Goal: Task Accomplishment & Management: Manage account settings

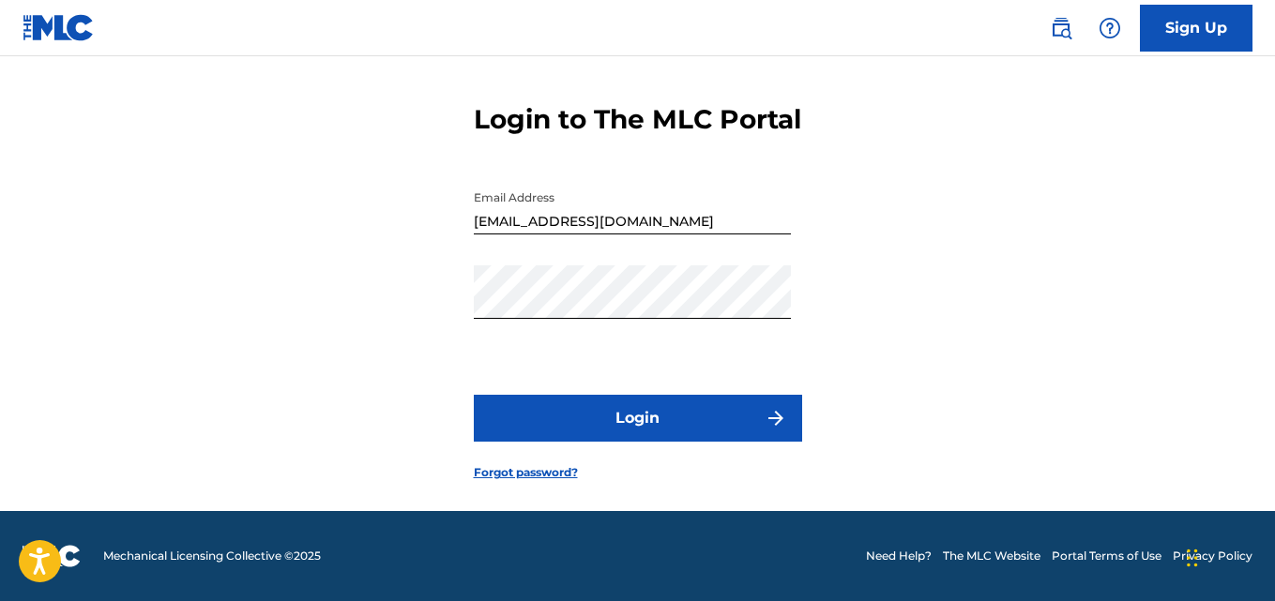
click at [741, 403] on button "Login" at bounding box center [638, 418] width 328 height 47
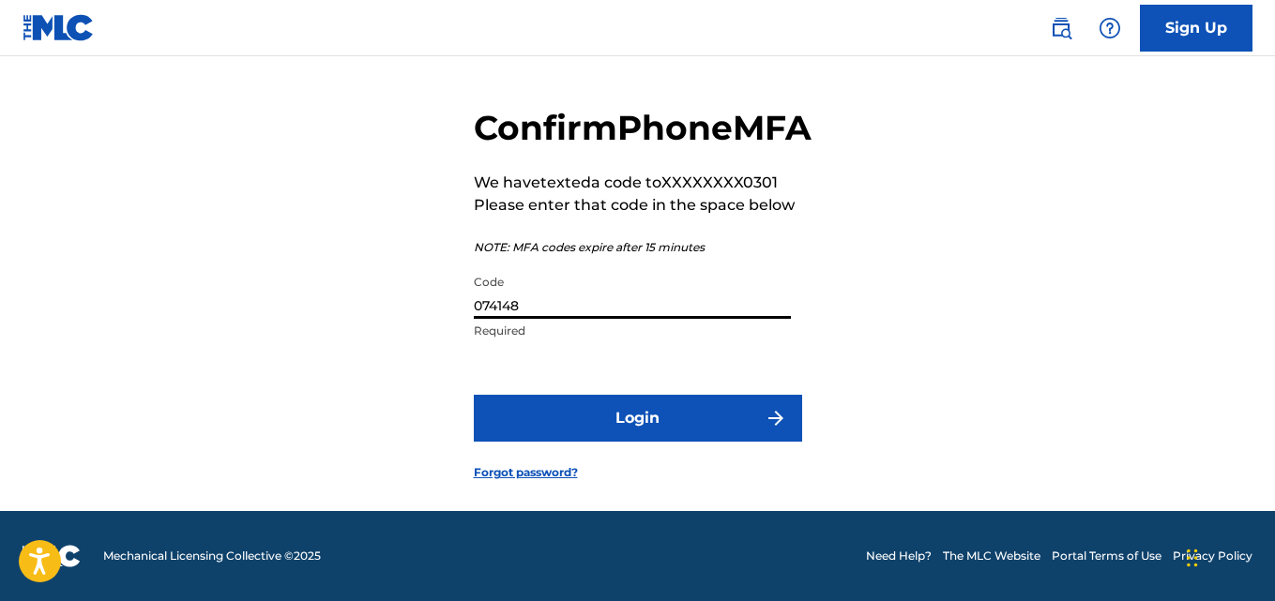
click at [653, 296] on input "074148" at bounding box center [632, 292] width 317 height 53
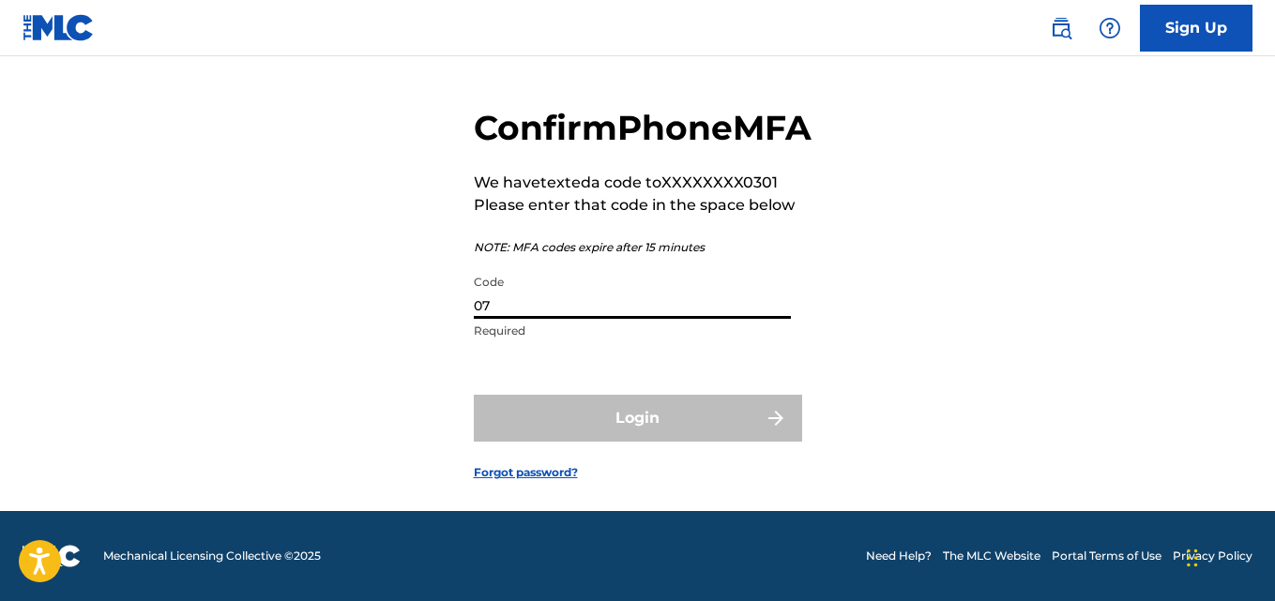
type input "0"
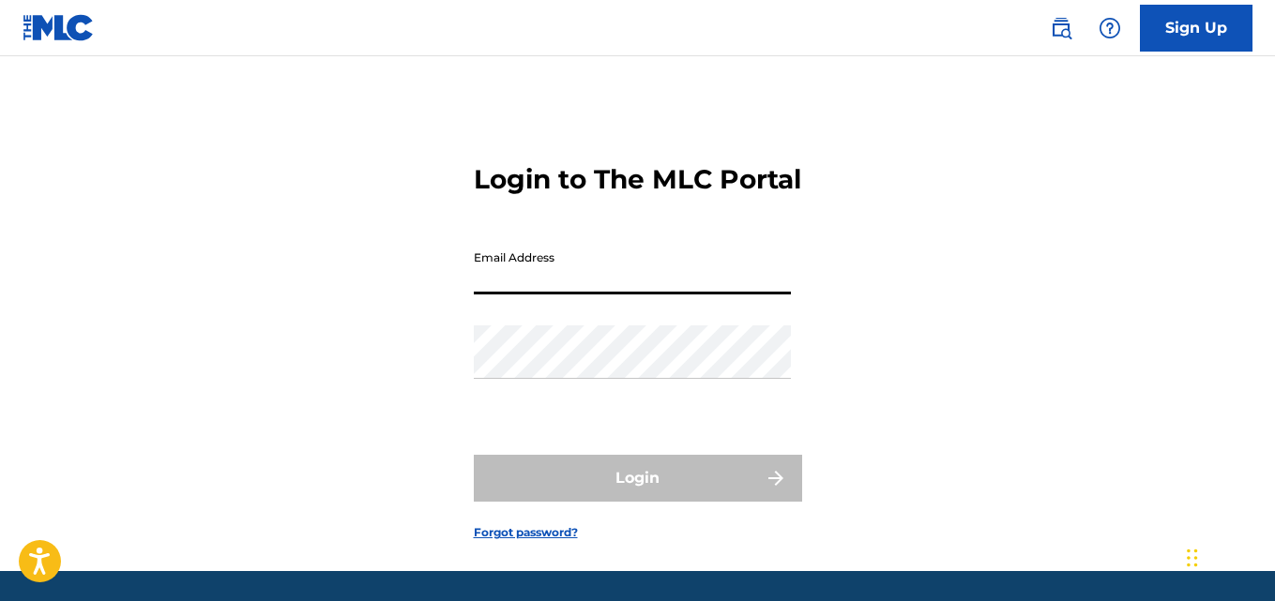
click at [712, 295] on input "Email Address" at bounding box center [632, 267] width 317 height 53
type input "[EMAIL_ADDRESS][DOMAIN_NAME]"
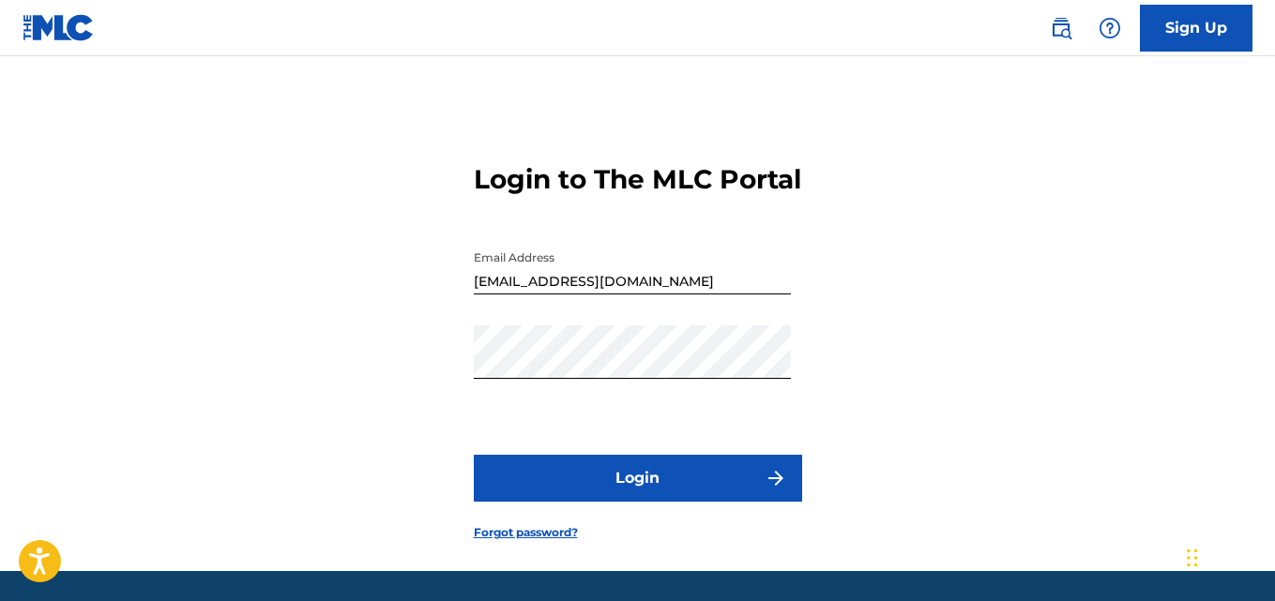
click at [673, 502] on button "Login" at bounding box center [638, 478] width 328 height 47
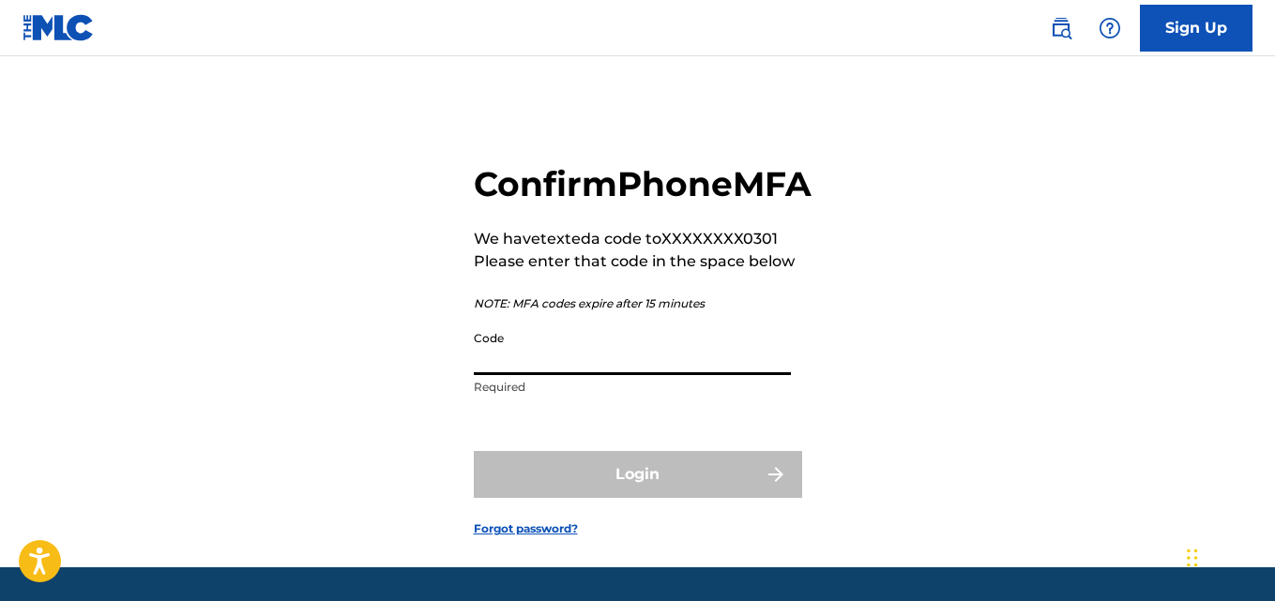
click at [629, 375] on input "Code" at bounding box center [632, 348] width 317 height 53
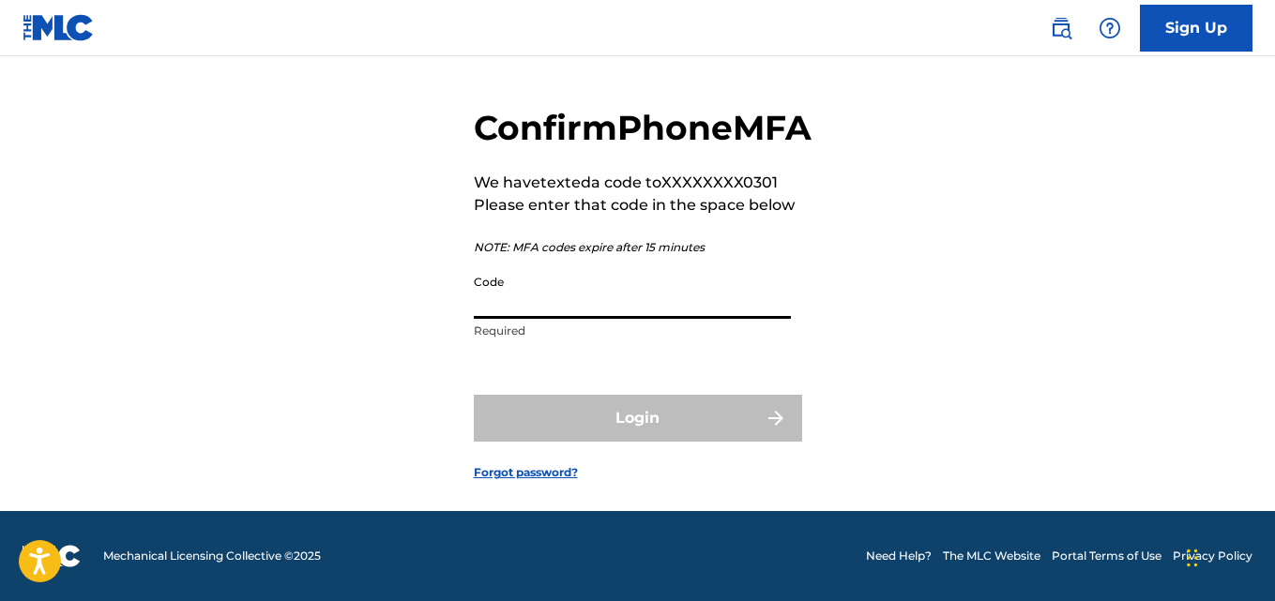
scroll to position [66, 0]
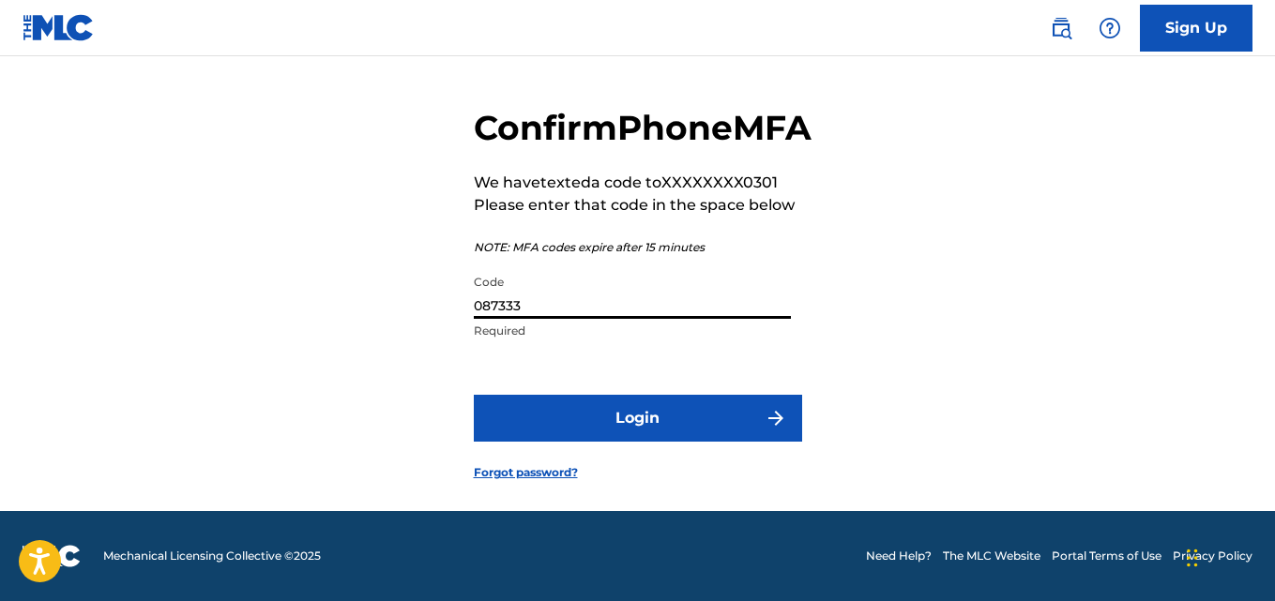
type input "087333"
click at [707, 442] on button "Login" at bounding box center [638, 418] width 328 height 47
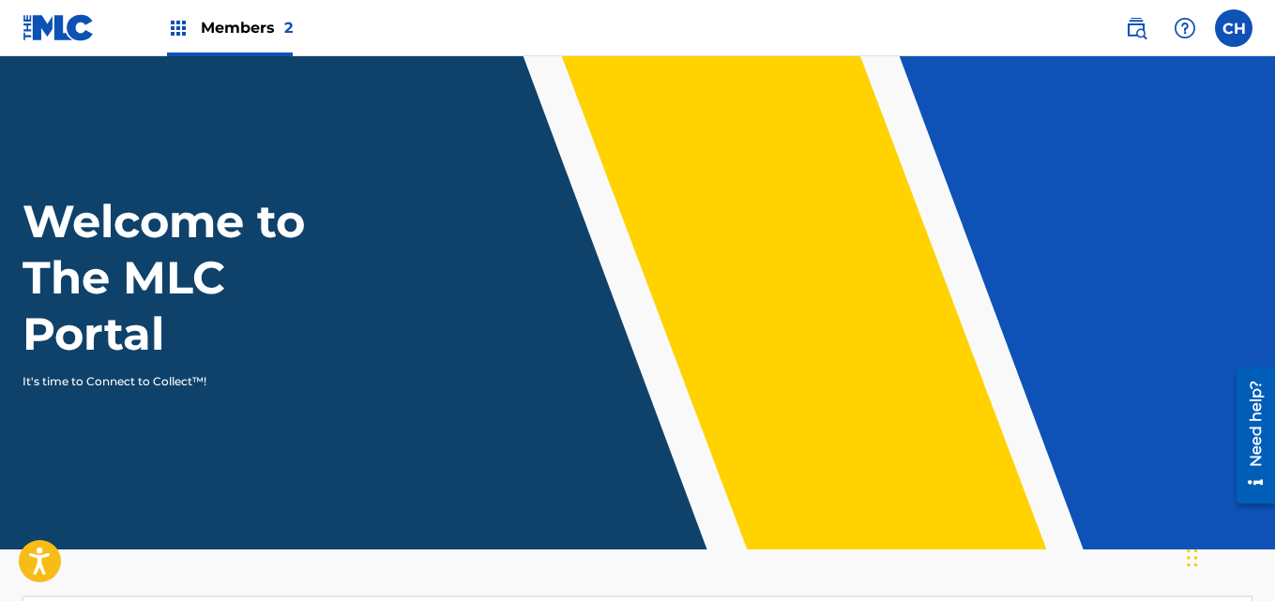
click at [240, 27] on span "Members 2" at bounding box center [247, 28] width 92 height 22
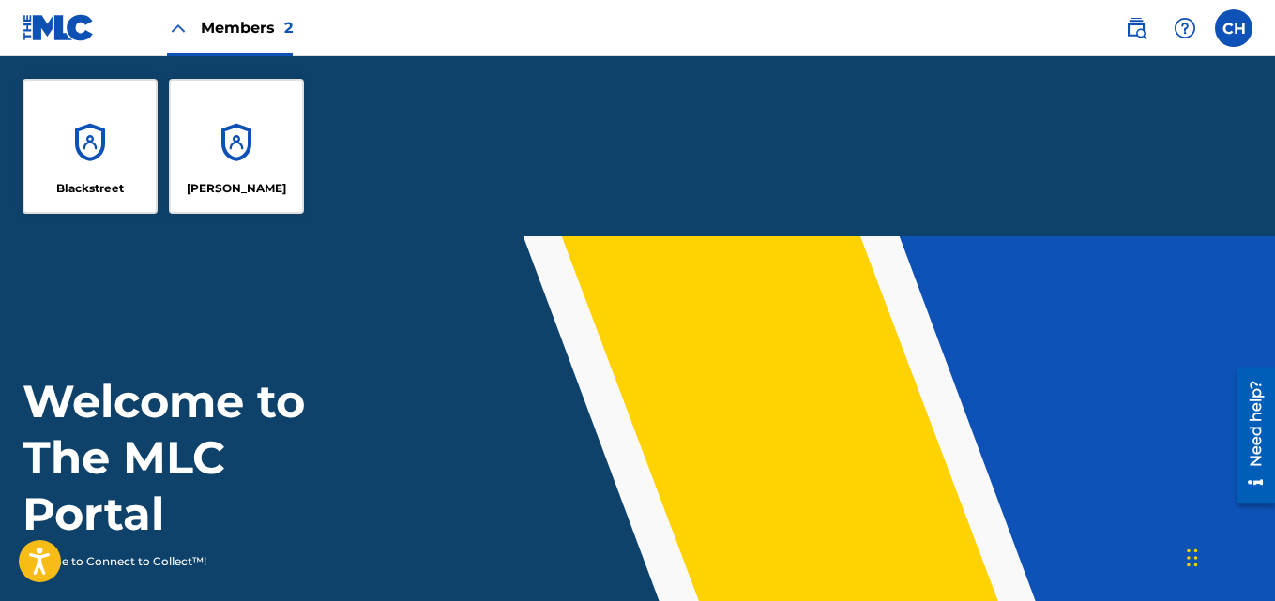
click at [268, 120] on div "[PERSON_NAME]" at bounding box center [236, 146] width 135 height 135
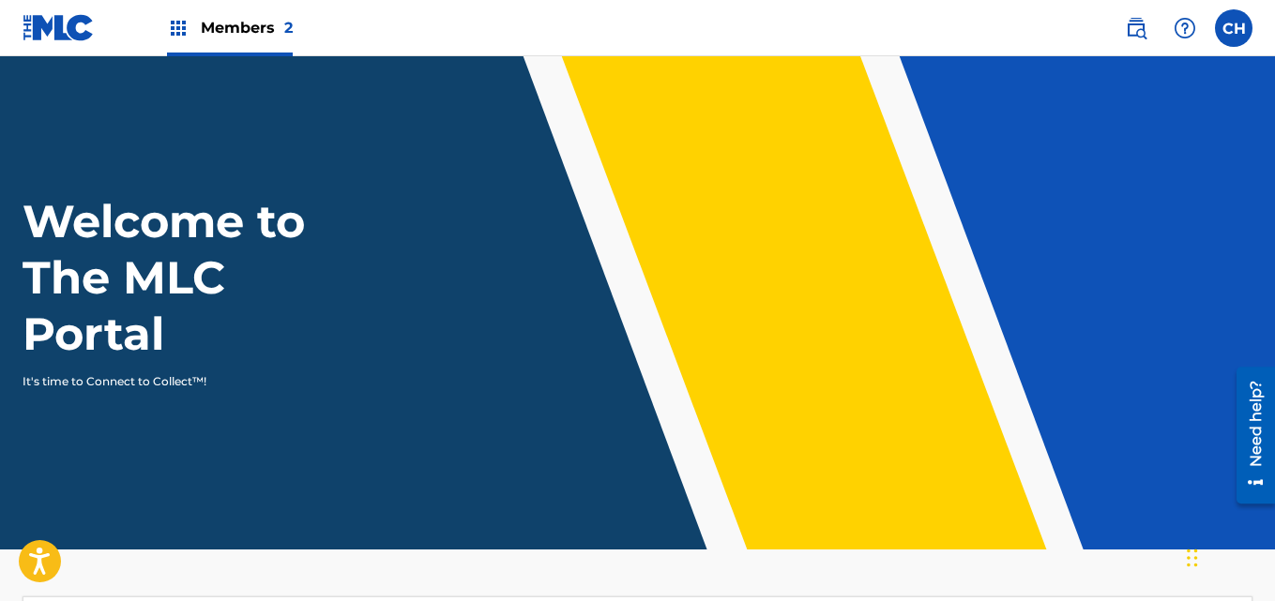
click at [218, 28] on span "Members 2" at bounding box center [247, 28] width 92 height 22
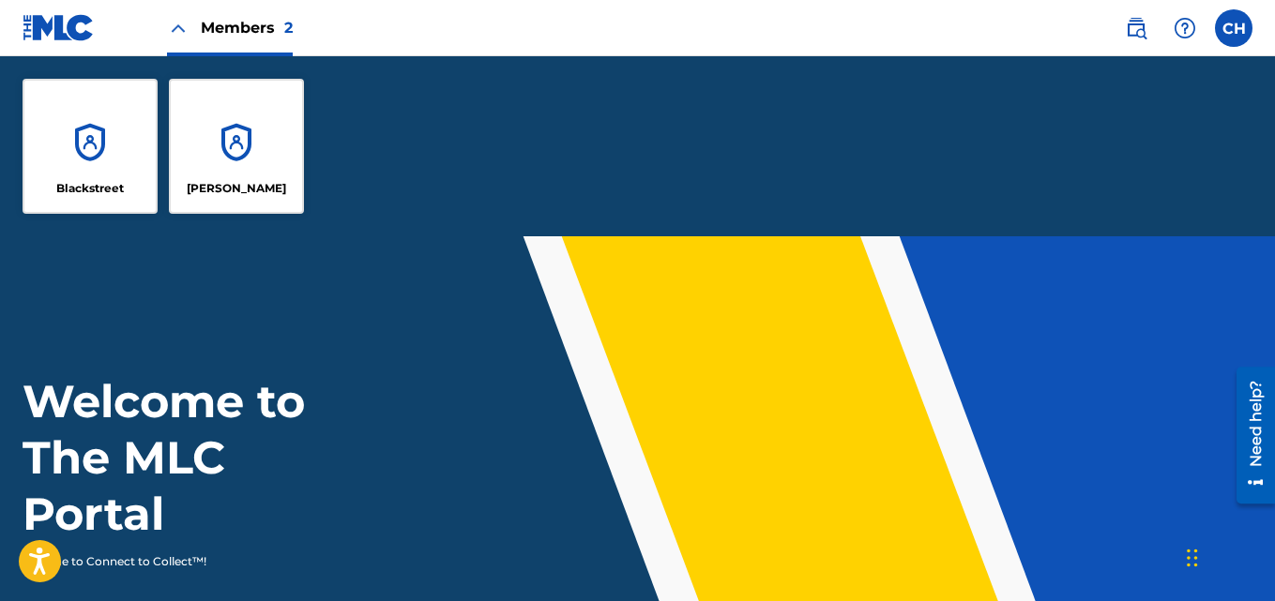
click at [111, 143] on div "Blackstreet" at bounding box center [90, 146] width 135 height 135
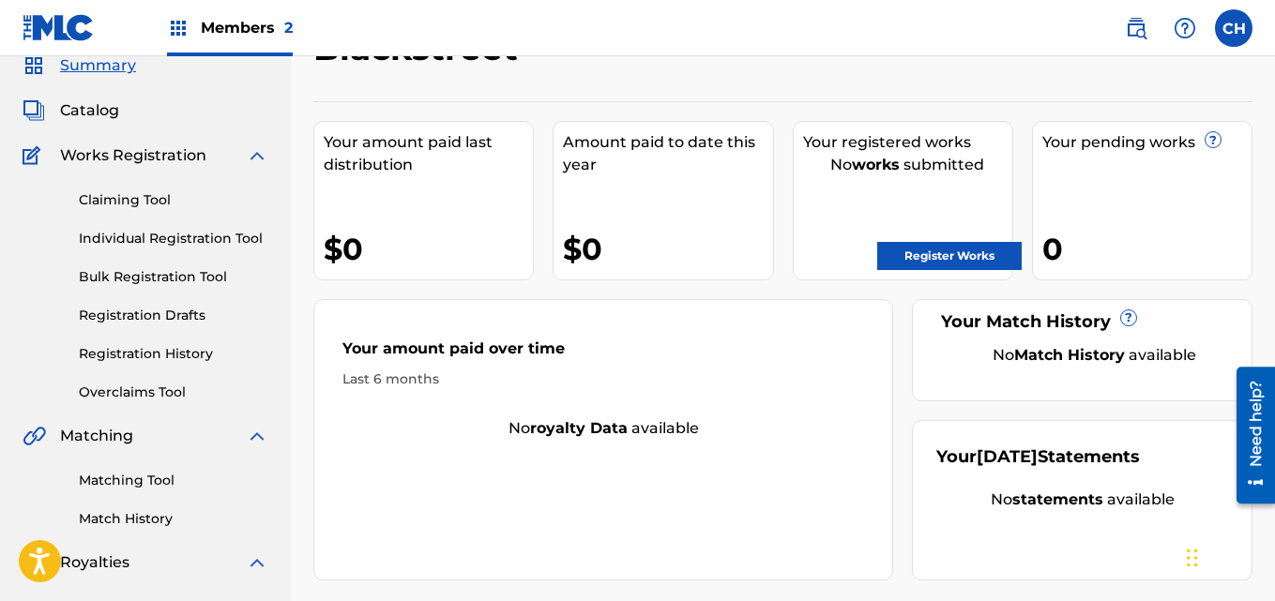
scroll to position [65, 0]
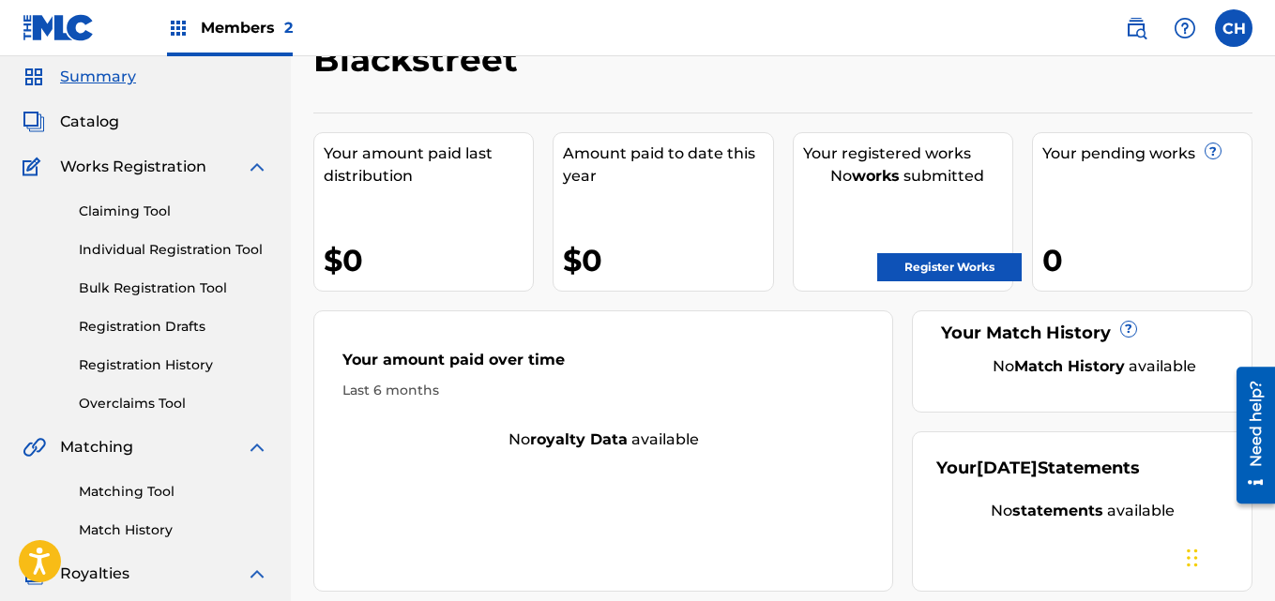
click at [932, 273] on link "Register Works" at bounding box center [949, 267] width 144 height 28
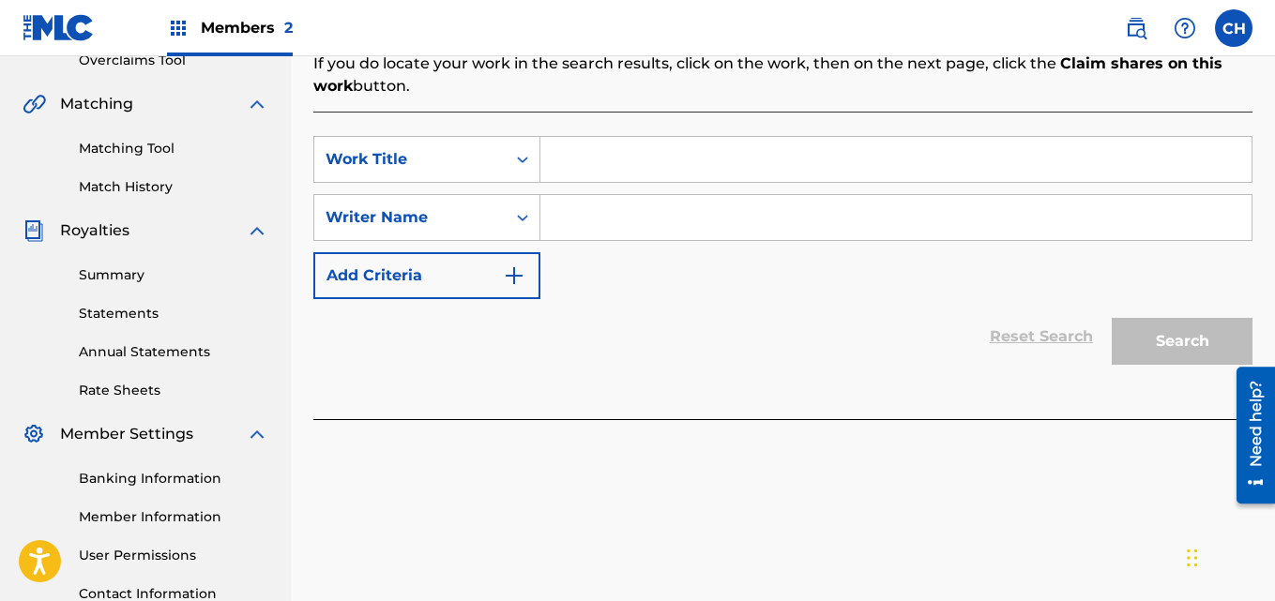
scroll to position [418, 0]
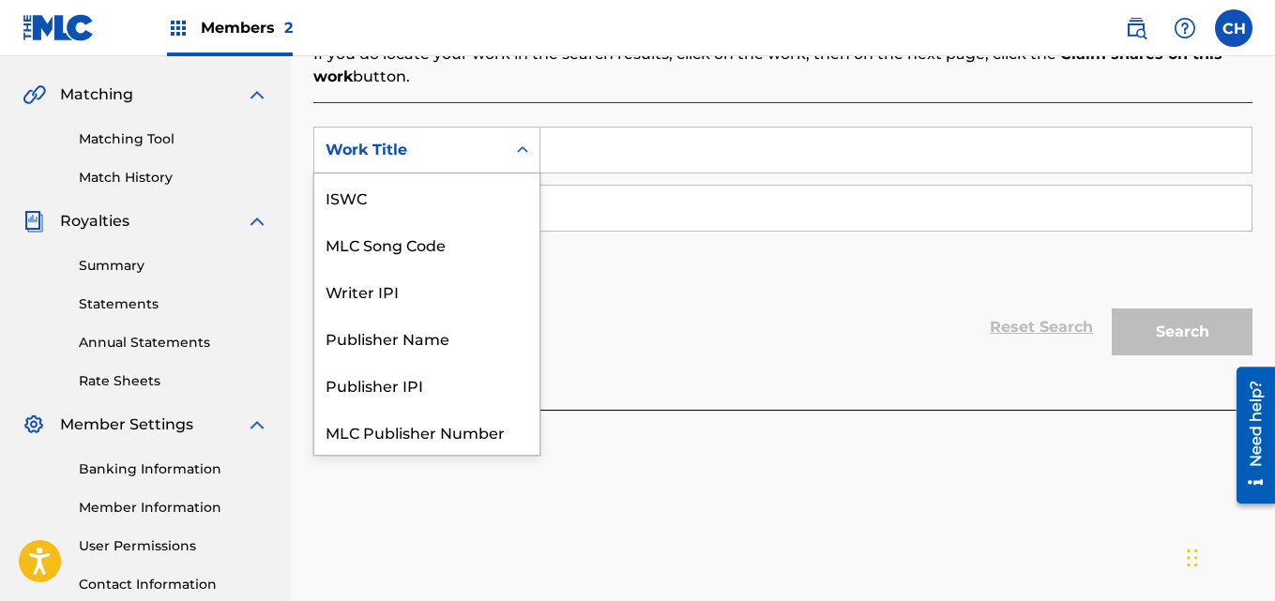
click at [514, 149] on icon "Search Form" at bounding box center [522, 150] width 19 height 19
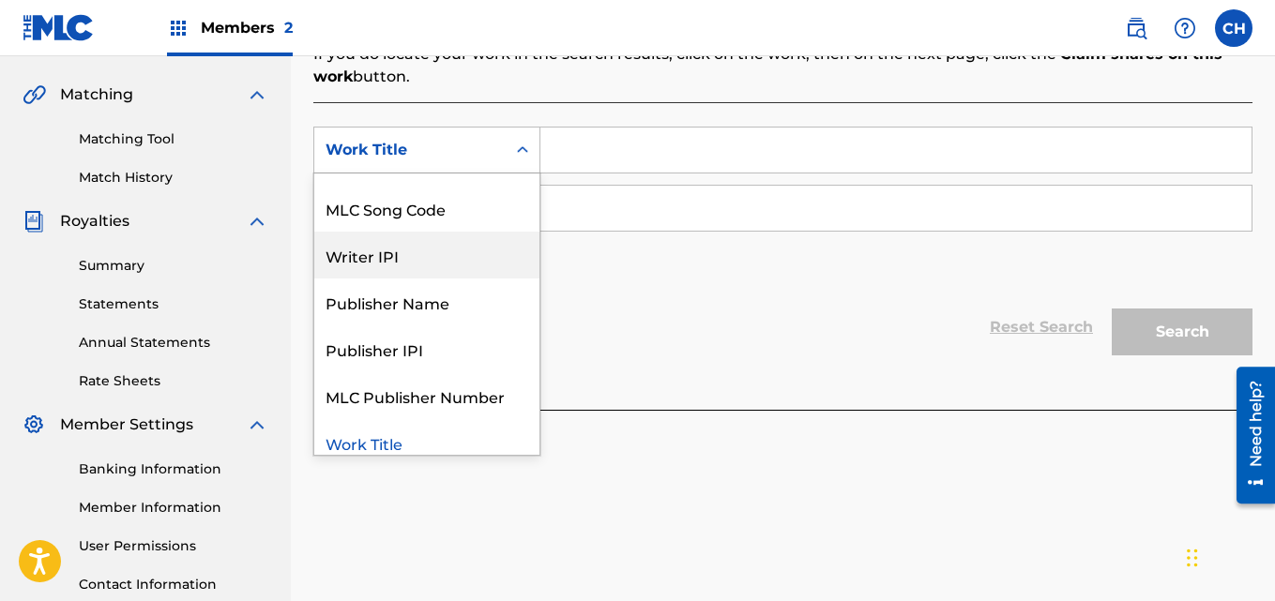
scroll to position [47, 0]
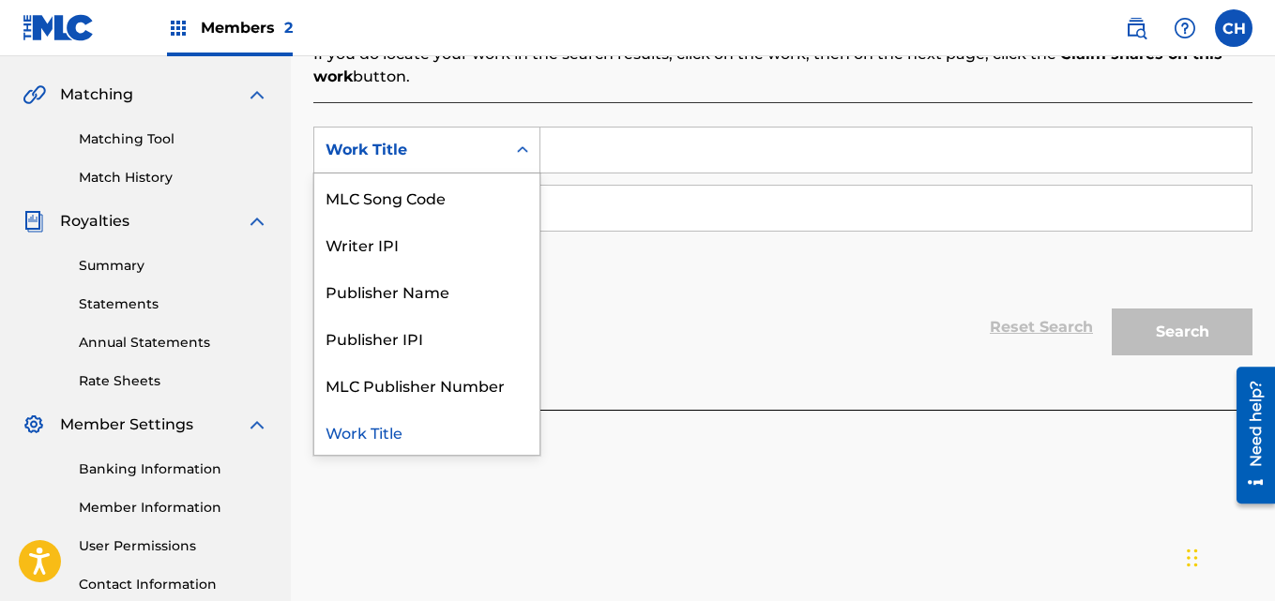
click at [418, 433] on div "Work Title" at bounding box center [426, 431] width 225 height 47
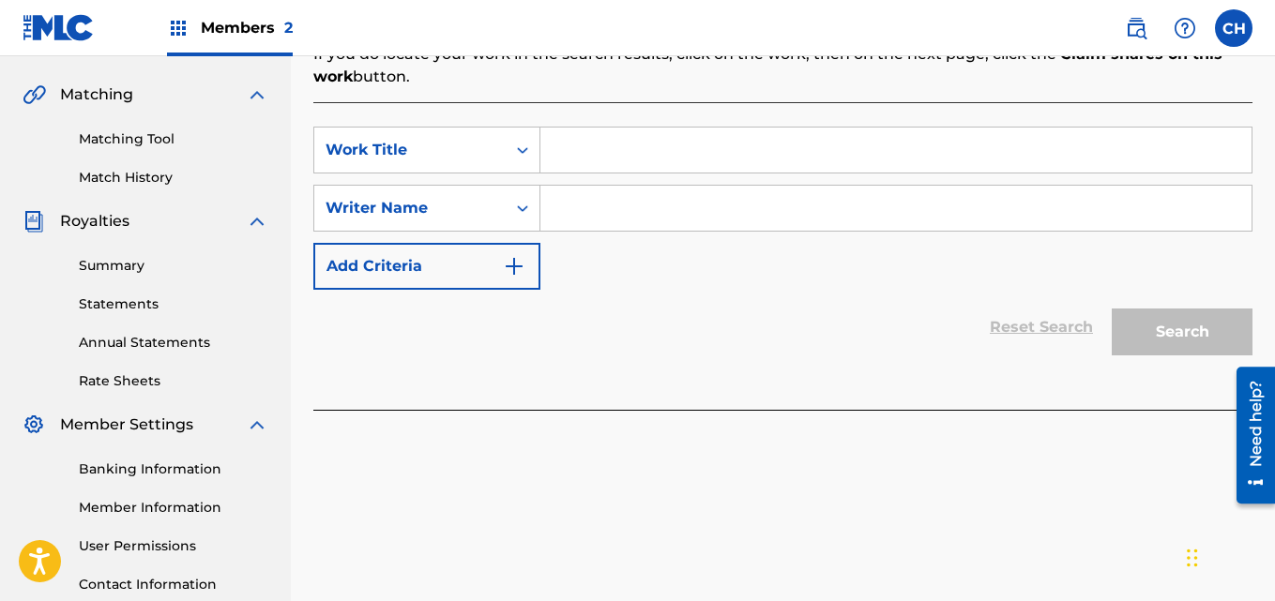
click at [652, 150] on input "Search Form" at bounding box center [895, 150] width 711 height 45
type input "Baby be mine"
click at [867, 227] on input "Search Form" at bounding box center [895, 208] width 711 height 45
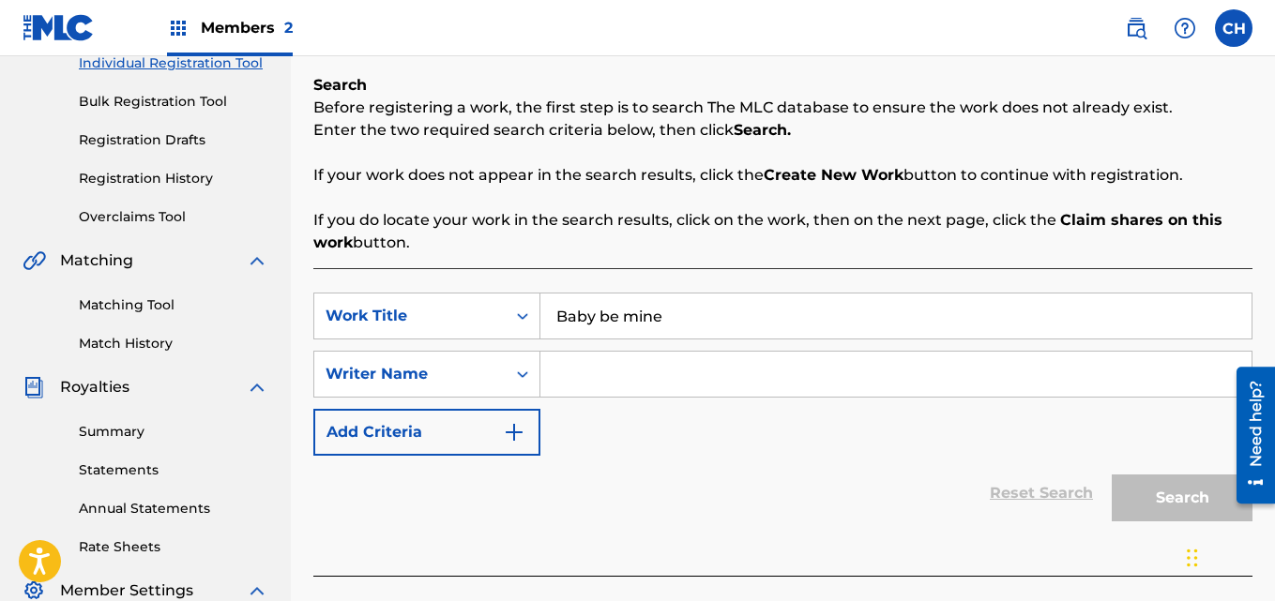
scroll to position [249, 0]
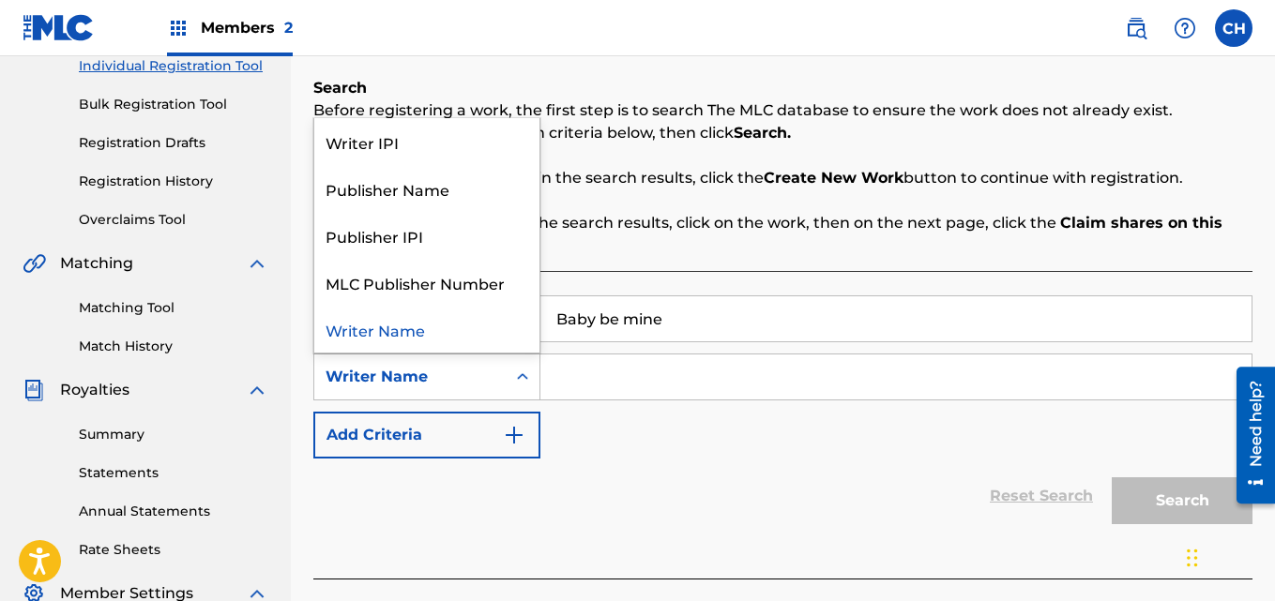
click at [520, 386] on icon "Search Form" at bounding box center [522, 377] width 19 height 19
click at [434, 336] on div "Writer Name" at bounding box center [426, 329] width 225 height 47
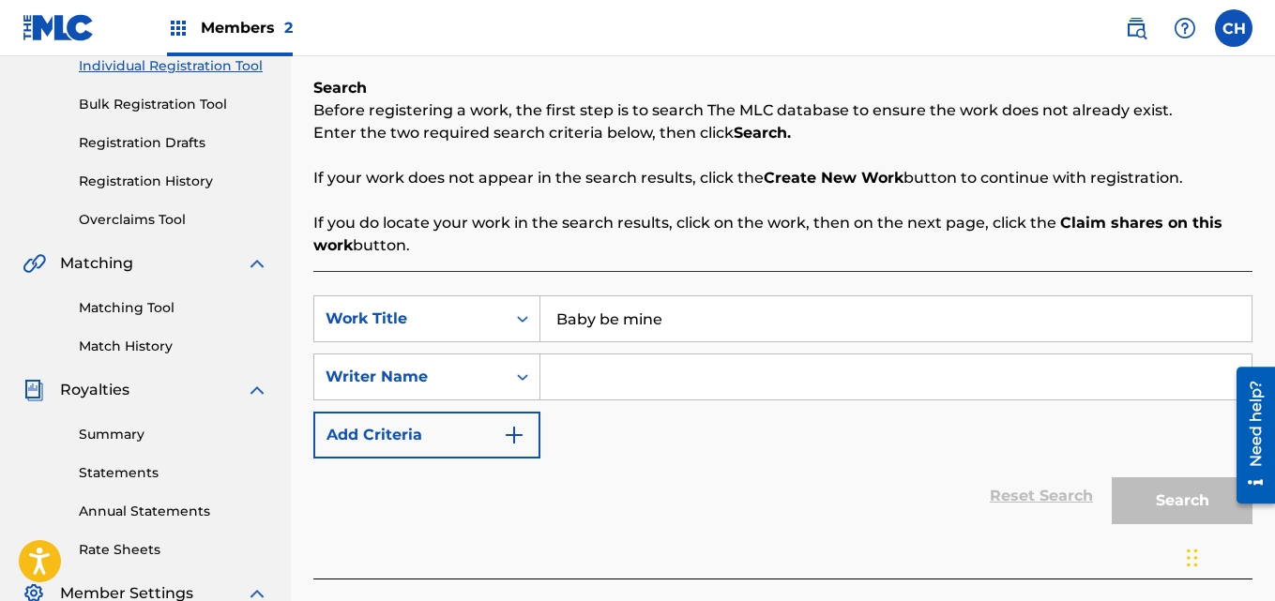
click at [573, 379] on input "Search Form" at bounding box center [895, 377] width 711 height 45
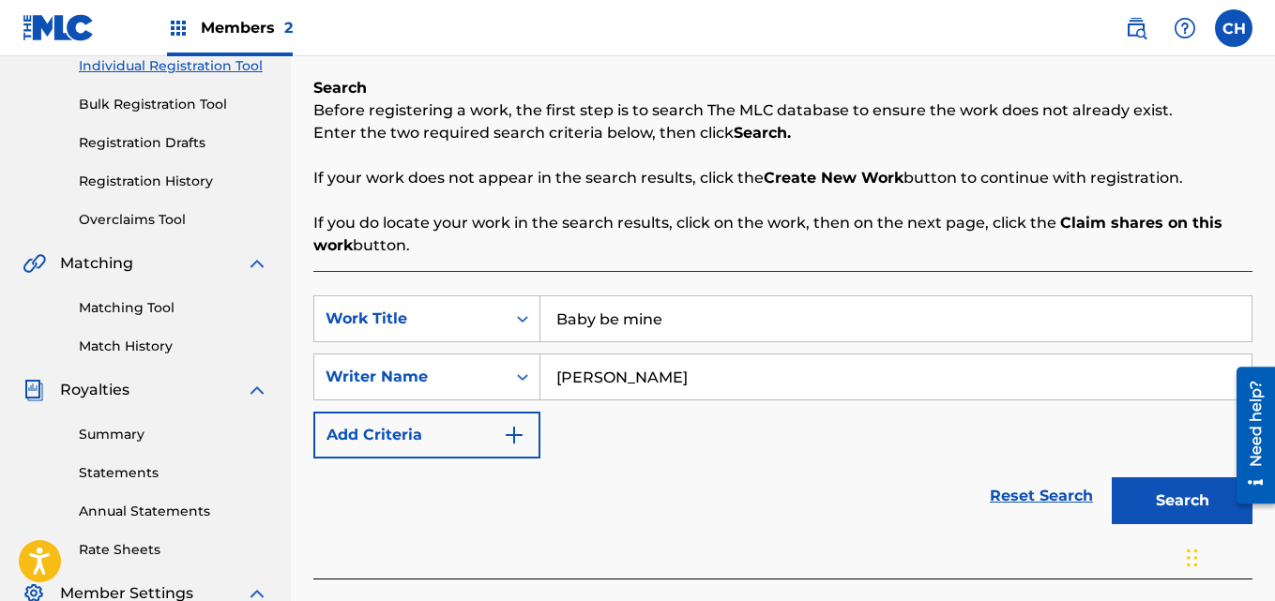
type input "[PERSON_NAME]"
click at [1171, 514] on button "Search" at bounding box center [1182, 501] width 141 height 47
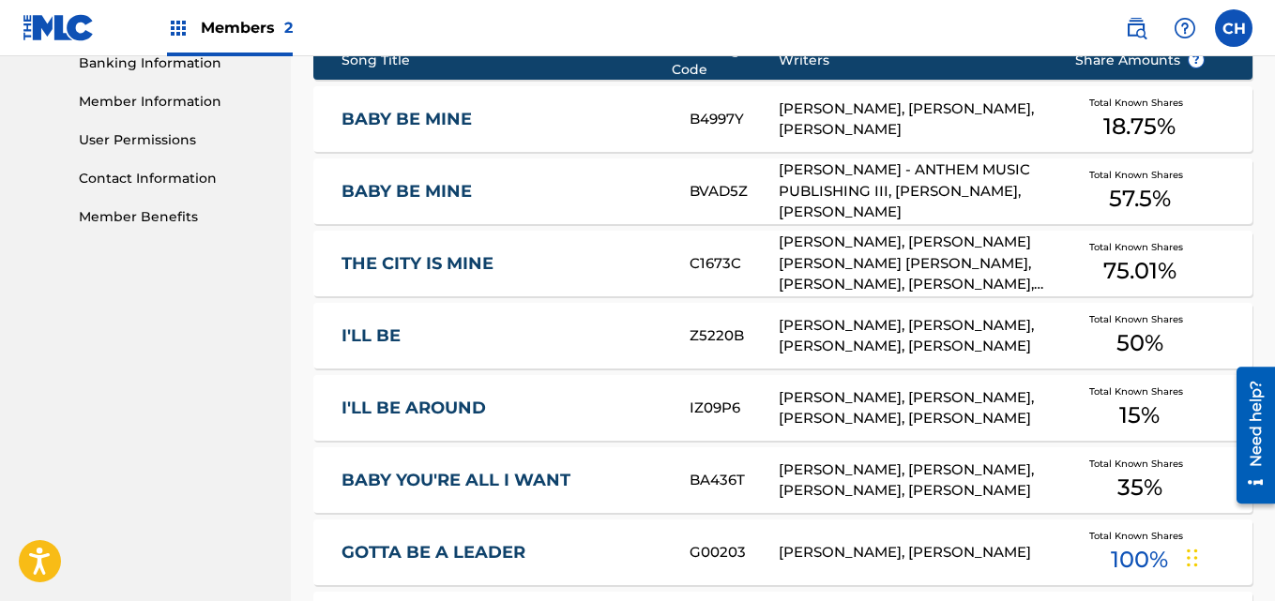
scroll to position [799, 0]
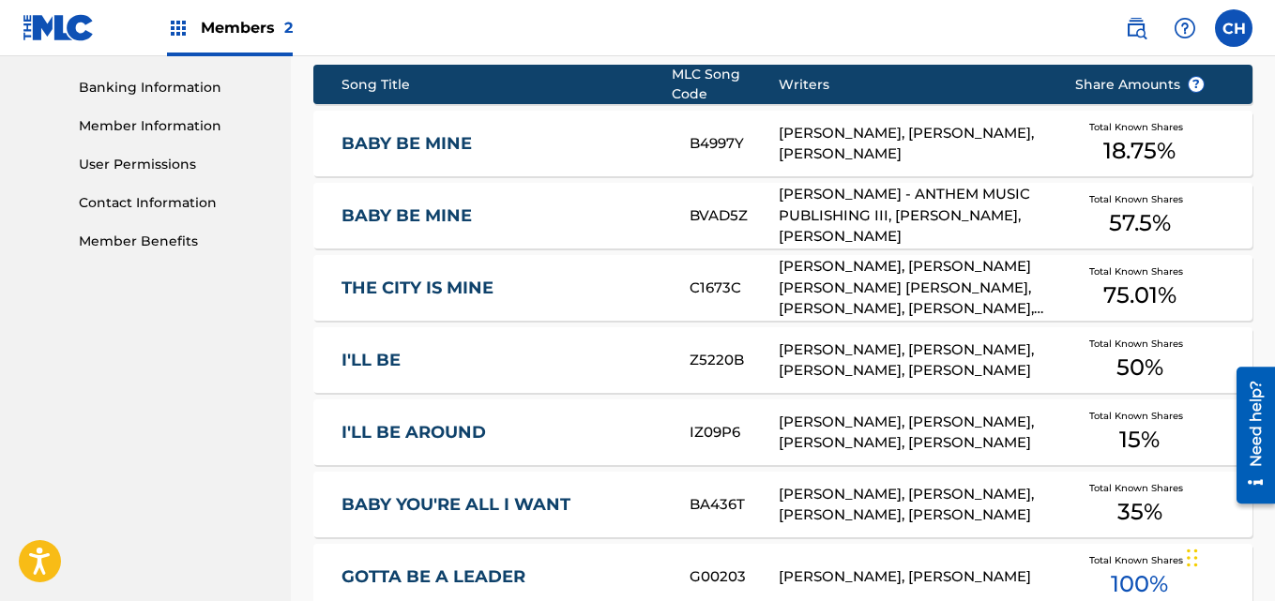
click at [525, 205] on link "BABY BE MINE" at bounding box center [503, 216] width 323 height 22
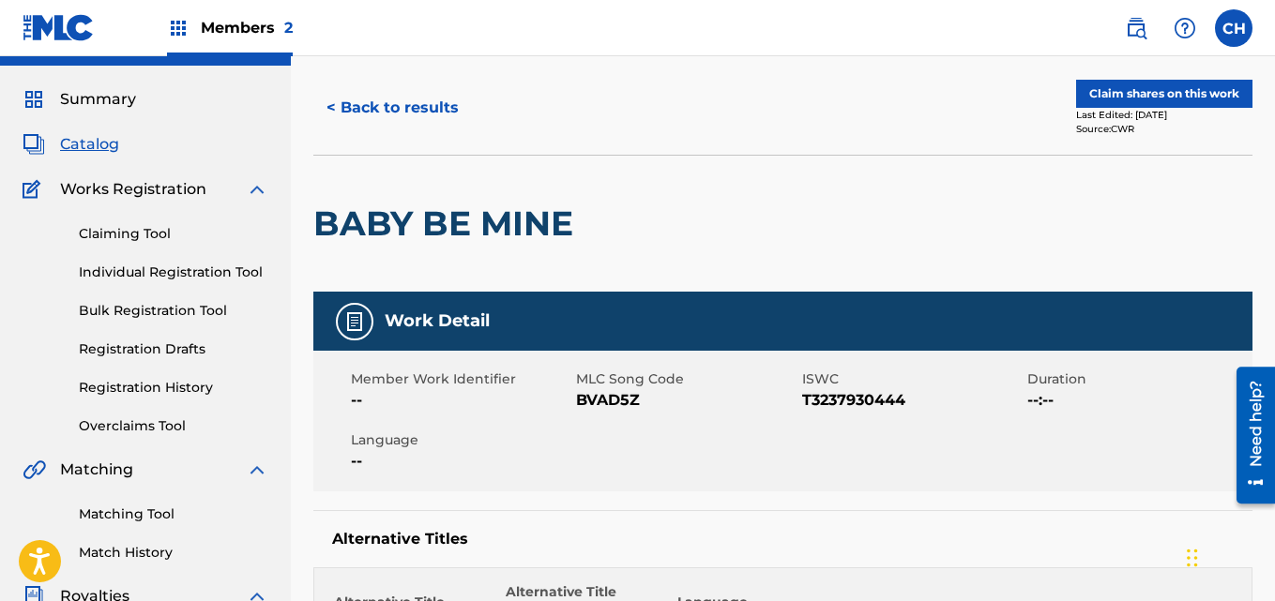
scroll to position [34, 0]
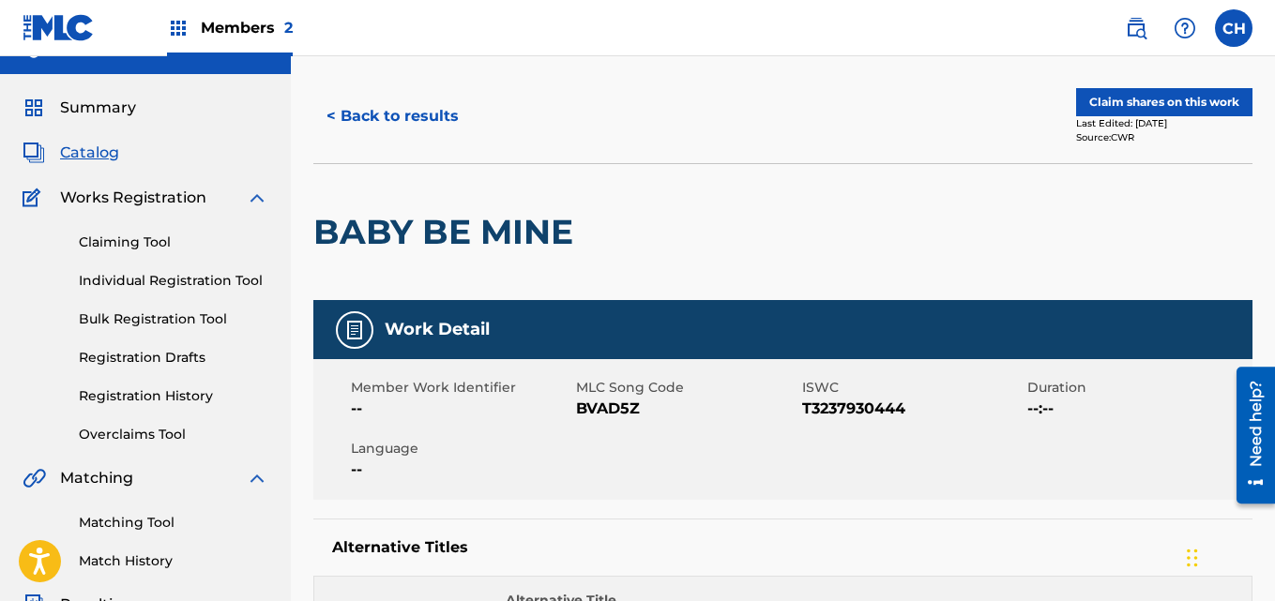
click at [1208, 106] on button "Claim shares on this work" at bounding box center [1164, 102] width 176 height 28
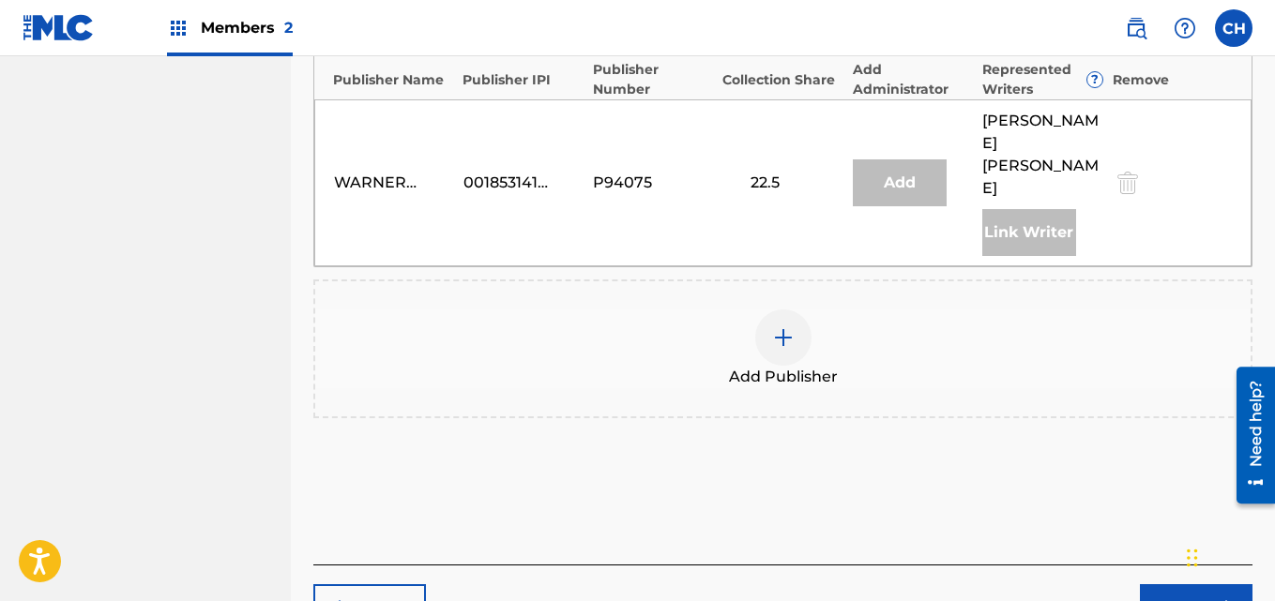
scroll to position [1137, 0]
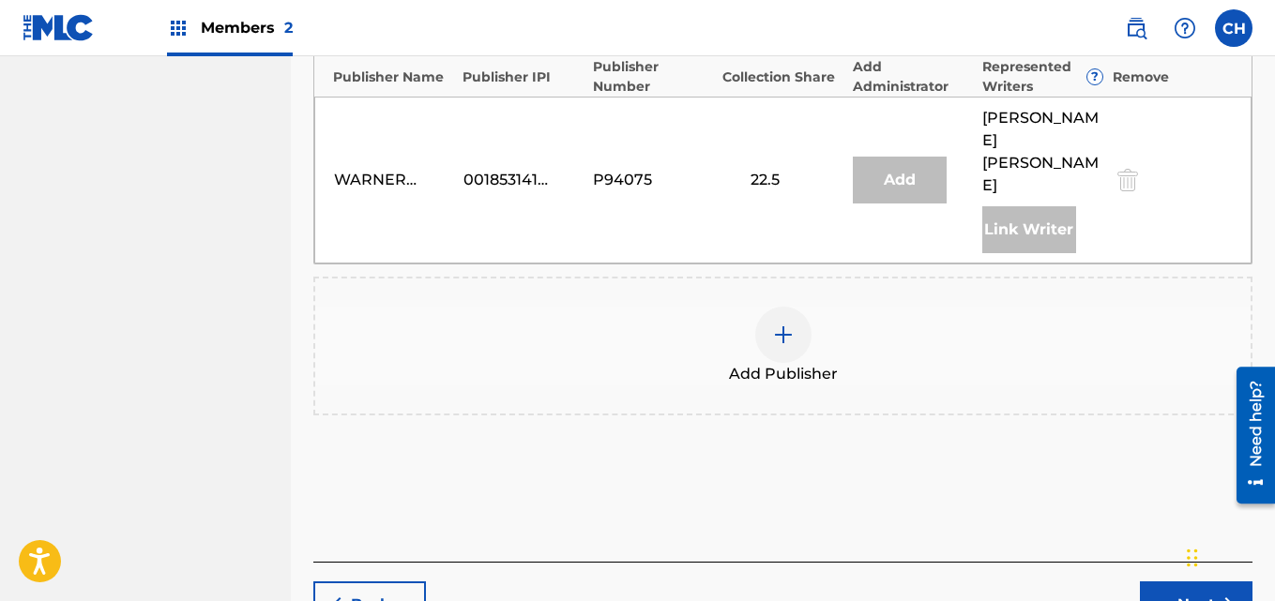
click at [1167, 582] on button "Next" at bounding box center [1196, 605] width 113 height 47
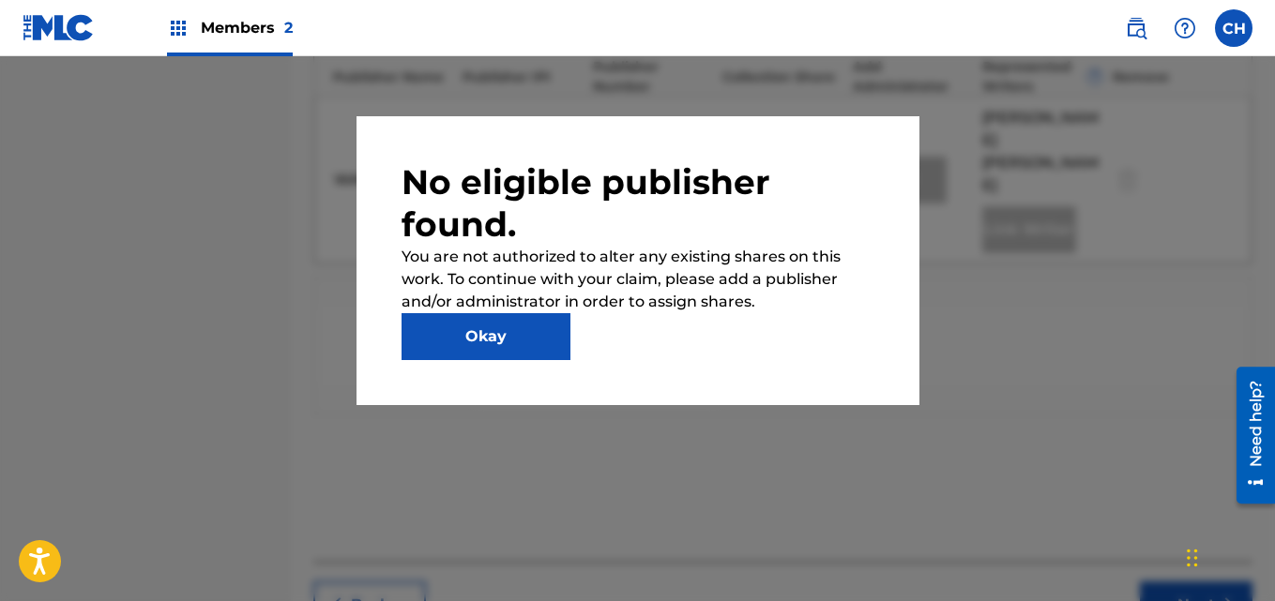
click at [512, 345] on button "Okay" at bounding box center [486, 336] width 169 height 47
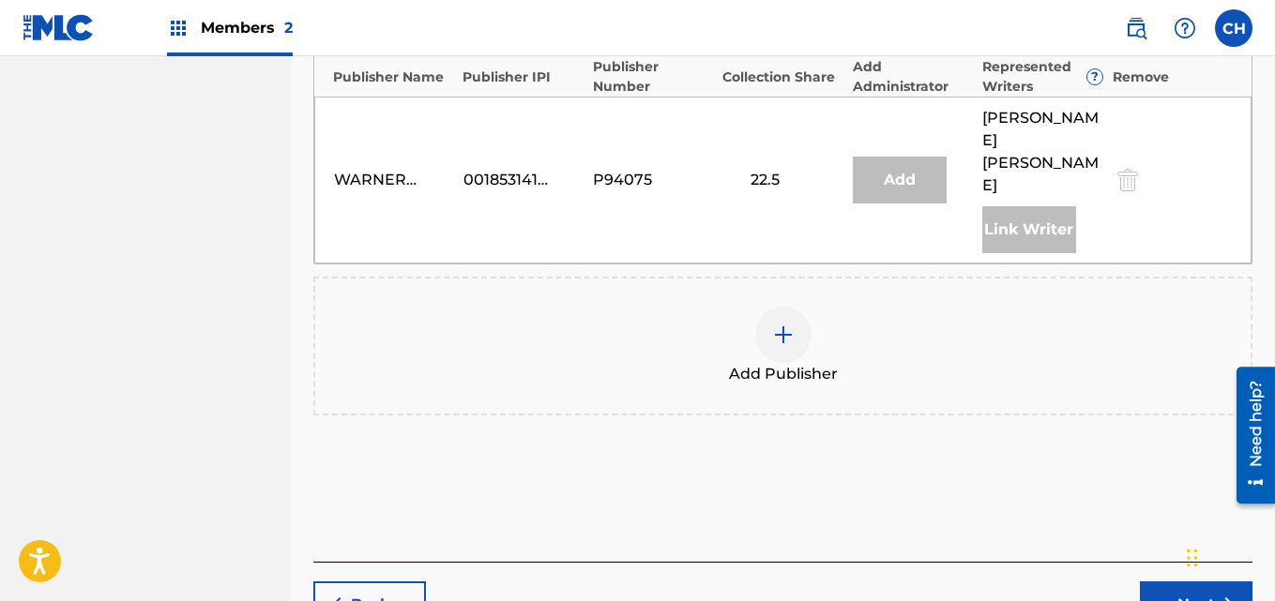
click at [783, 324] on img at bounding box center [783, 335] width 23 height 23
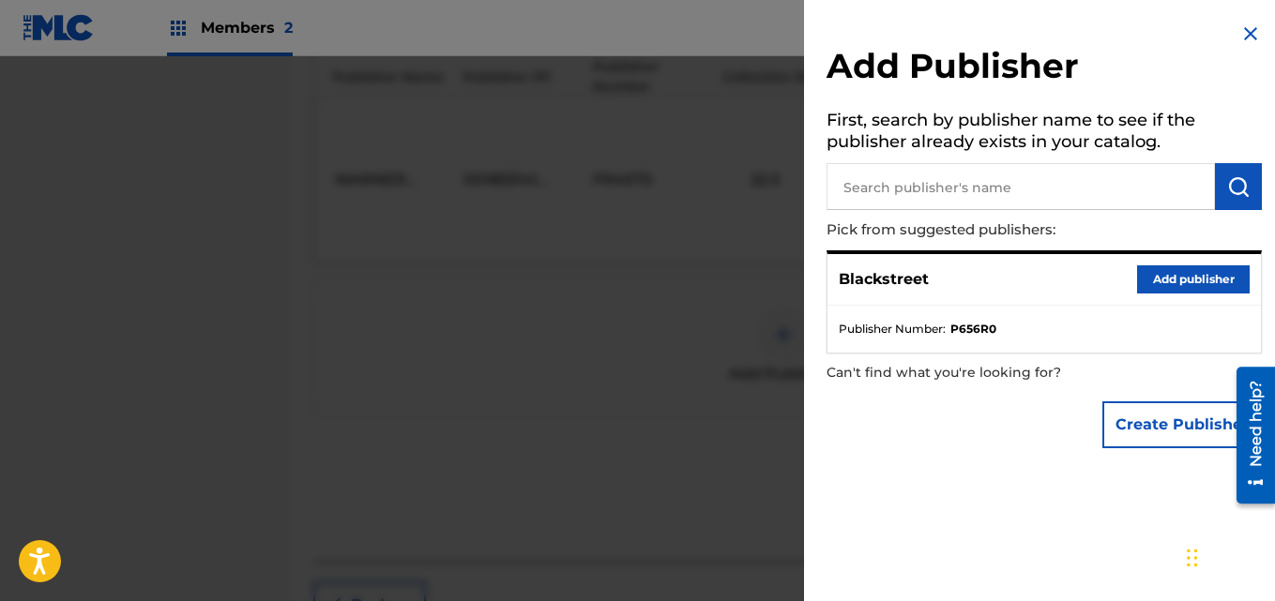
click at [955, 199] on input "text" at bounding box center [1021, 186] width 388 height 47
click at [1248, 189] on button "submit" at bounding box center [1238, 186] width 47 height 47
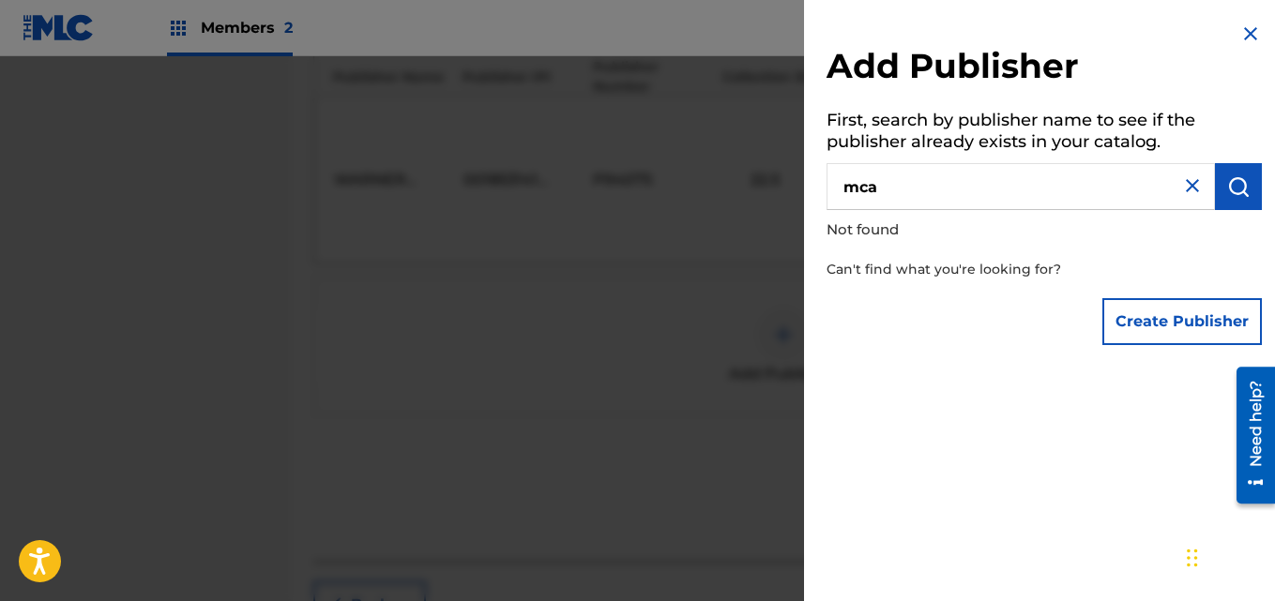
click at [1098, 204] on input "mca" at bounding box center [1021, 186] width 388 height 47
type input "mca records"
click at [1227, 191] on img "submit" at bounding box center [1238, 186] width 23 height 23
click at [1185, 185] on img at bounding box center [1192, 186] width 23 height 23
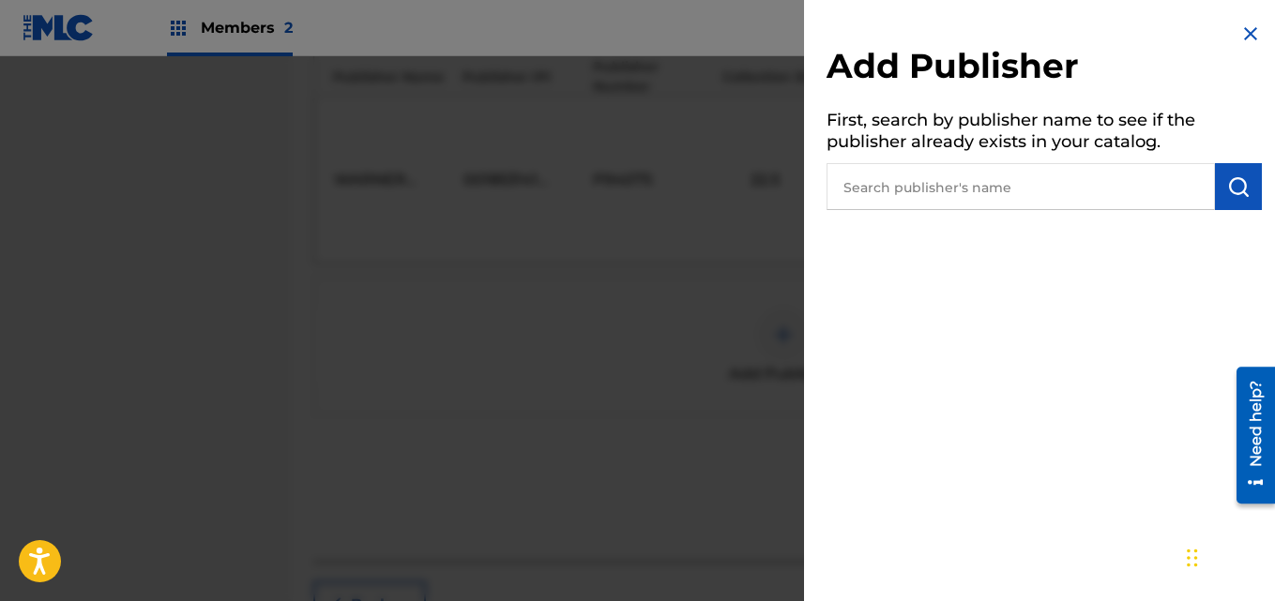
click at [1185, 185] on input "text" at bounding box center [1021, 186] width 388 height 47
type input "mca"
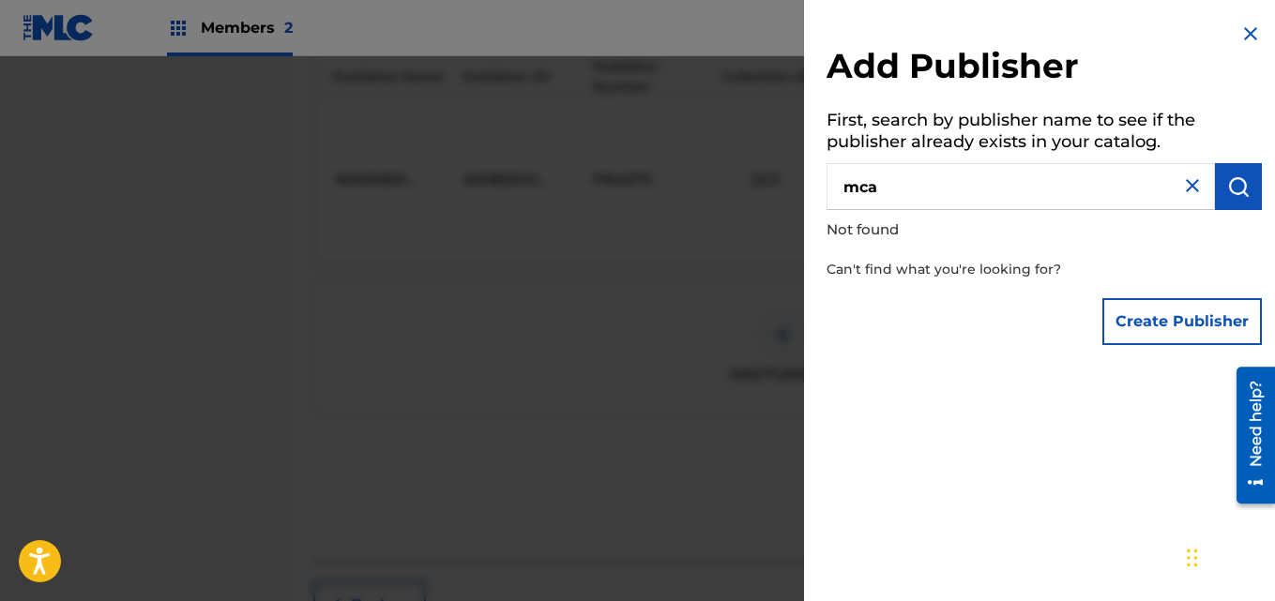
click at [1177, 315] on button "Create Publisher" at bounding box center [1182, 321] width 160 height 47
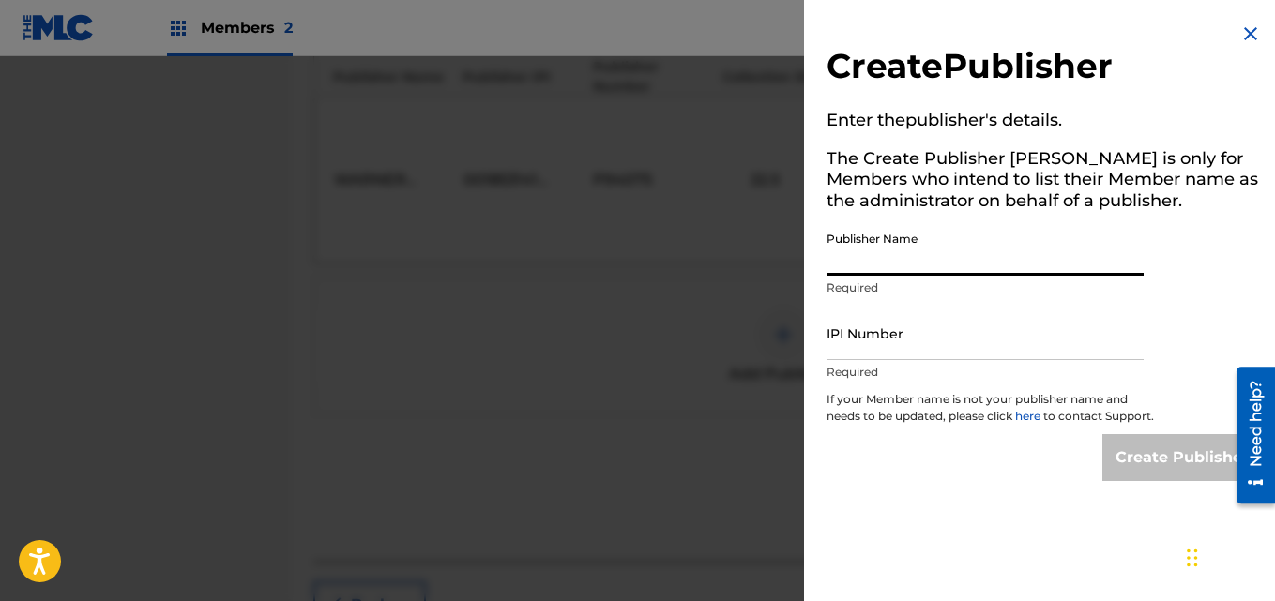
click at [1030, 245] on input "Publisher Name" at bounding box center [985, 248] width 317 height 53
click at [1251, 26] on img at bounding box center [1250, 34] width 23 height 23
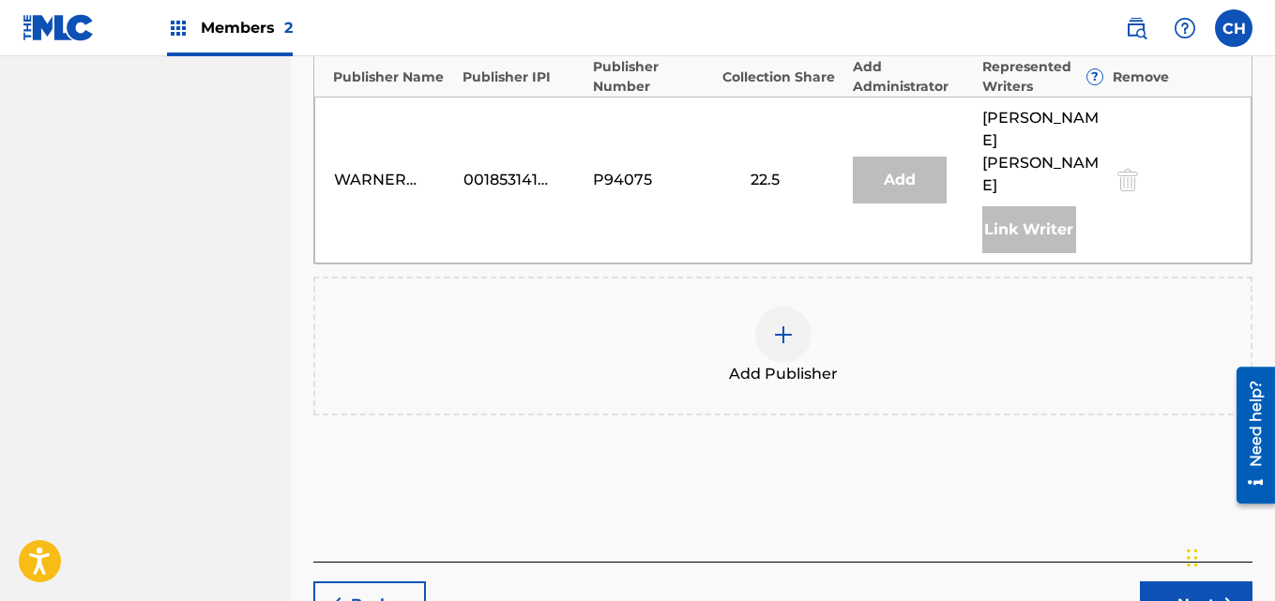
click at [1167, 582] on button "Next" at bounding box center [1196, 605] width 113 height 47
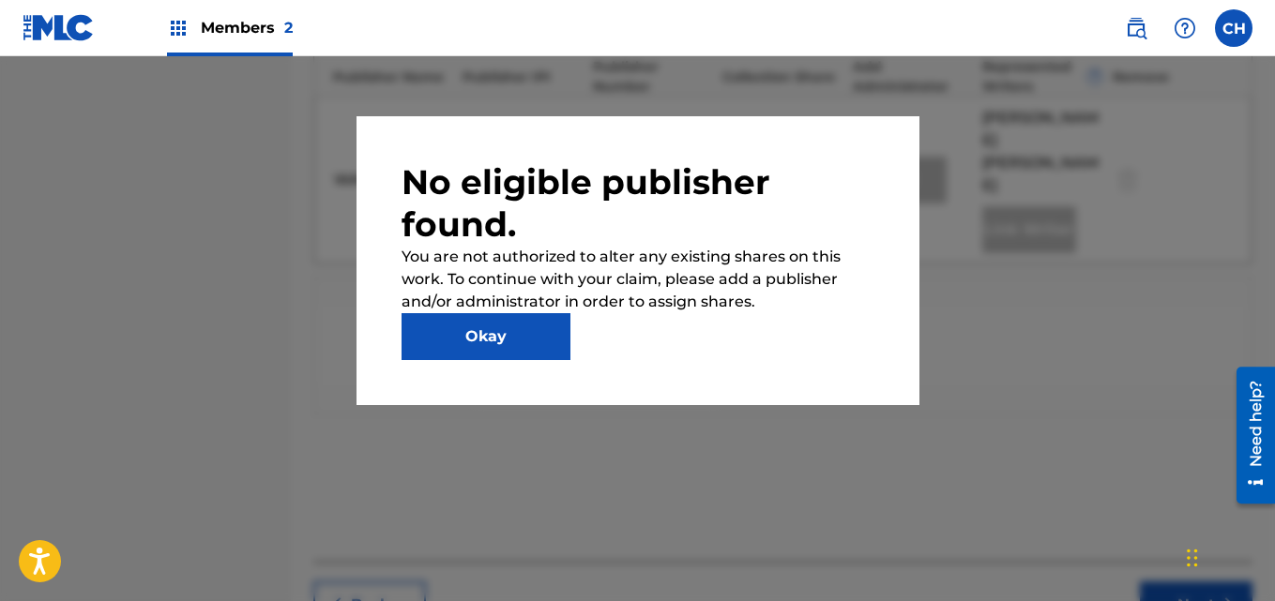
click at [751, 355] on div "Okay" at bounding box center [638, 336] width 473 height 47
click at [480, 317] on button "Okay" at bounding box center [486, 336] width 169 height 47
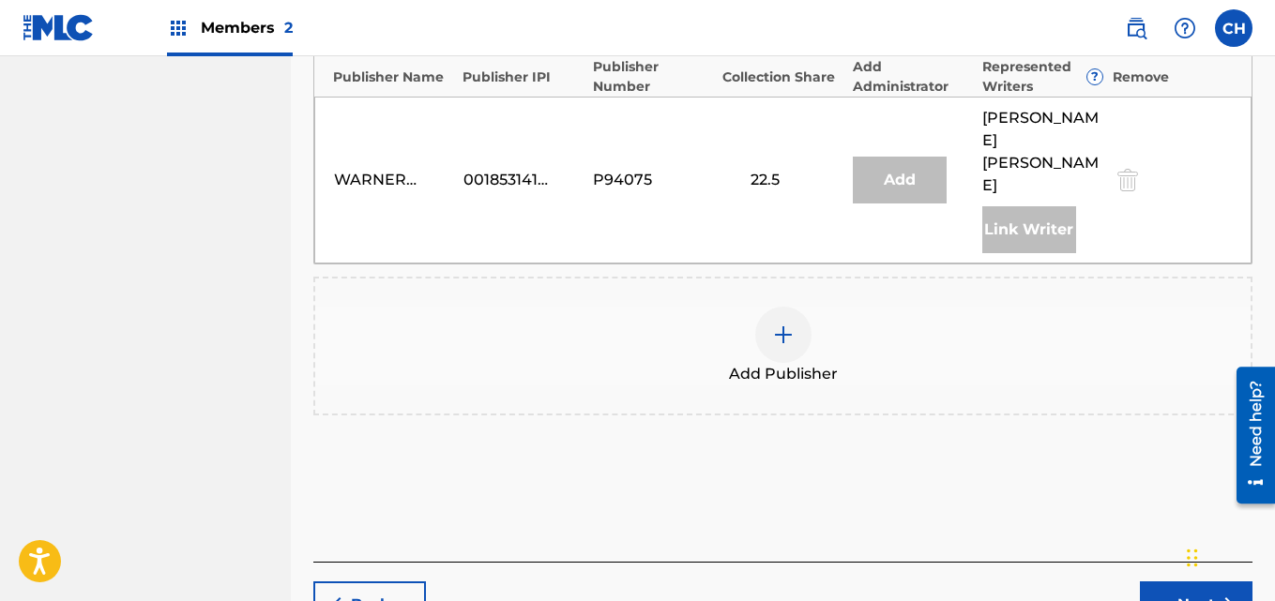
click at [781, 324] on img at bounding box center [783, 335] width 23 height 23
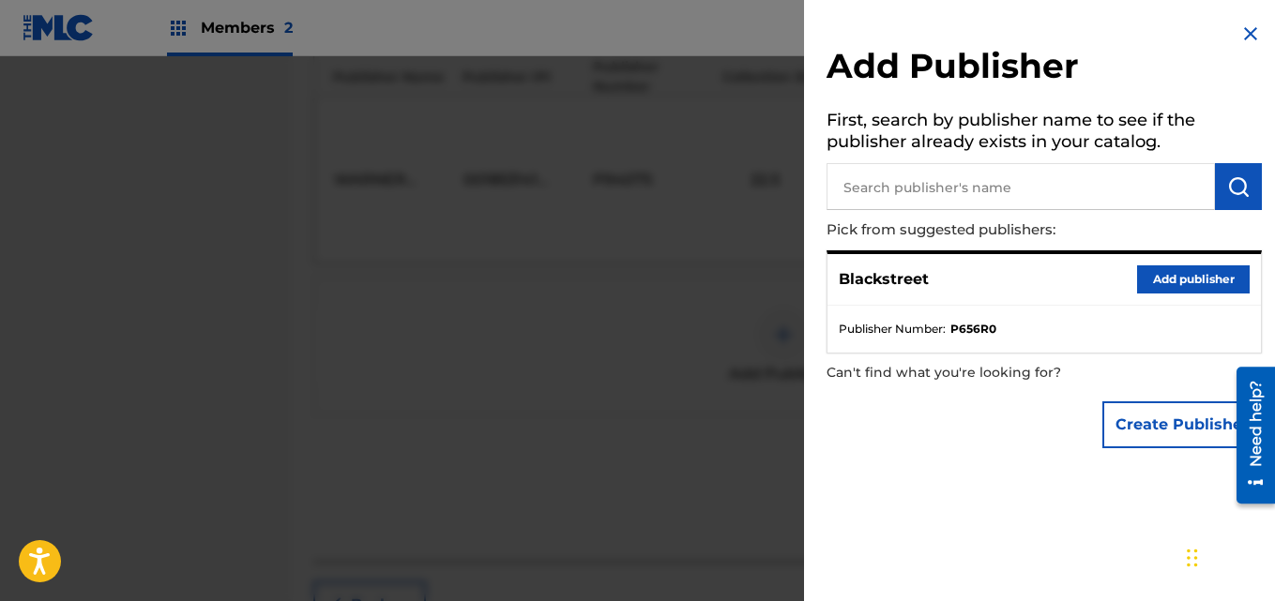
click at [1165, 274] on button "Add publisher" at bounding box center [1193, 280] width 113 height 28
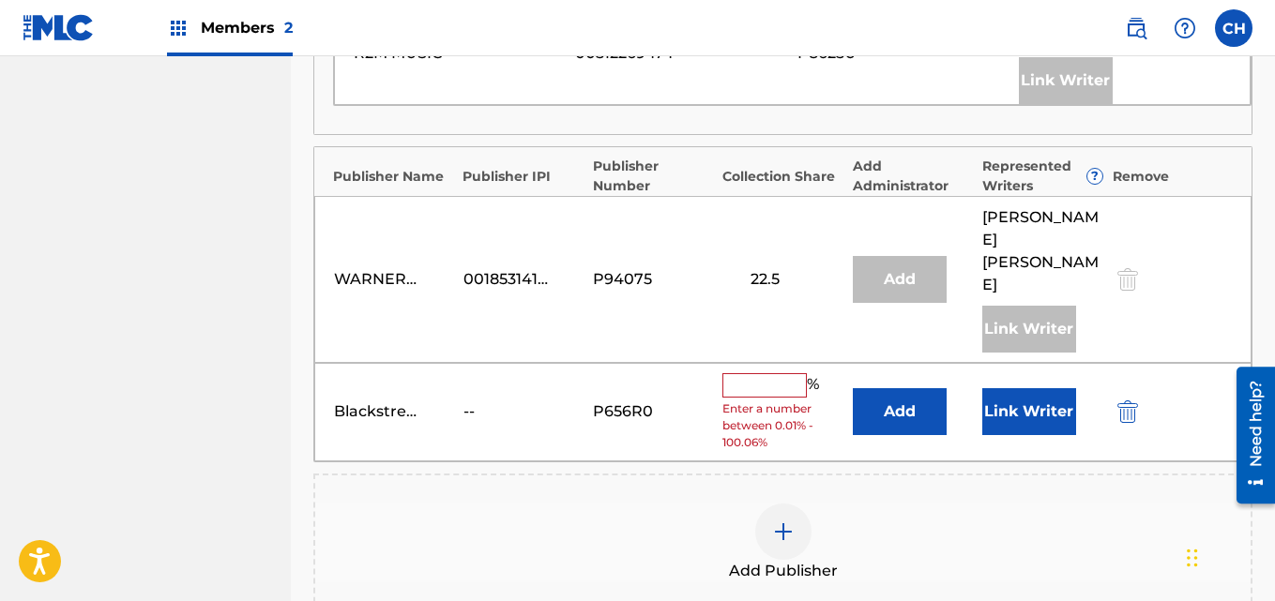
scroll to position [1050, 0]
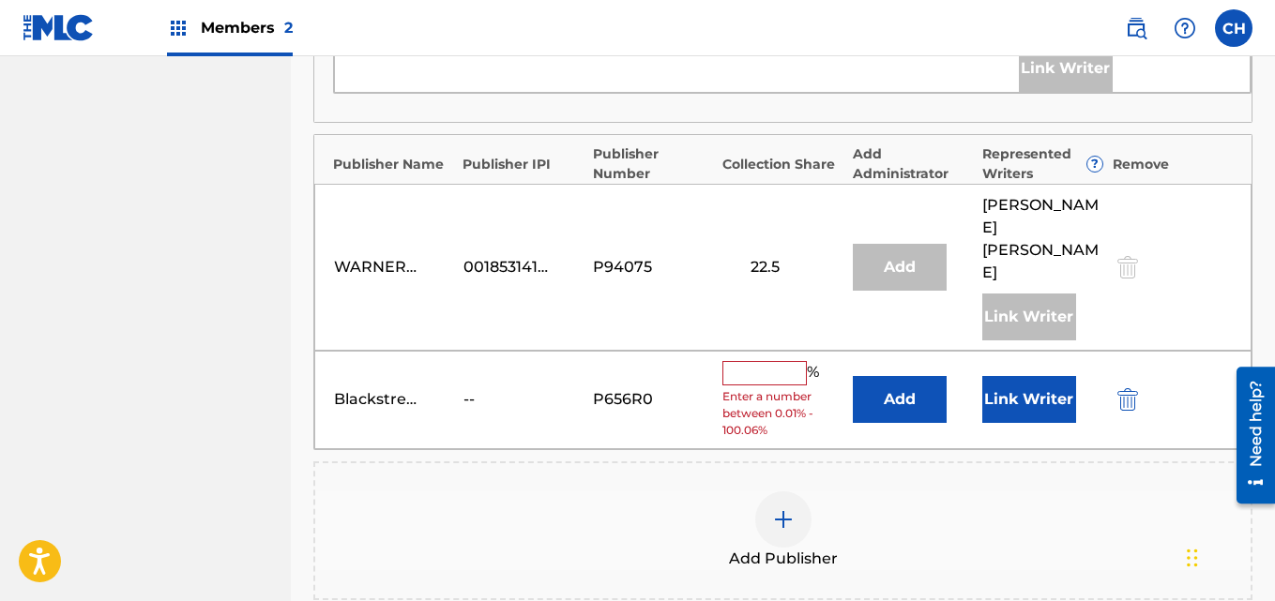
click at [772, 361] on input "text" at bounding box center [764, 373] width 84 height 24
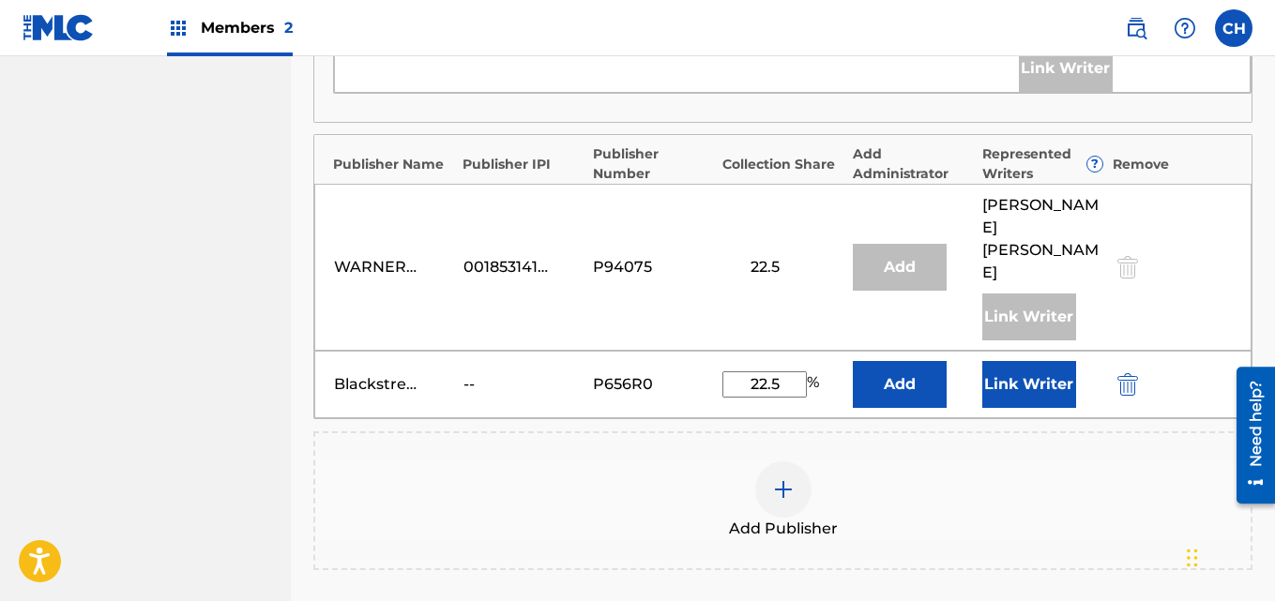
type input "22.5"
click at [871, 361] on button "Add" at bounding box center [900, 384] width 94 height 47
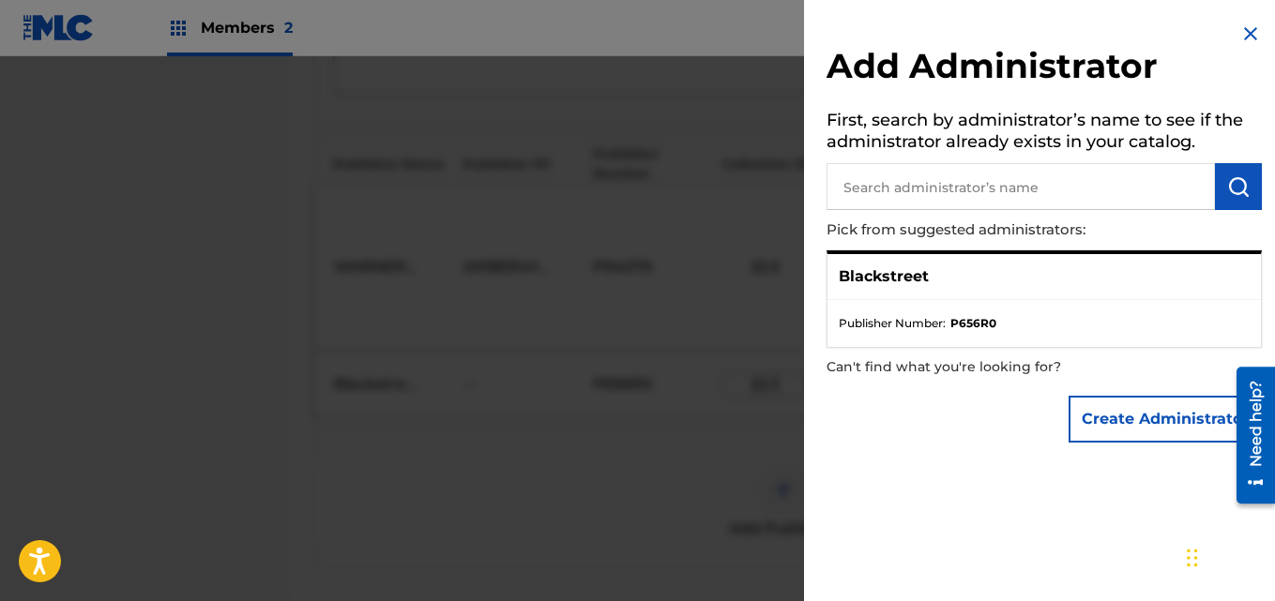
click at [895, 279] on p "Blackstreet" at bounding box center [884, 277] width 90 height 23
click at [1084, 190] on input "text" at bounding box center [1021, 186] width 388 height 47
click at [1119, 415] on button "Create Administrator" at bounding box center [1165, 419] width 193 height 47
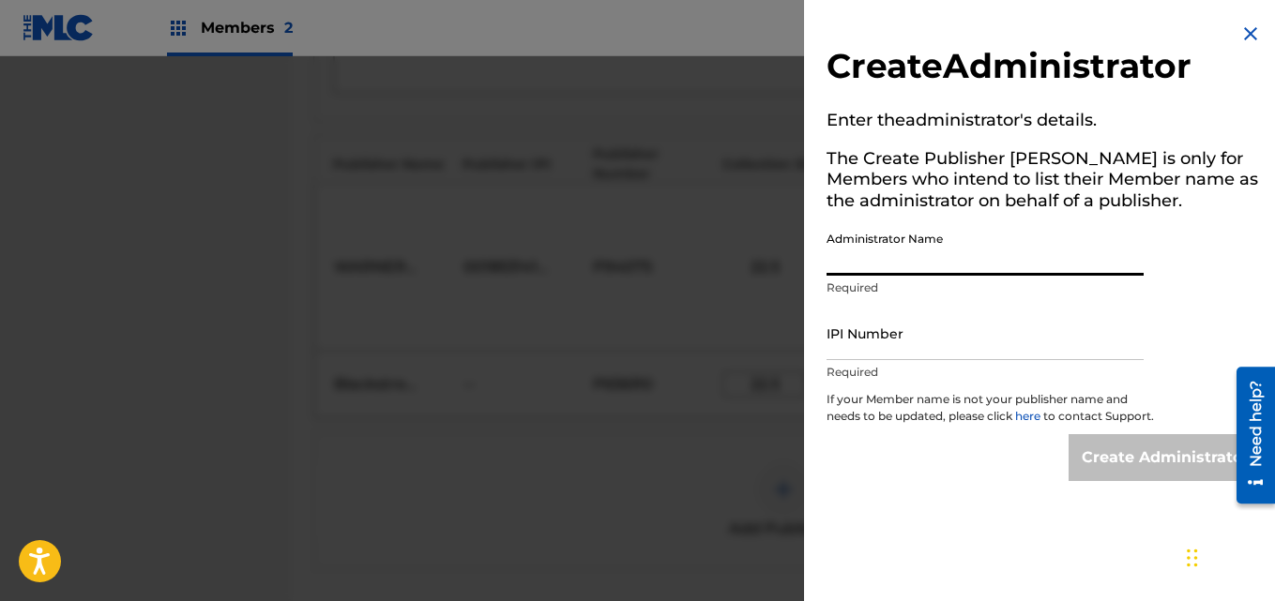
click at [1055, 258] on input "Administrator Name" at bounding box center [985, 248] width 317 height 53
click at [1239, 33] on img at bounding box center [1250, 34] width 23 height 23
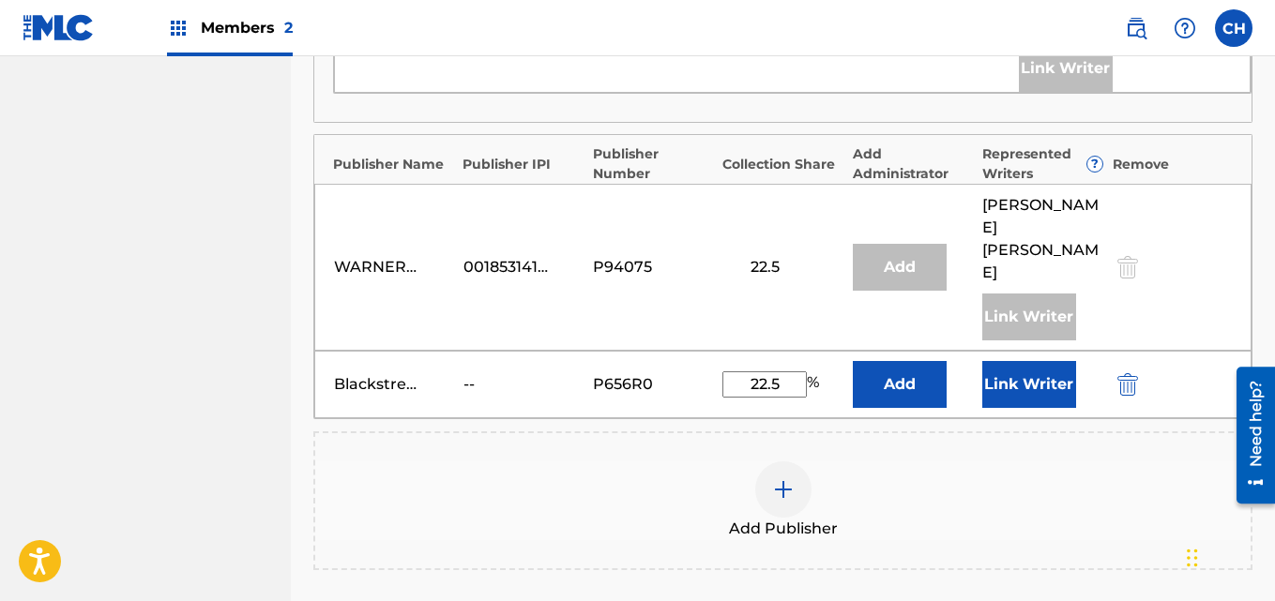
drag, startPoint x: 1274, startPoint y: 354, endPoint x: 1281, endPoint y: 468, distance: 114.7
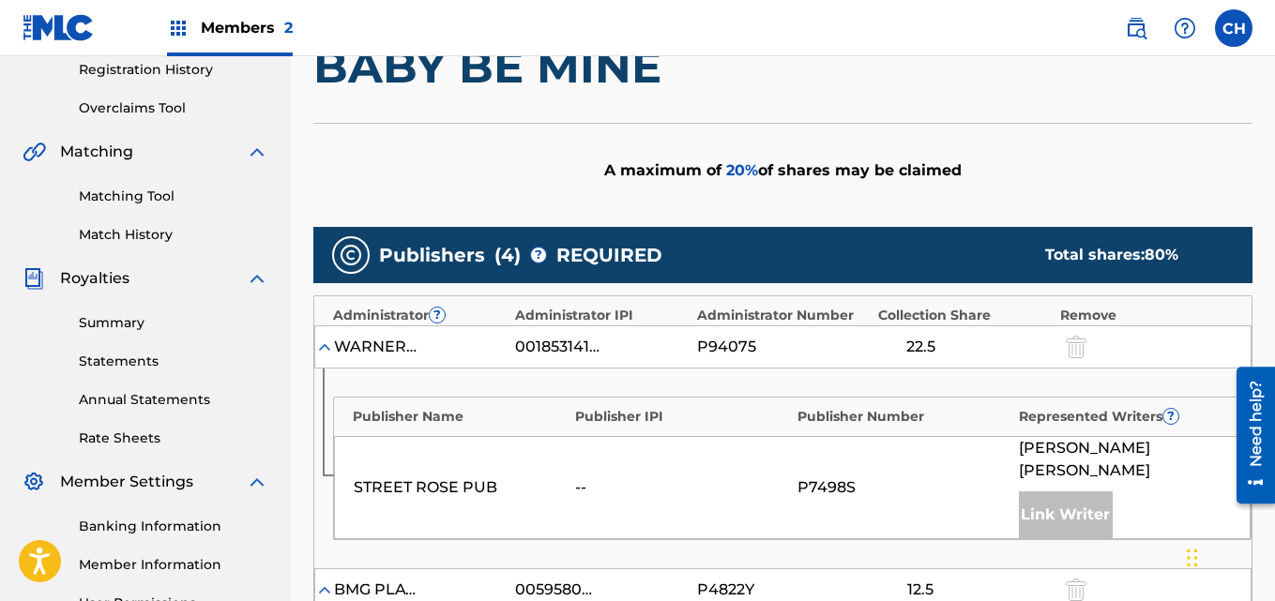
scroll to position [342, 0]
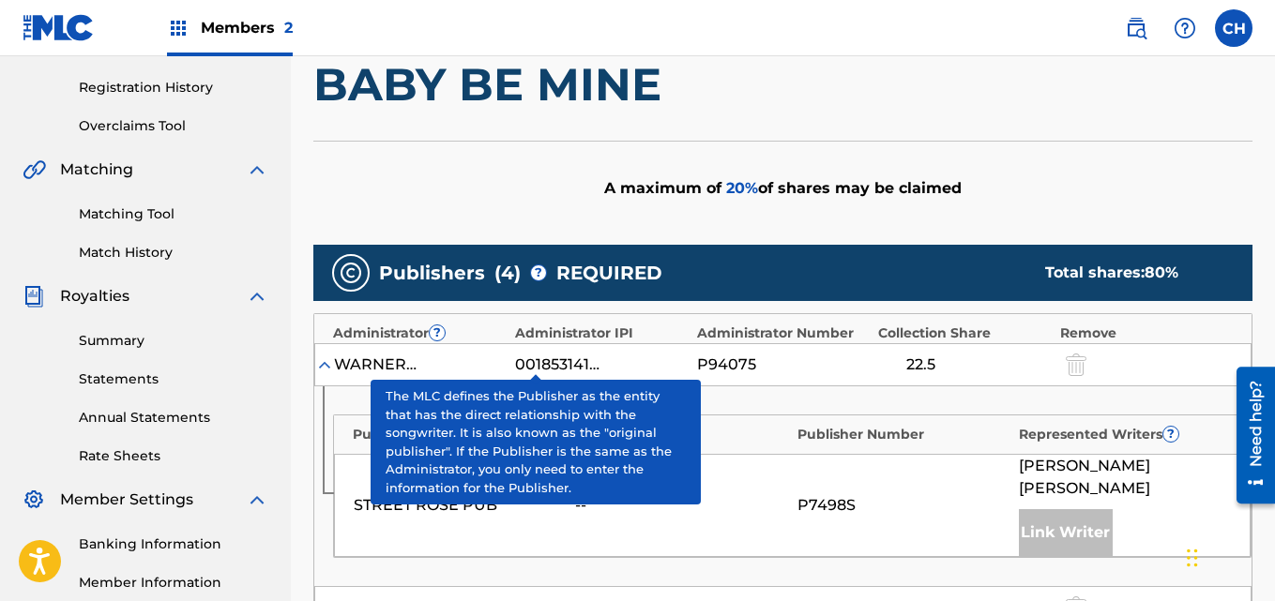
click at [535, 274] on span "?" at bounding box center [538, 273] width 15 height 15
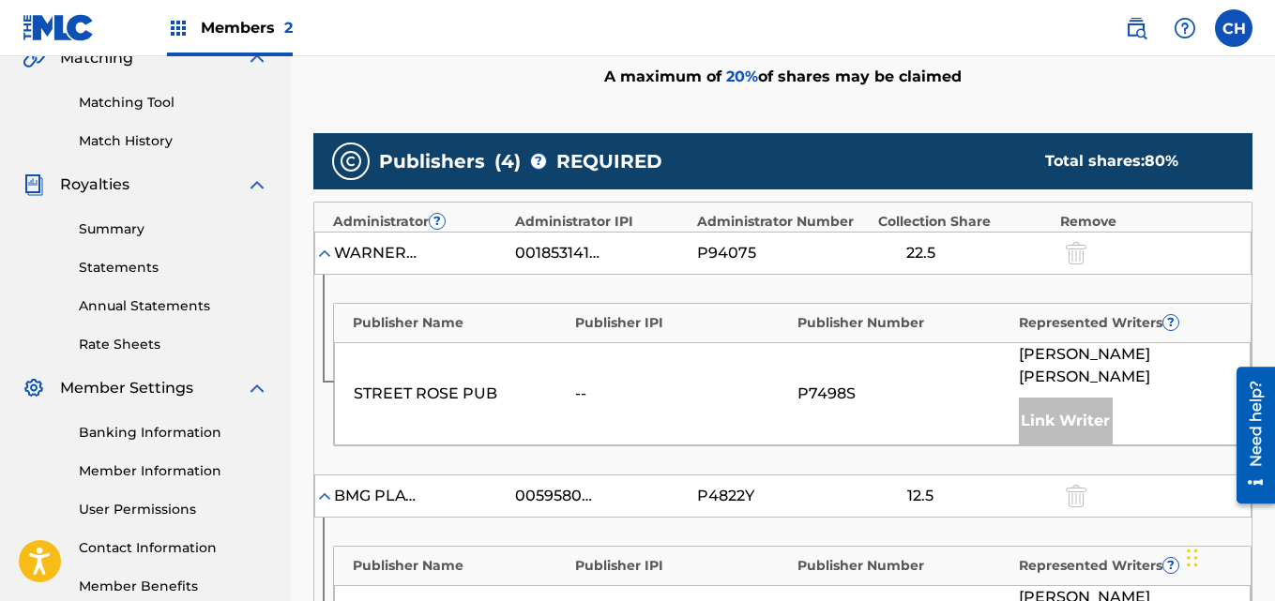
scroll to position [483, 0]
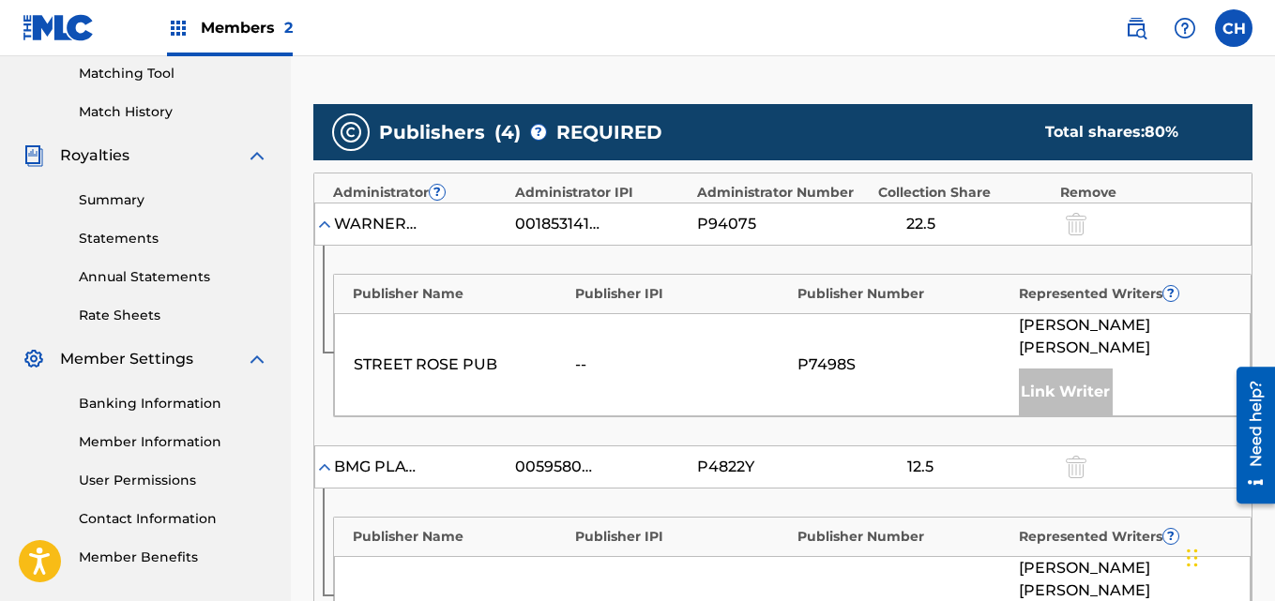
click at [321, 230] on img at bounding box center [324, 224] width 19 height 19
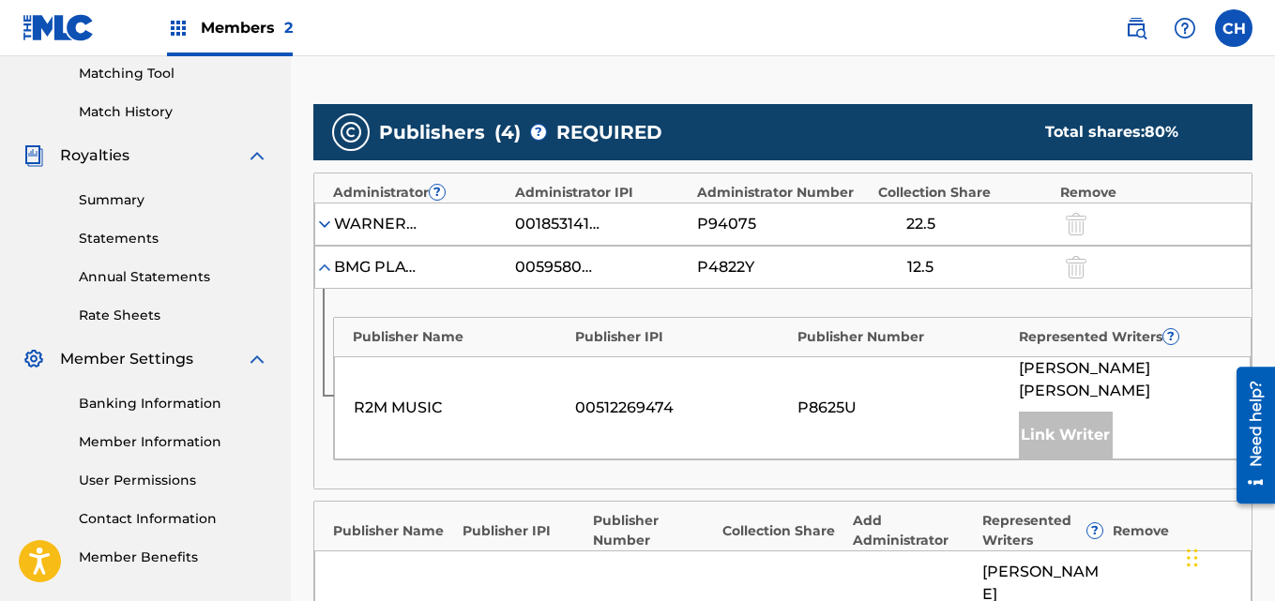
click at [324, 266] on img at bounding box center [324, 267] width 19 height 19
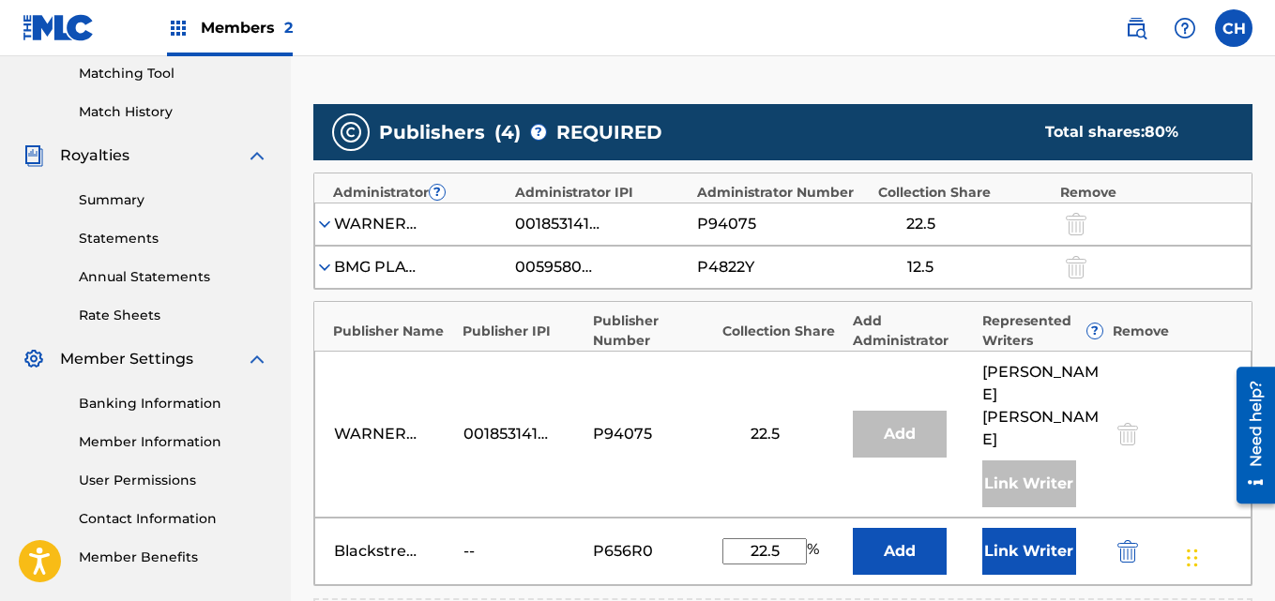
click at [530, 135] on span "?" at bounding box center [538, 132] width 17 height 17
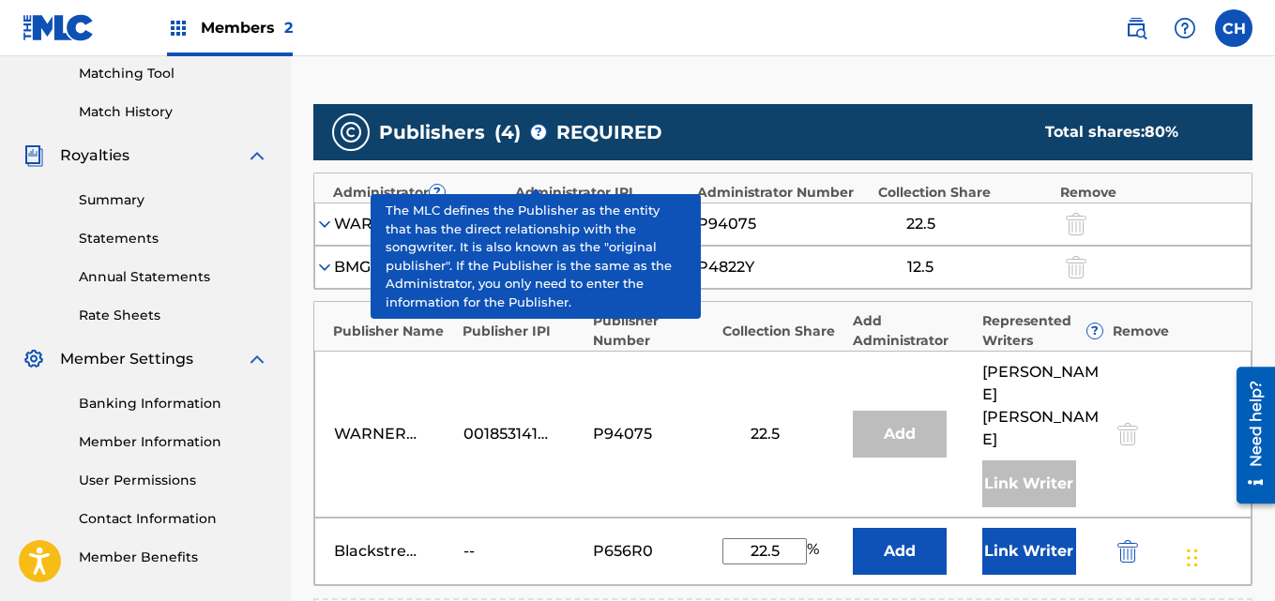
click at [536, 134] on span "?" at bounding box center [538, 132] width 15 height 15
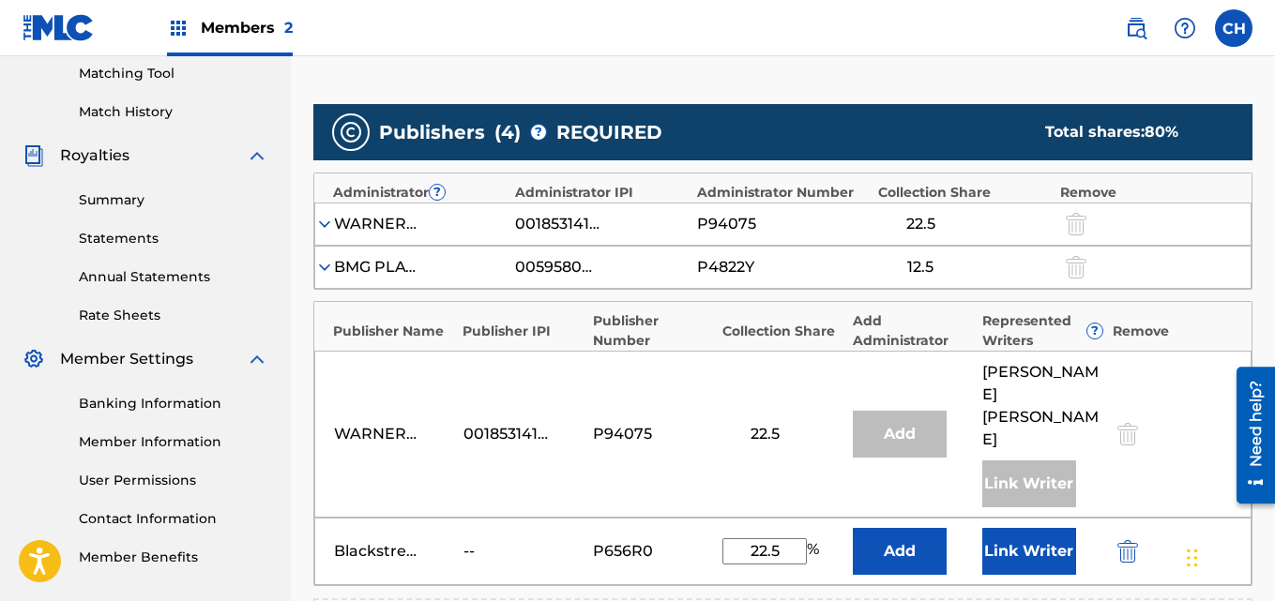
click at [920, 528] on button "Add" at bounding box center [900, 551] width 94 height 47
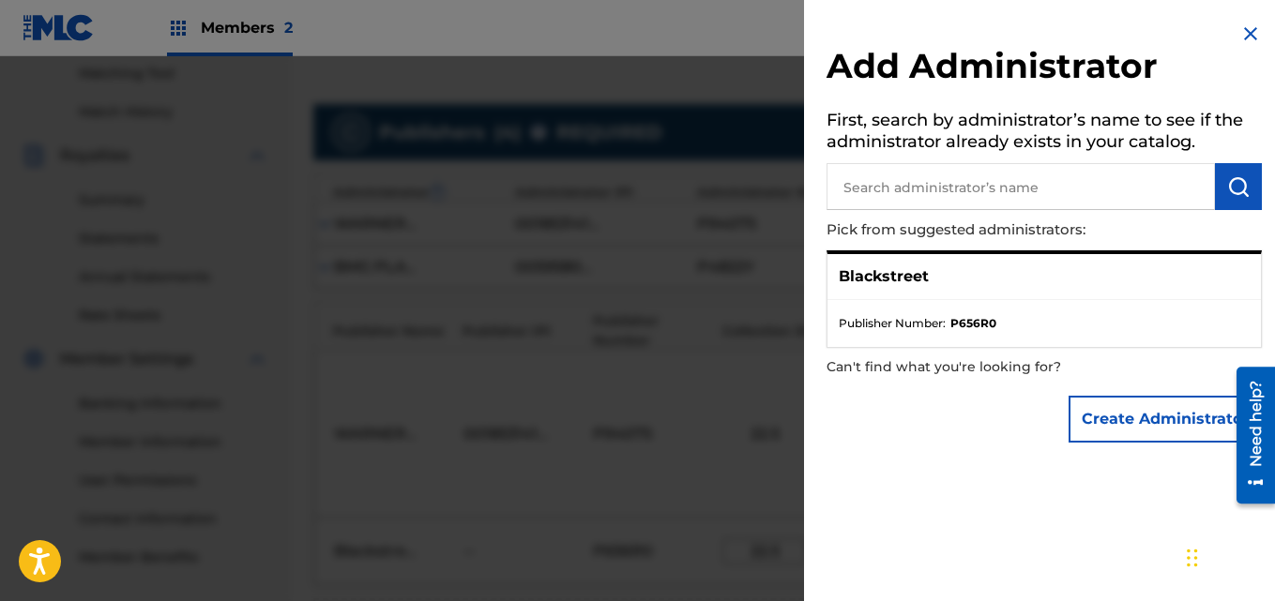
click at [864, 281] on p "Blackstreet" at bounding box center [884, 277] width 90 height 23
click at [1111, 186] on input "text" at bounding box center [1021, 186] width 388 height 47
type input "[PERSON_NAME]"
click at [1227, 205] on button "submit" at bounding box center [1238, 186] width 47 height 47
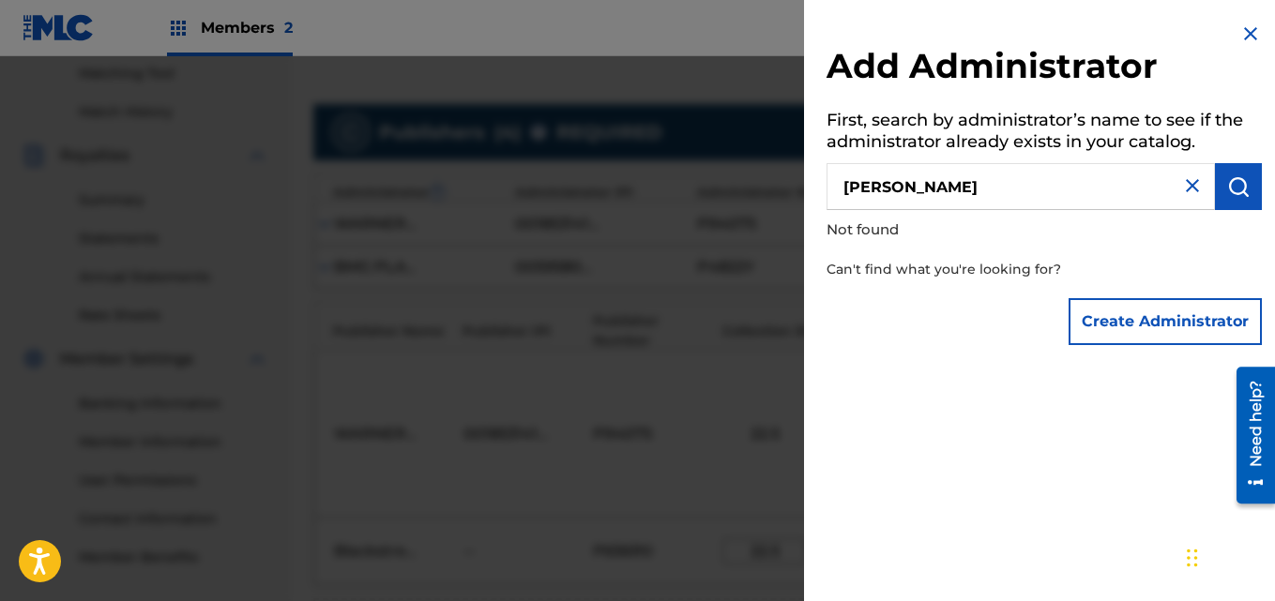
click at [1176, 319] on button "Create Administrator" at bounding box center [1165, 321] width 193 height 47
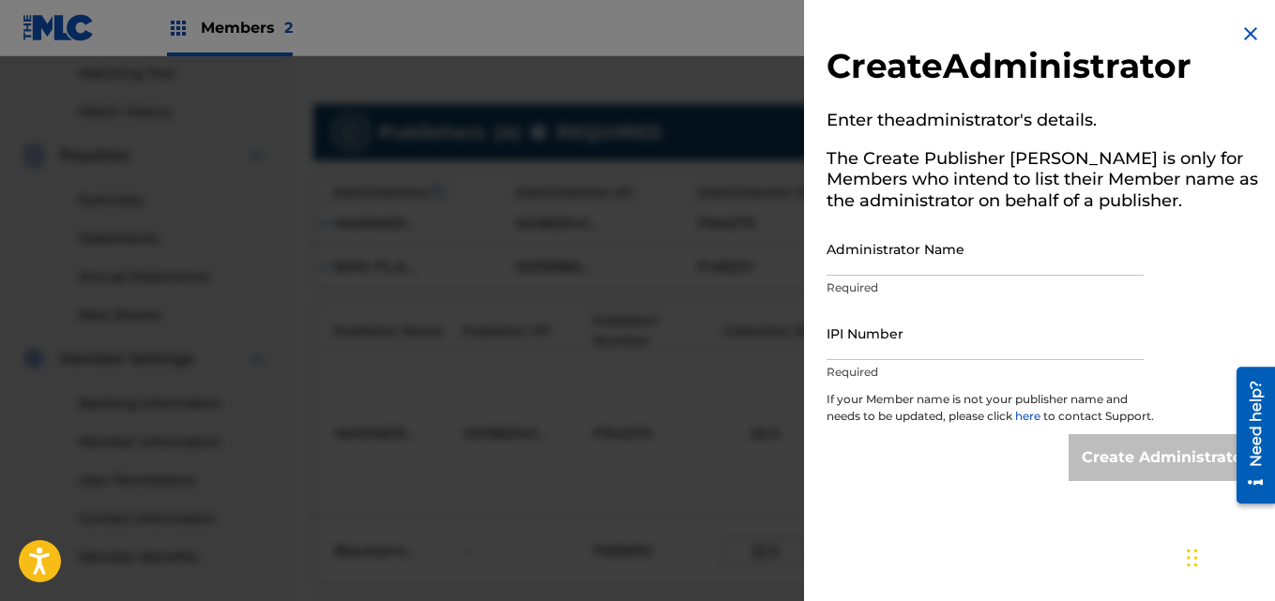
click at [1246, 31] on img at bounding box center [1250, 34] width 23 height 23
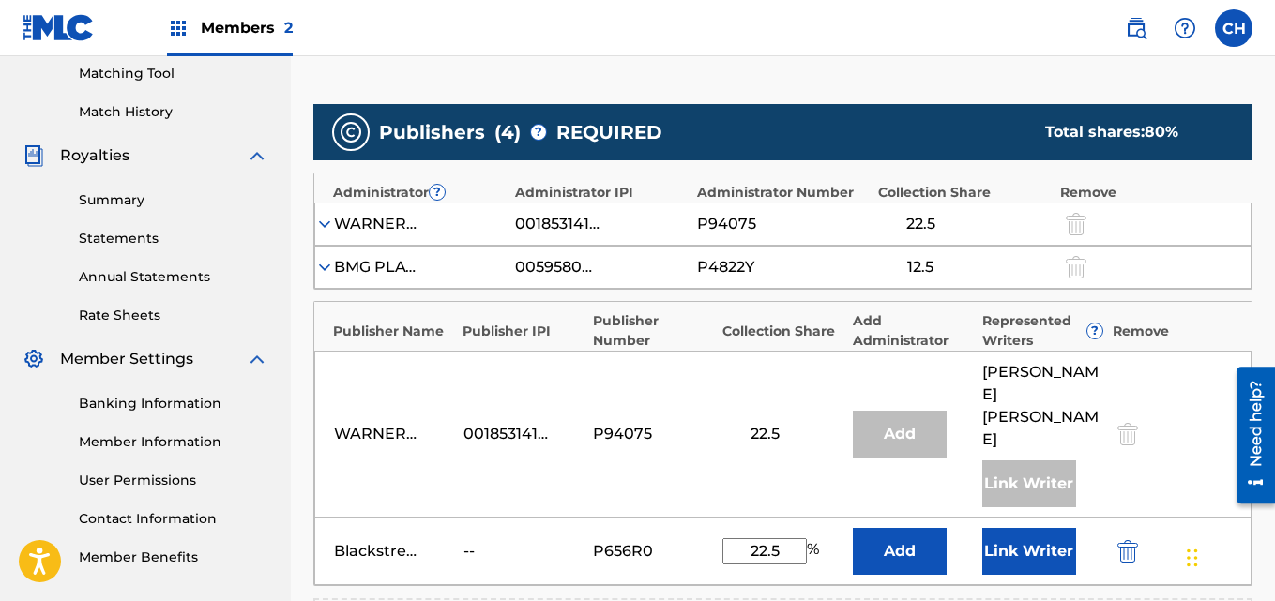
click at [892, 528] on button "Add" at bounding box center [900, 551] width 94 height 47
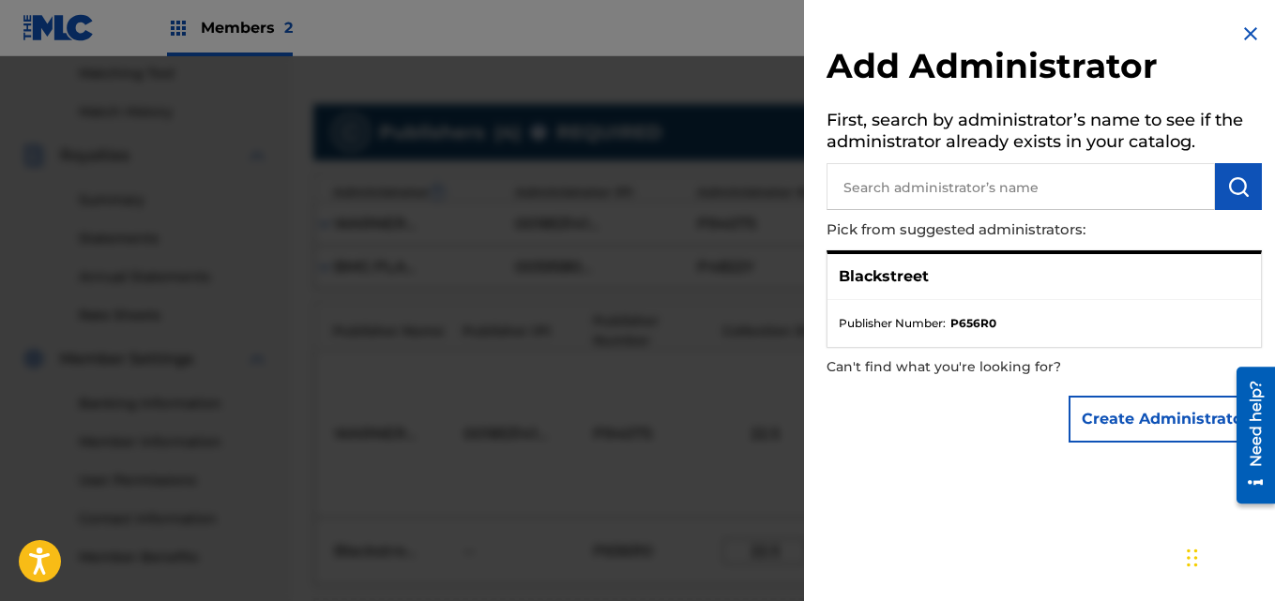
click at [1015, 189] on input "text" at bounding box center [1021, 186] width 388 height 47
type input "[PERSON_NAME]"
click at [1239, 194] on img "submit" at bounding box center [1238, 186] width 23 height 23
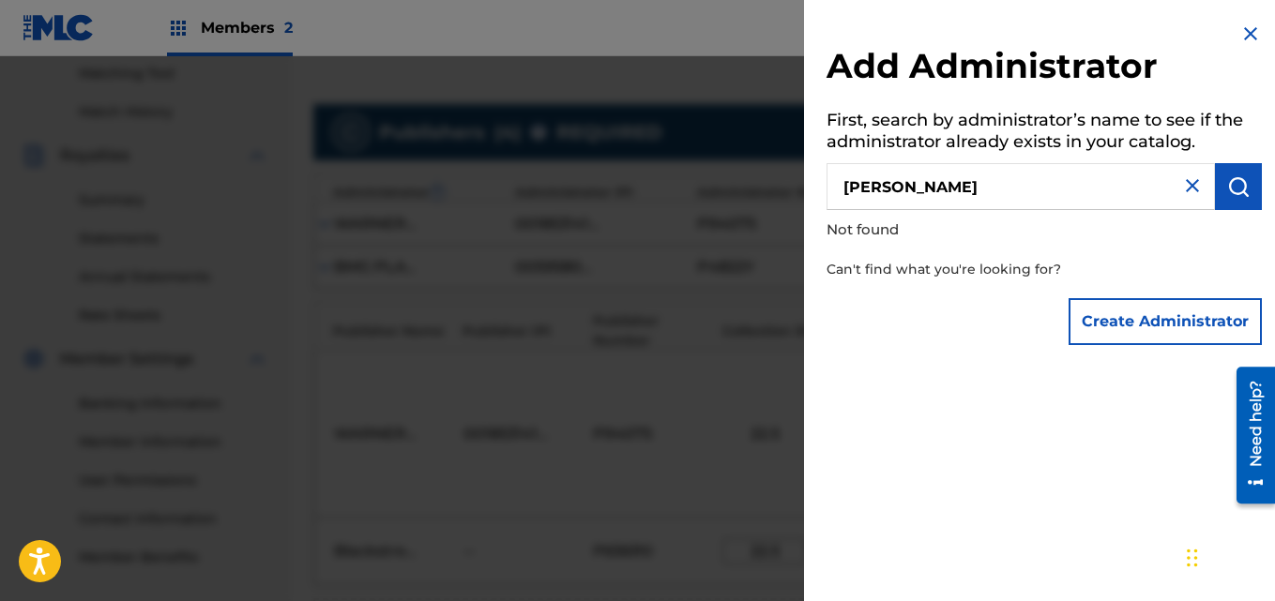
click at [1187, 183] on img at bounding box center [1192, 186] width 23 height 23
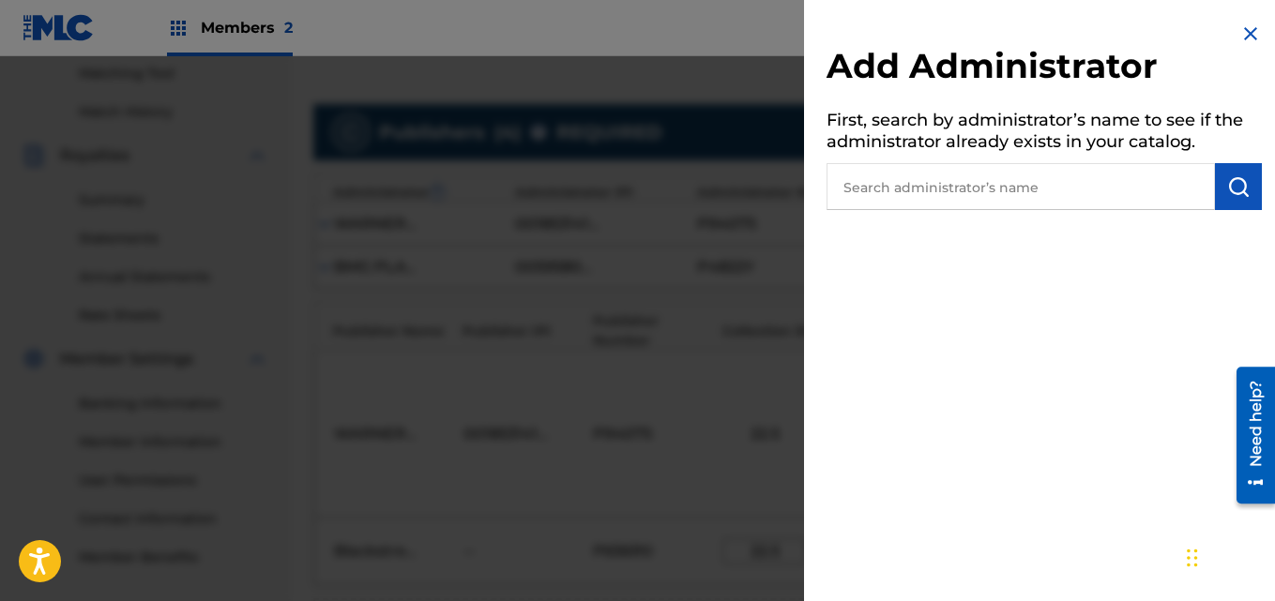
click at [1254, 433] on div "Need help?" at bounding box center [1255, 423] width 25 height 86
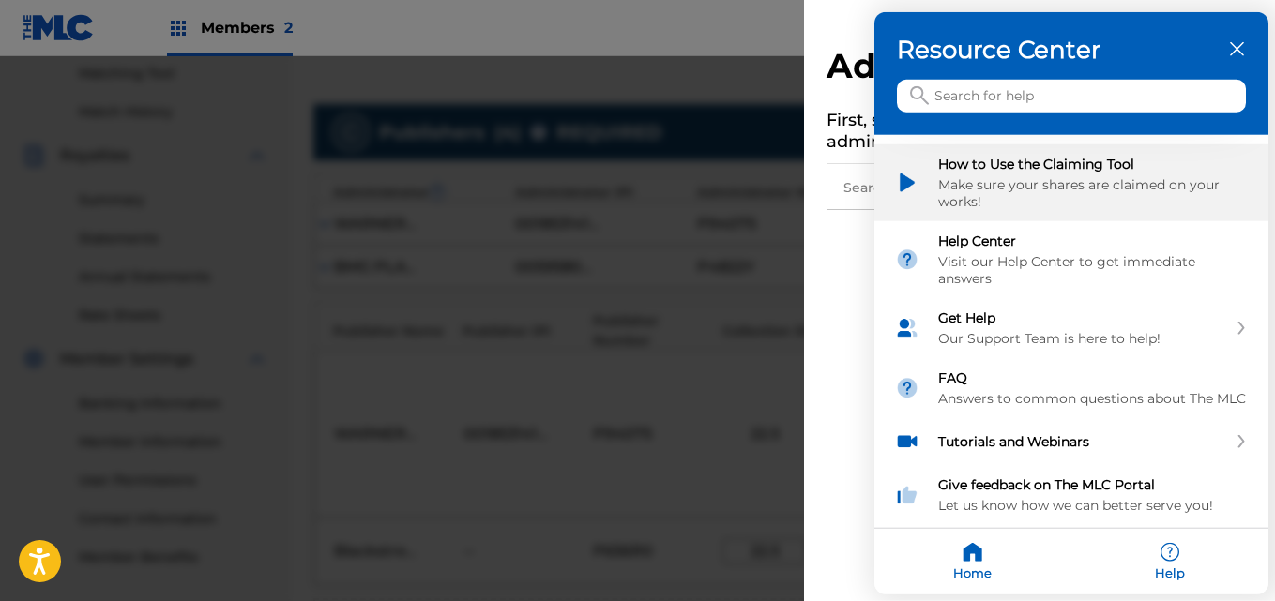
click at [1089, 160] on div "How to Use the Claiming Tool" at bounding box center [1093, 164] width 310 height 17
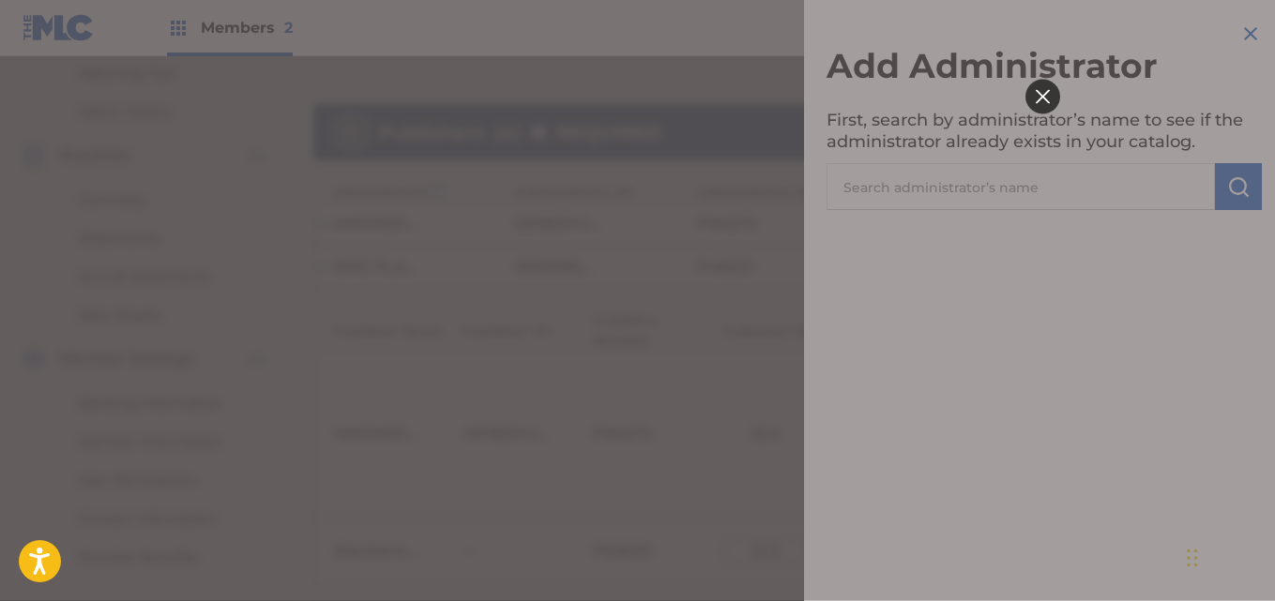
click at [1047, 87] on div at bounding box center [1042, 96] width 35 height 35
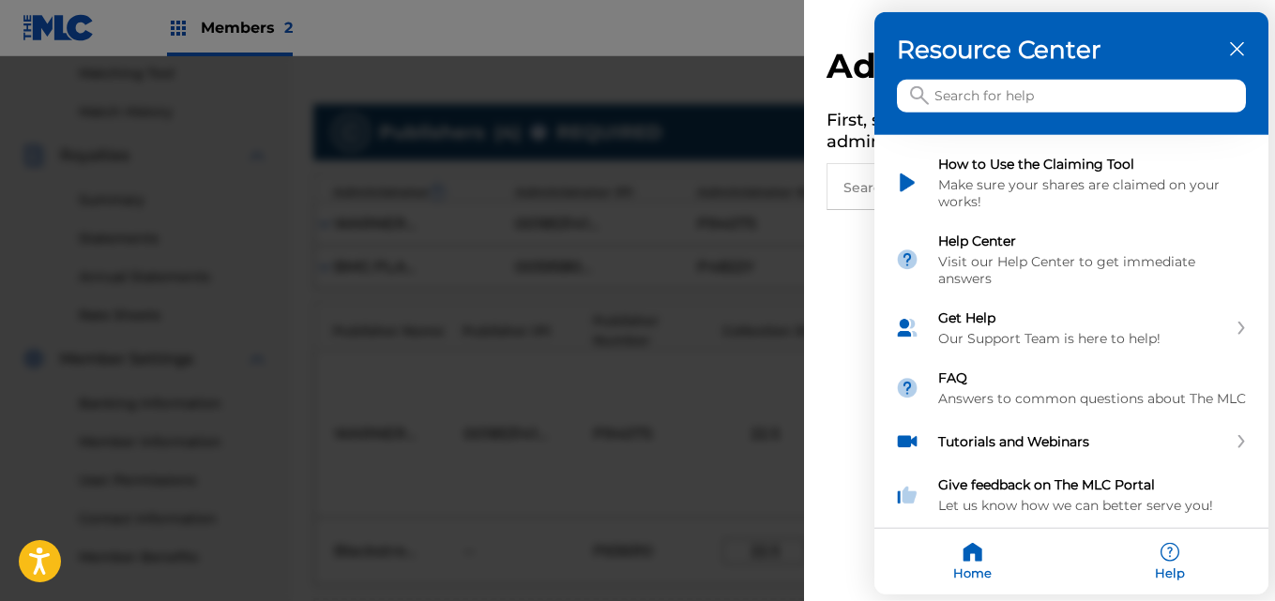
click at [1237, 45] on icon "close resource center" at bounding box center [1237, 49] width 14 height 14
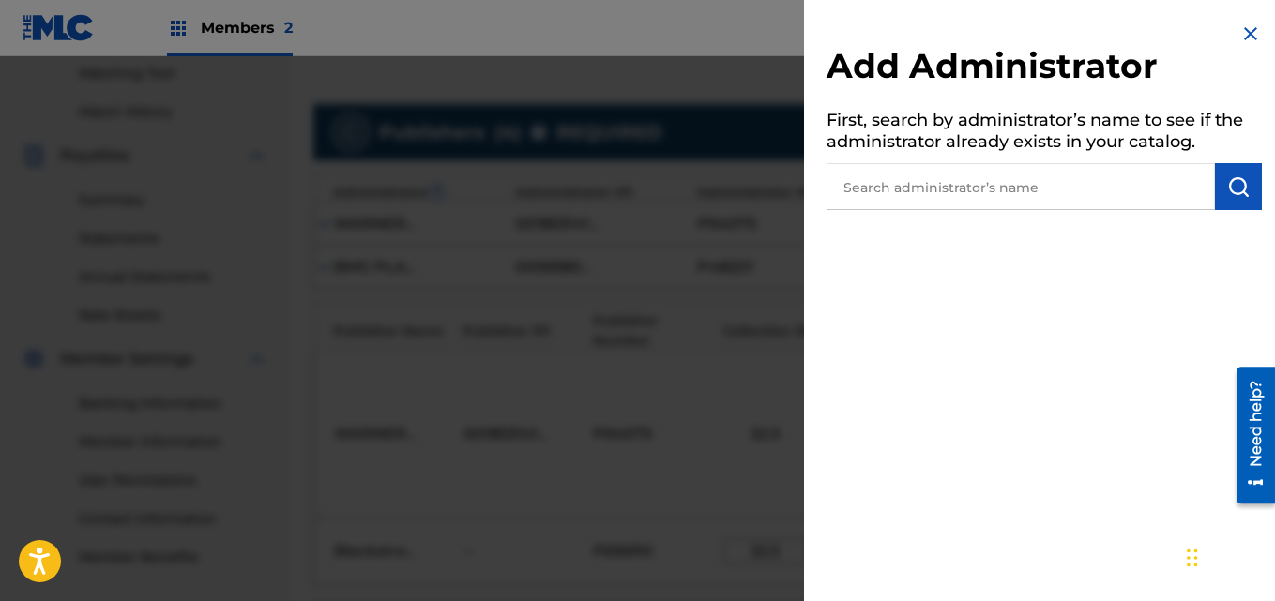
click at [1239, 30] on img at bounding box center [1250, 34] width 23 height 23
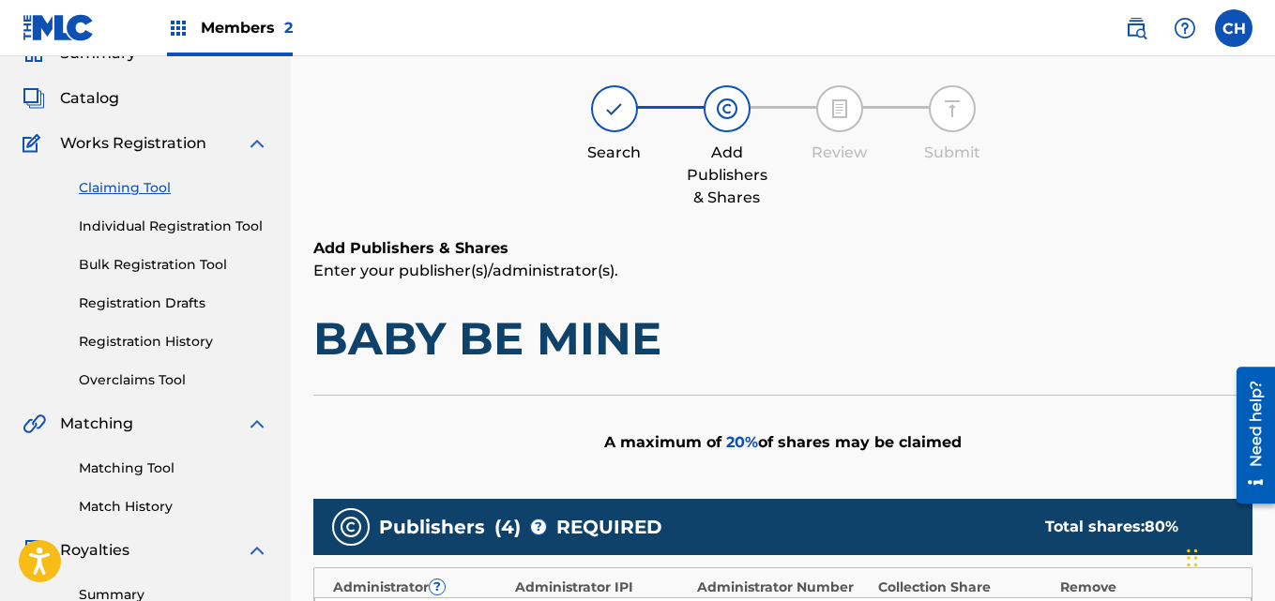
scroll to position [81, 0]
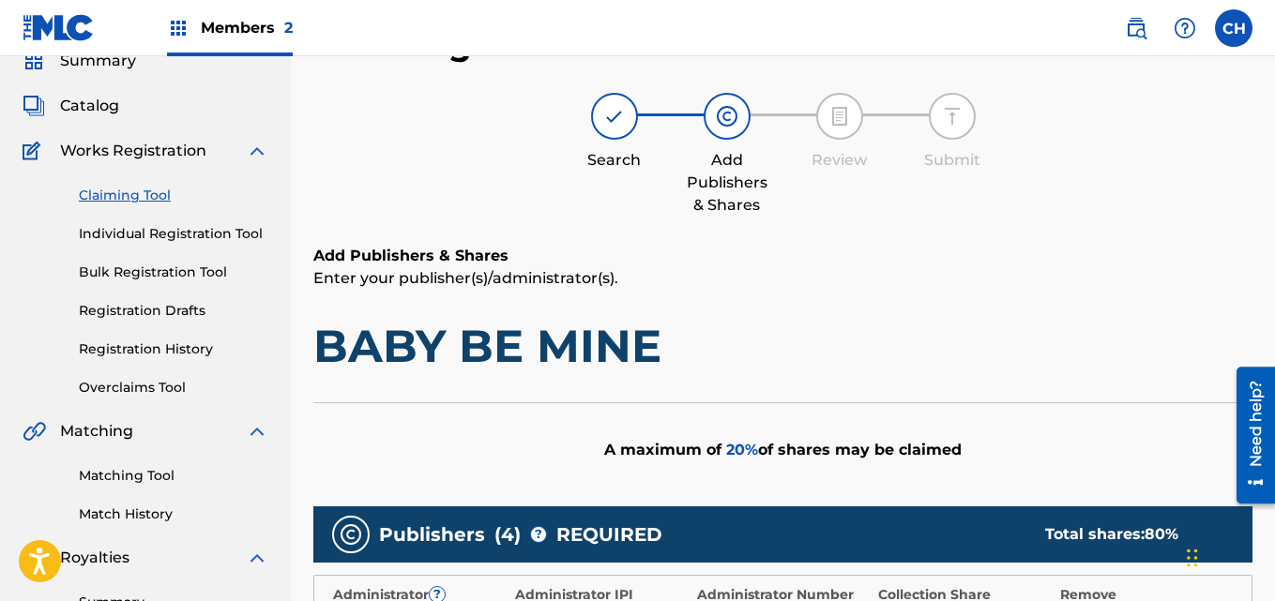
click at [148, 199] on link "Claiming Tool" at bounding box center [174, 196] width 190 height 20
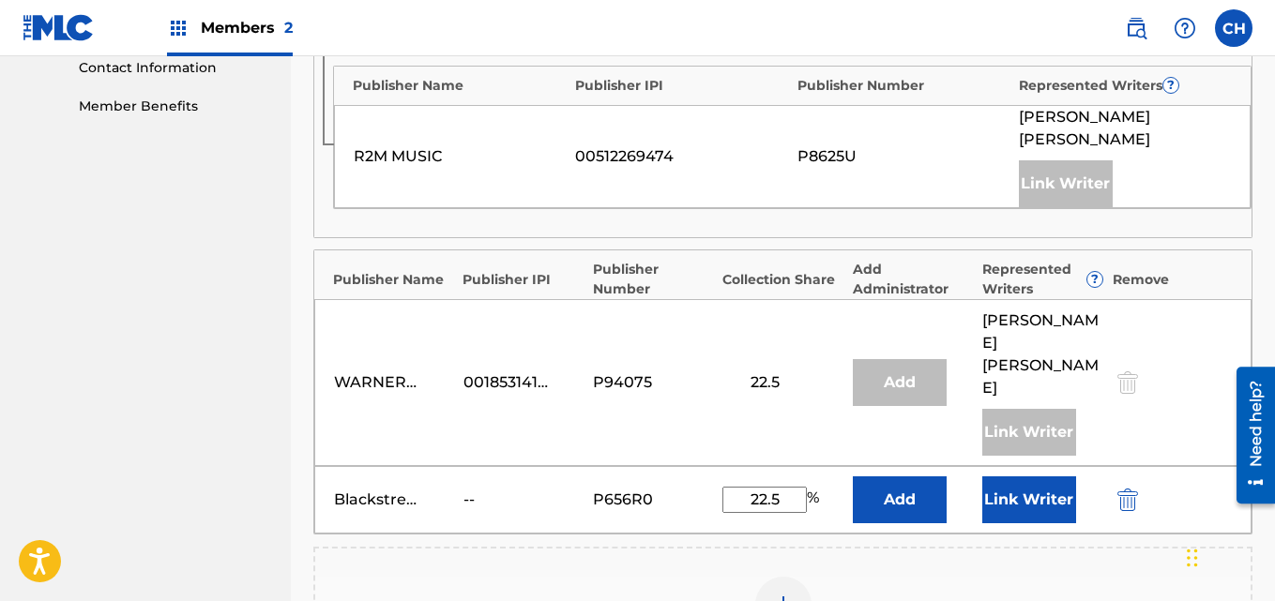
scroll to position [937, 0]
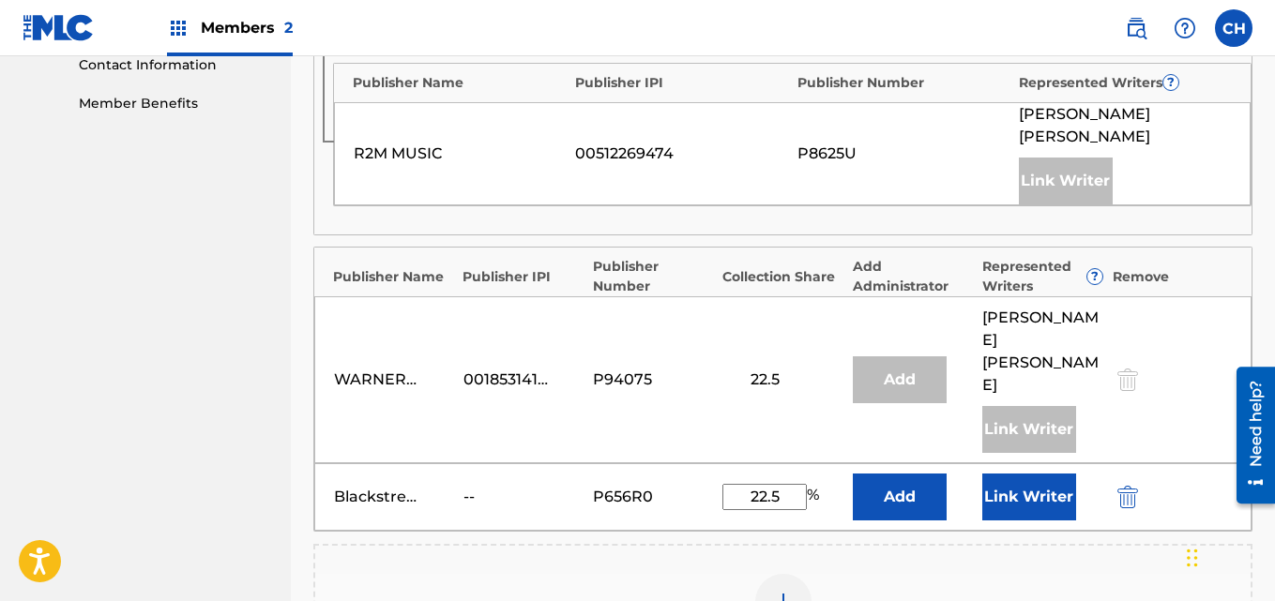
click at [782, 484] on input "22.5" at bounding box center [764, 497] width 84 height 26
type input "2"
type input "20"
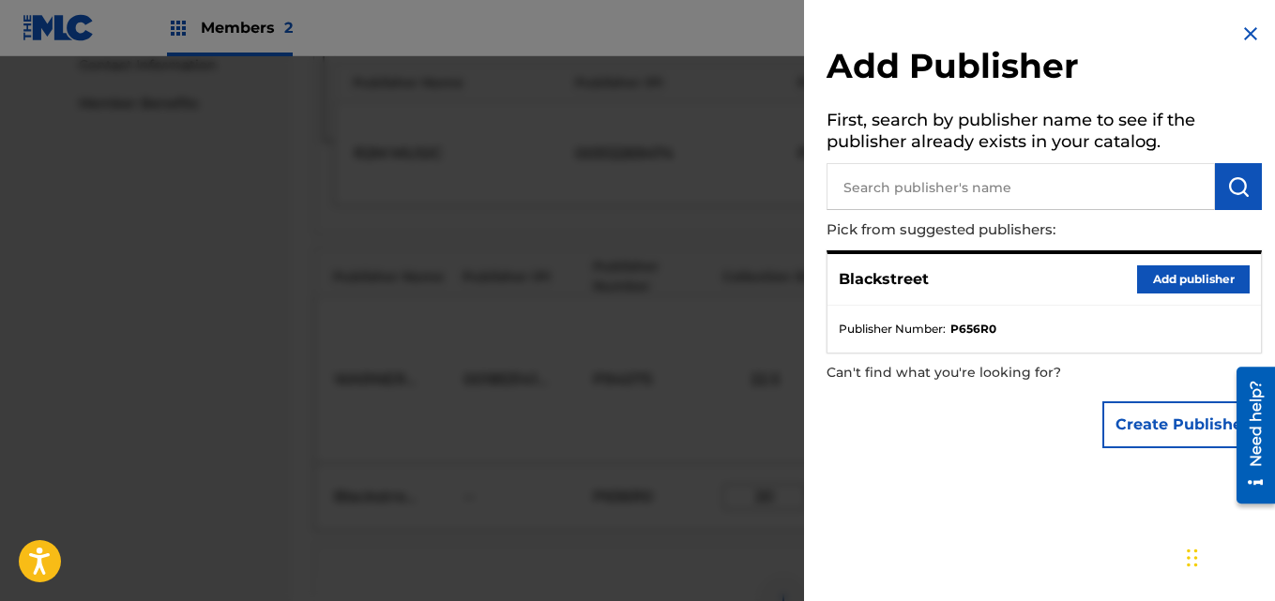
click at [1195, 281] on button "Add publisher" at bounding box center [1193, 280] width 113 height 28
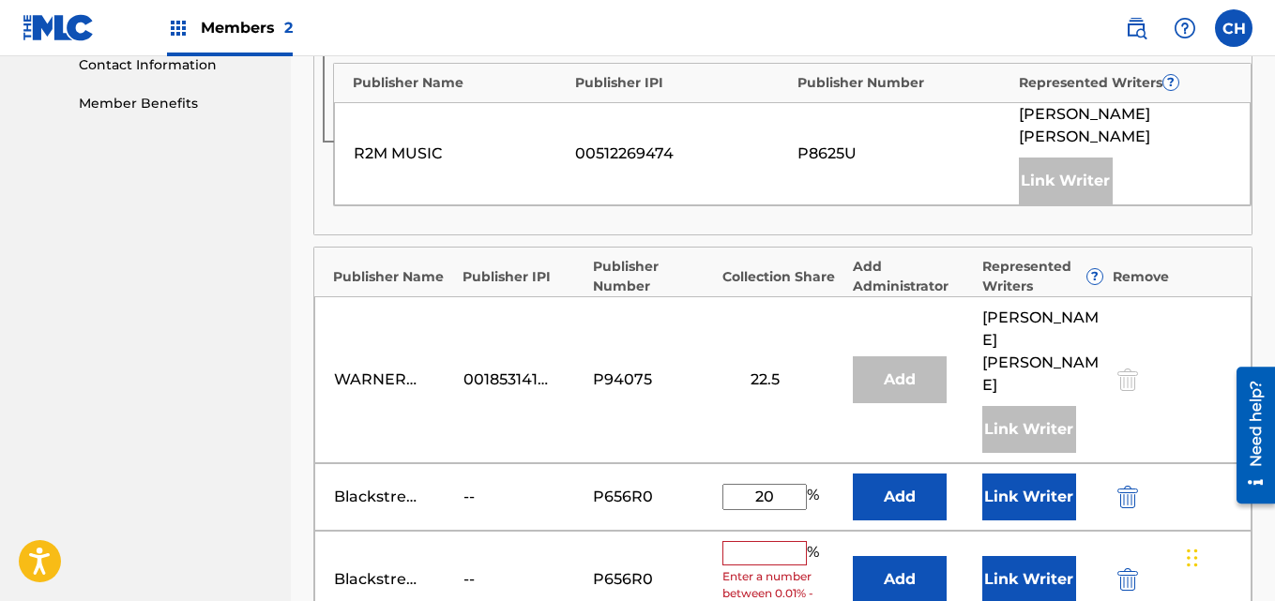
click at [1117, 569] on img "submit" at bounding box center [1127, 580] width 21 height 23
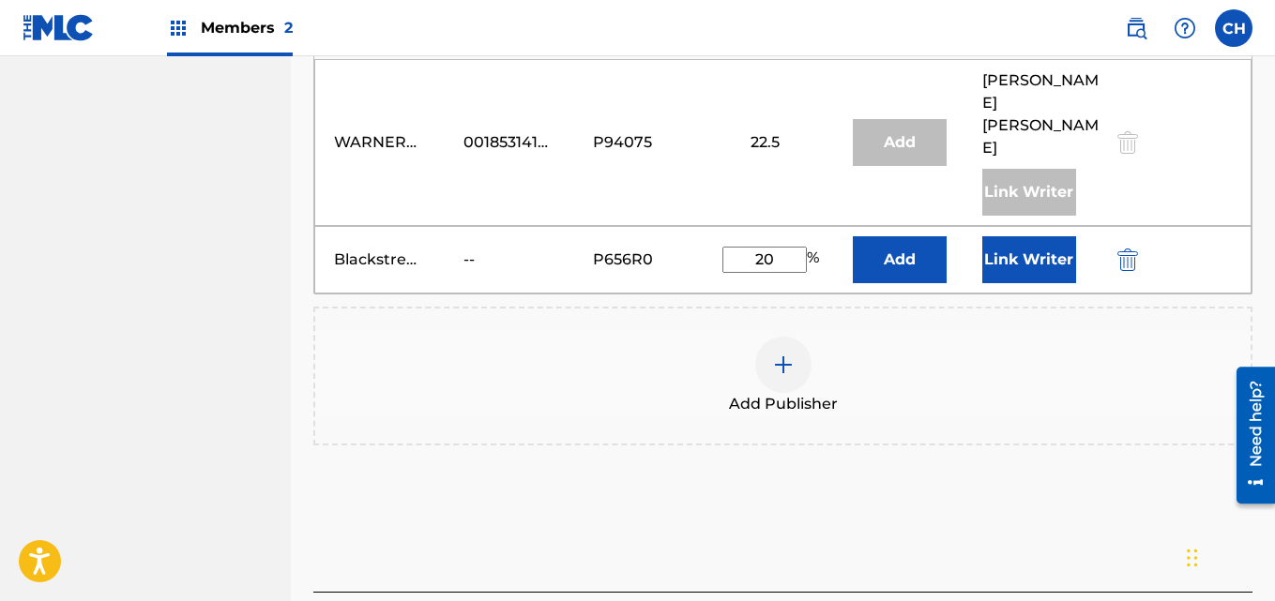
scroll to position [1232, 0]
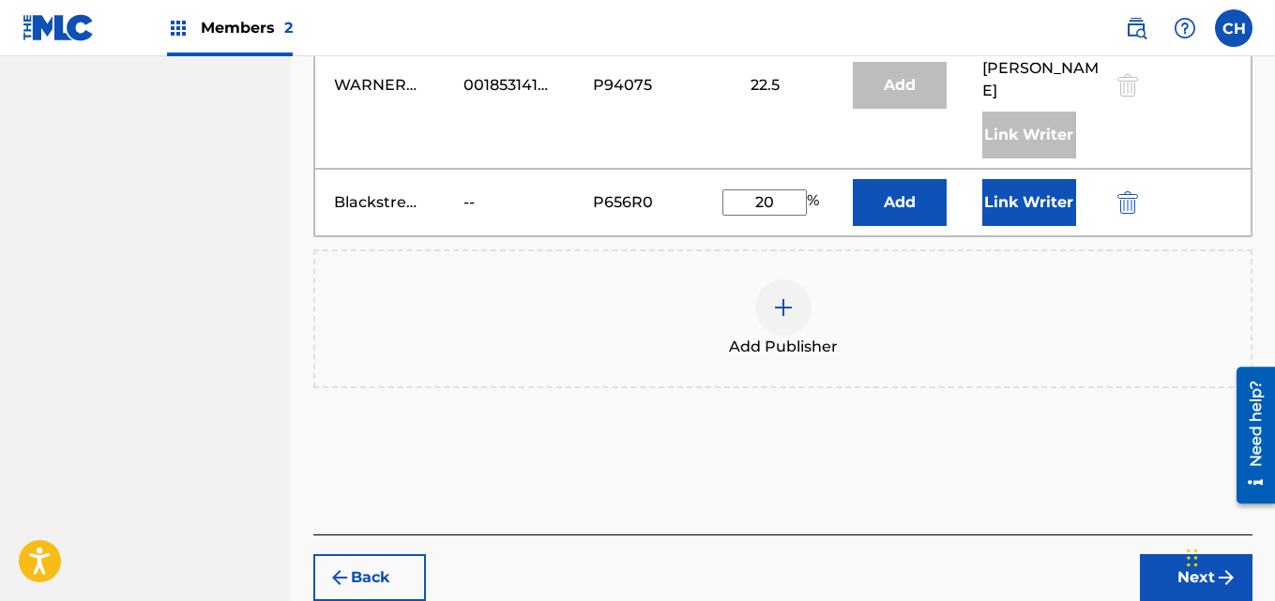
click at [1173, 554] on button "Next" at bounding box center [1196, 577] width 113 height 47
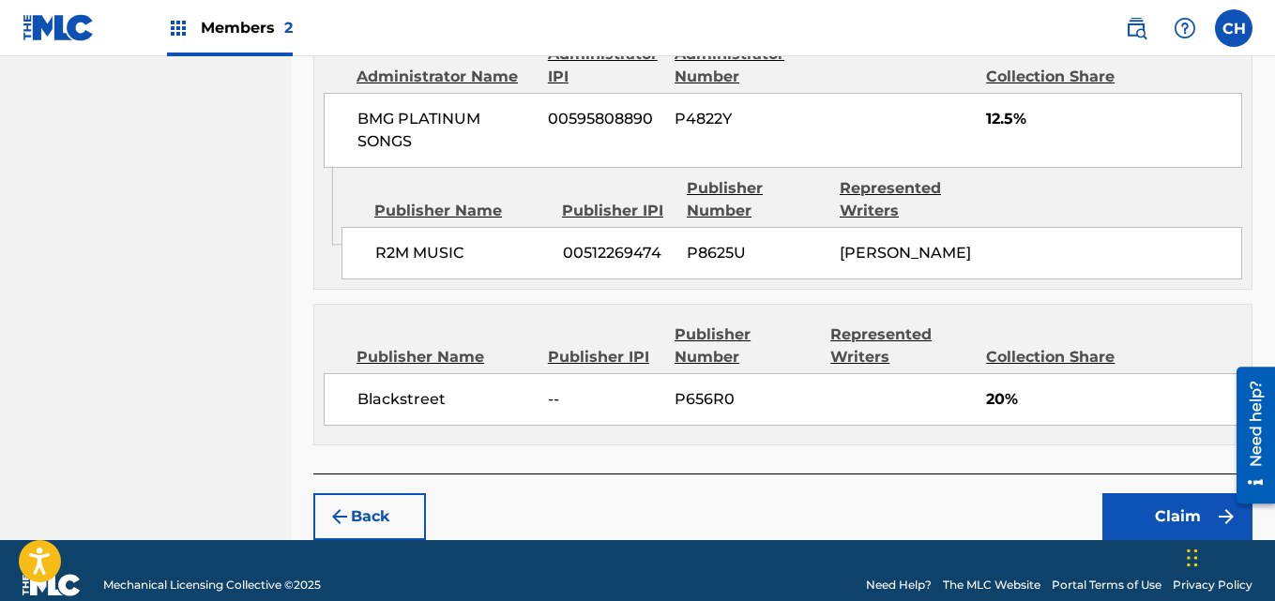
scroll to position [1381, 0]
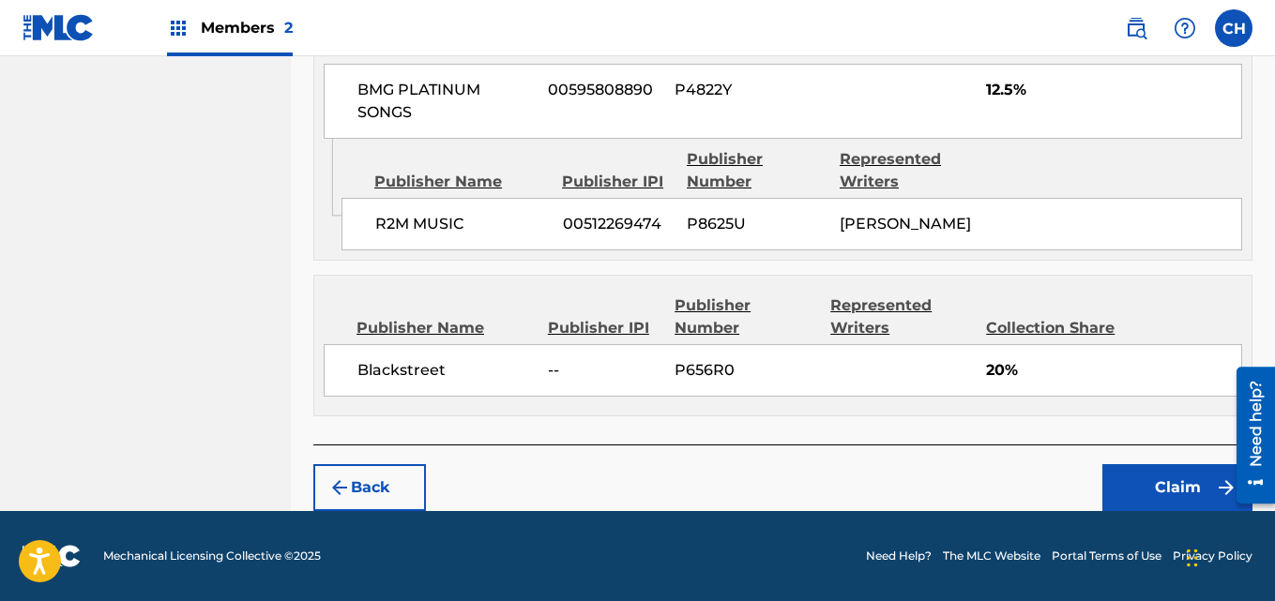
click at [1155, 501] on button "Claim" at bounding box center [1177, 487] width 150 height 47
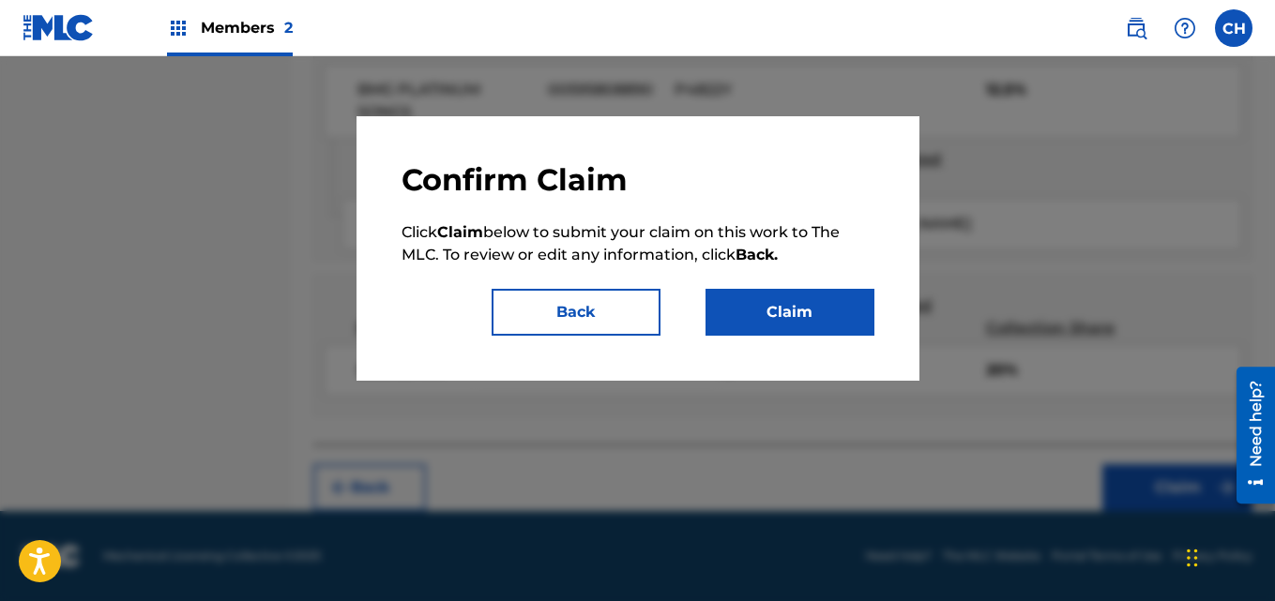
click at [783, 321] on button "Claim" at bounding box center [790, 312] width 169 height 47
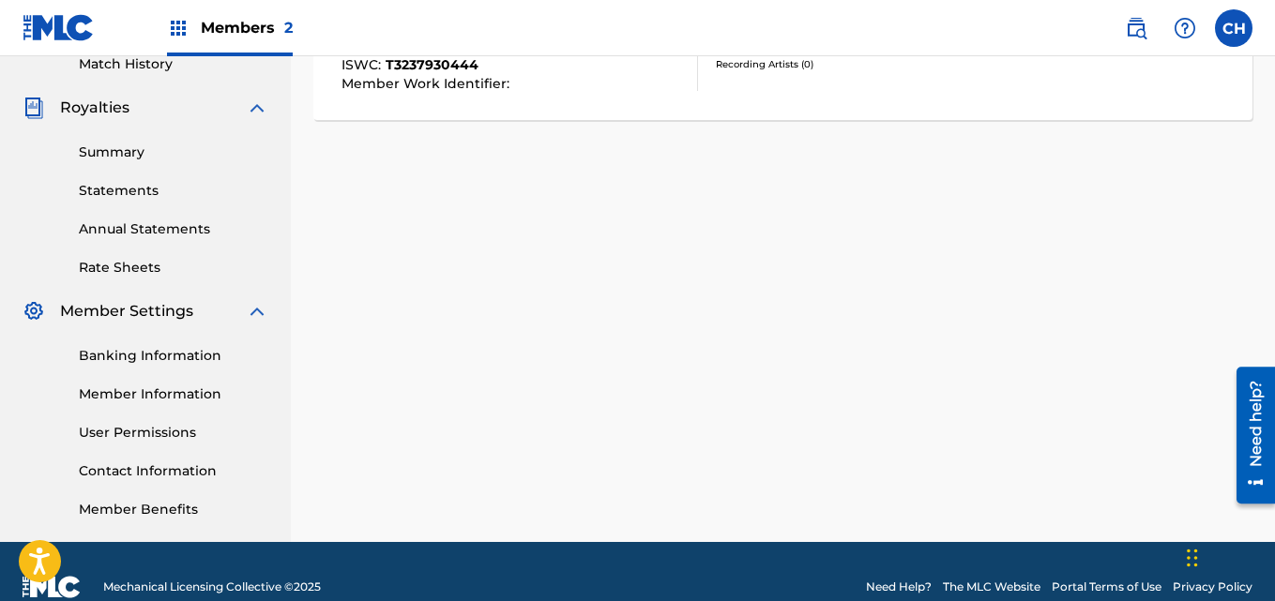
scroll to position [527, 0]
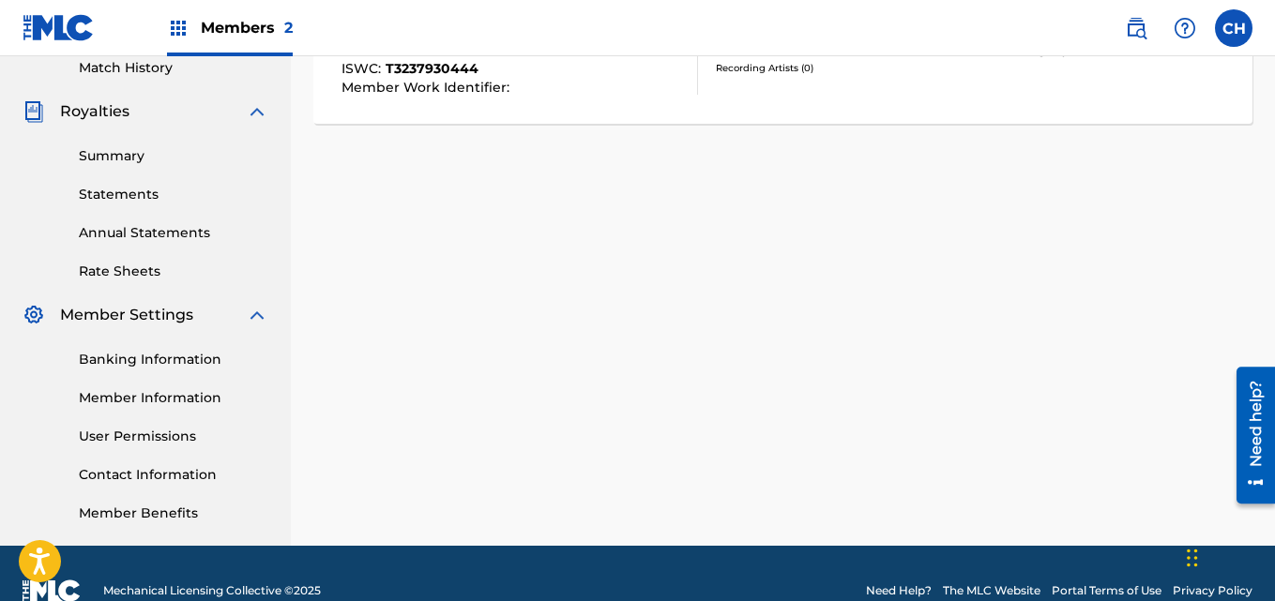
click at [201, 356] on link "Banking Information" at bounding box center [174, 360] width 190 height 20
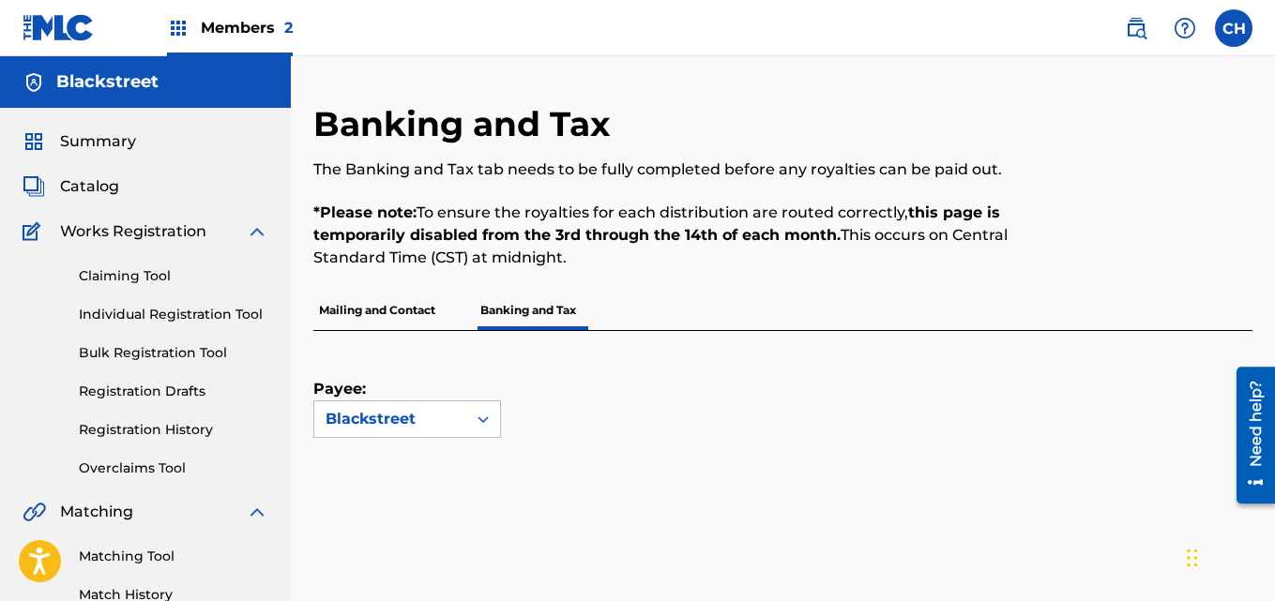
click at [129, 278] on link "Claiming Tool" at bounding box center [174, 276] width 190 height 20
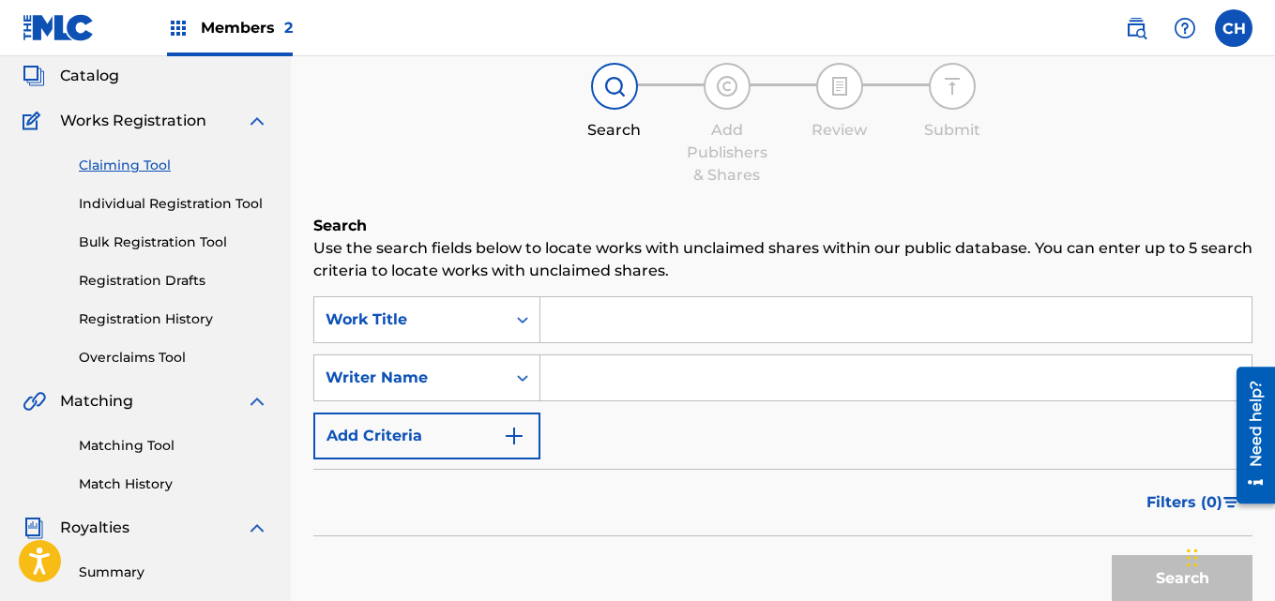
scroll to position [107, 0]
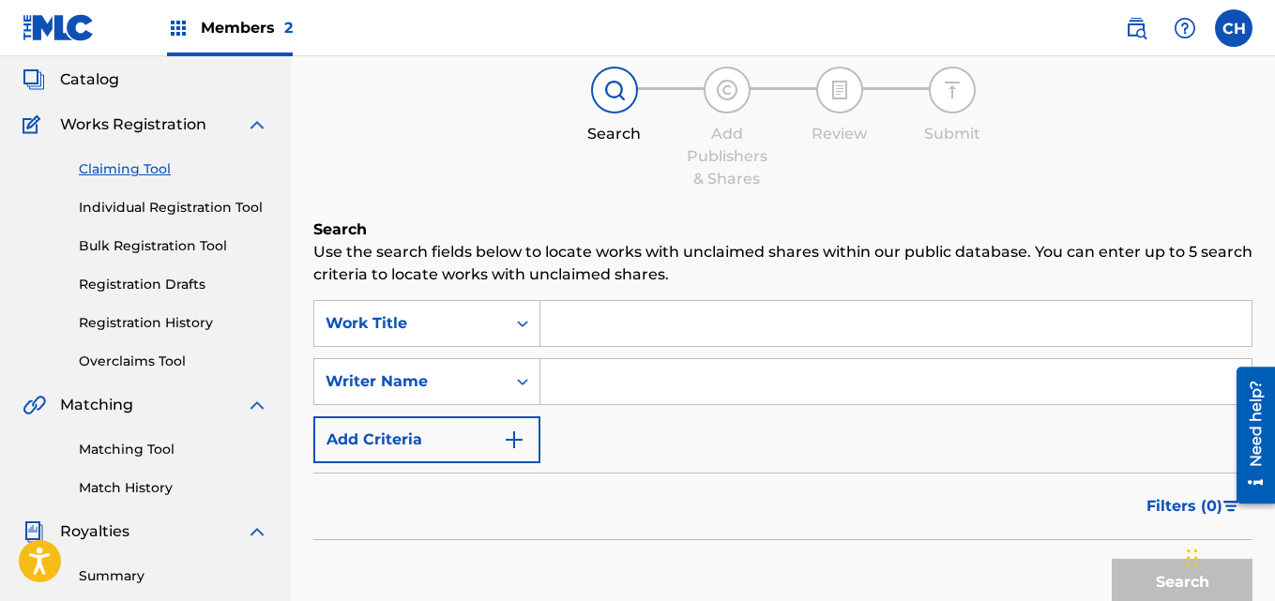
click at [626, 337] on input "Search Form" at bounding box center [895, 323] width 711 height 45
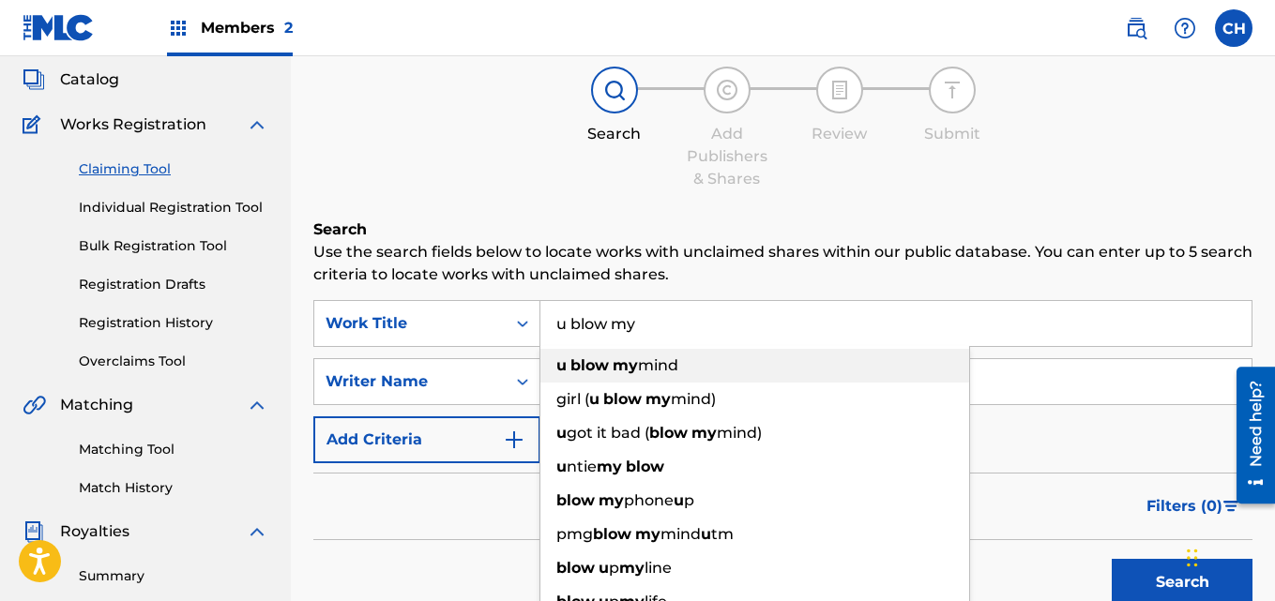
click at [653, 357] on span "mind" at bounding box center [658, 366] width 40 height 18
type input "u blow my mind"
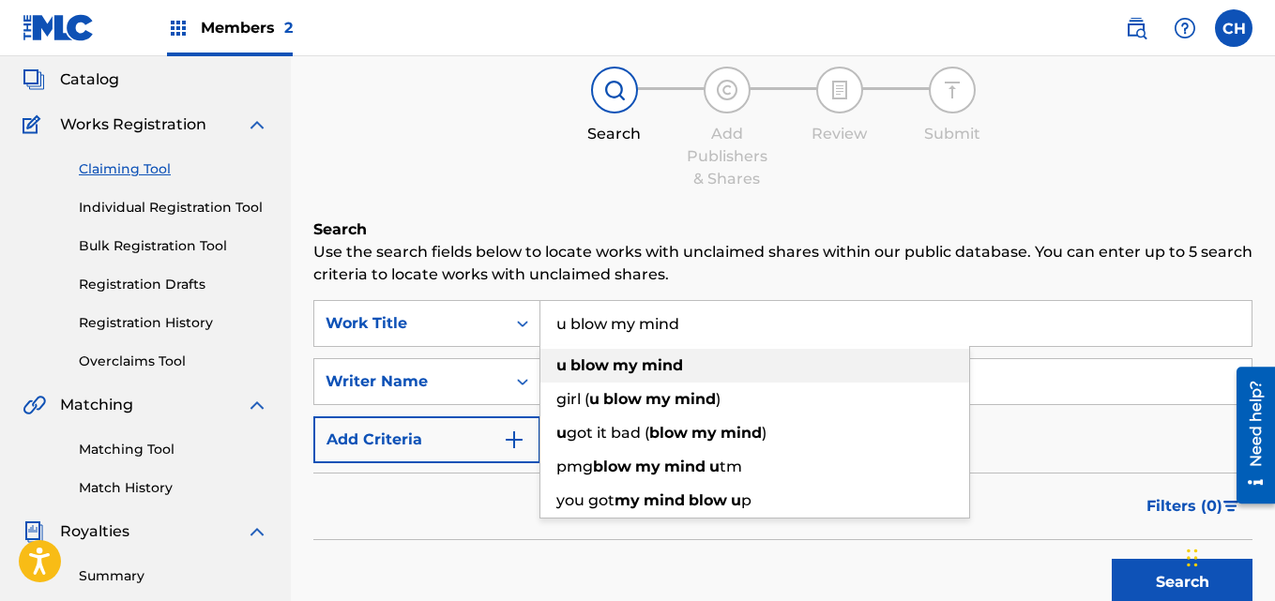
click at [702, 361] on div "u blow my mind" at bounding box center [754, 366] width 429 height 34
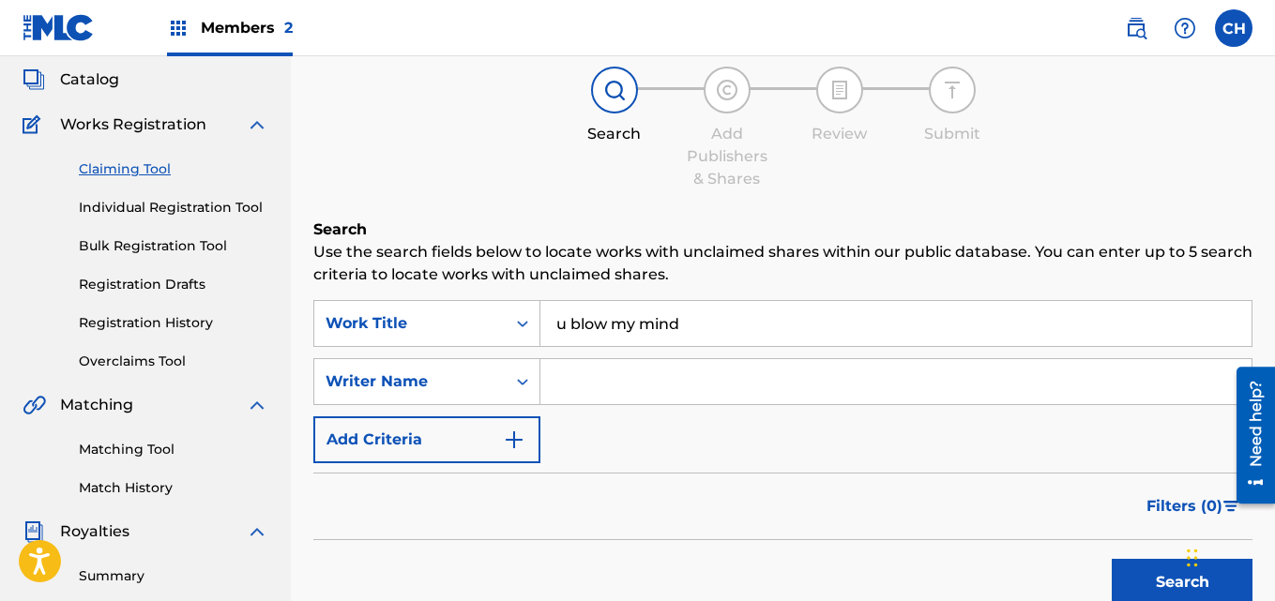
click at [680, 372] on input "Search Form" at bounding box center [895, 381] width 711 height 45
type input "[PERSON_NAME]"
click at [1172, 569] on button "Search" at bounding box center [1182, 582] width 141 height 47
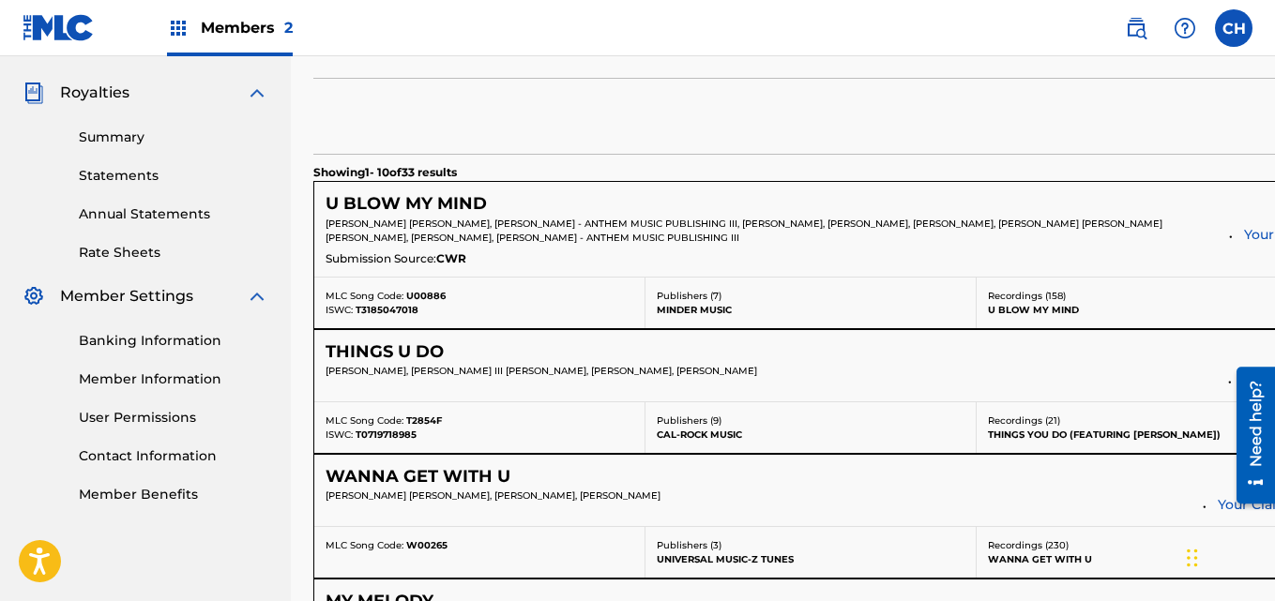
scroll to position [554, 0]
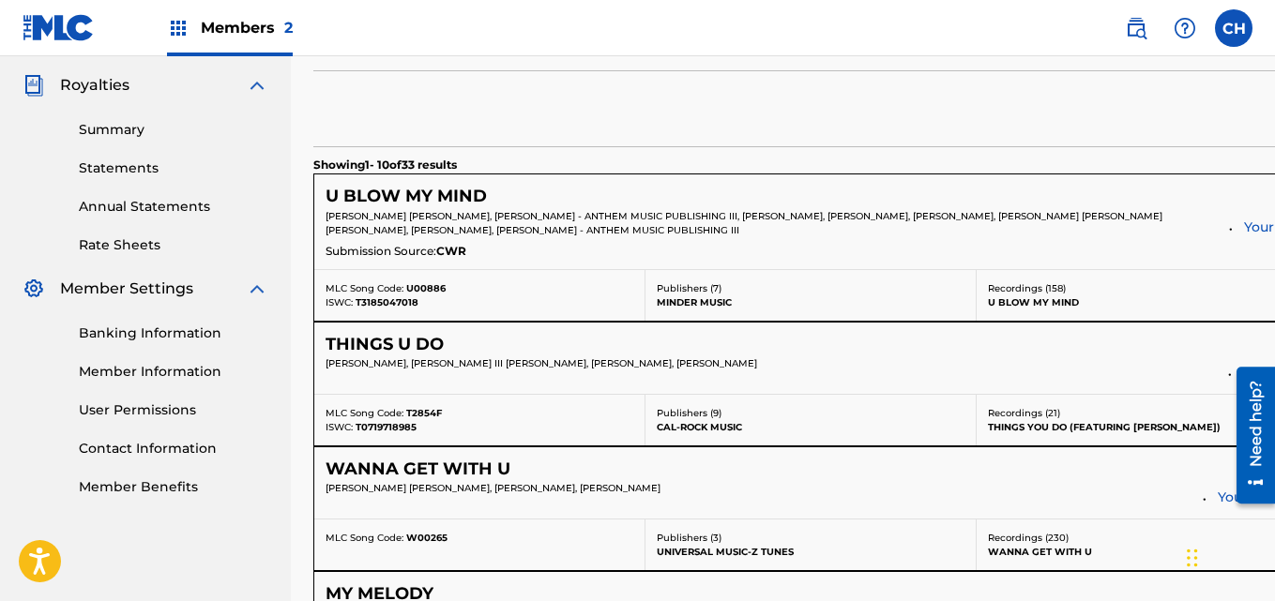
click at [392, 207] on h5 "U BLOW MY MIND" at bounding box center [406, 197] width 161 height 22
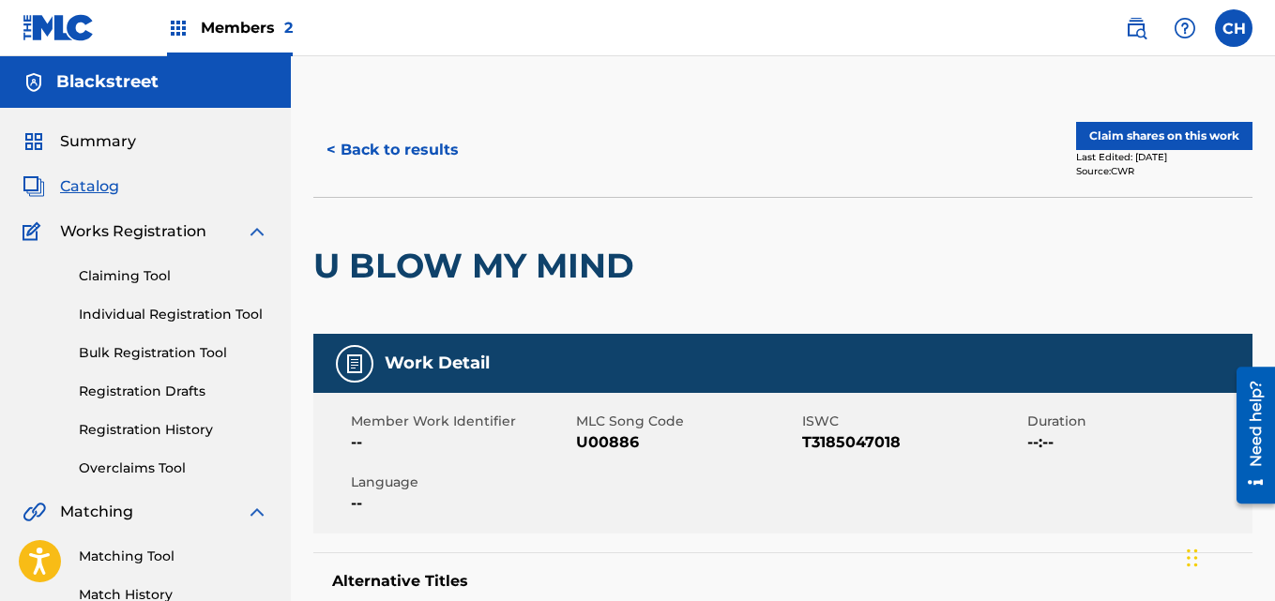
click at [1189, 135] on button "Claim shares on this work" at bounding box center [1164, 136] width 176 height 28
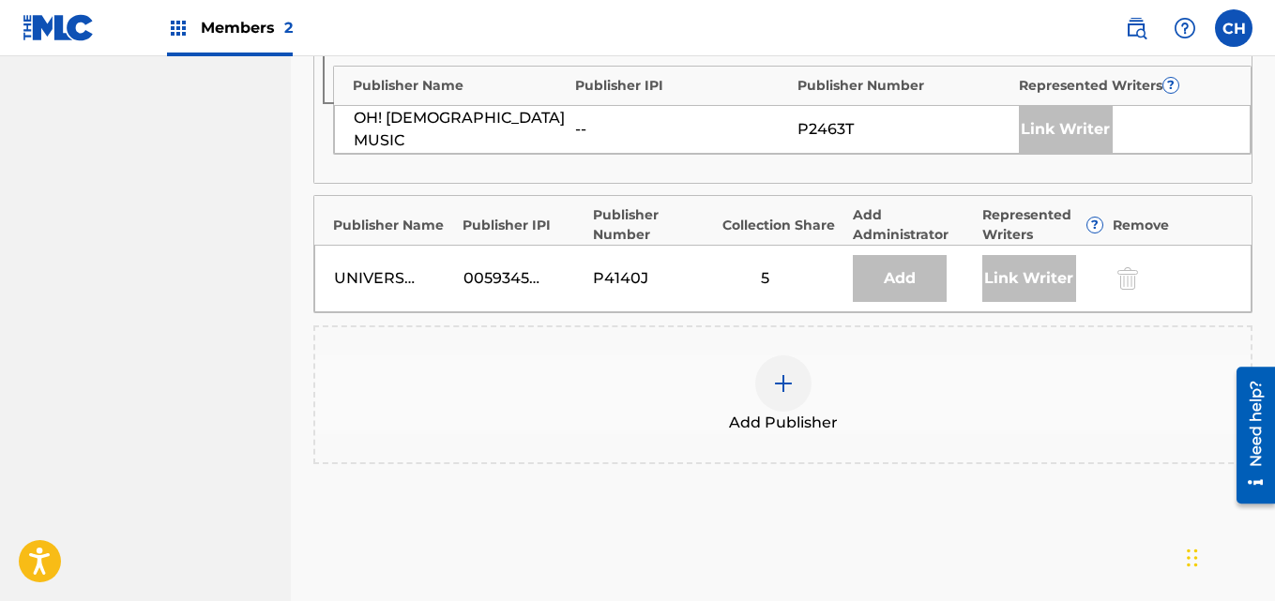
scroll to position [1077, 0]
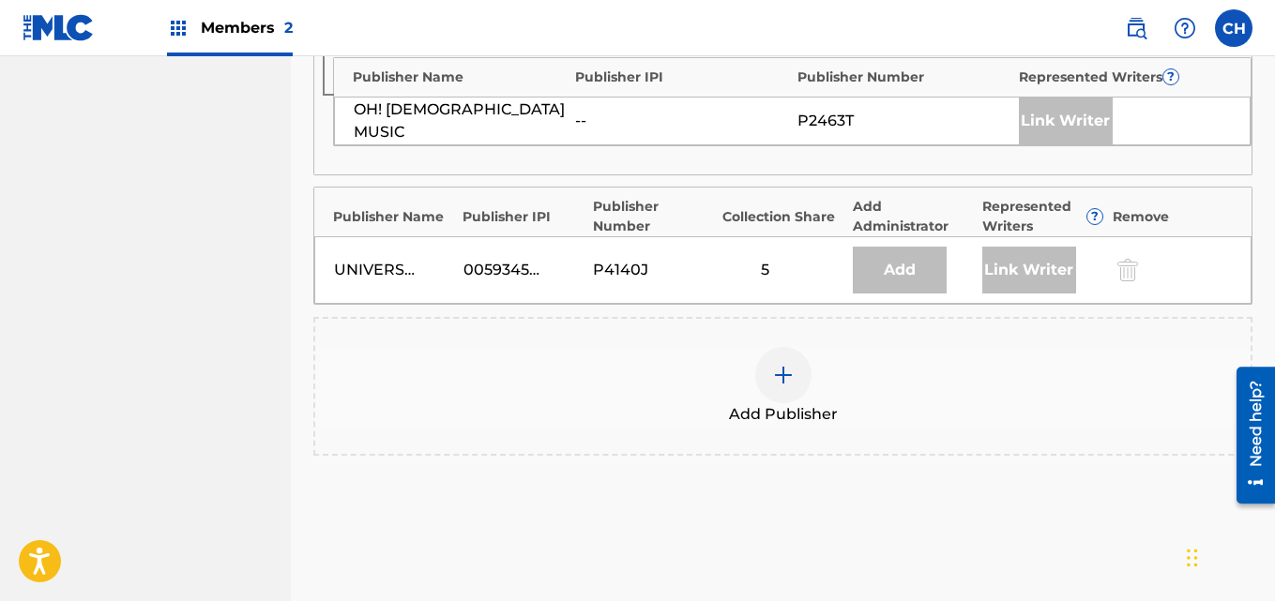
drag, startPoint x: 1279, startPoint y: 337, endPoint x: 51, endPoint y: 149, distance: 1242.4
click at [779, 373] on img at bounding box center [783, 375] width 23 height 23
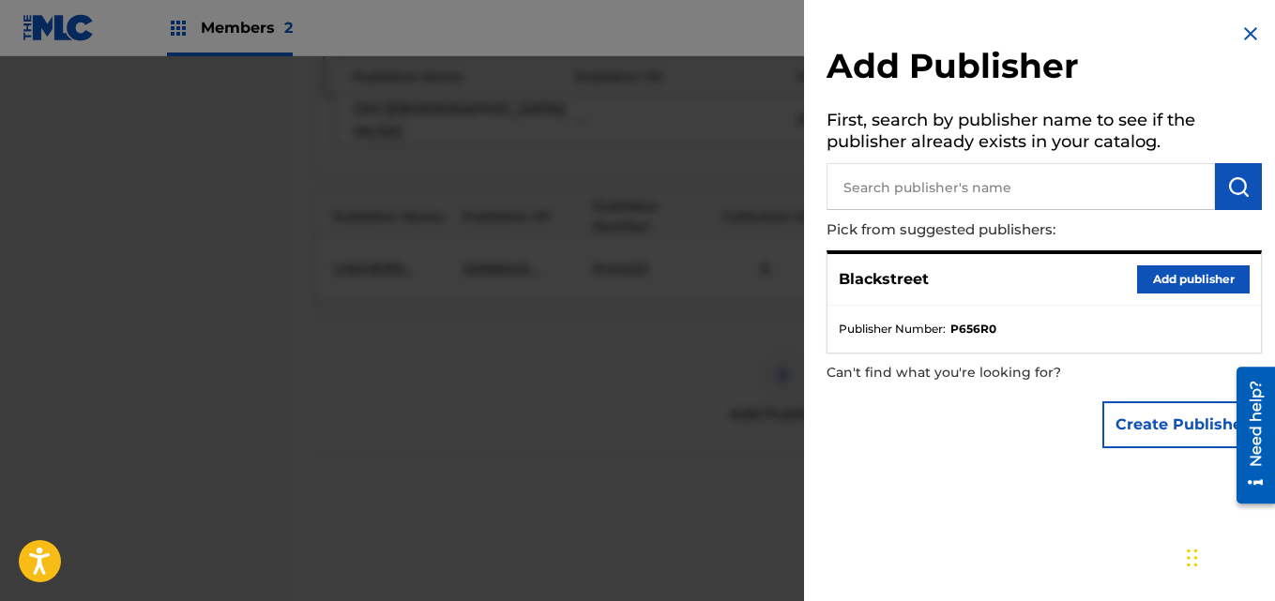
click at [1150, 284] on button "Add publisher" at bounding box center [1193, 280] width 113 height 28
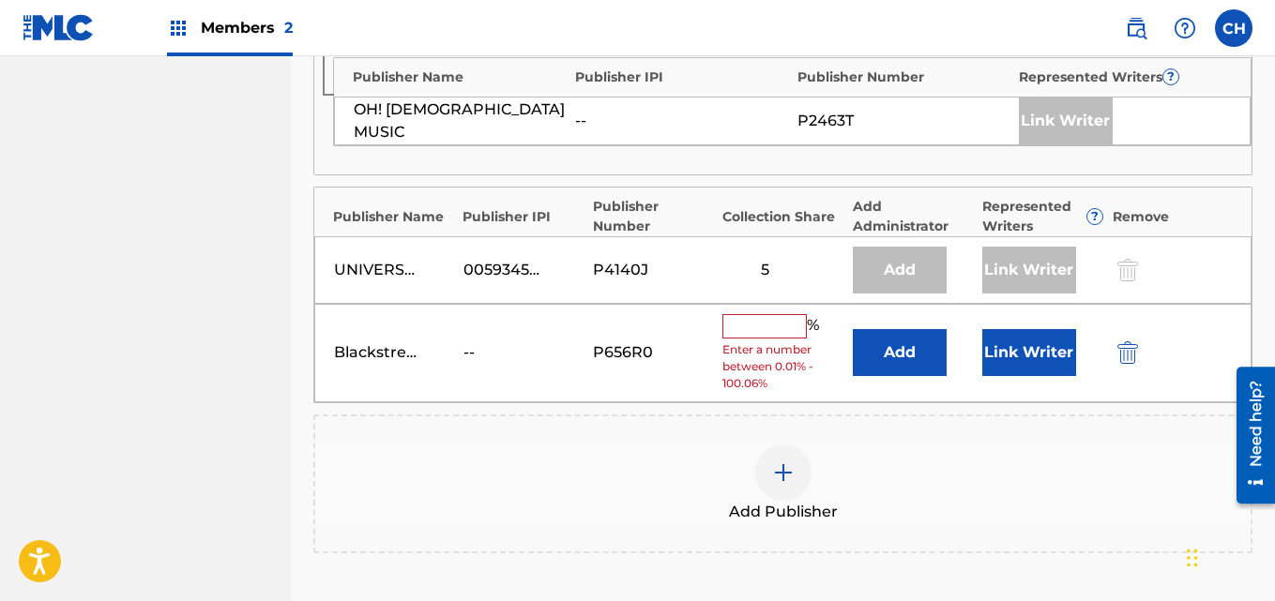
click at [776, 329] on input "text" at bounding box center [764, 326] width 84 height 24
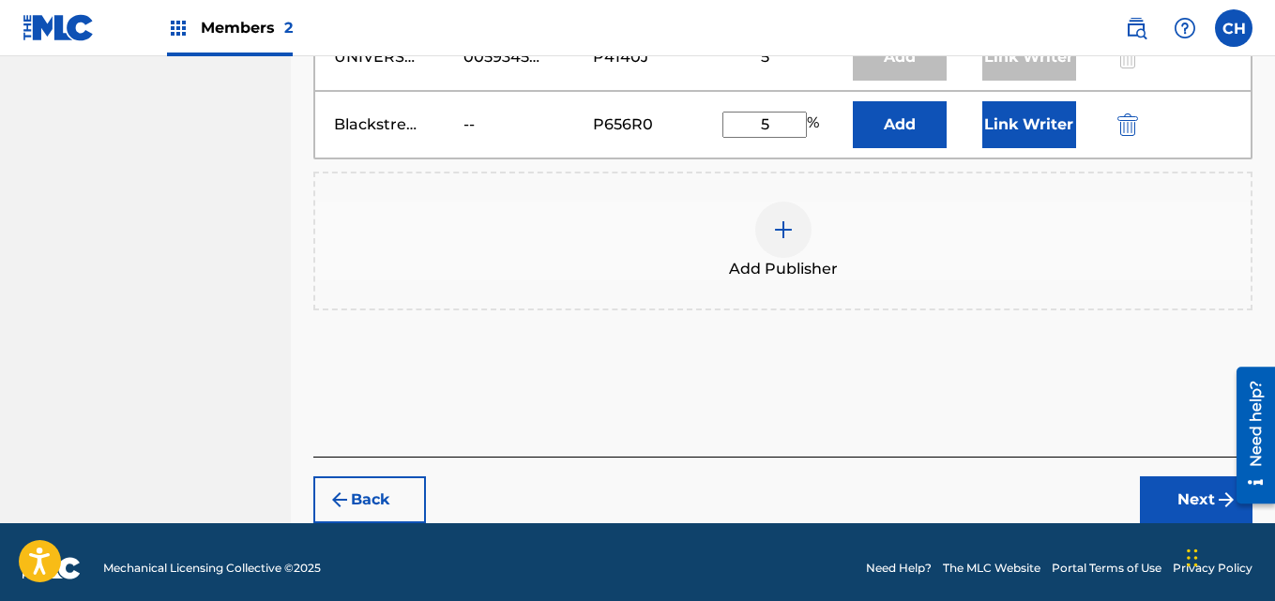
scroll to position [1302, 0]
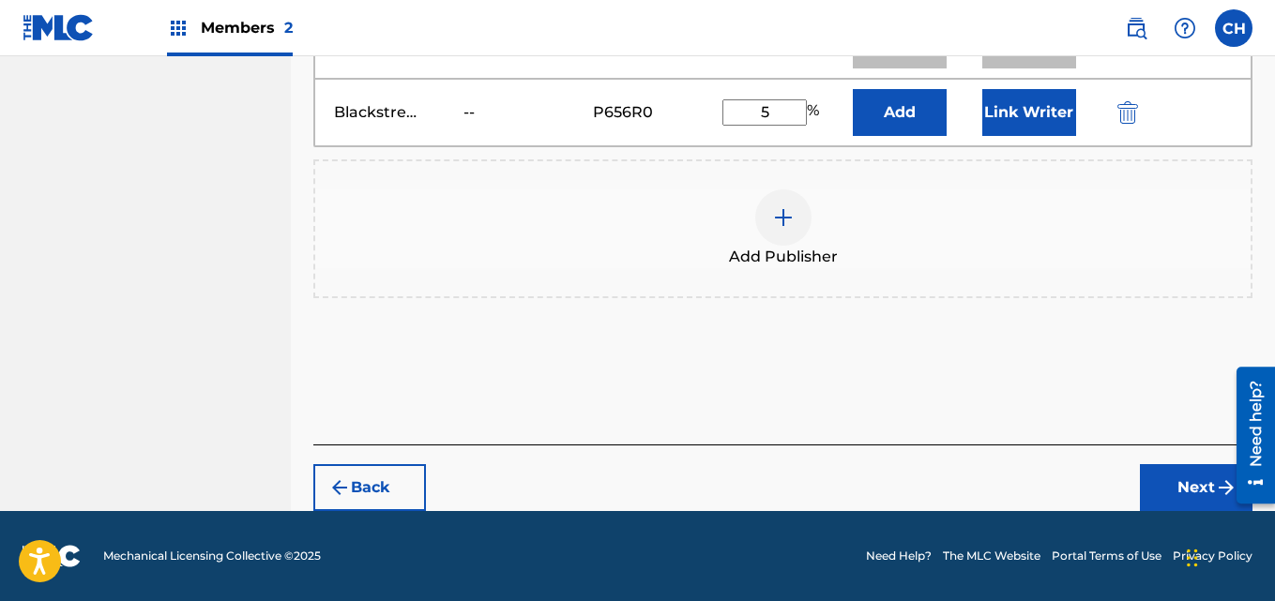
type input "5"
click at [1167, 492] on button "Next" at bounding box center [1196, 487] width 113 height 47
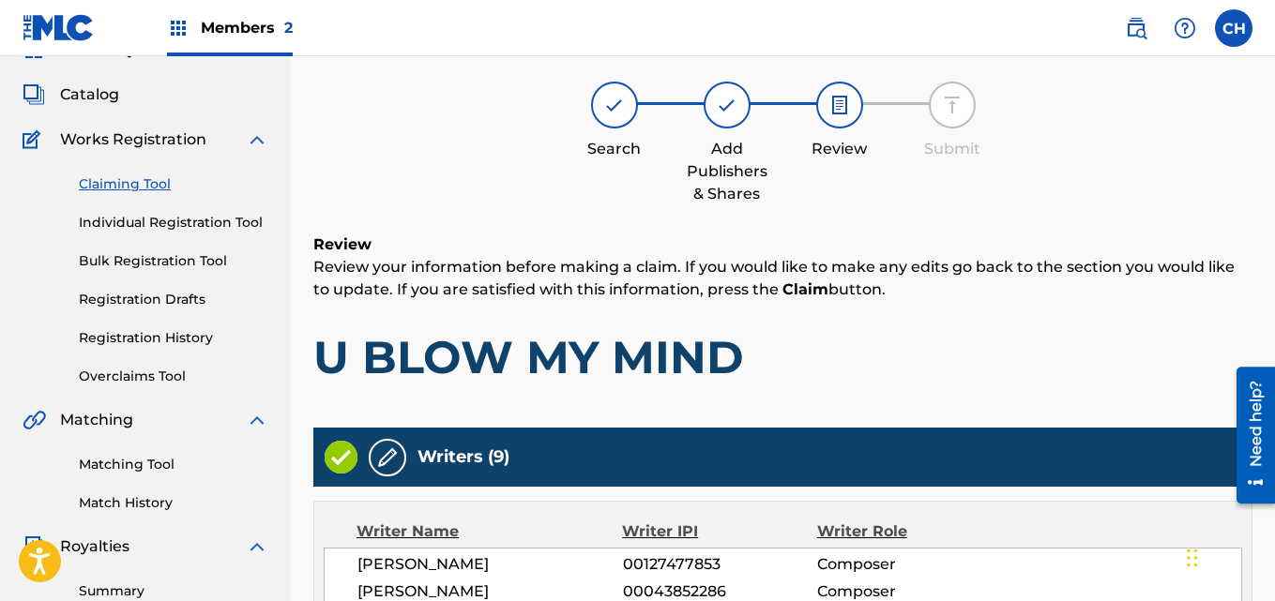
scroll to position [84, 0]
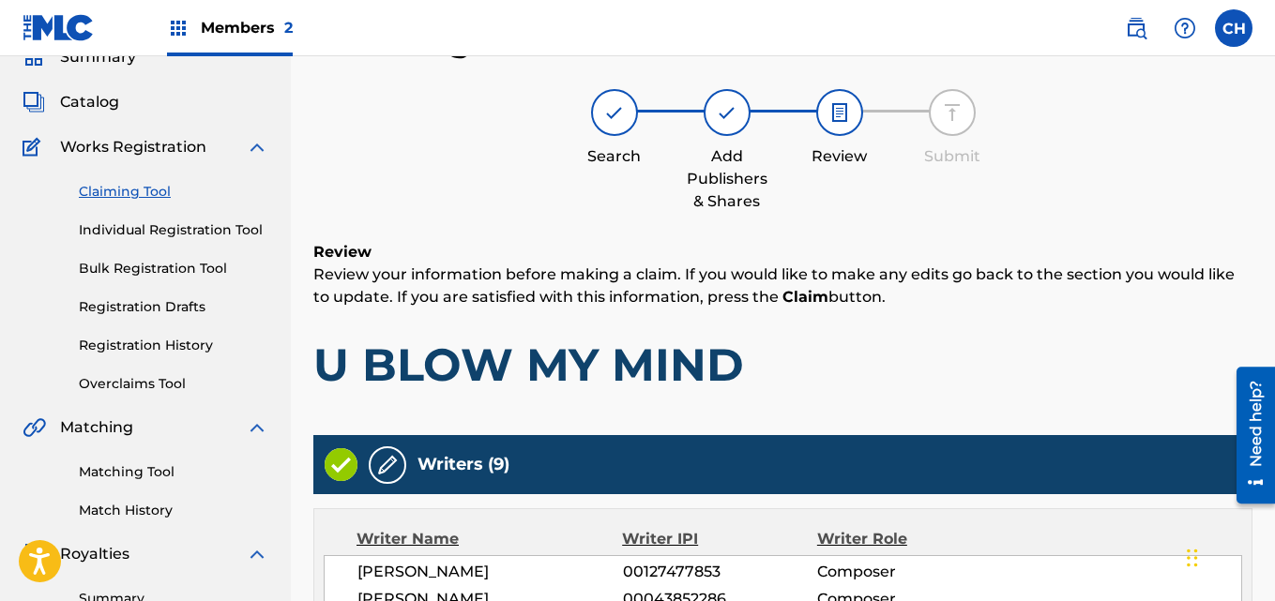
drag, startPoint x: 1274, startPoint y: 129, endPoint x: 1279, endPoint y: 175, distance: 46.2
click at [1274, 175] on html "Accessibility Screen-Reader Guide, Feedback, and Issue Reporting | New window M…" at bounding box center [637, 216] width 1275 height 601
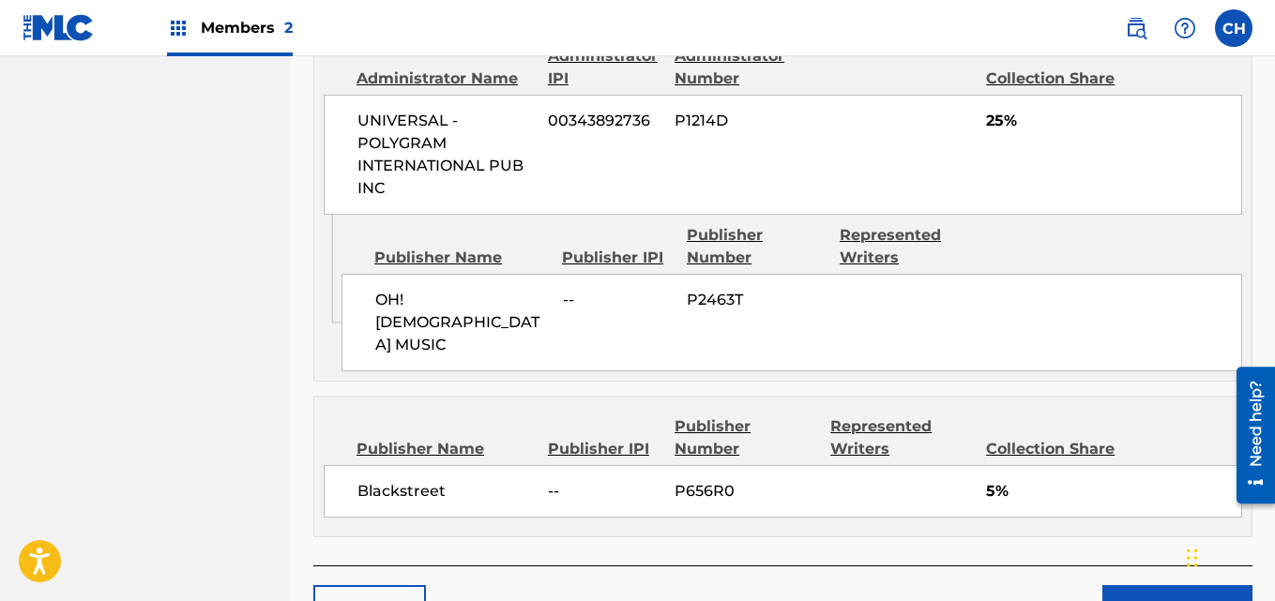
scroll to position [1847, 0]
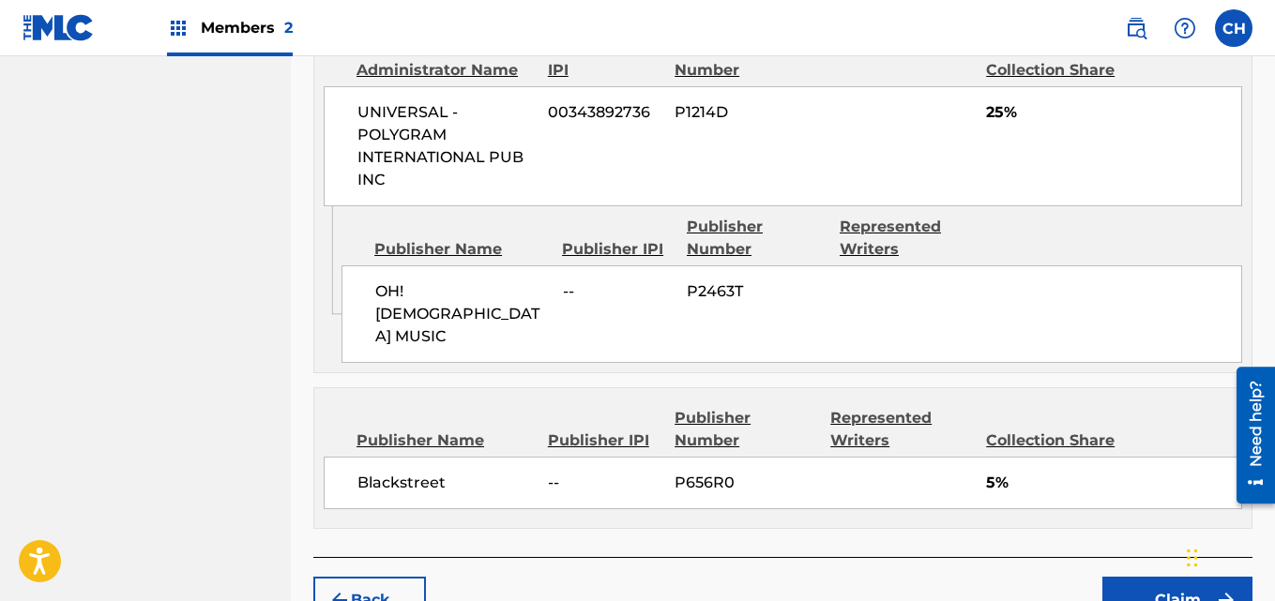
click at [1158, 577] on button "Claim" at bounding box center [1177, 600] width 150 height 47
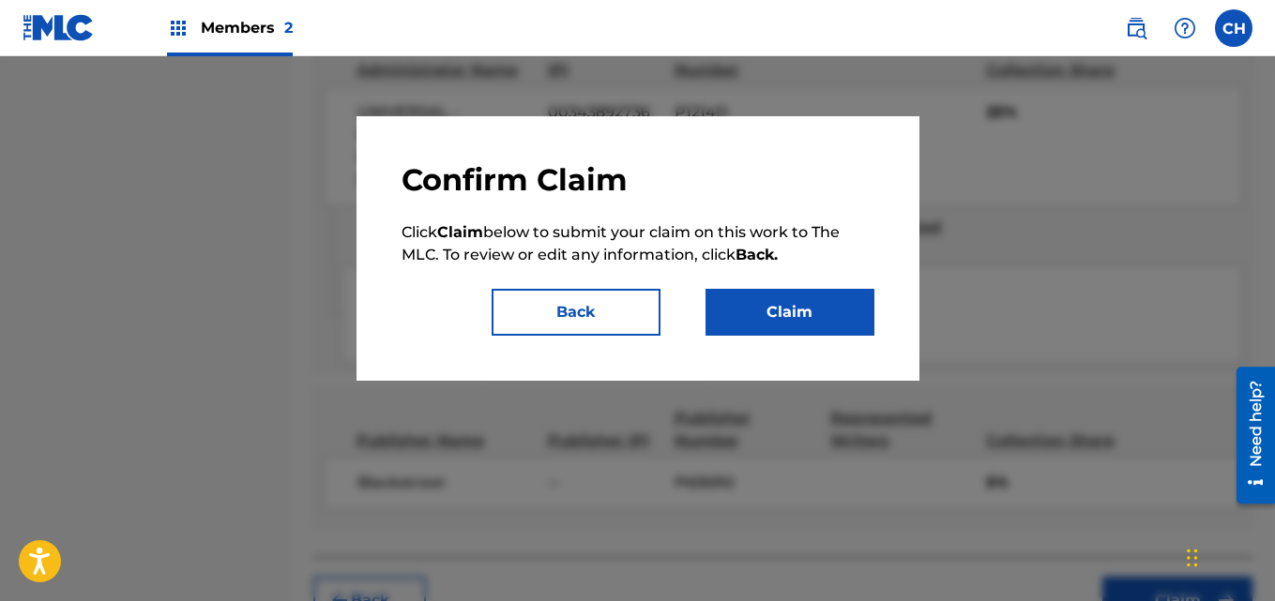
click at [795, 320] on button "Claim" at bounding box center [790, 312] width 169 height 47
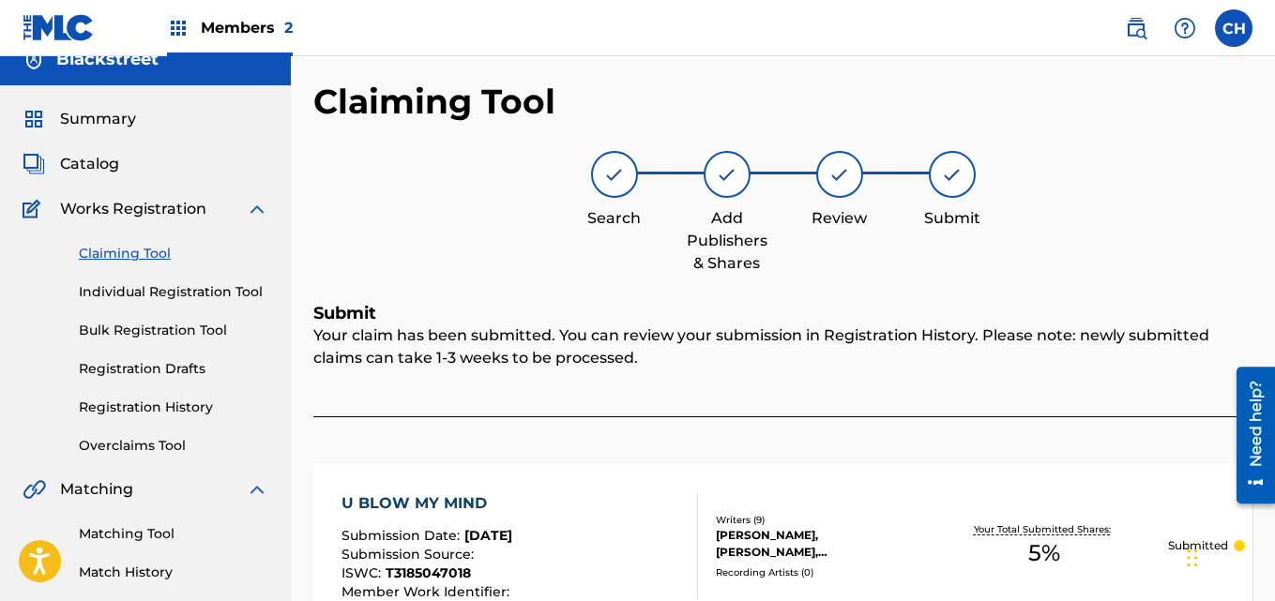
scroll to position [0, 0]
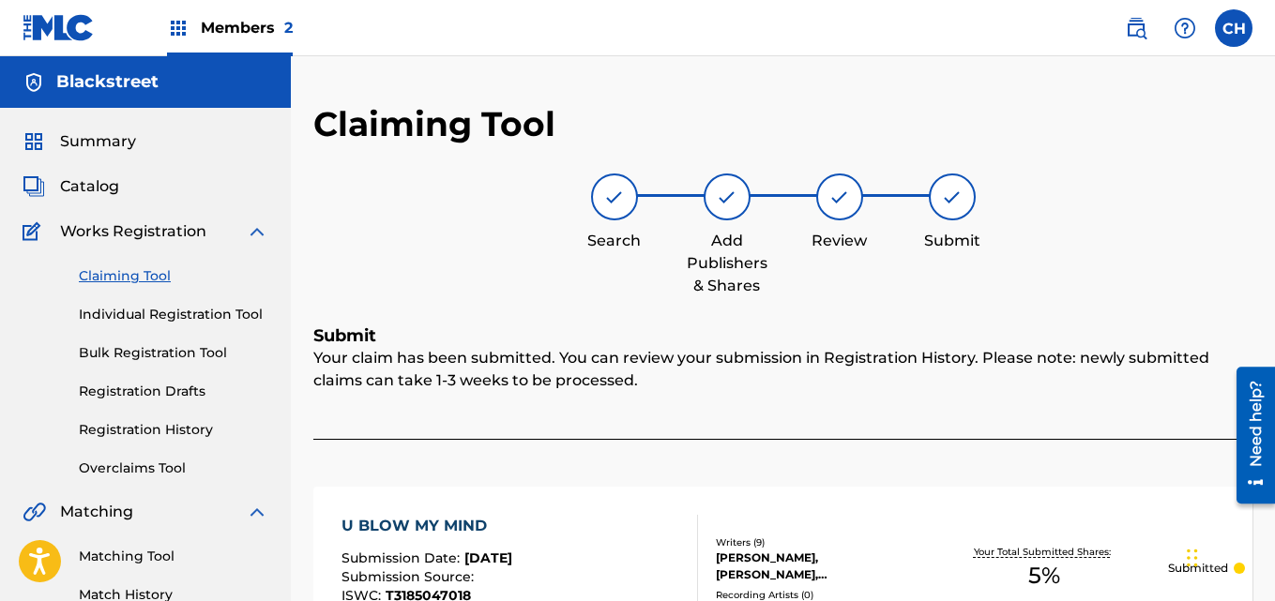
click at [108, 276] on link "Claiming Tool" at bounding box center [174, 276] width 190 height 20
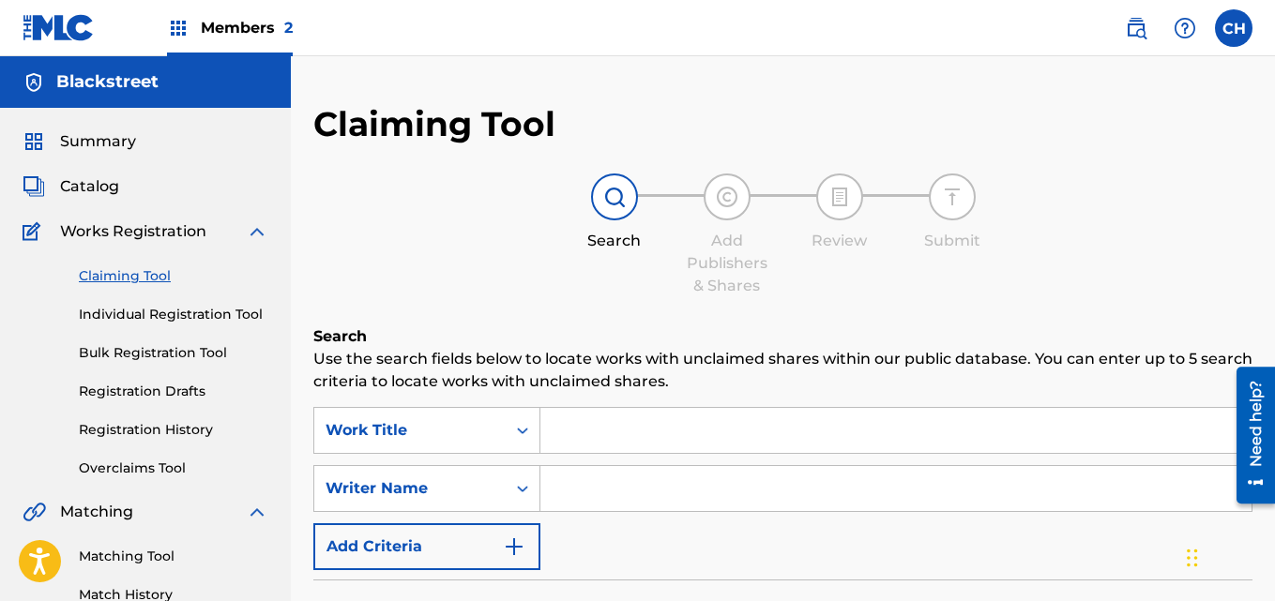
click at [587, 432] on input "Search Form" at bounding box center [895, 430] width 711 height 45
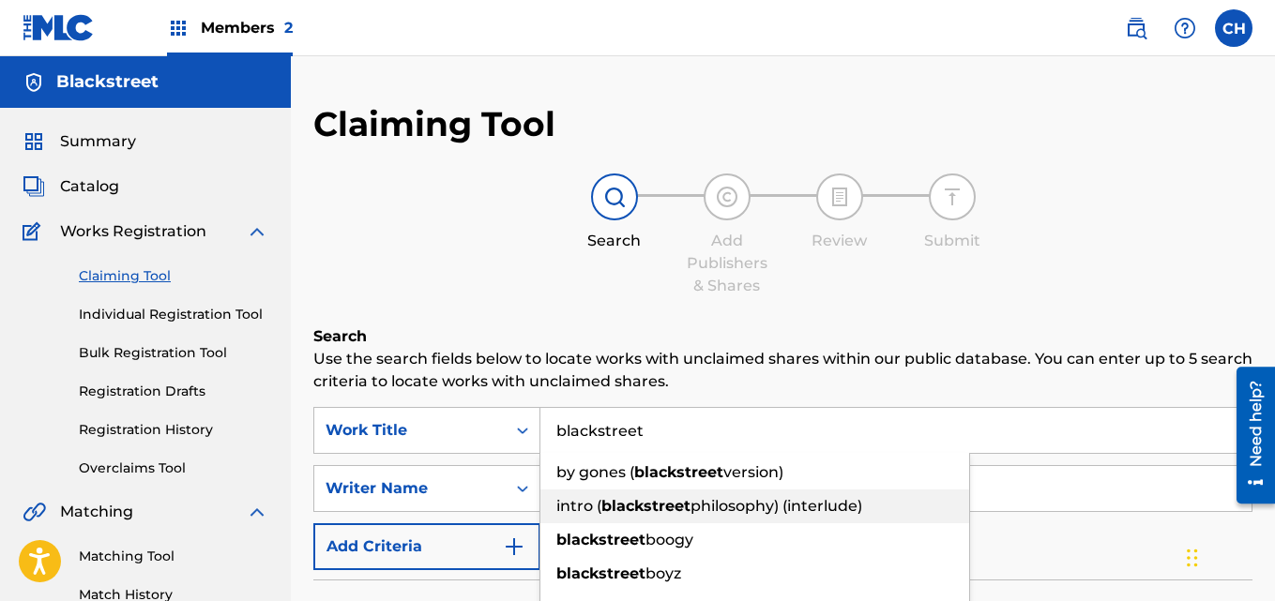
click at [624, 502] on strong "blackstreet" at bounding box center [645, 506] width 89 height 18
type input "intro (blackstreet philosophy) (interlude)"
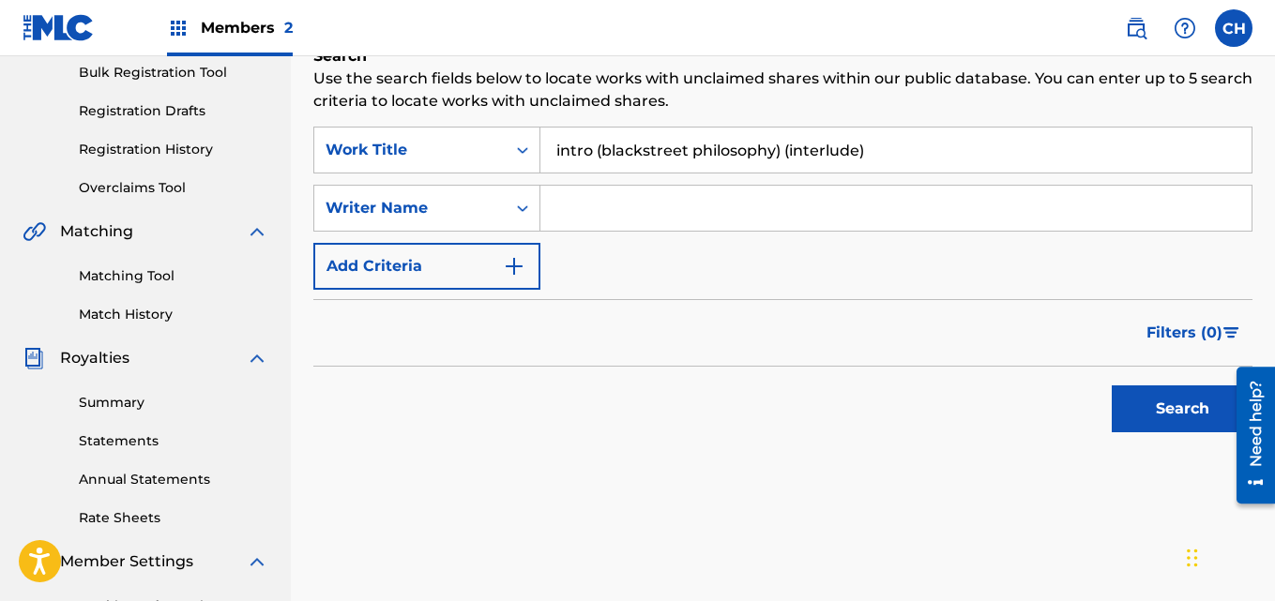
scroll to position [284, 0]
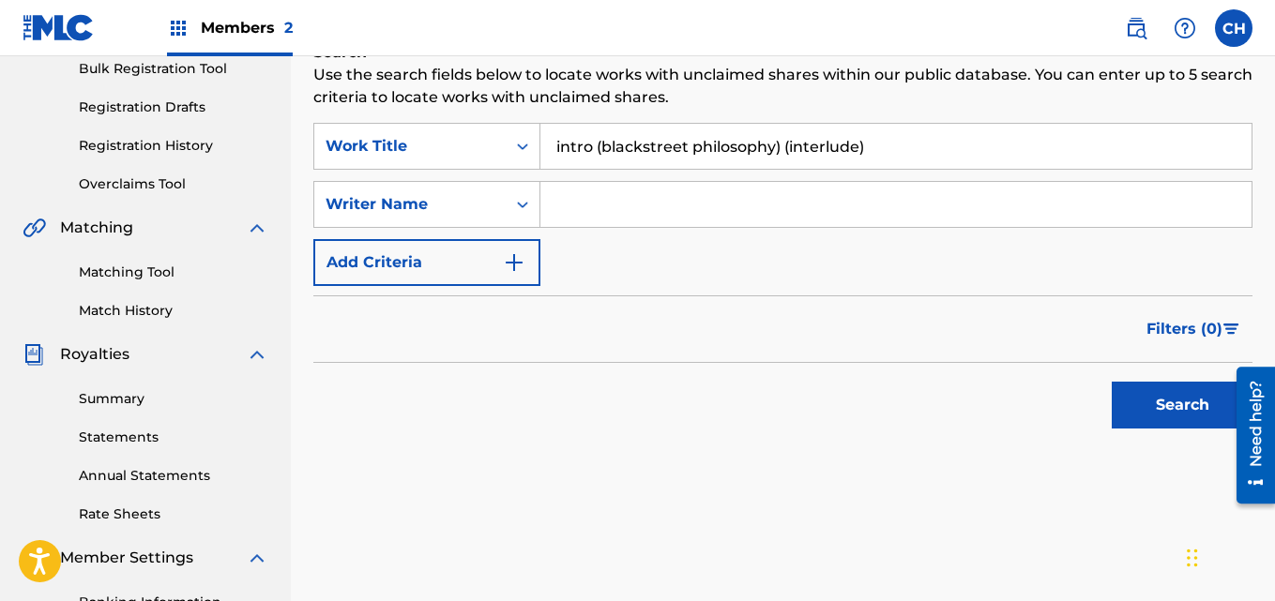
click at [1168, 419] on button "Search" at bounding box center [1182, 405] width 141 height 47
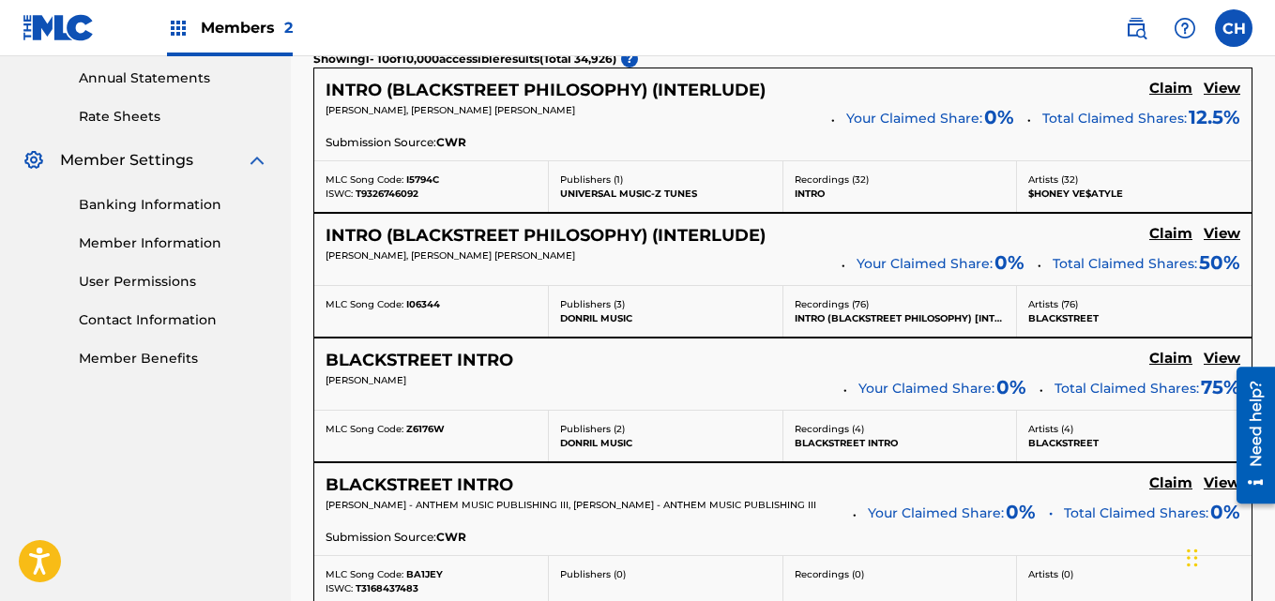
scroll to position [683, 0]
click at [1184, 85] on h5 "Claim" at bounding box center [1170, 88] width 43 height 18
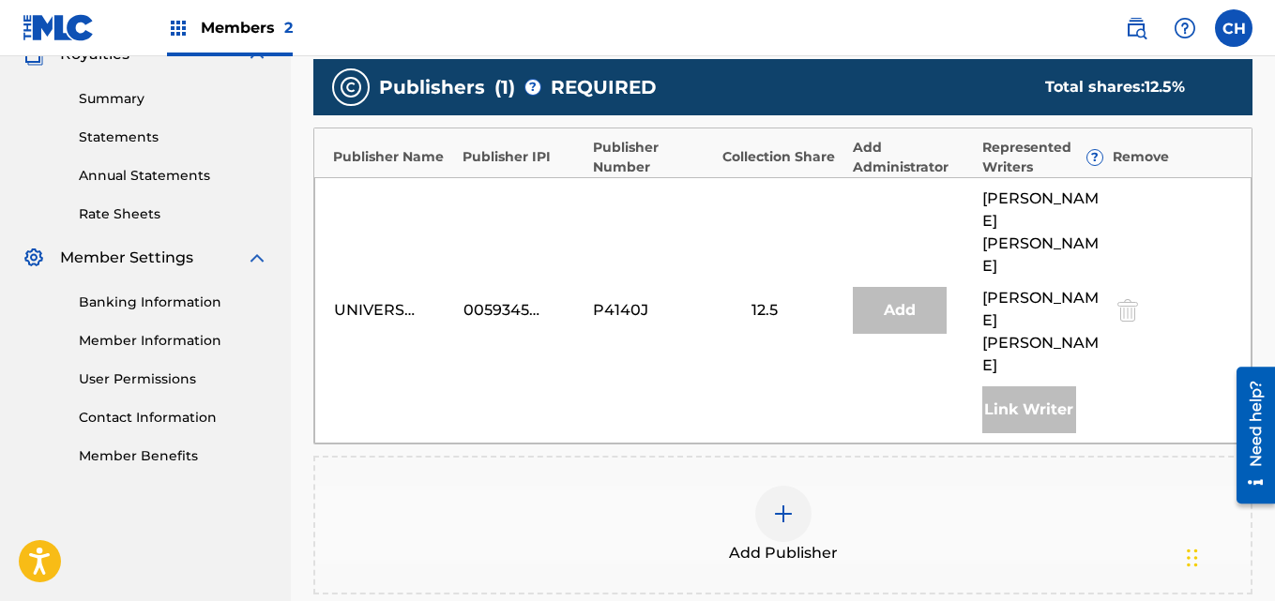
scroll to position [593, 0]
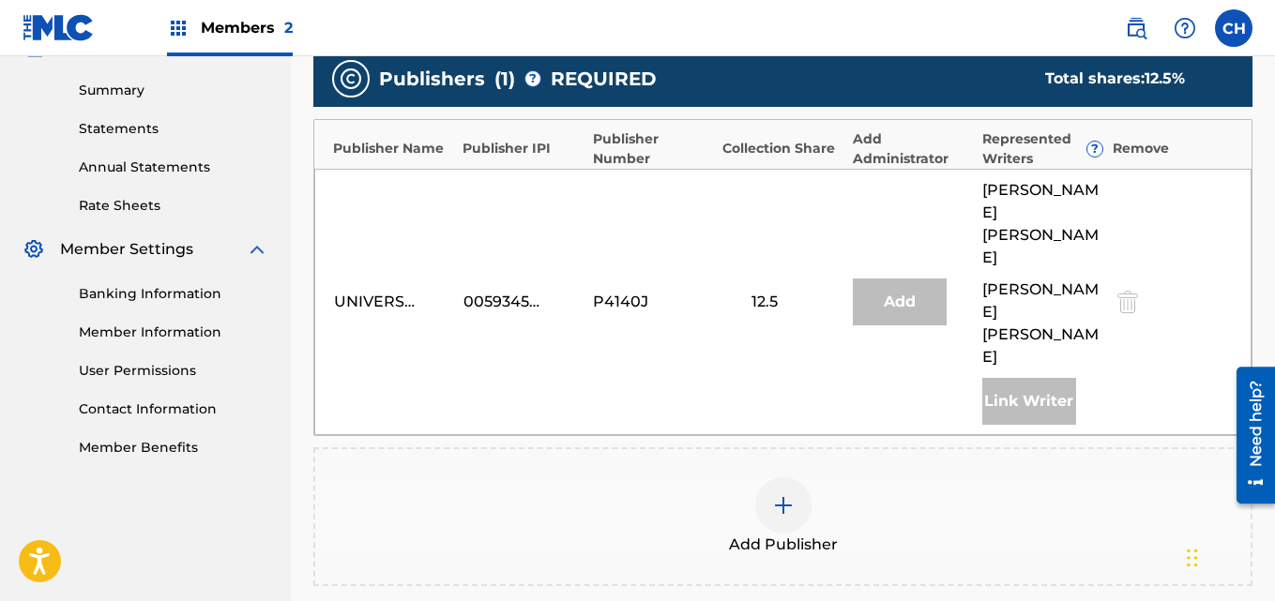
click at [781, 494] on img at bounding box center [783, 505] width 23 height 23
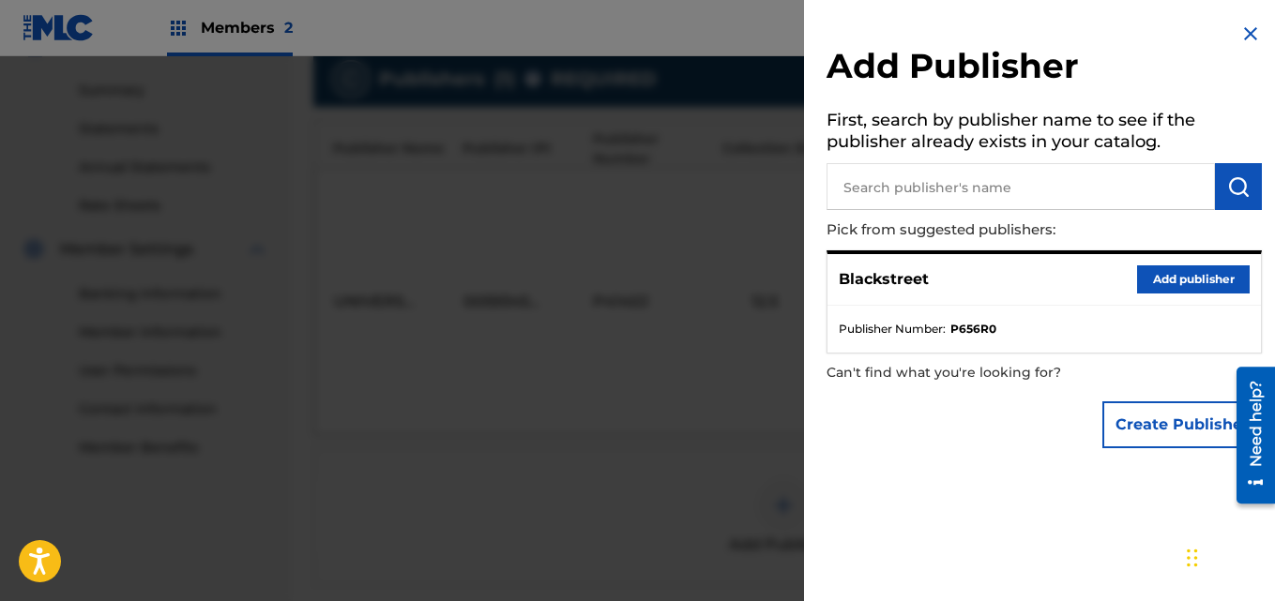
click at [1161, 282] on button "Add publisher" at bounding box center [1193, 280] width 113 height 28
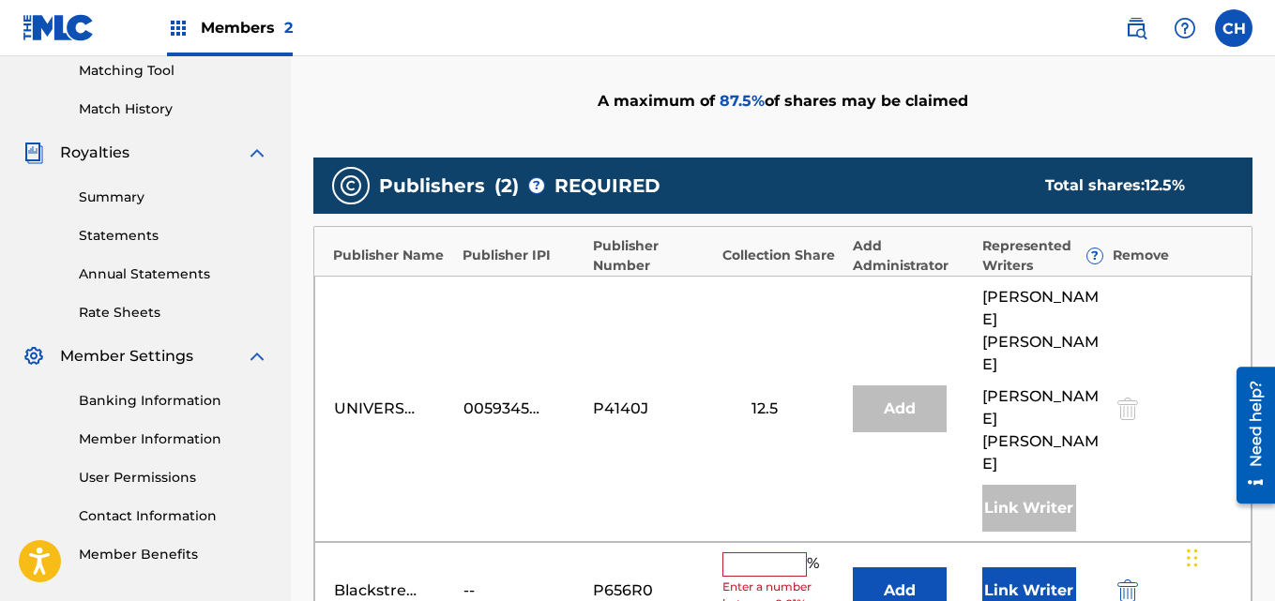
scroll to position [471, 0]
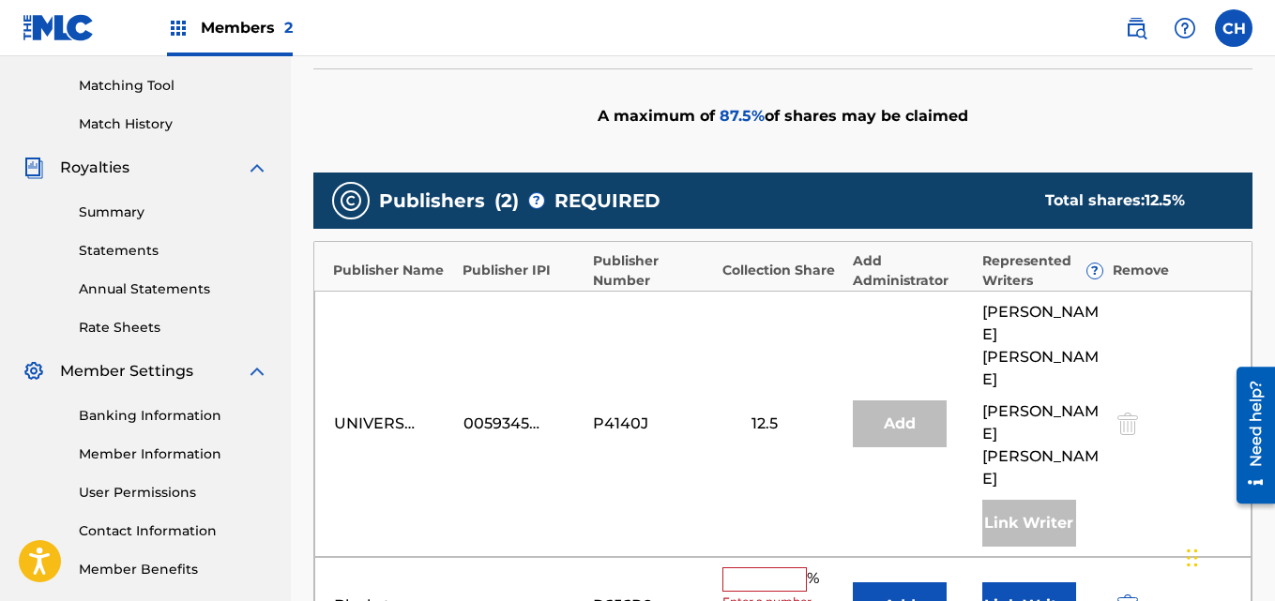
click at [743, 568] on input "text" at bounding box center [764, 580] width 84 height 24
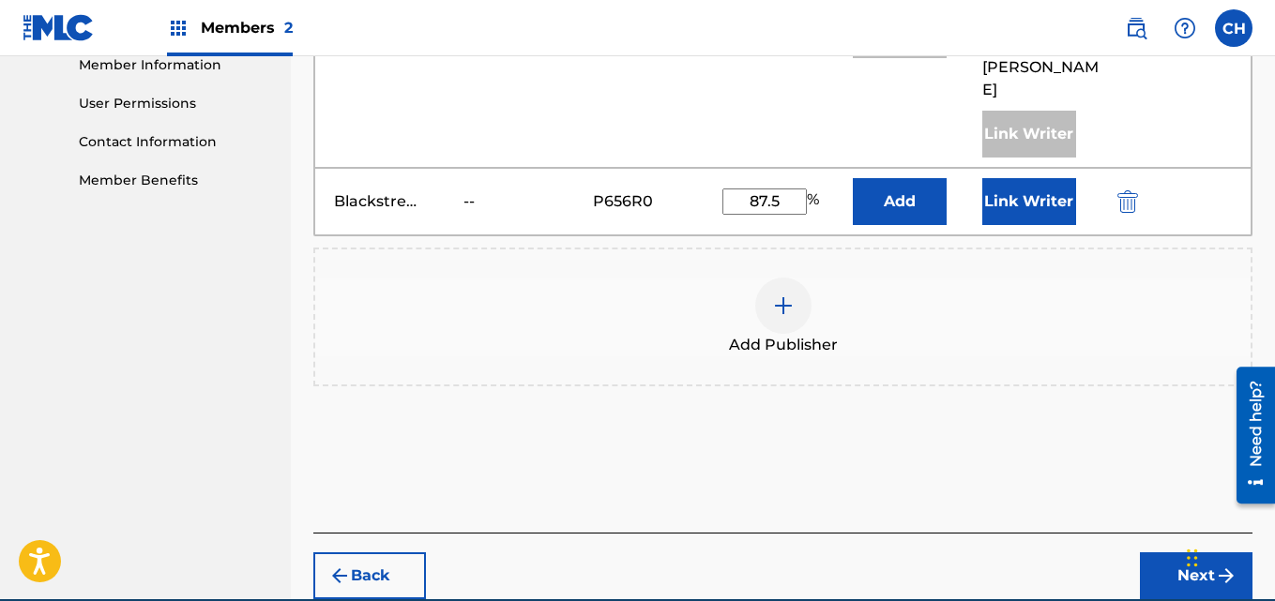
scroll to position [881, 0]
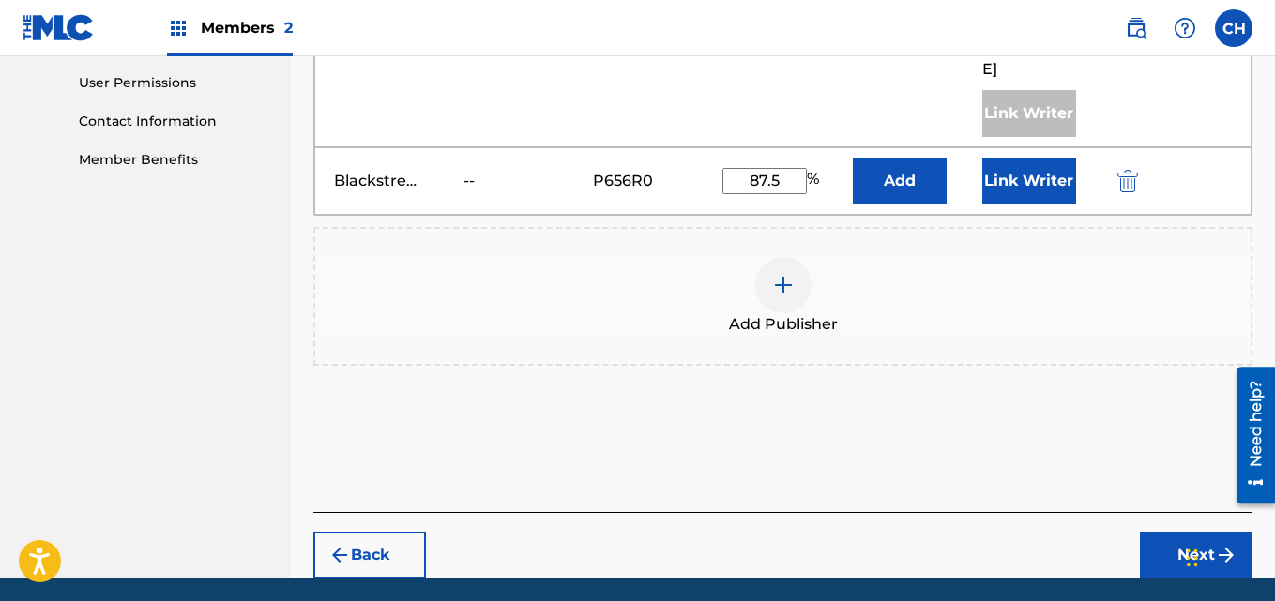
type input "87.5"
click at [1169, 532] on button "Next" at bounding box center [1196, 555] width 113 height 47
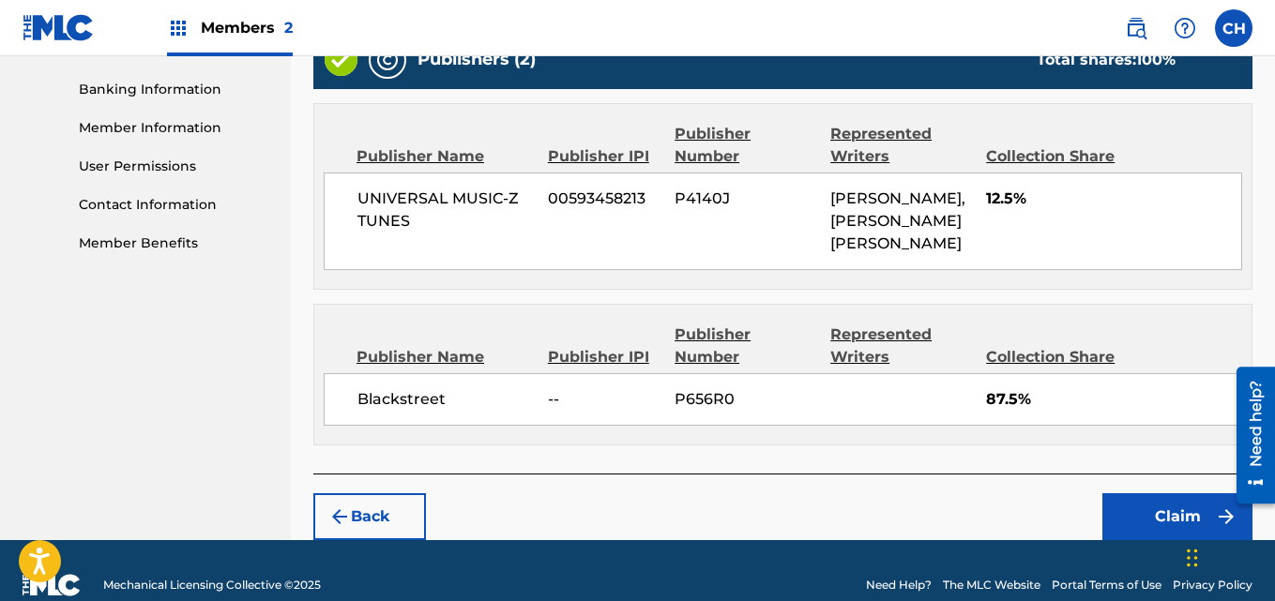
scroll to position [827, 0]
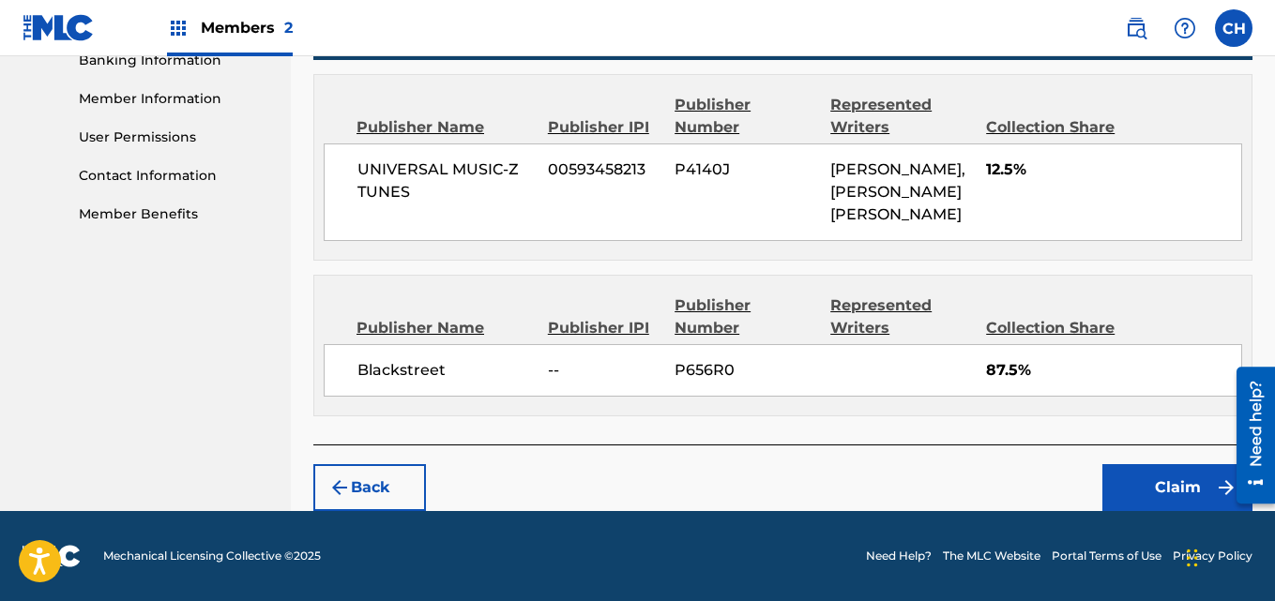
click at [1126, 488] on button "Claim" at bounding box center [1177, 487] width 150 height 47
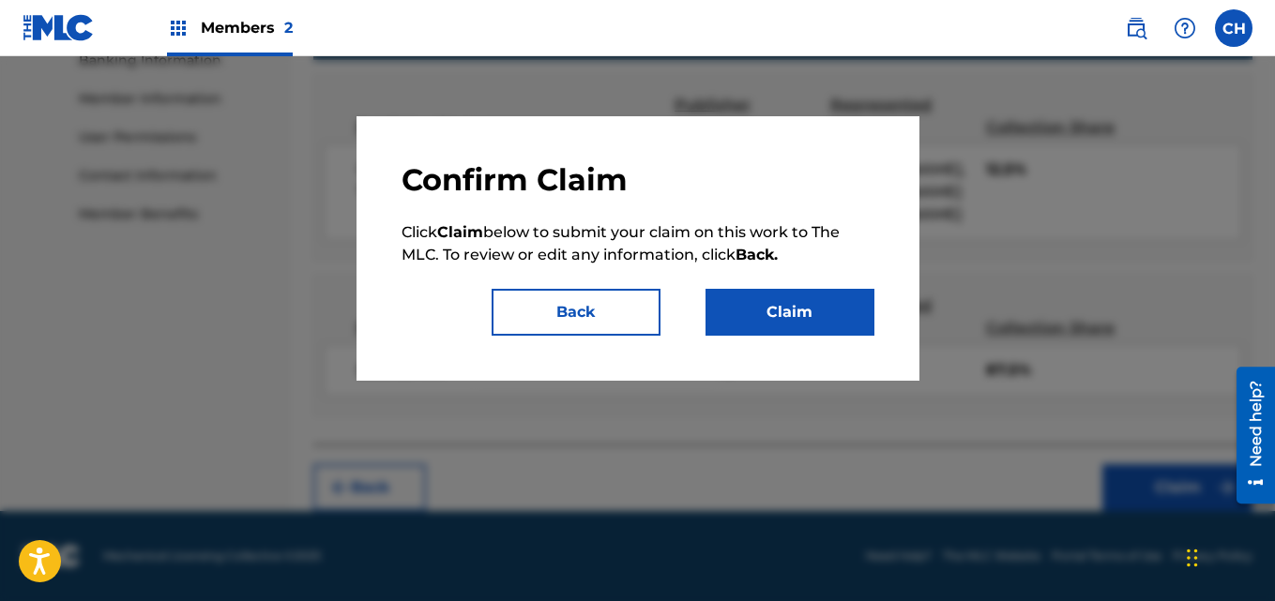
click at [792, 317] on button "Claim" at bounding box center [790, 312] width 169 height 47
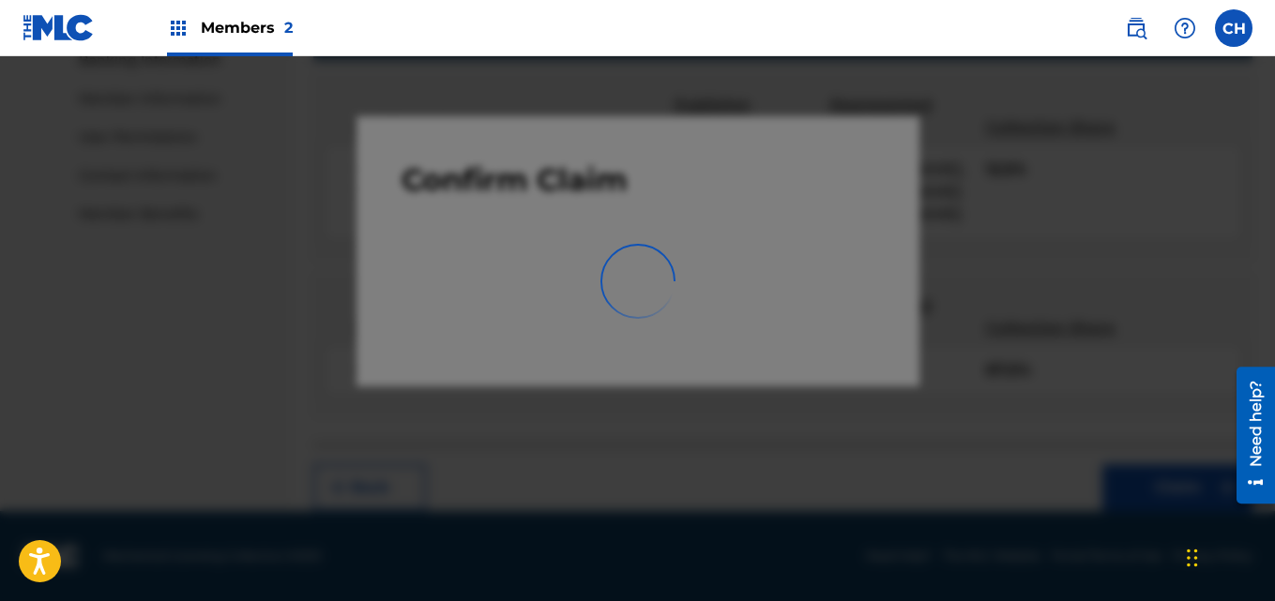
scroll to position [562, 0]
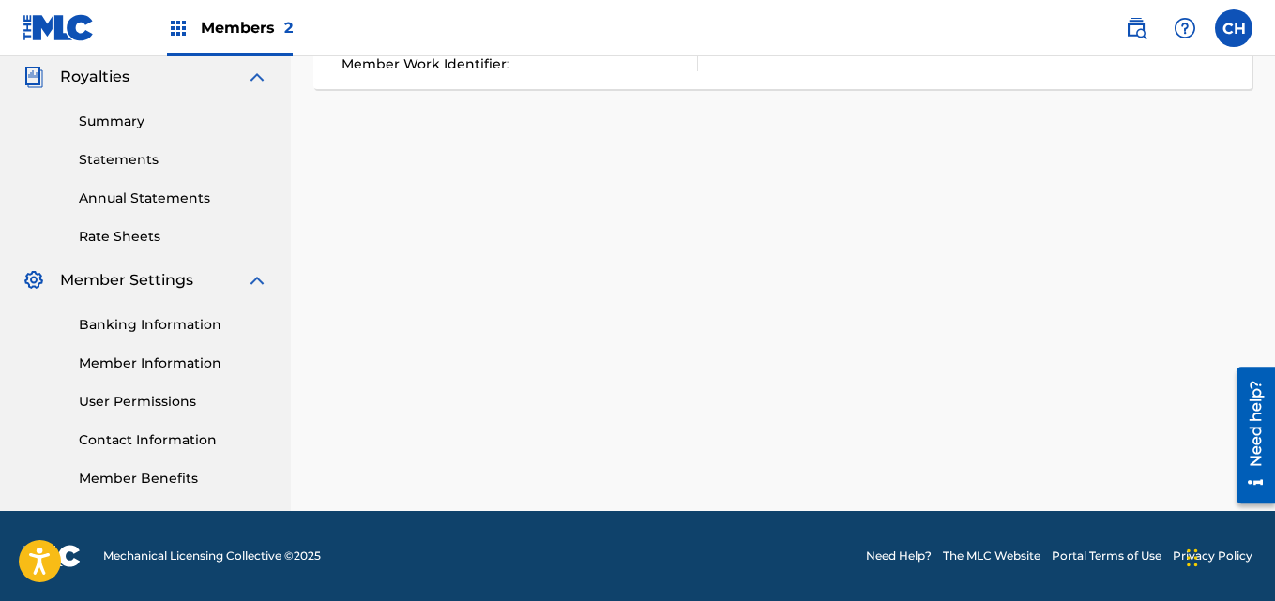
click at [168, 333] on link "Banking Information" at bounding box center [174, 325] width 190 height 20
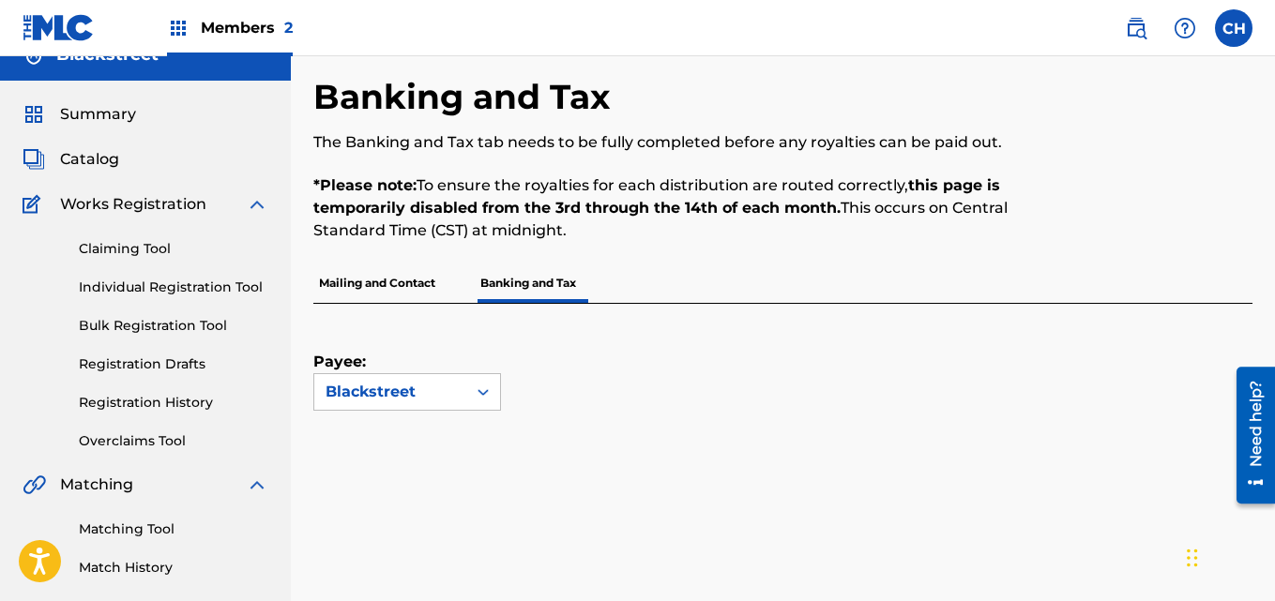
scroll to position [19, 0]
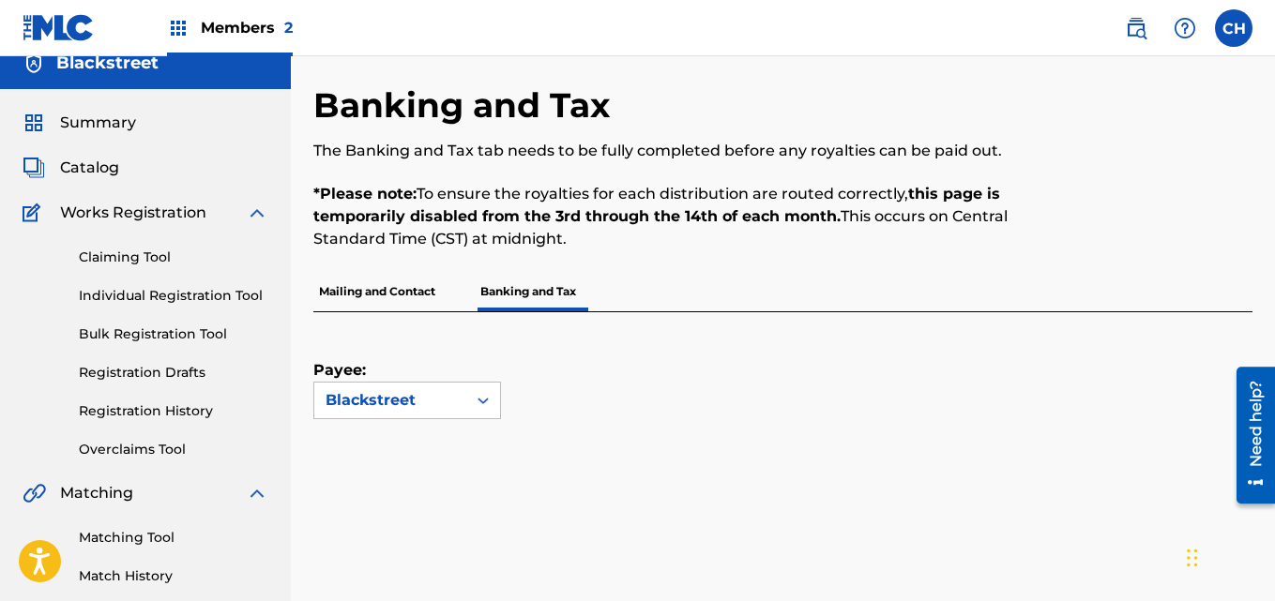
click at [418, 301] on p "Mailing and Contact" at bounding box center [377, 291] width 128 height 39
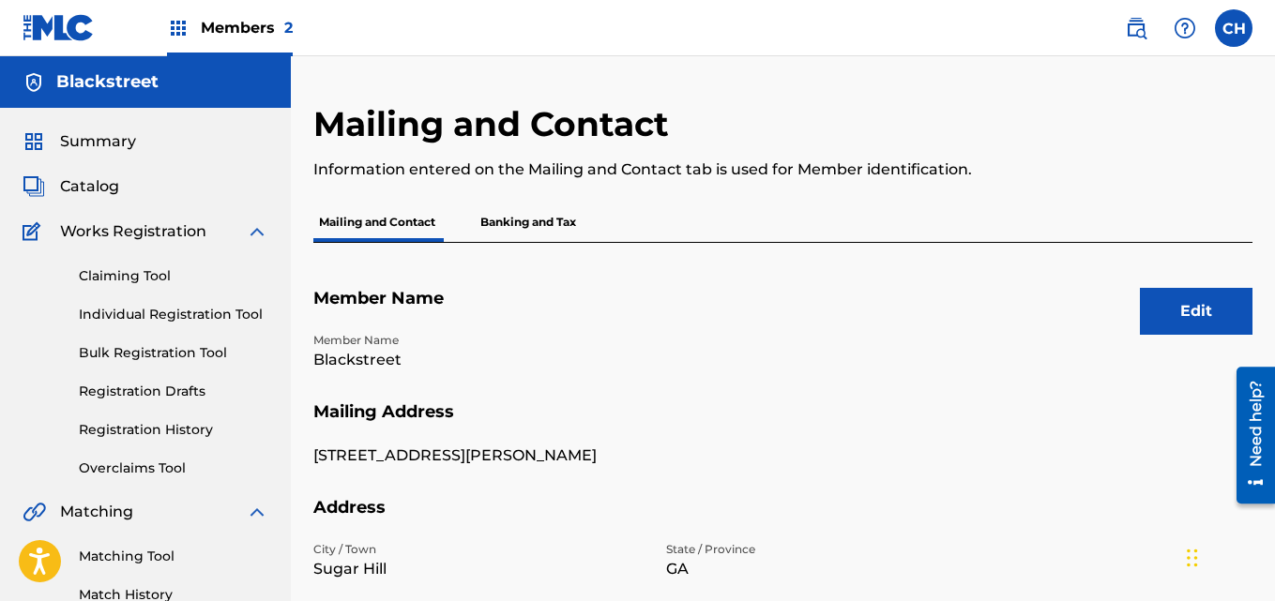
click at [108, 189] on span "Catalog" at bounding box center [89, 186] width 59 height 23
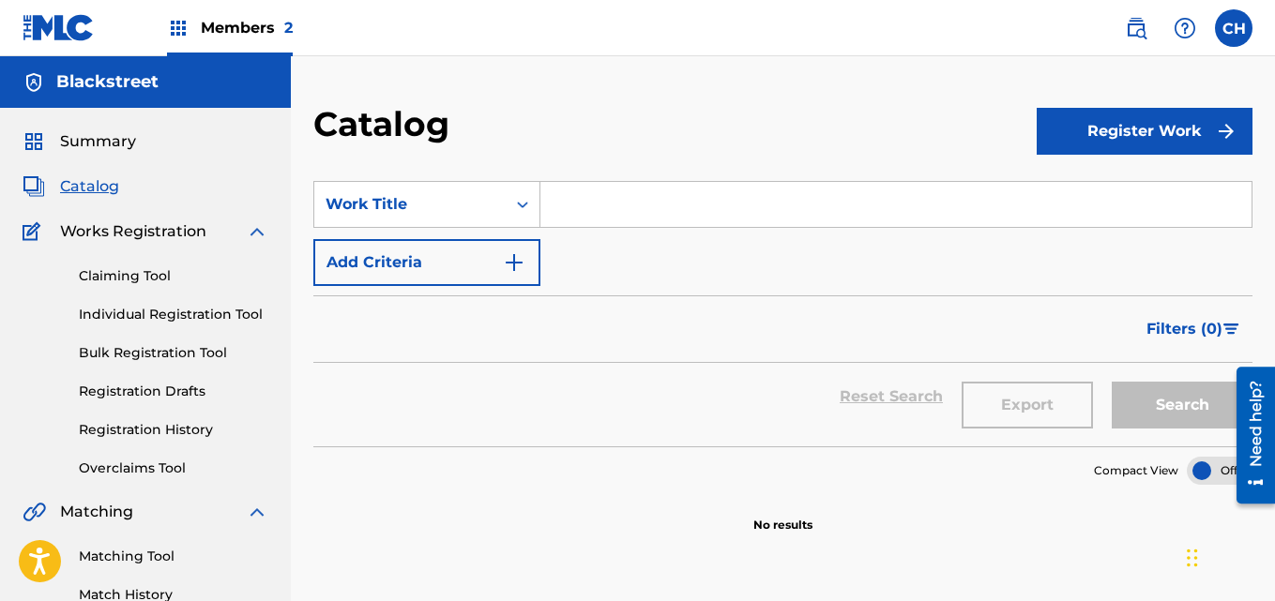
click at [132, 271] on link "Claiming Tool" at bounding box center [174, 276] width 190 height 20
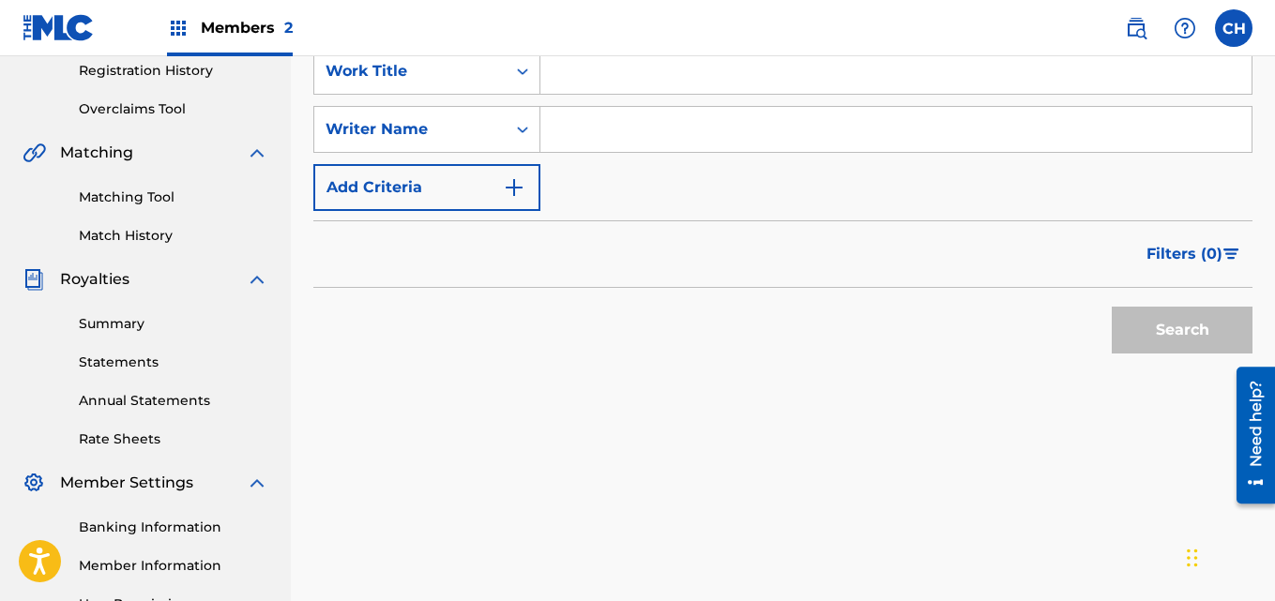
scroll to position [366, 0]
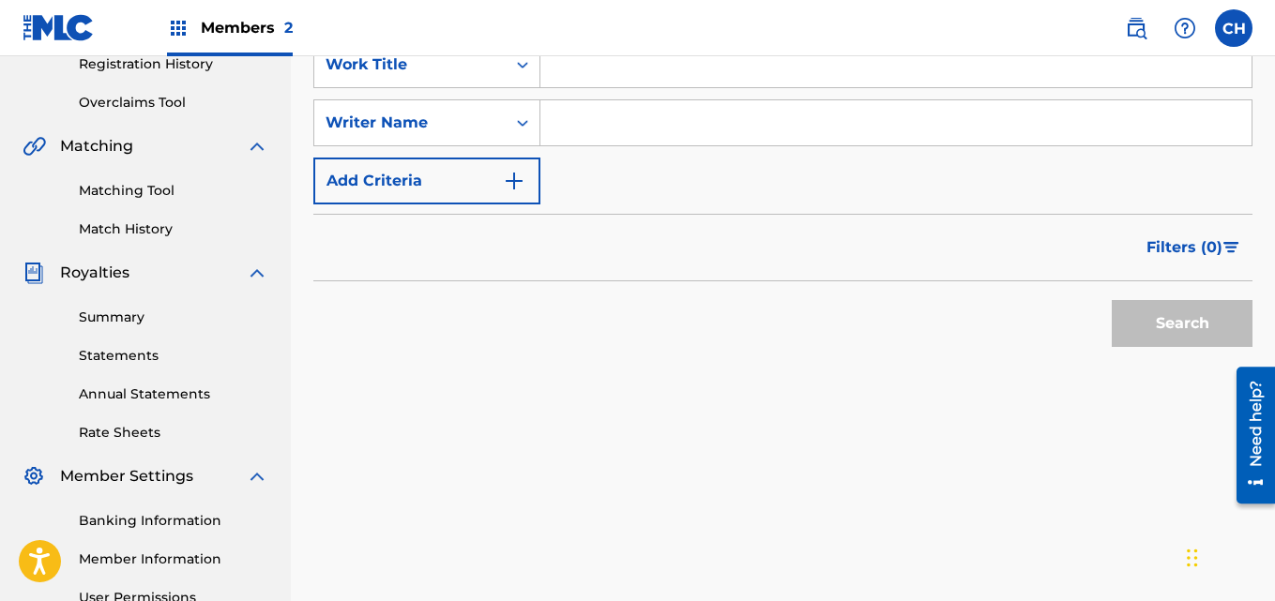
click at [152, 311] on link "Summary" at bounding box center [174, 318] width 190 height 20
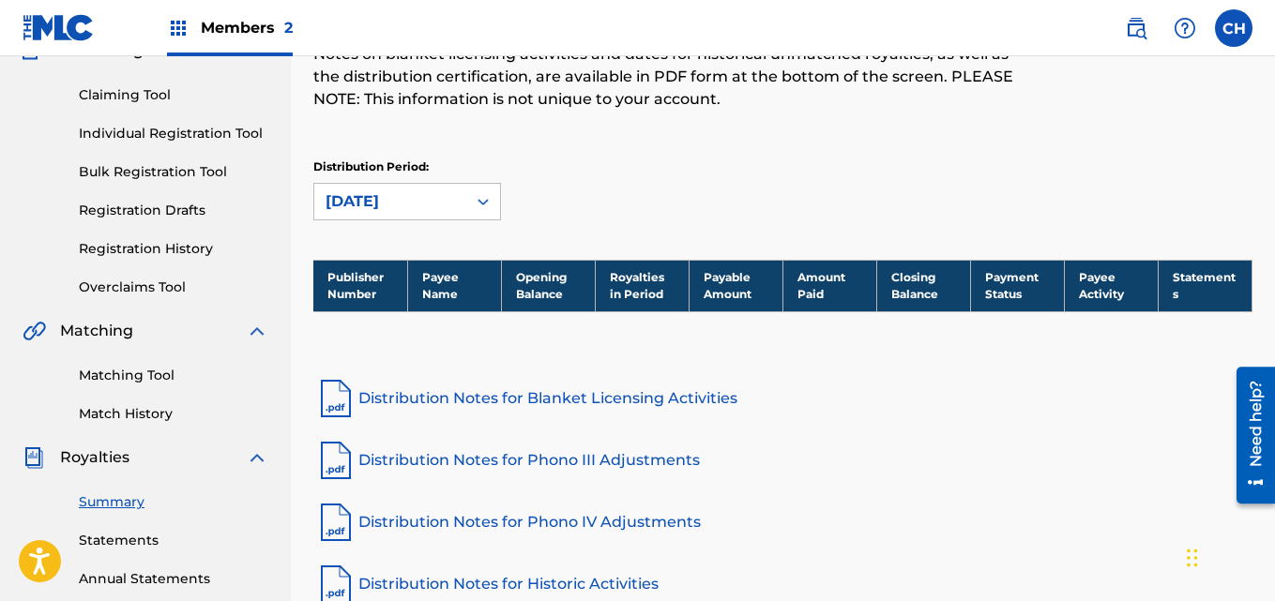
scroll to position [187, 0]
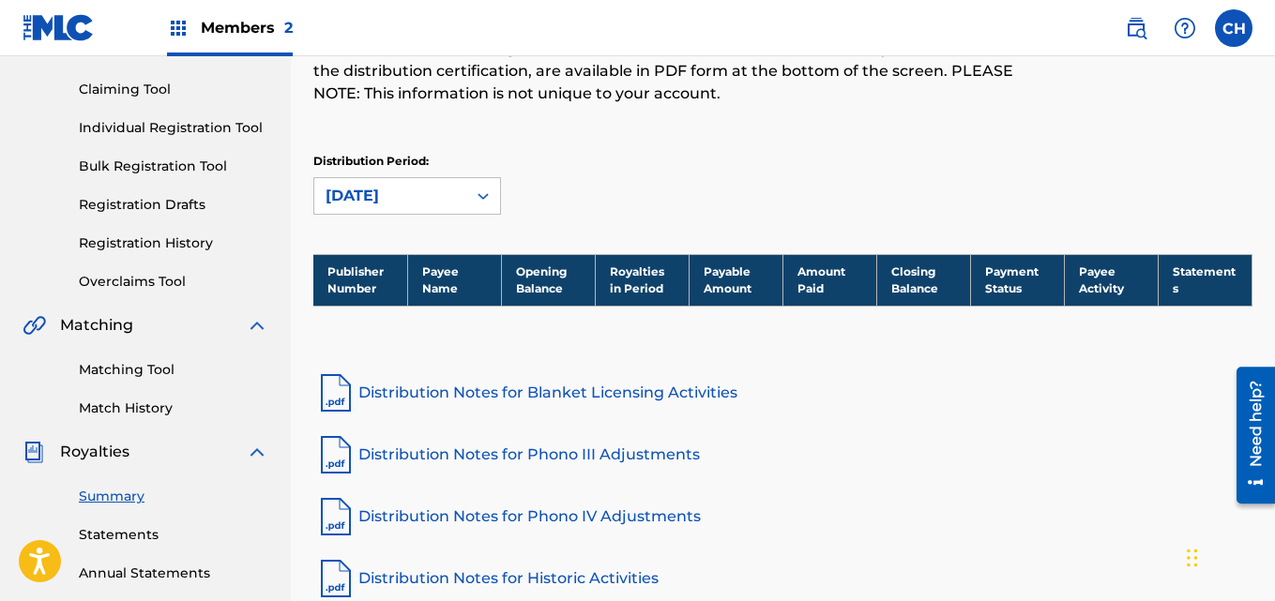
click at [599, 395] on link "Distribution Notes for Blanket Licensing Activities" at bounding box center [782, 393] width 939 height 45
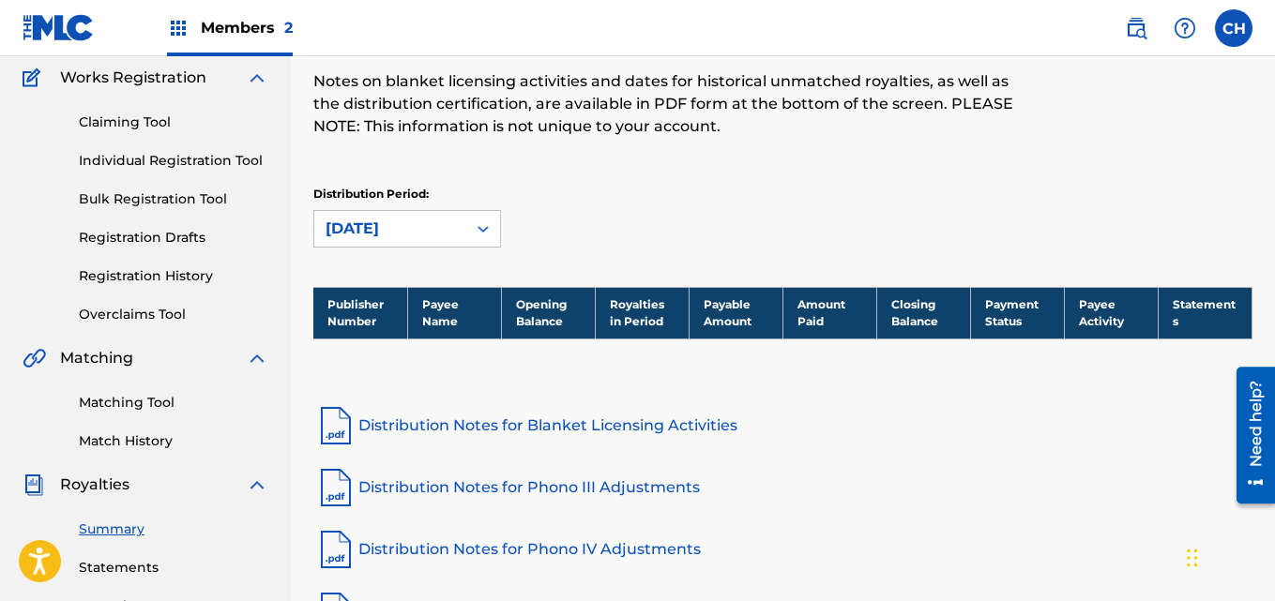
scroll to position [139, 0]
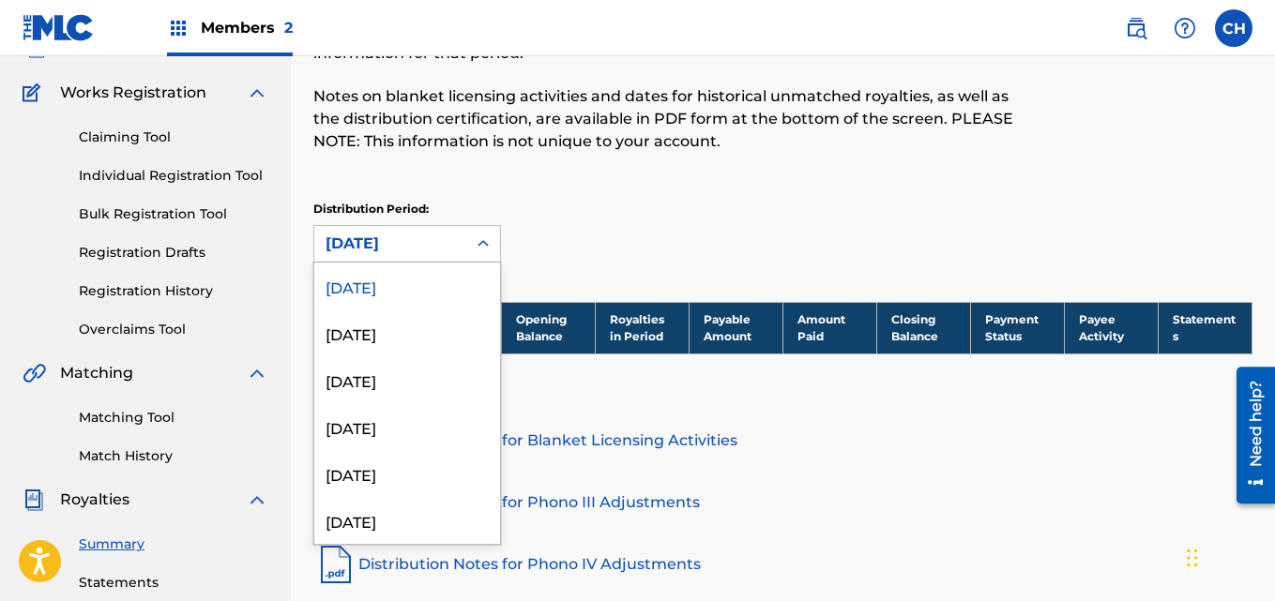
click at [480, 234] on div at bounding box center [483, 244] width 34 height 34
click at [442, 330] on div "[DATE]" at bounding box center [407, 333] width 186 height 47
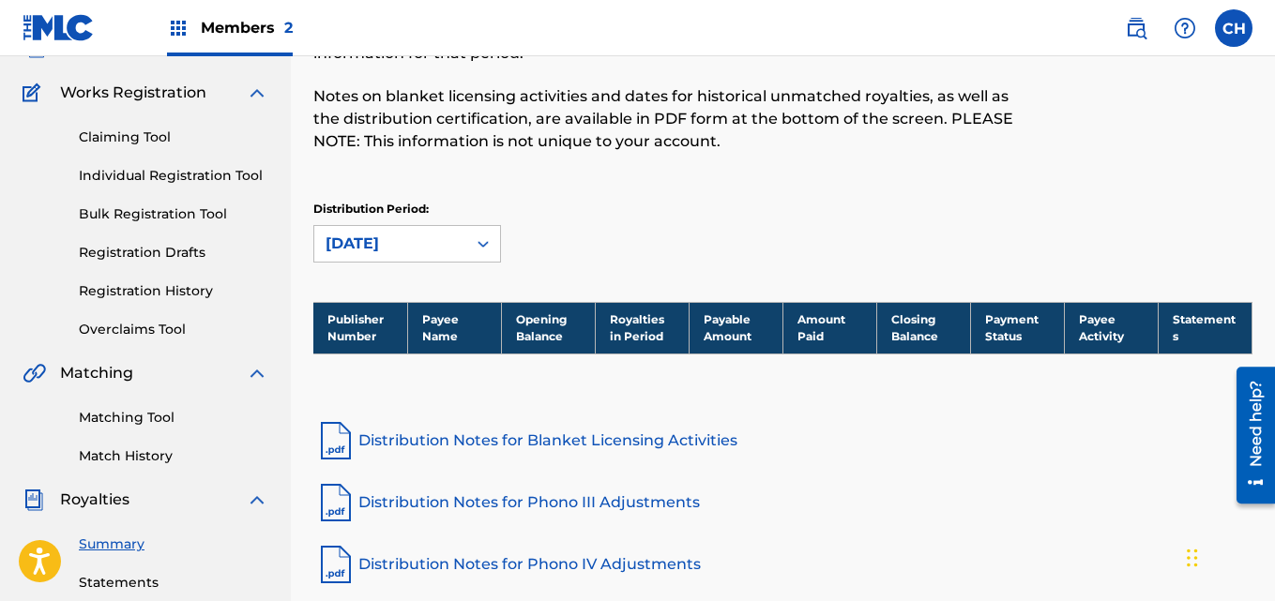
click at [566, 441] on link "Distribution Notes for Blanket Licensing Activities" at bounding box center [782, 440] width 939 height 45
click at [185, 138] on link "Claiming Tool" at bounding box center [174, 138] width 190 height 20
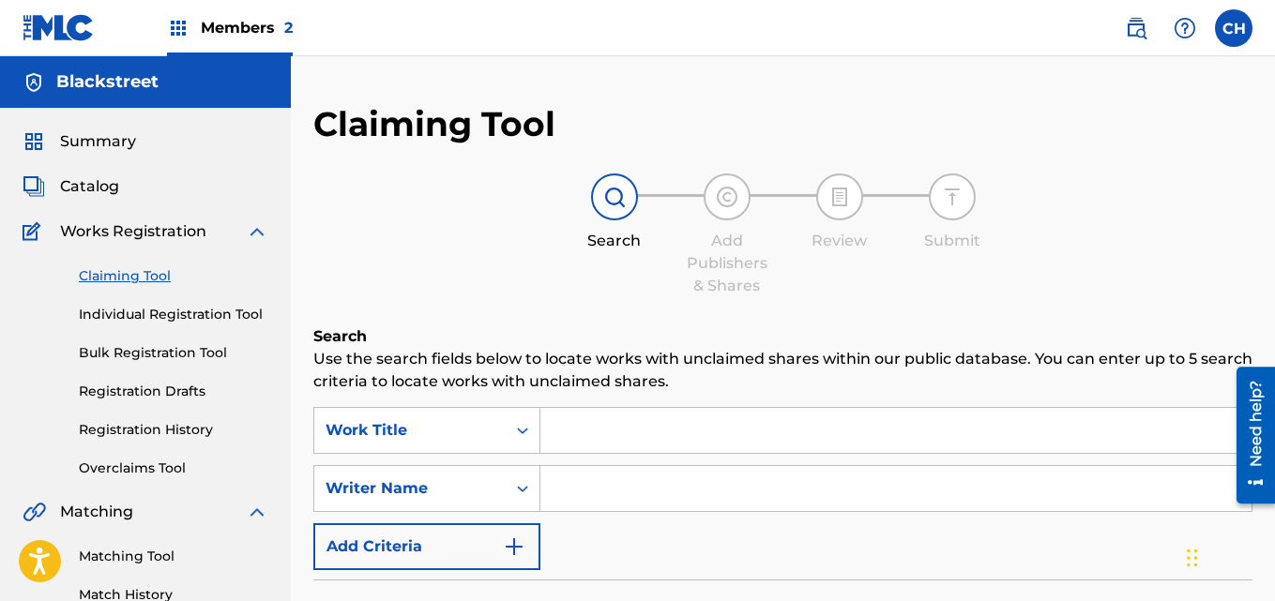
click at [617, 419] on input "Search Form" at bounding box center [895, 430] width 711 height 45
type input "hey love (keep it real)"
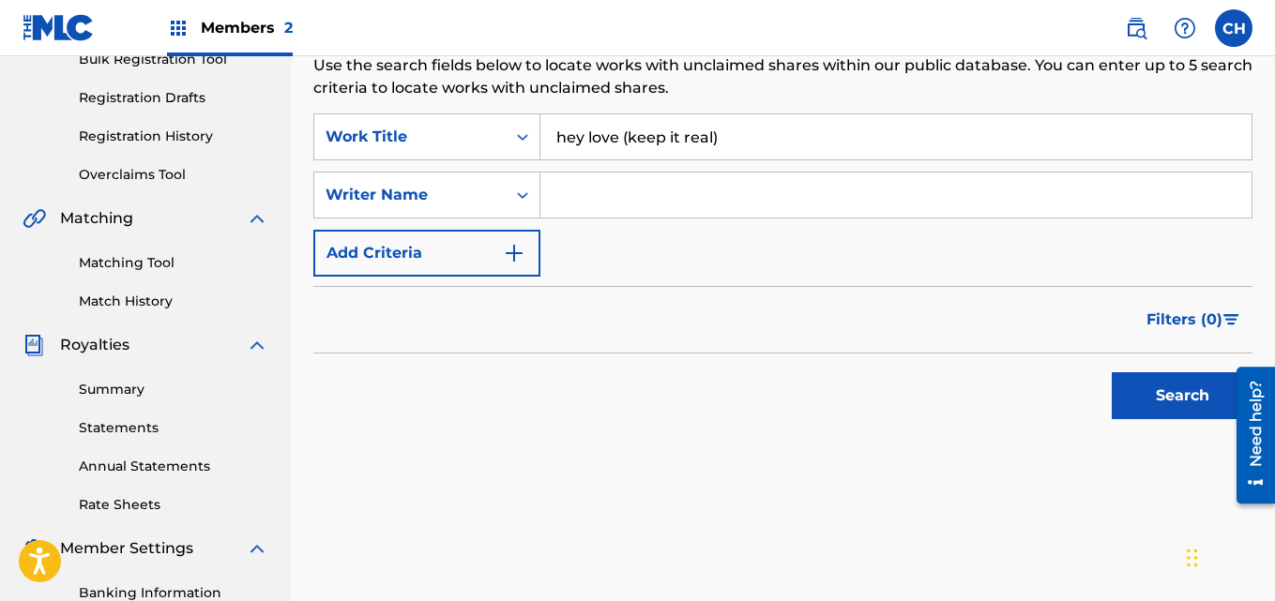
scroll to position [301, 0]
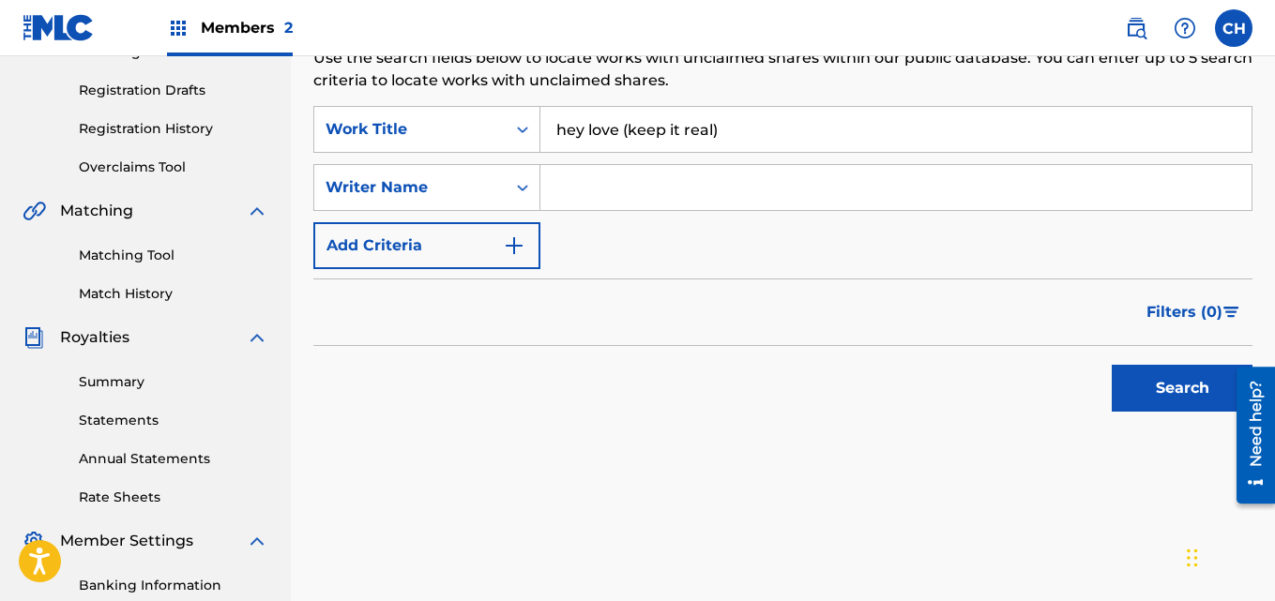
click at [1149, 396] on button "Search" at bounding box center [1182, 388] width 141 height 47
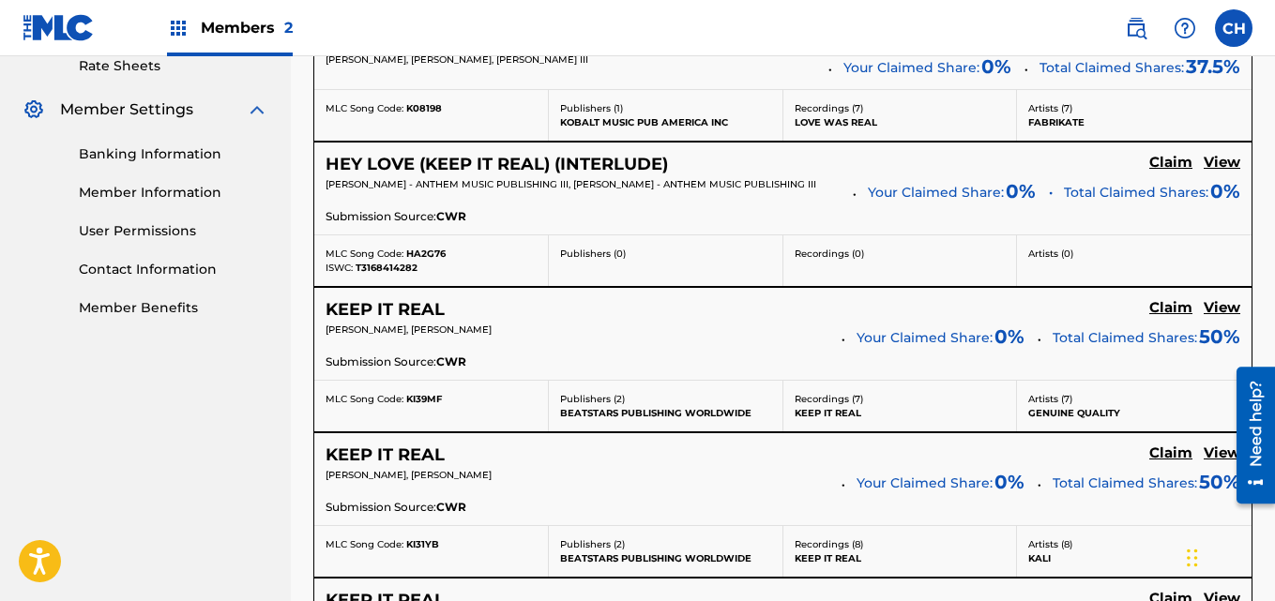
scroll to position [715, 0]
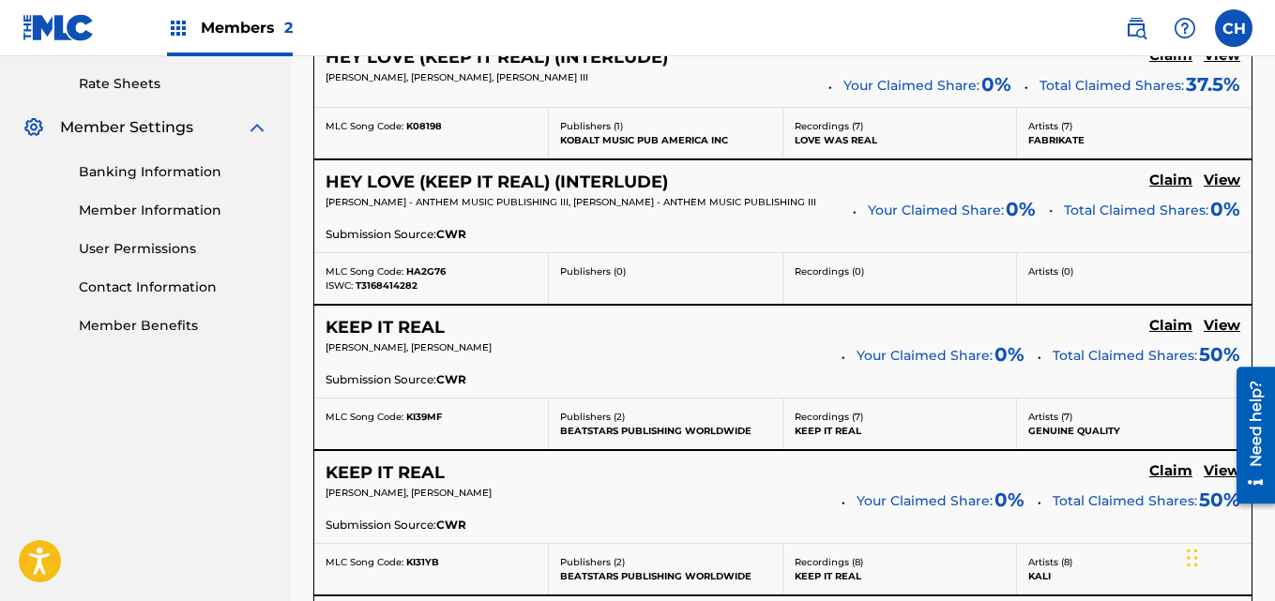
click at [1173, 65] on h5 "Claim" at bounding box center [1170, 56] width 43 height 18
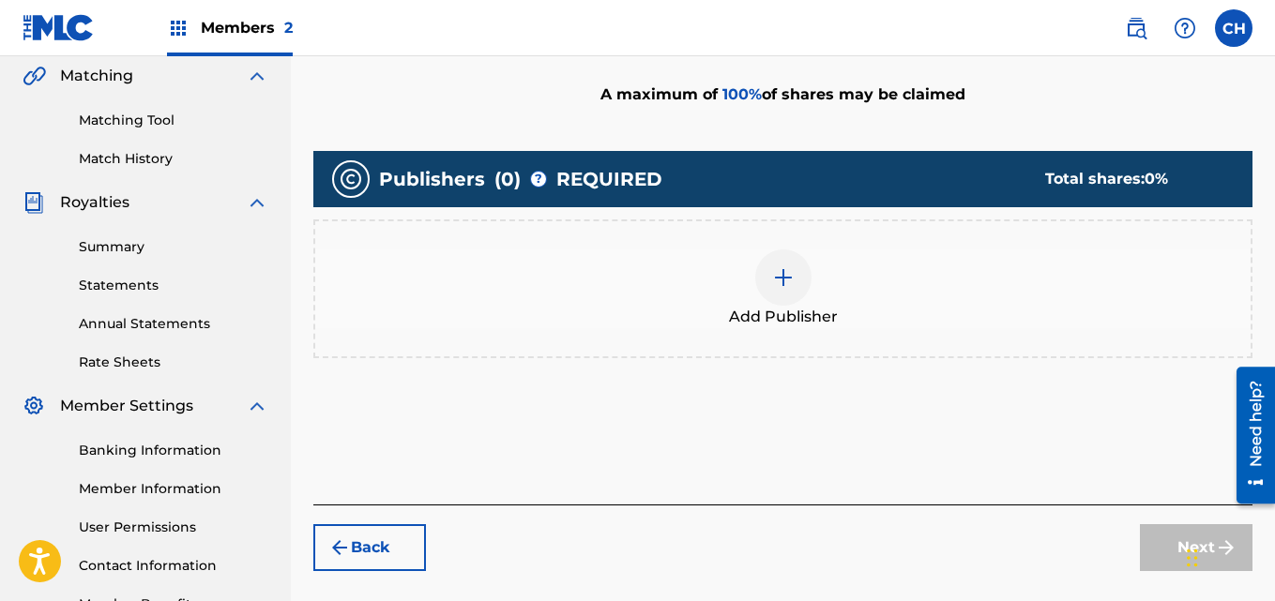
scroll to position [428, 0]
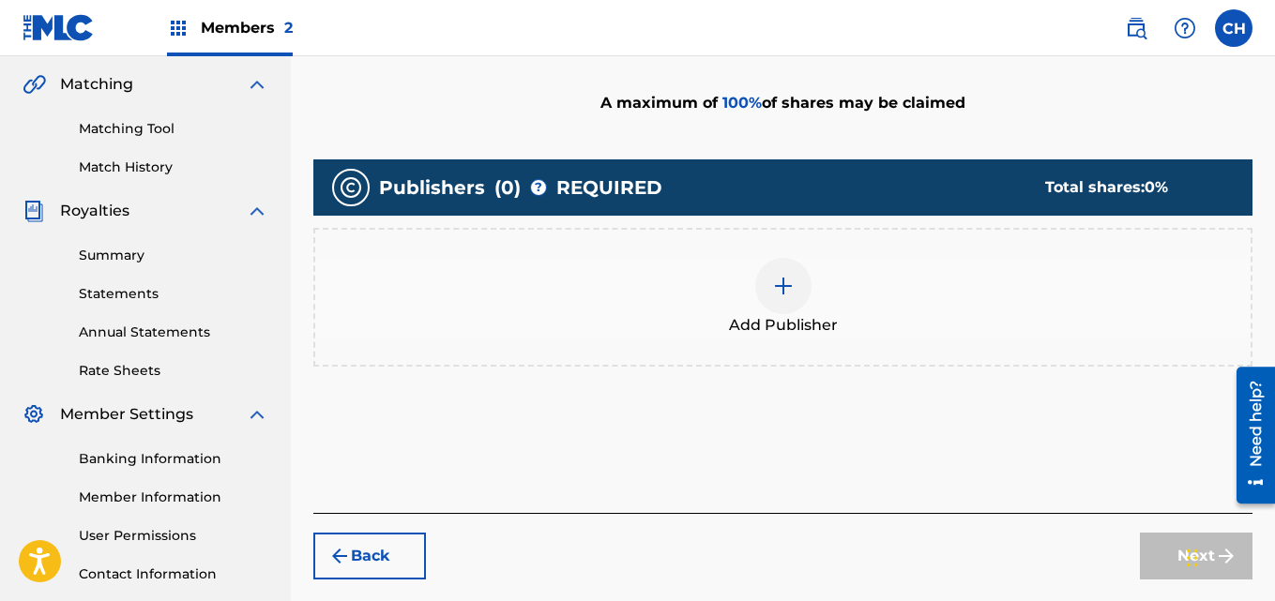
click at [783, 273] on div at bounding box center [783, 286] width 56 height 56
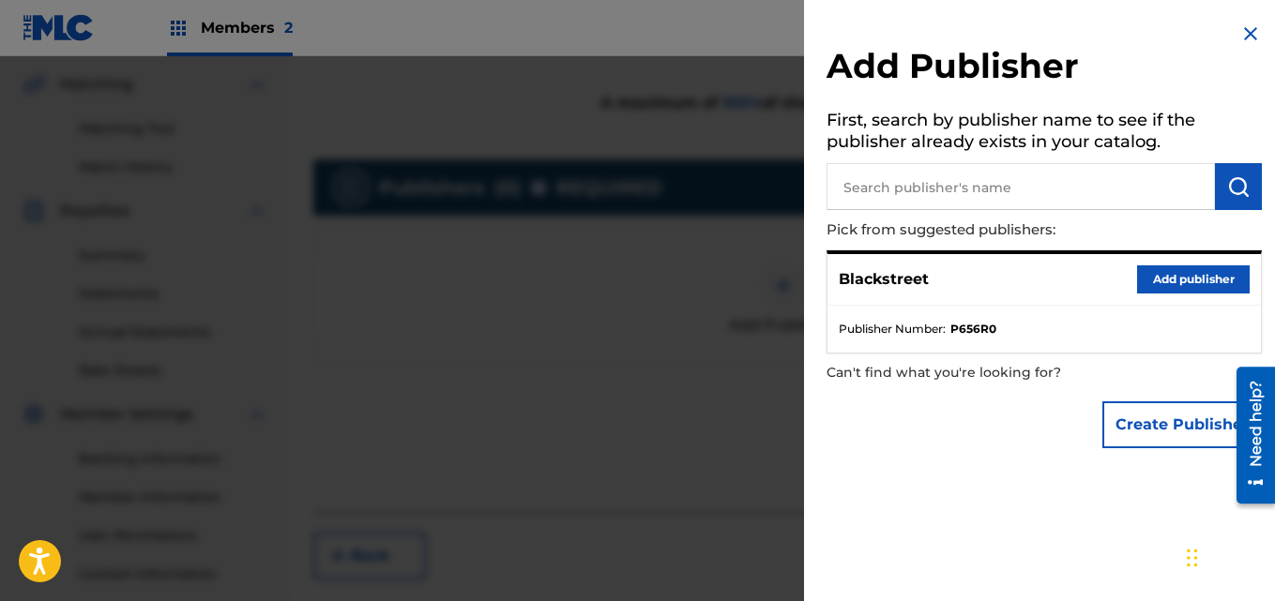
click at [1204, 267] on button "Add publisher" at bounding box center [1193, 280] width 113 height 28
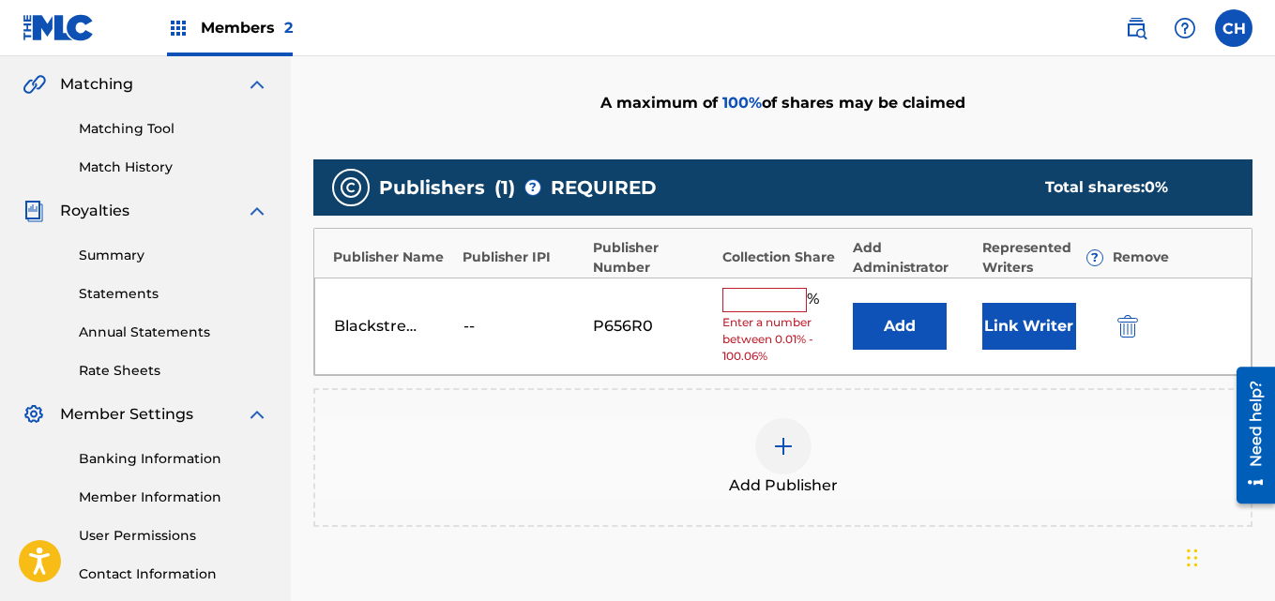
click at [772, 298] on input "text" at bounding box center [764, 300] width 84 height 24
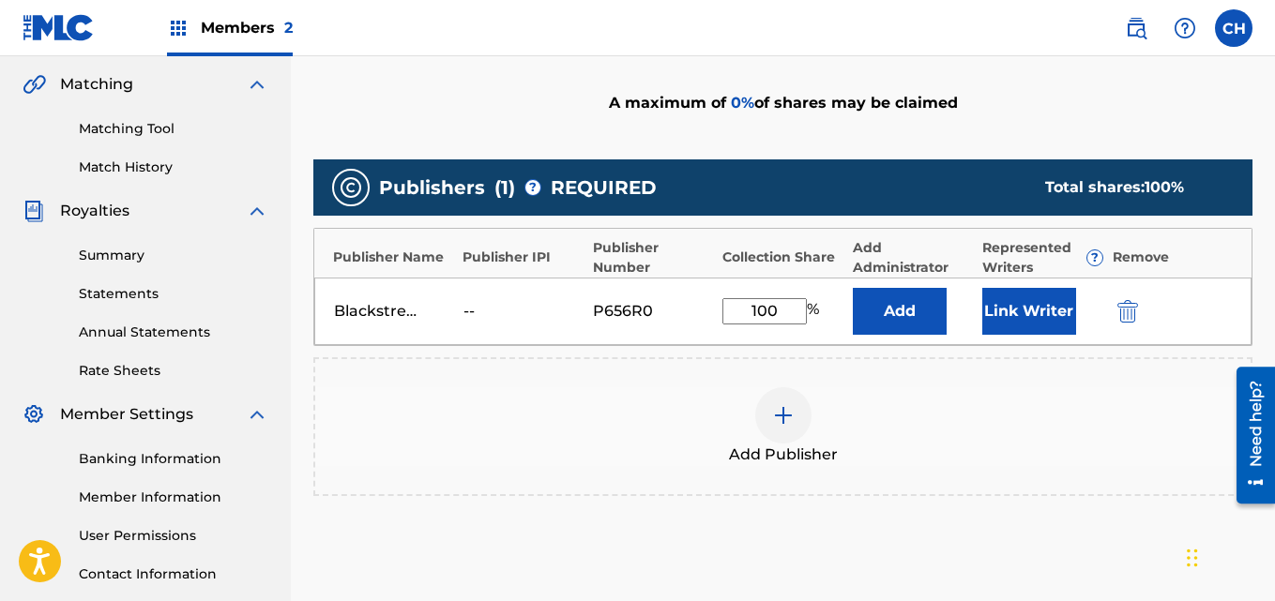
type input "100"
click at [972, 418] on div "Add Publisher" at bounding box center [782, 426] width 935 height 79
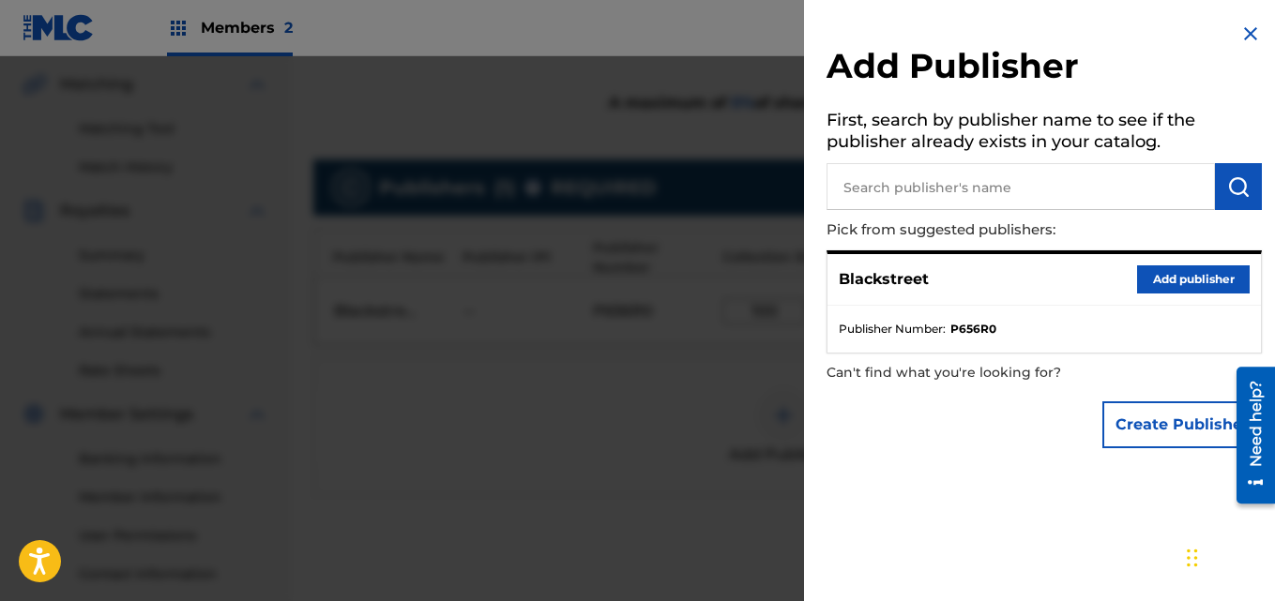
click at [1249, 30] on img at bounding box center [1250, 34] width 23 height 23
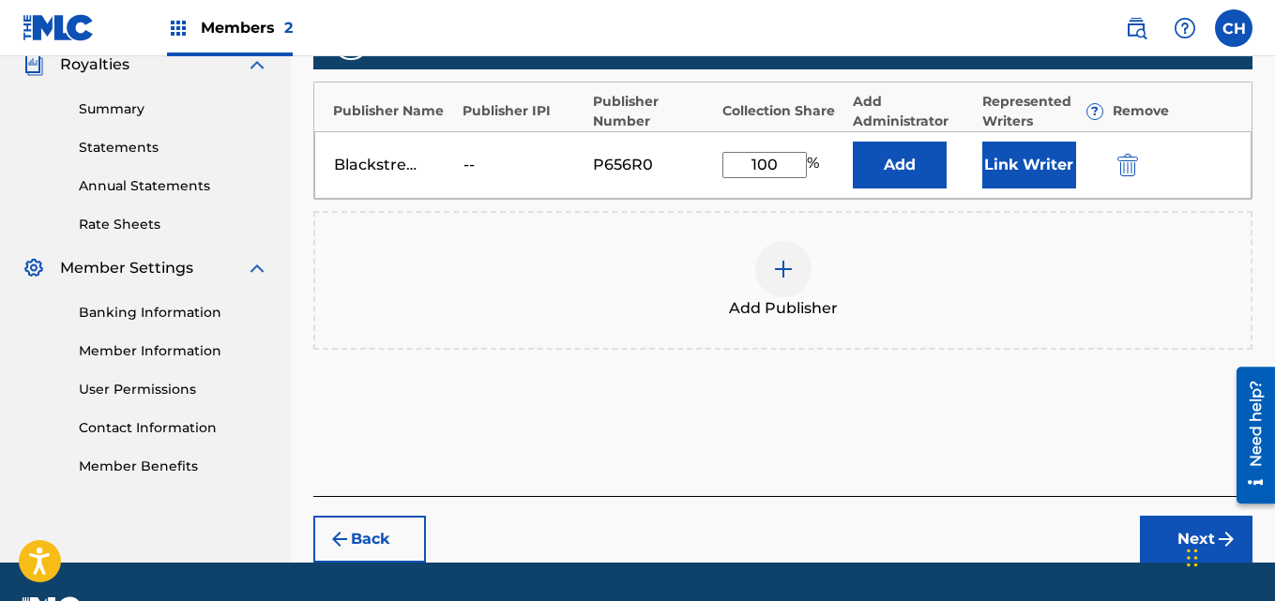
scroll to position [573, 0]
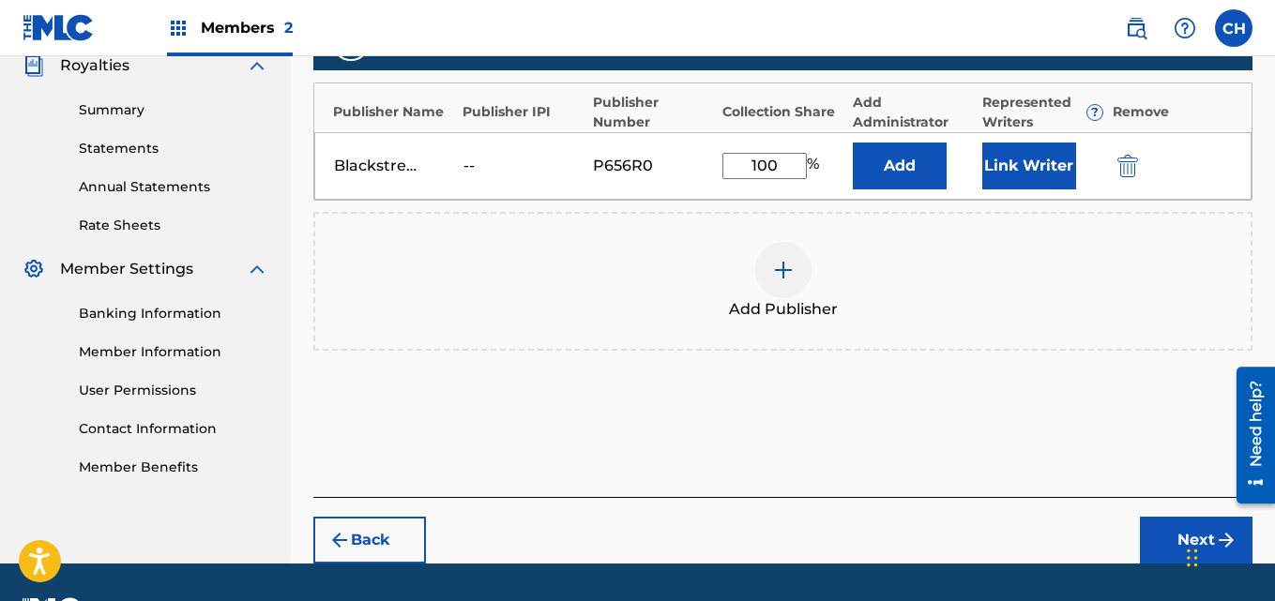
click at [1172, 532] on button "Next" at bounding box center [1196, 540] width 113 height 47
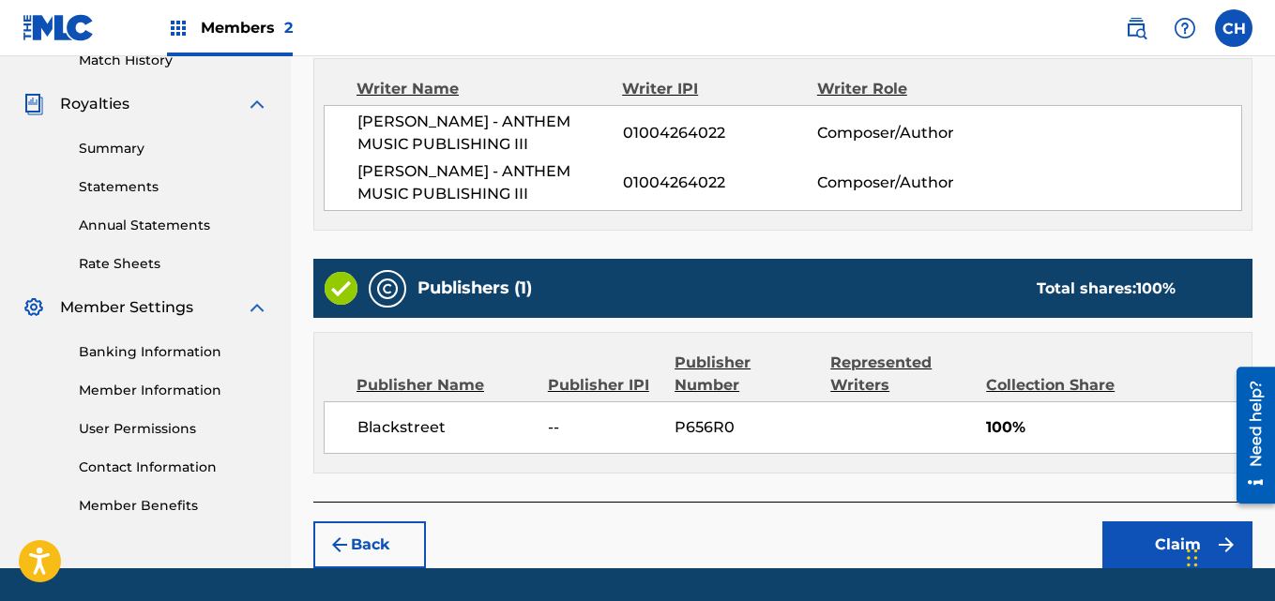
scroll to position [592, 0]
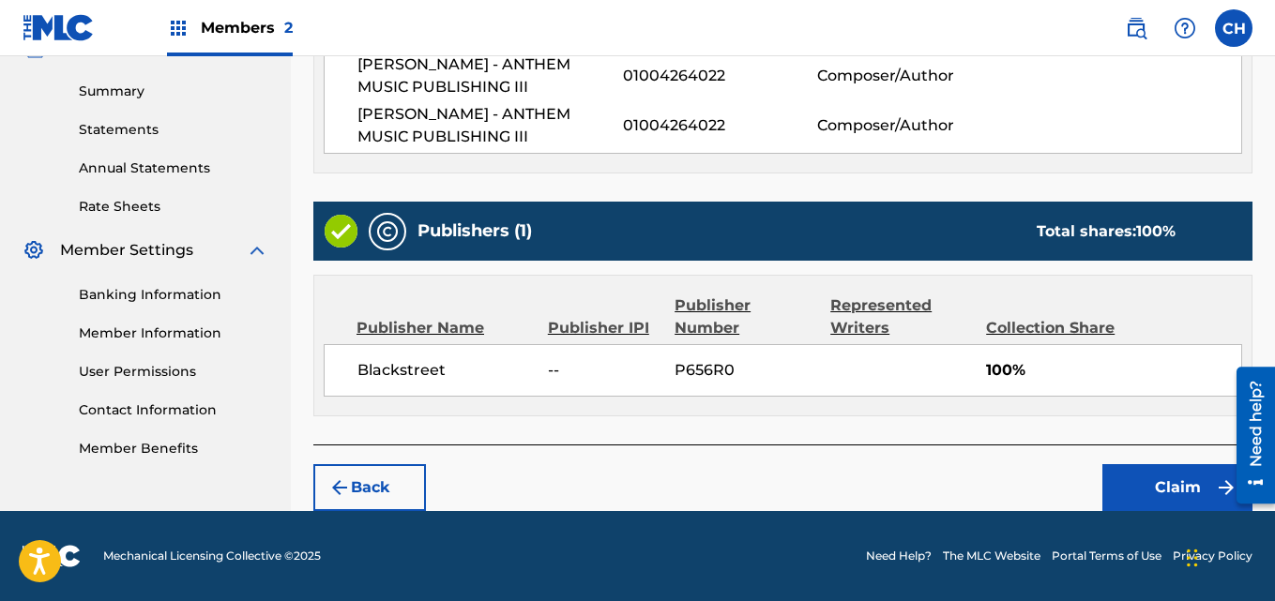
drag, startPoint x: 1281, startPoint y: 178, endPoint x: 42, endPoint y: 124, distance: 1239.7
click at [1135, 490] on button "Claim" at bounding box center [1177, 487] width 150 height 47
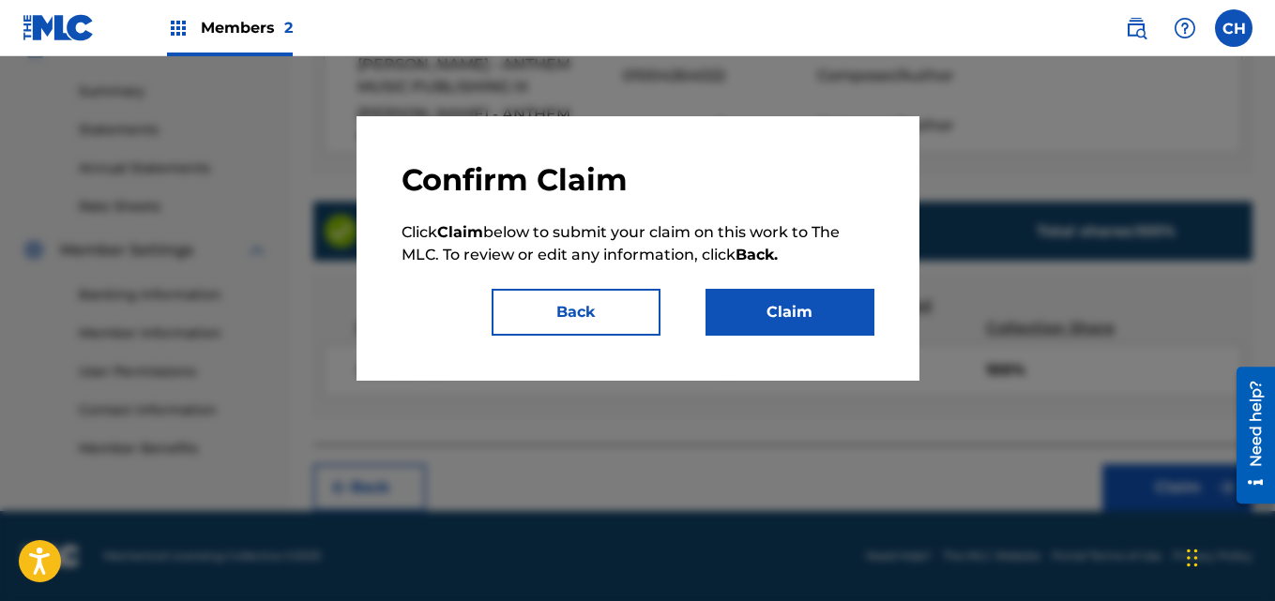
click at [788, 321] on button "Claim" at bounding box center [790, 312] width 169 height 47
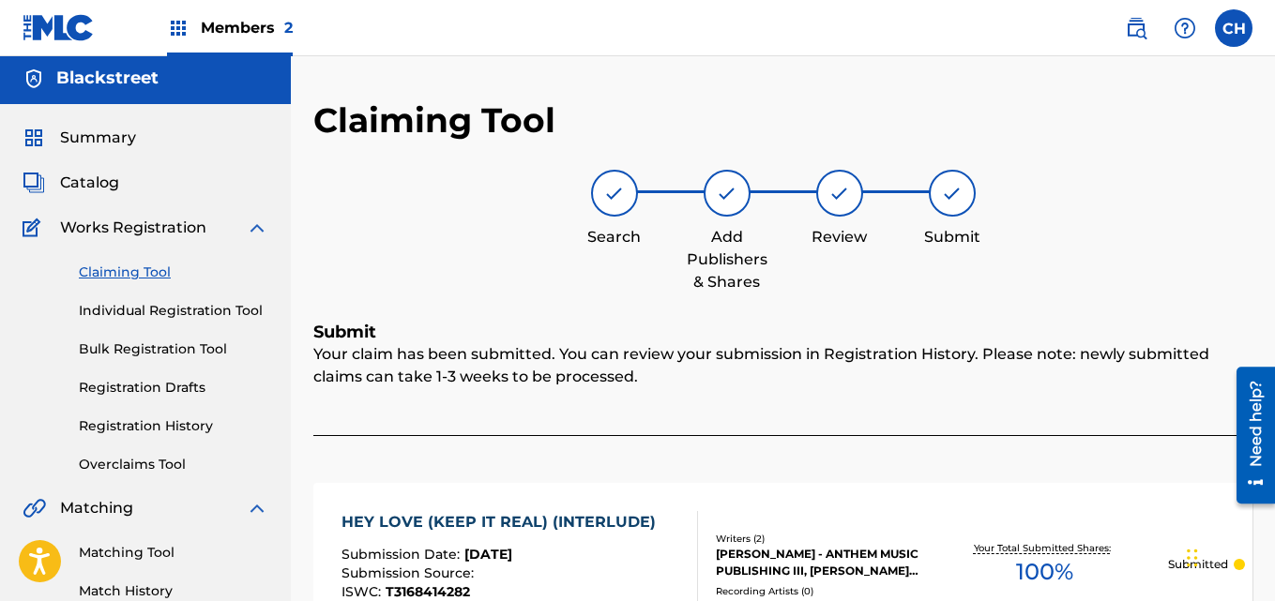
scroll to position [0, 0]
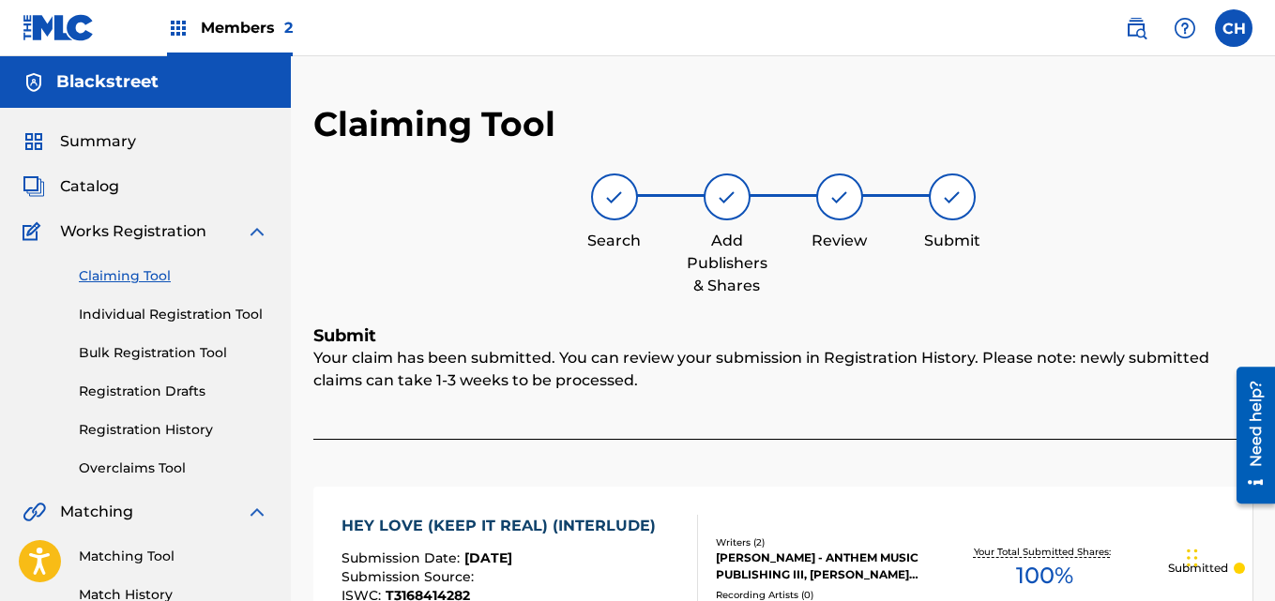
click at [181, 434] on link "Registration History" at bounding box center [174, 430] width 190 height 20
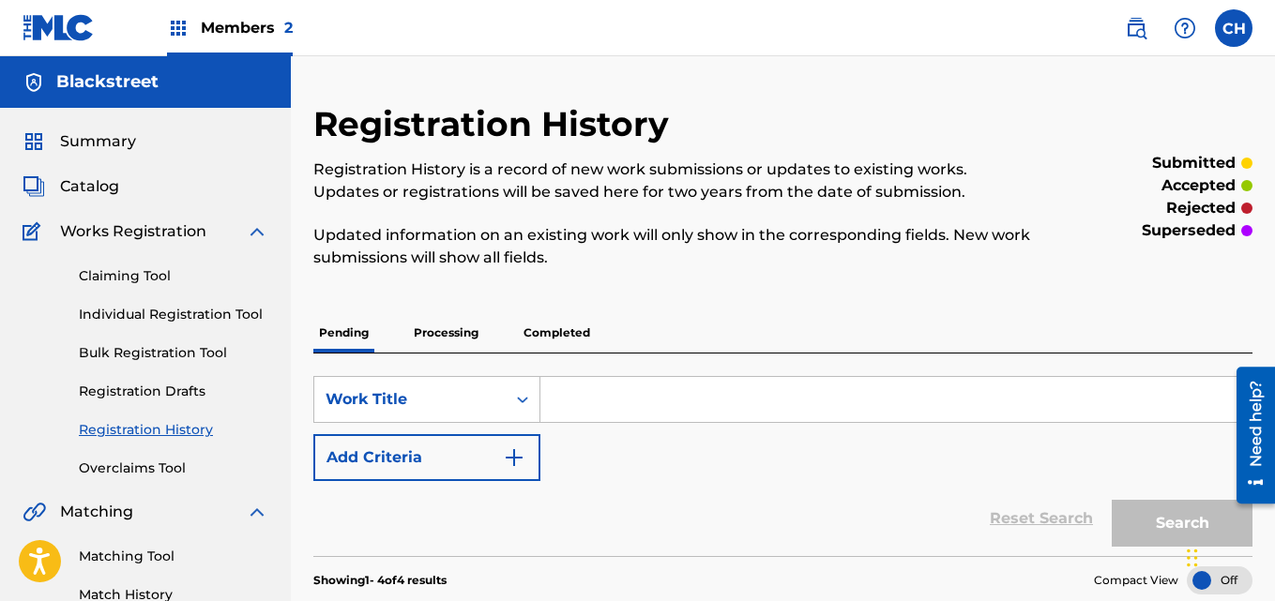
click at [162, 276] on link "Claiming Tool" at bounding box center [174, 276] width 190 height 20
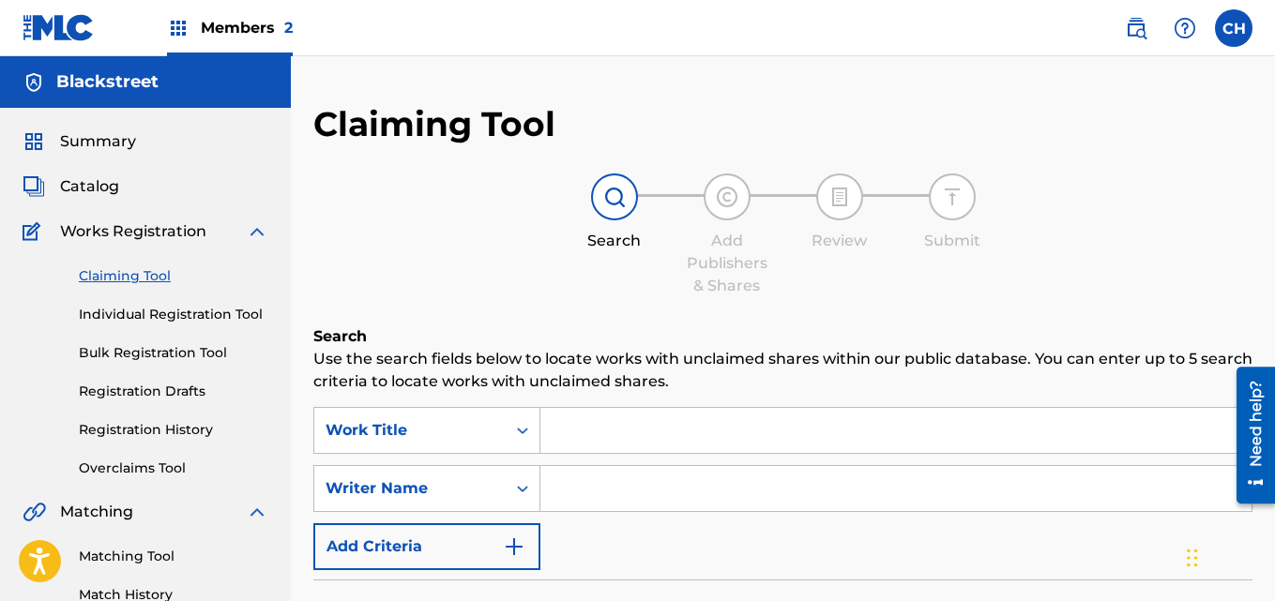
click at [630, 432] on input "Search Form" at bounding box center [895, 430] width 711 height 45
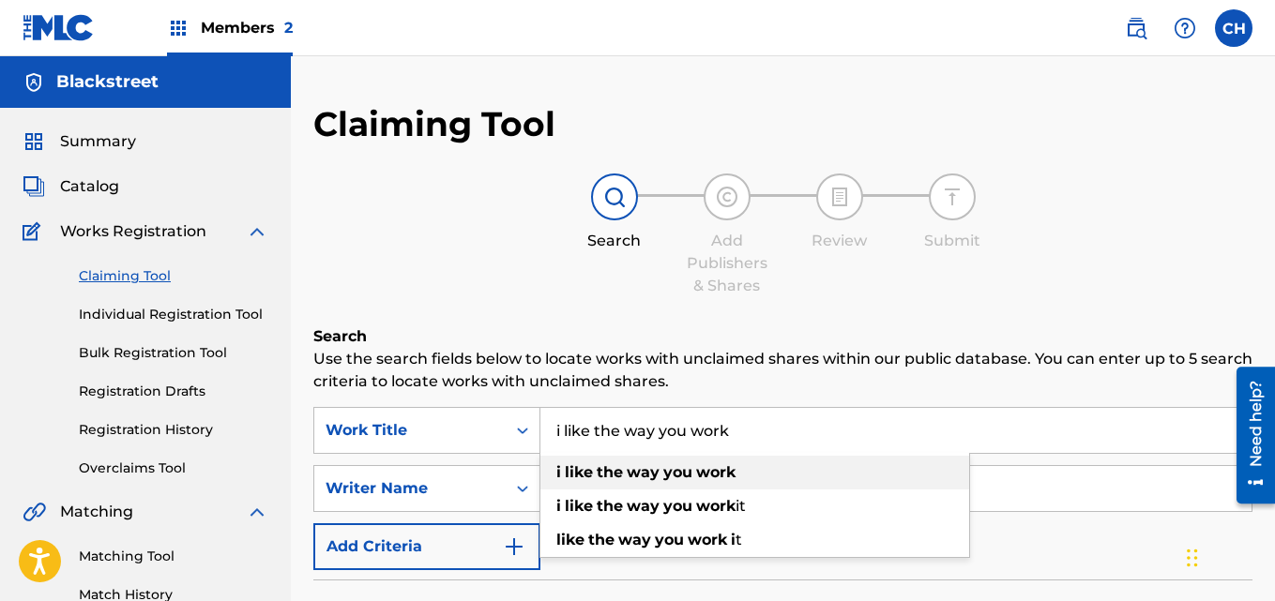
type input "i like the way you work"
click at [657, 476] on strong "way" at bounding box center [643, 472] width 33 height 18
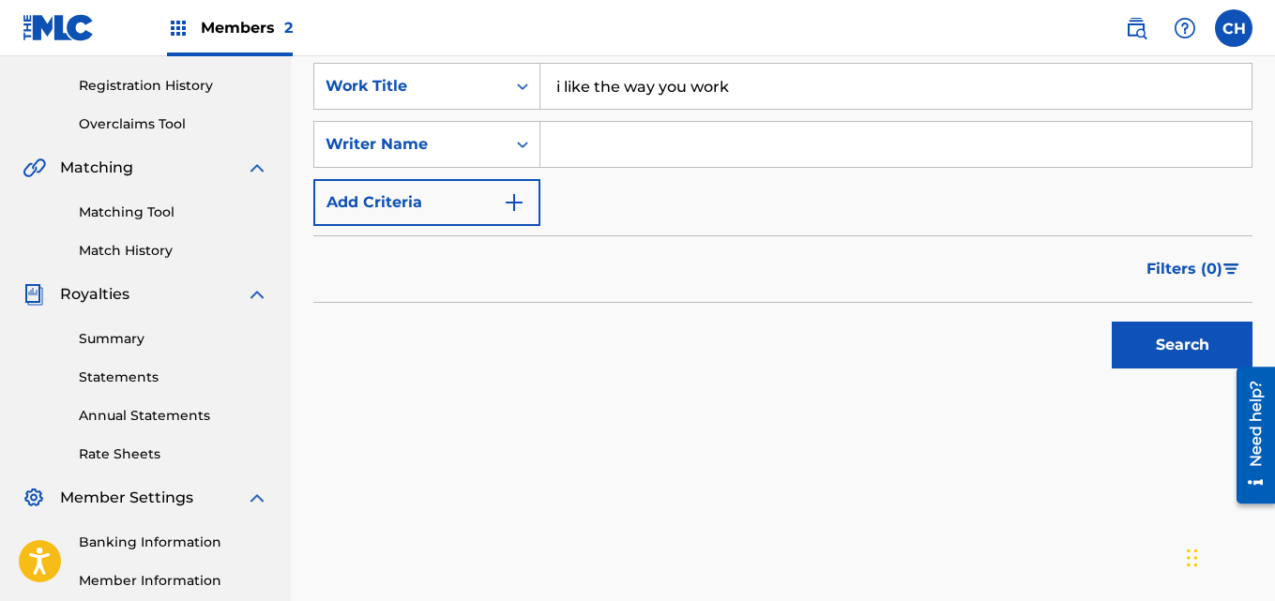
scroll to position [346, 0]
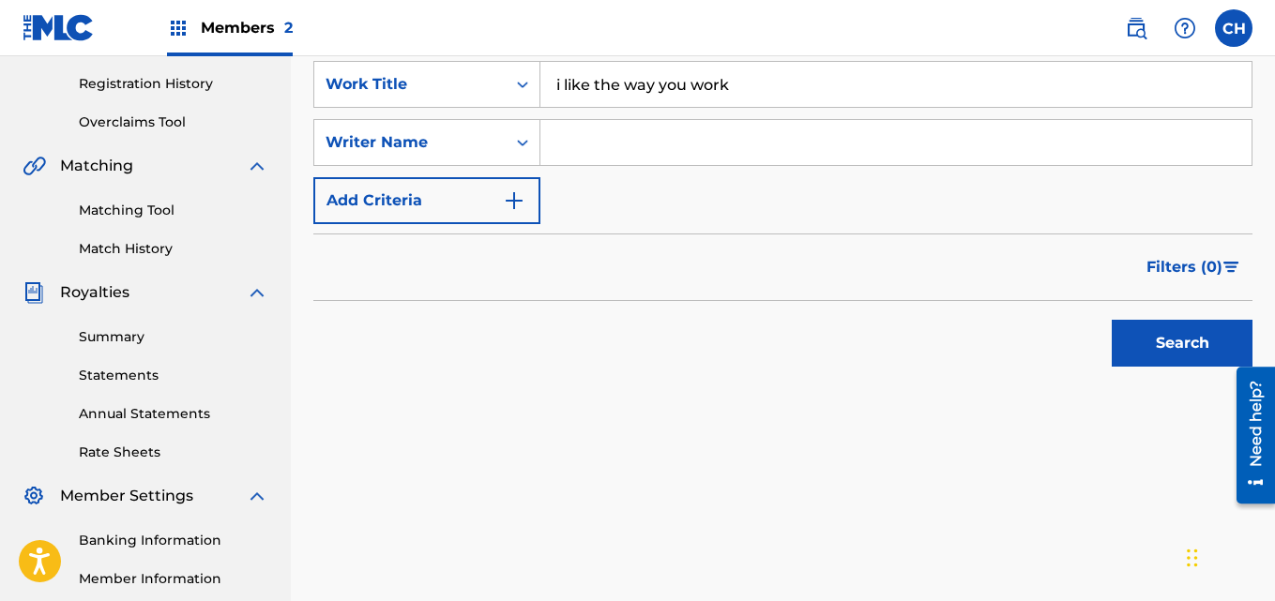
click at [1162, 345] on button "Search" at bounding box center [1182, 343] width 141 height 47
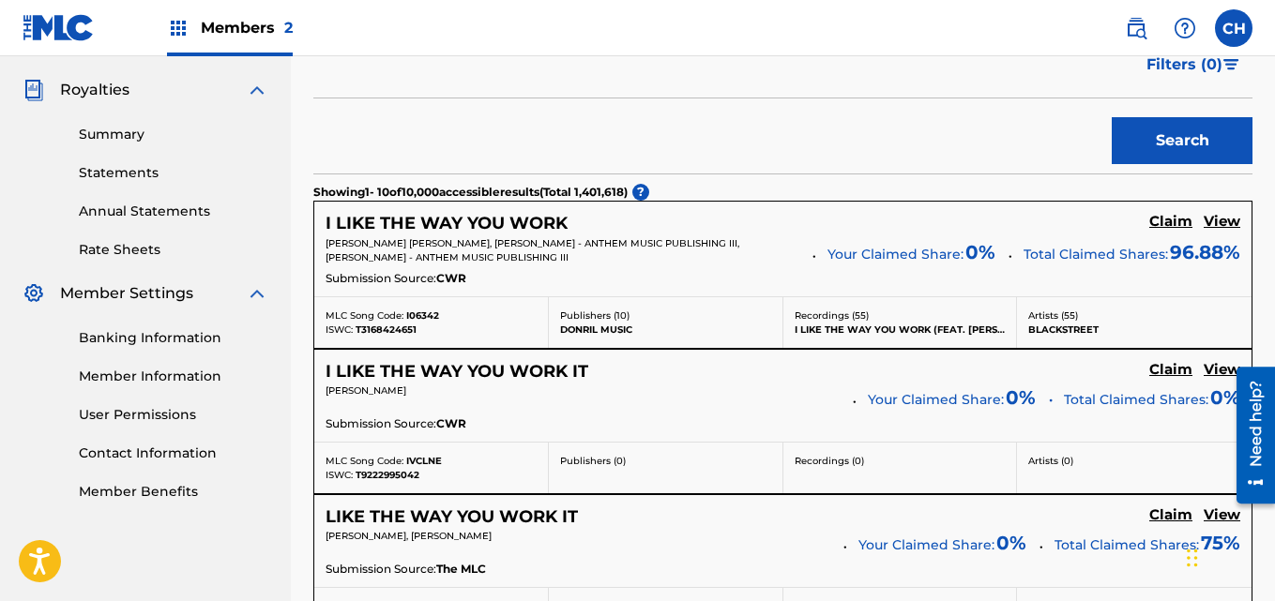
scroll to position [544, 0]
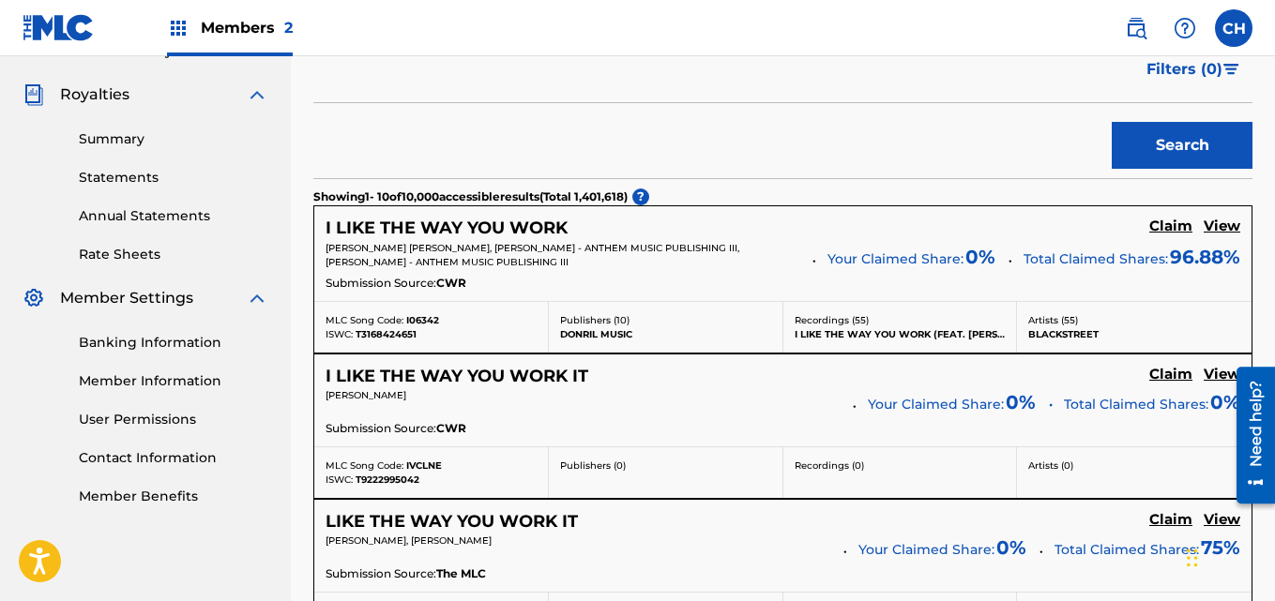
click at [1163, 224] on h5 "Claim" at bounding box center [1170, 227] width 43 height 18
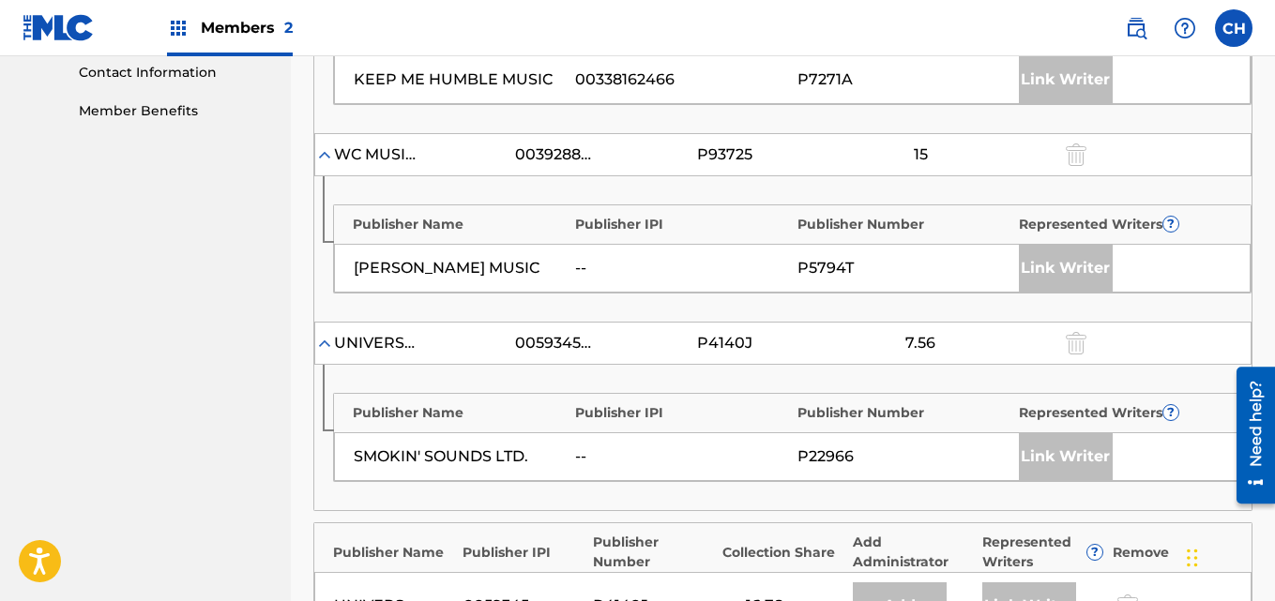
scroll to position [949, 0]
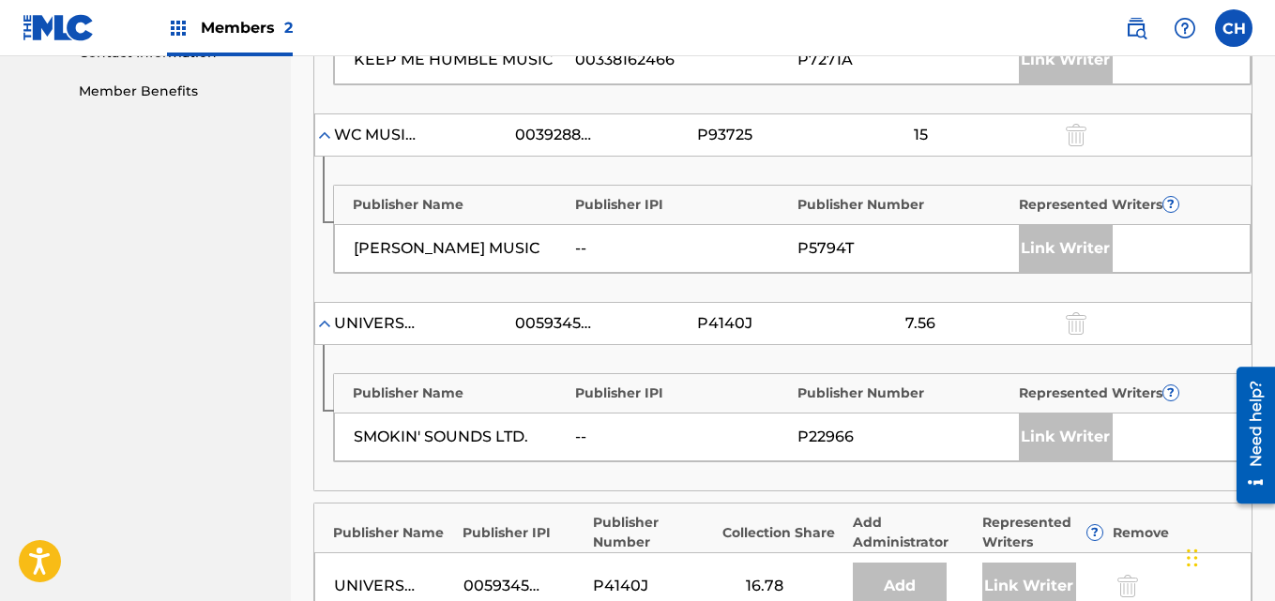
click at [1076, 249] on div "Link Writer" at bounding box center [1066, 248] width 94 height 47
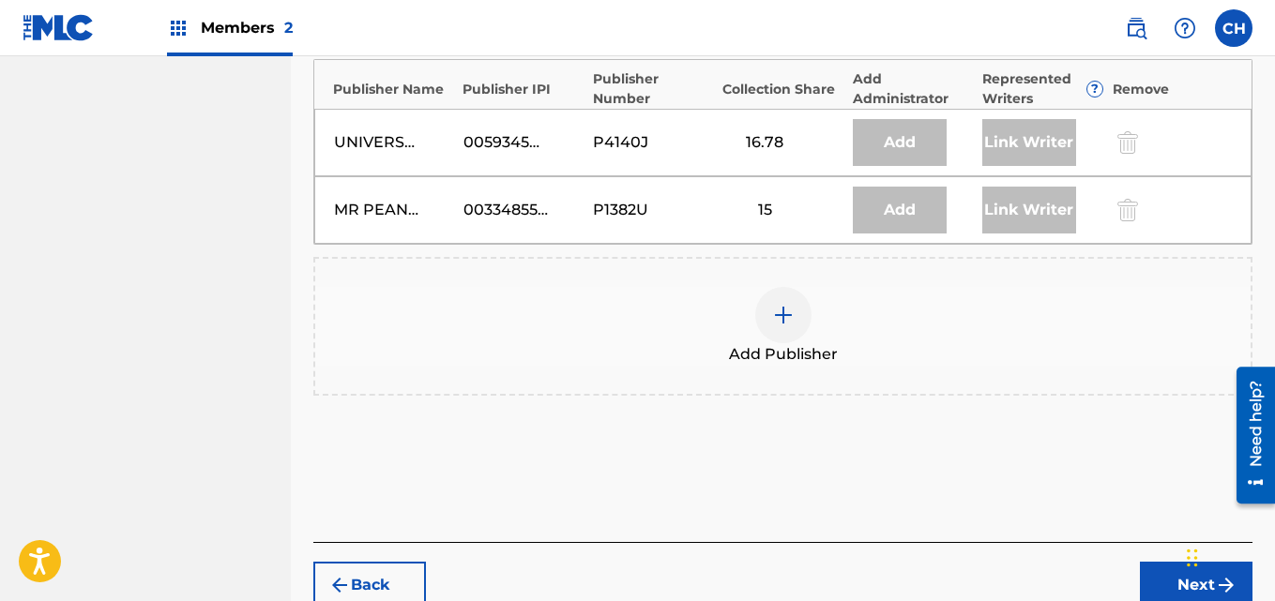
scroll to position [1396, 0]
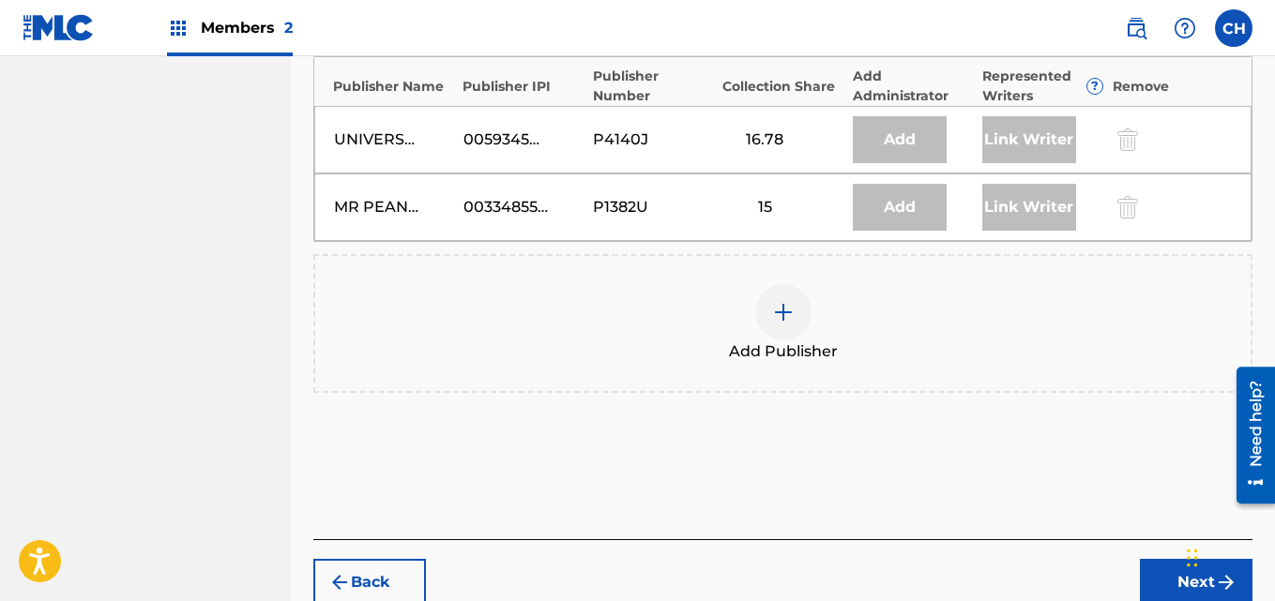
click at [782, 327] on div at bounding box center [783, 312] width 56 height 56
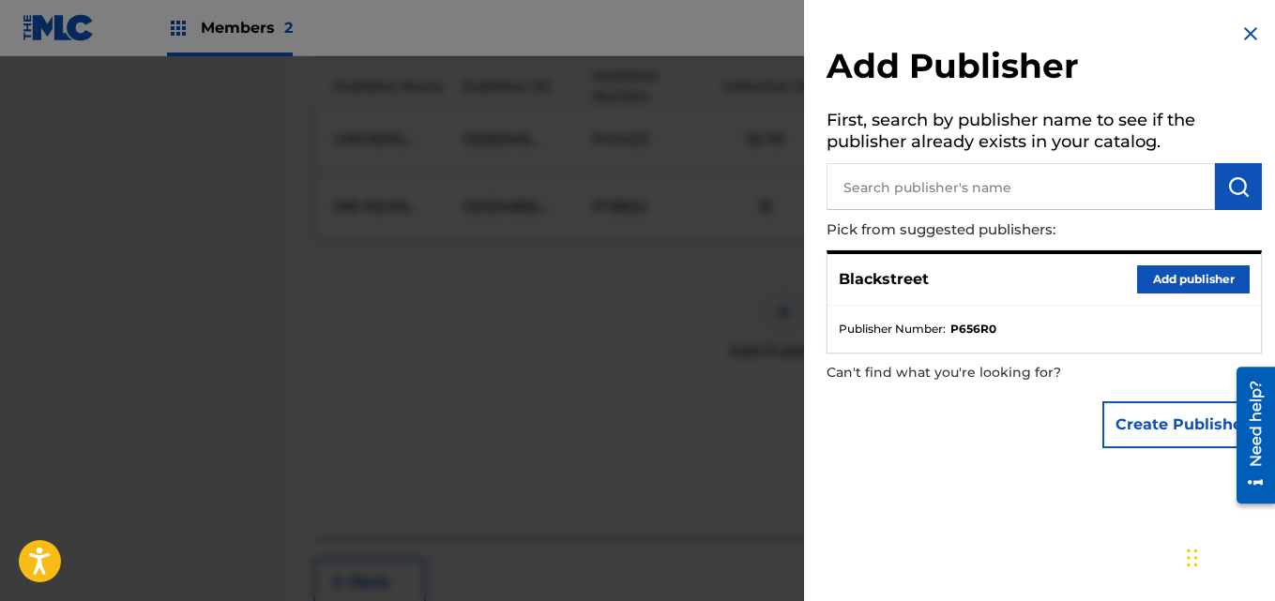
click at [1161, 279] on button "Add publisher" at bounding box center [1193, 280] width 113 height 28
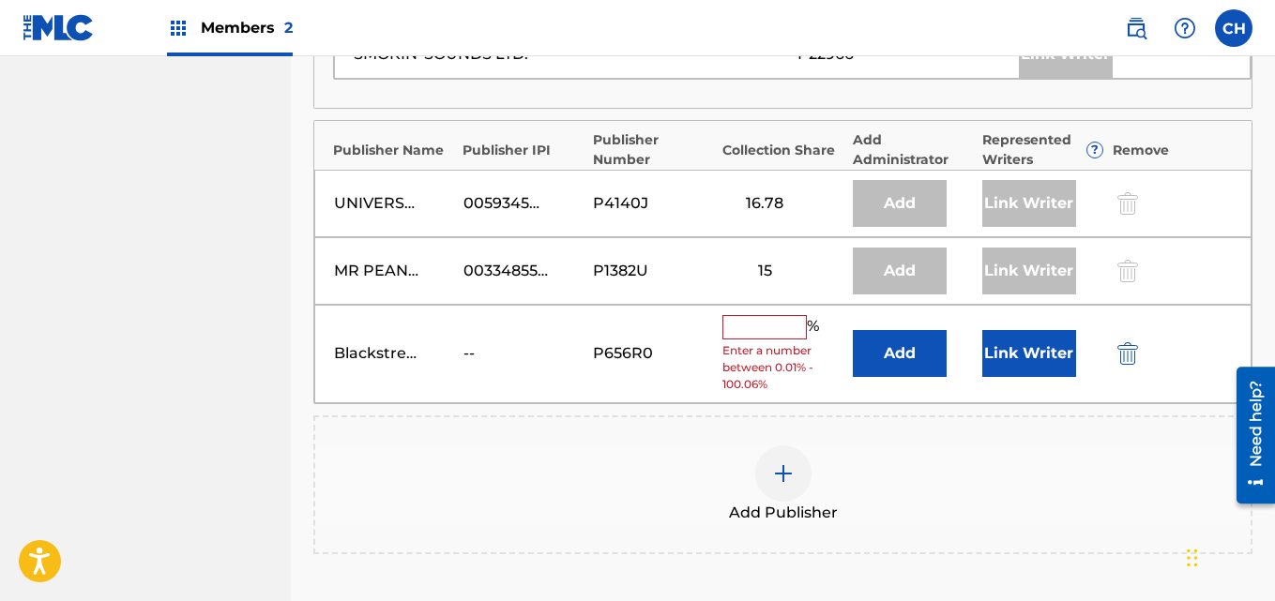
scroll to position [1339, 0]
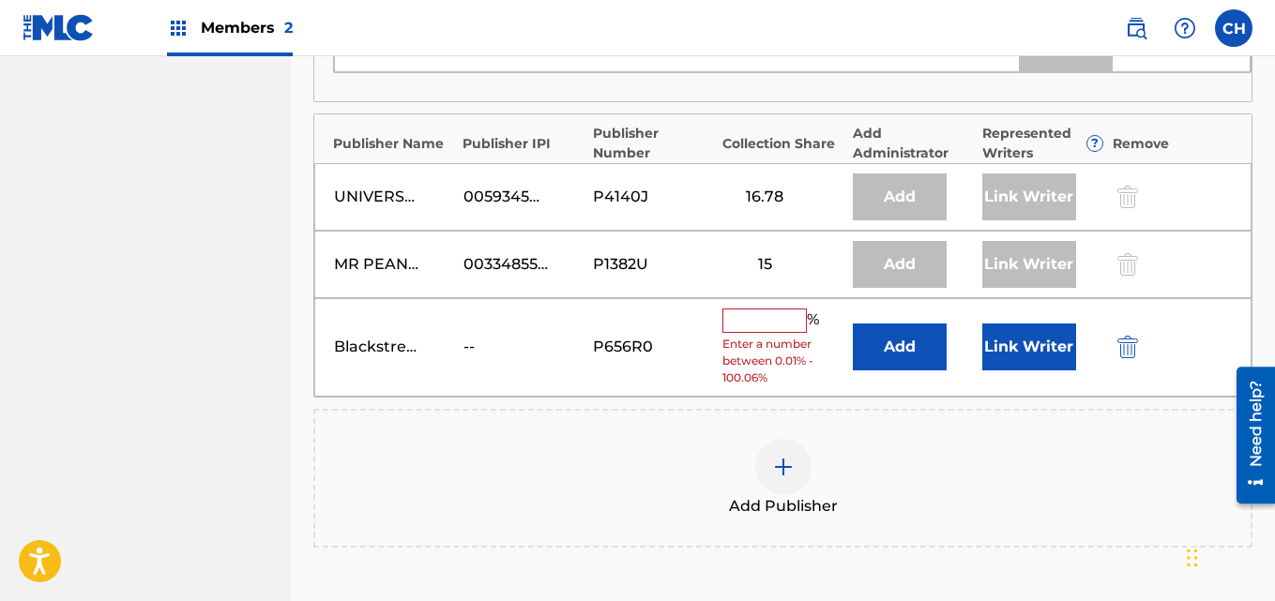
drag, startPoint x: 1279, startPoint y: 419, endPoint x: 39, endPoint y: 44, distance: 1295.0
click at [773, 331] on input "text" at bounding box center [764, 321] width 84 height 24
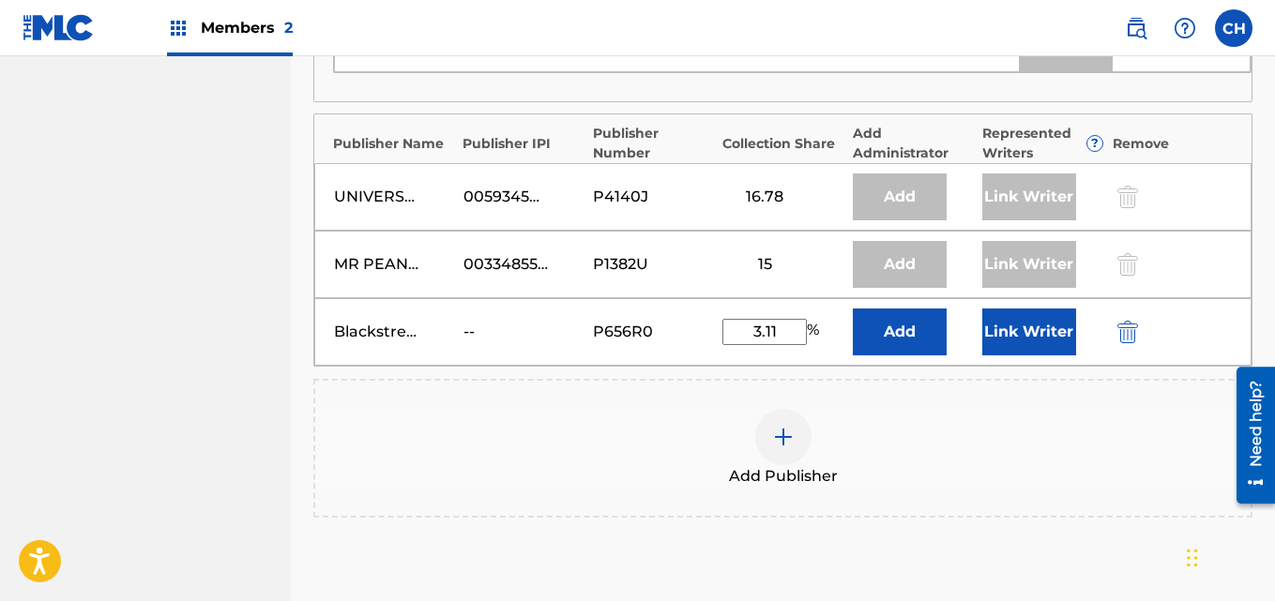
type input "3.11"
click at [933, 404] on div "Add Publisher" at bounding box center [782, 448] width 939 height 139
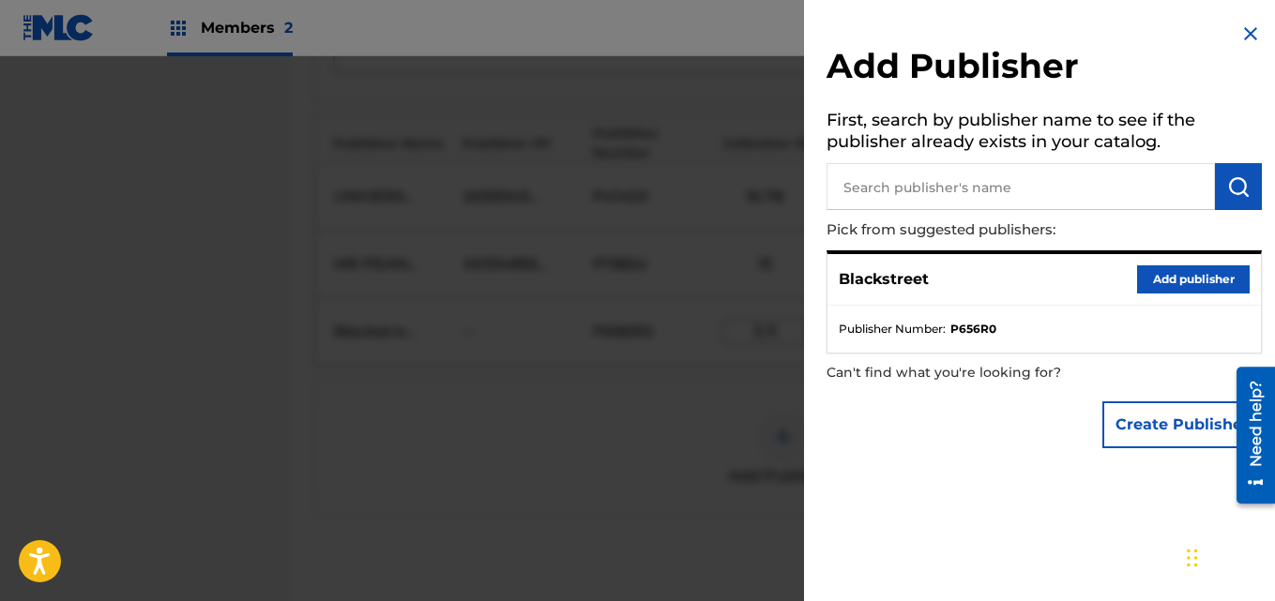
click at [1242, 34] on img at bounding box center [1250, 34] width 23 height 23
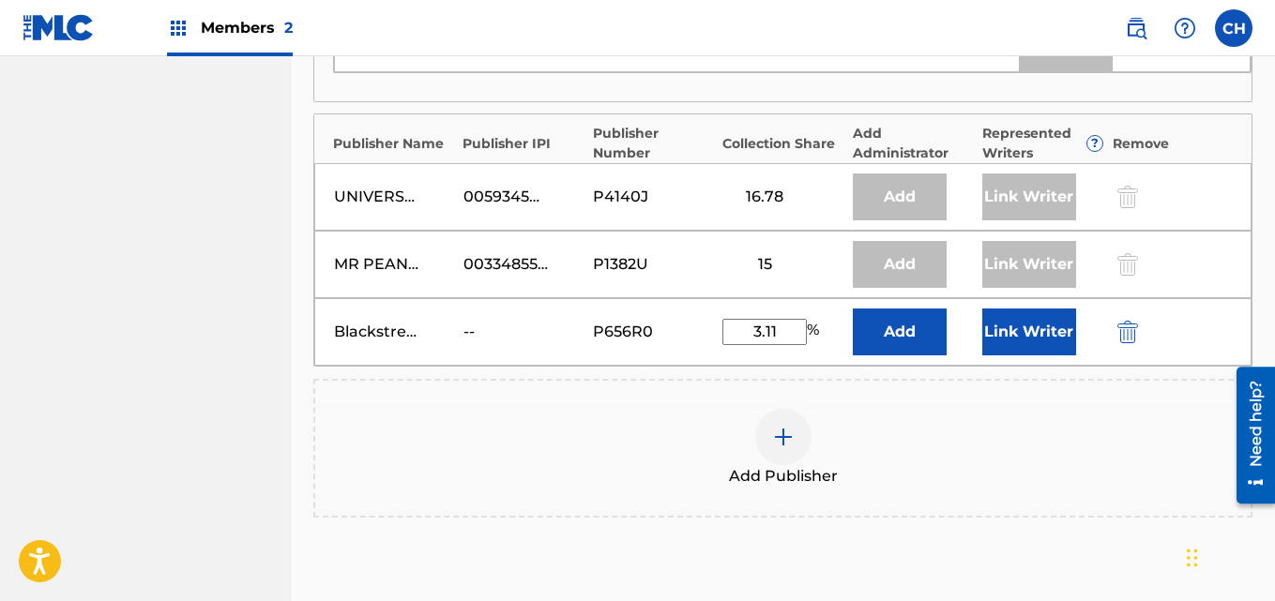
click at [1056, 334] on button "Link Writer" at bounding box center [1029, 332] width 94 height 47
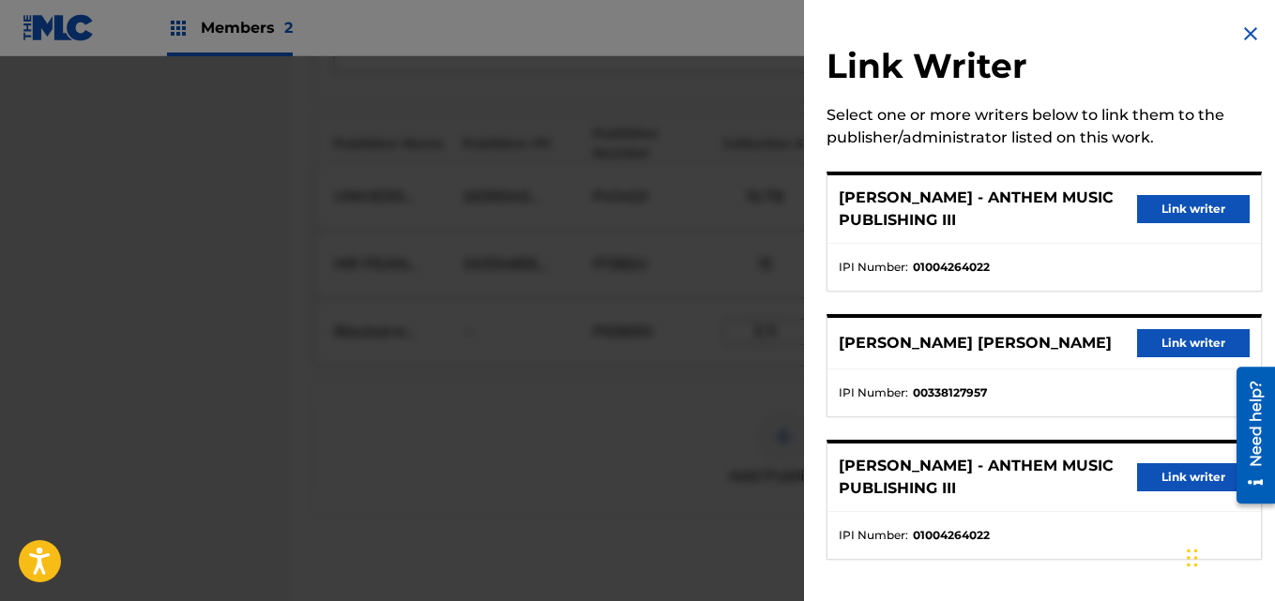
click at [1175, 339] on button "Link writer" at bounding box center [1193, 343] width 113 height 28
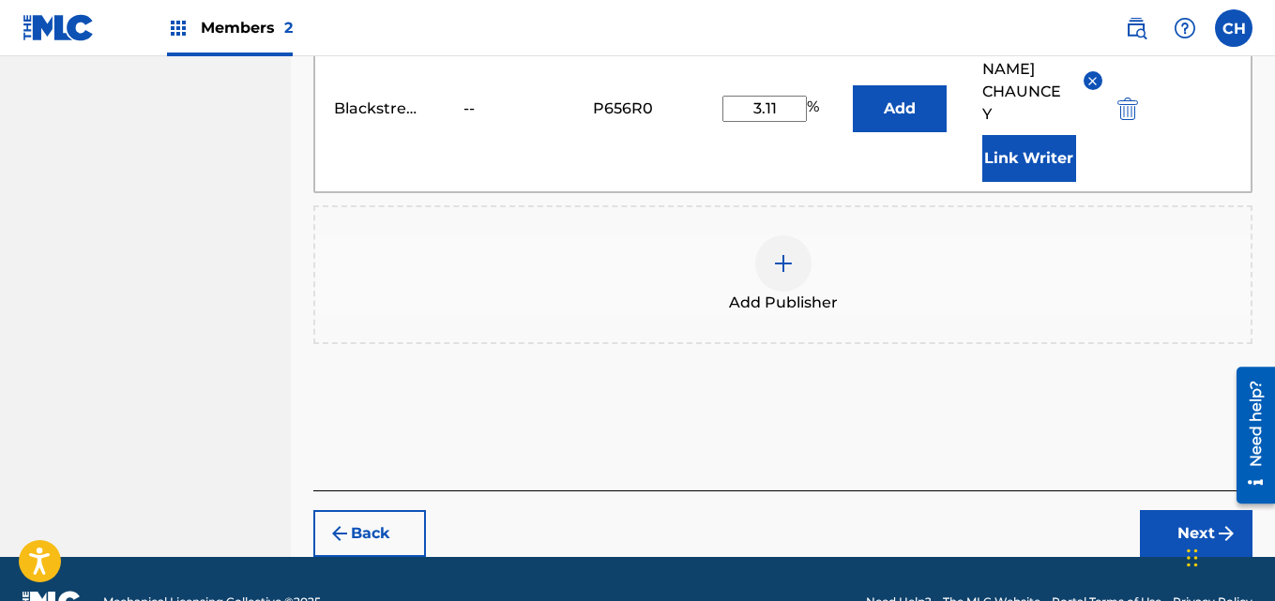
scroll to position [1658, 0]
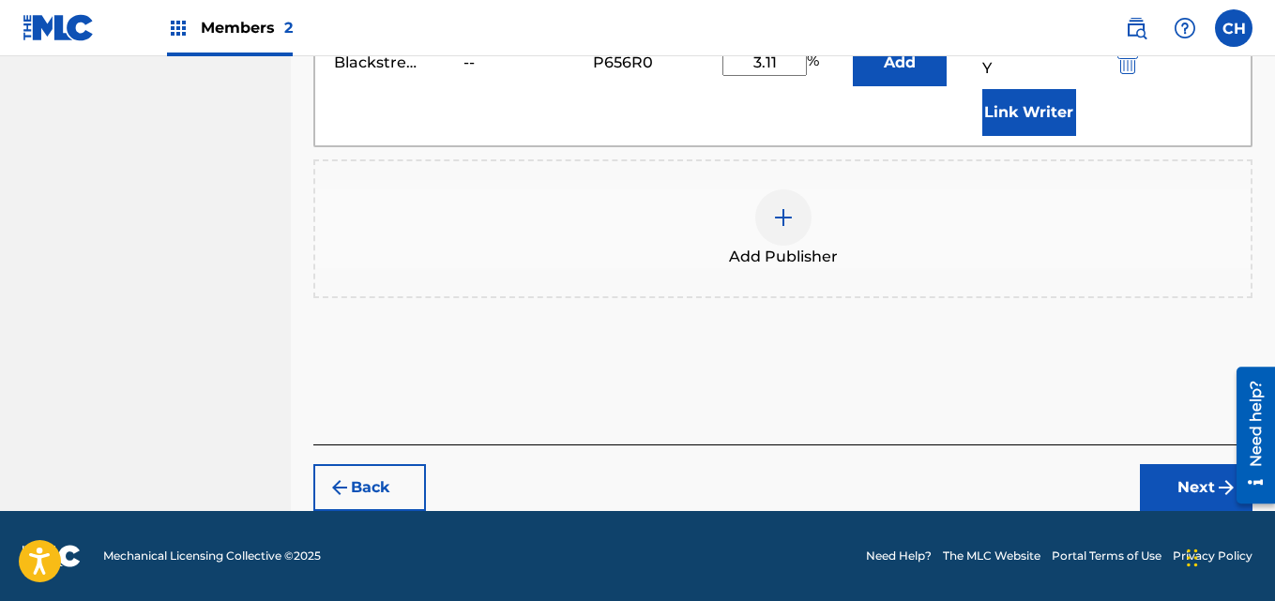
click at [1171, 482] on button "Next" at bounding box center [1196, 487] width 113 height 47
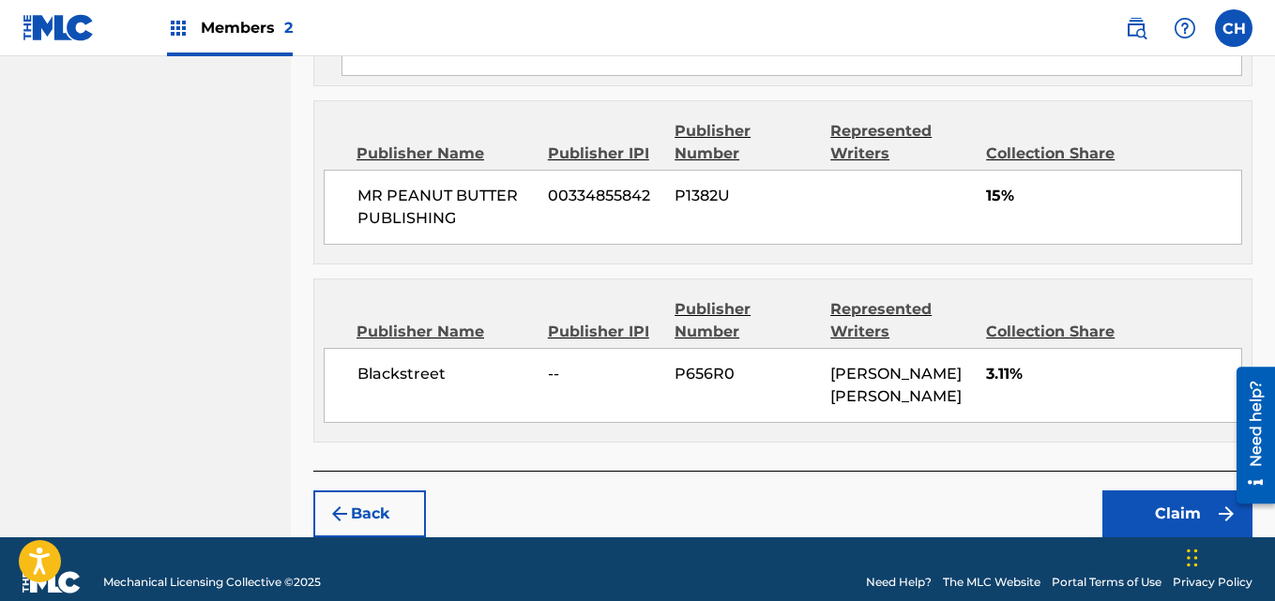
scroll to position [2175, 0]
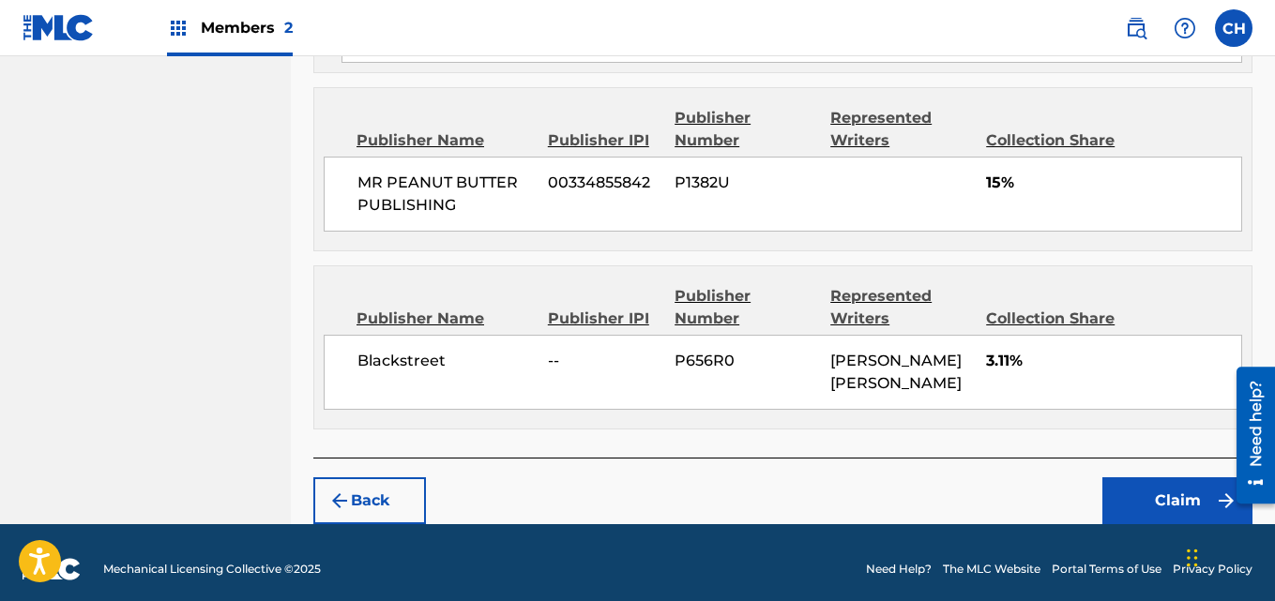
click at [1170, 510] on button "Claim" at bounding box center [1177, 501] width 150 height 47
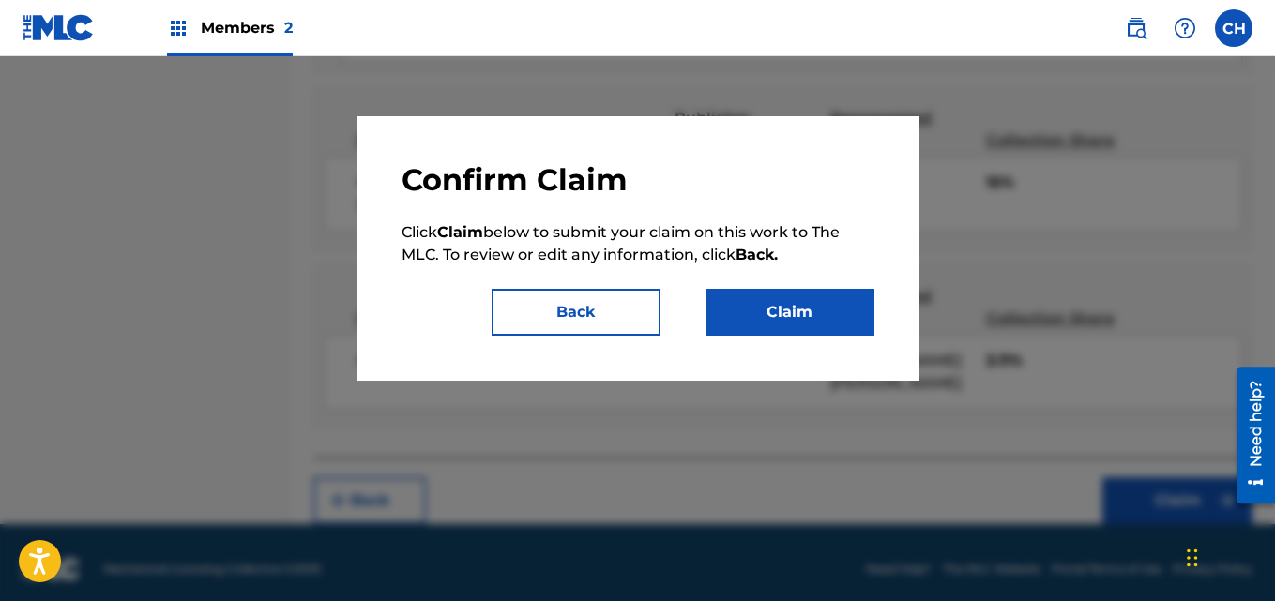
click at [829, 320] on button "Claim" at bounding box center [790, 312] width 169 height 47
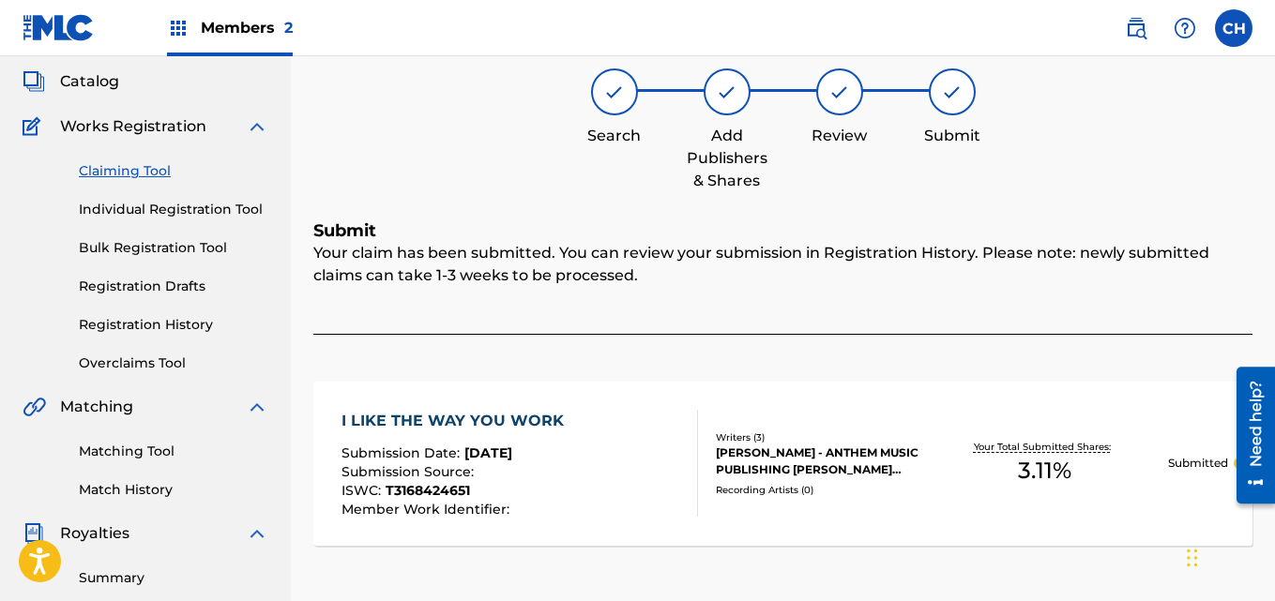
scroll to position [111, 0]
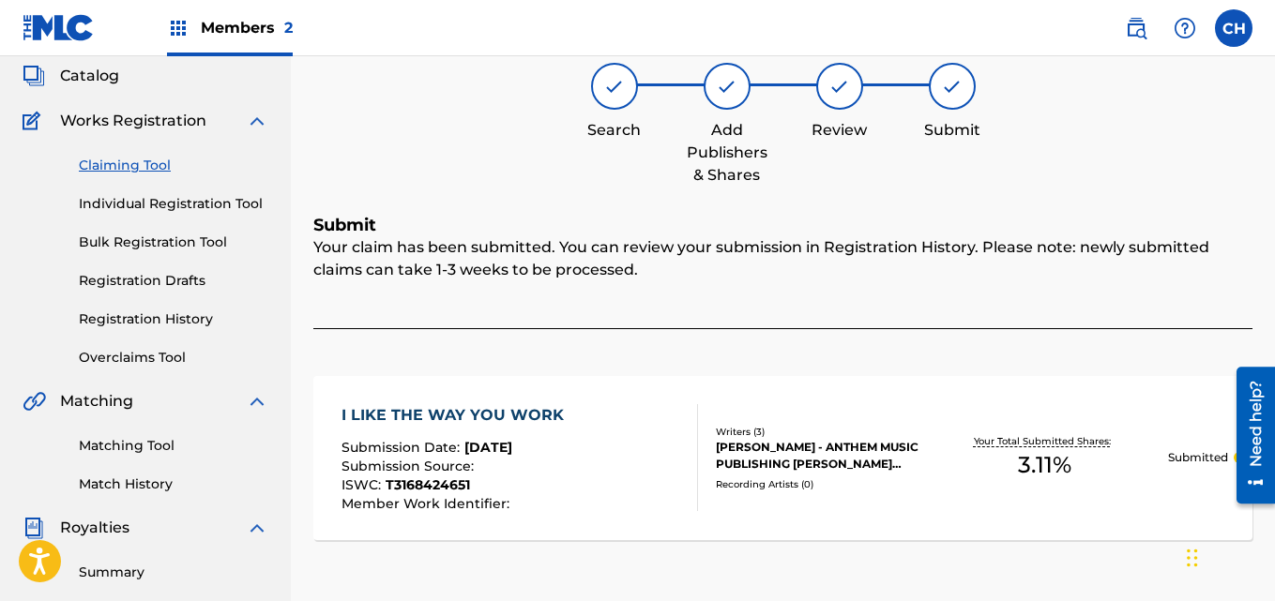
click at [129, 166] on link "Claiming Tool" at bounding box center [174, 166] width 190 height 20
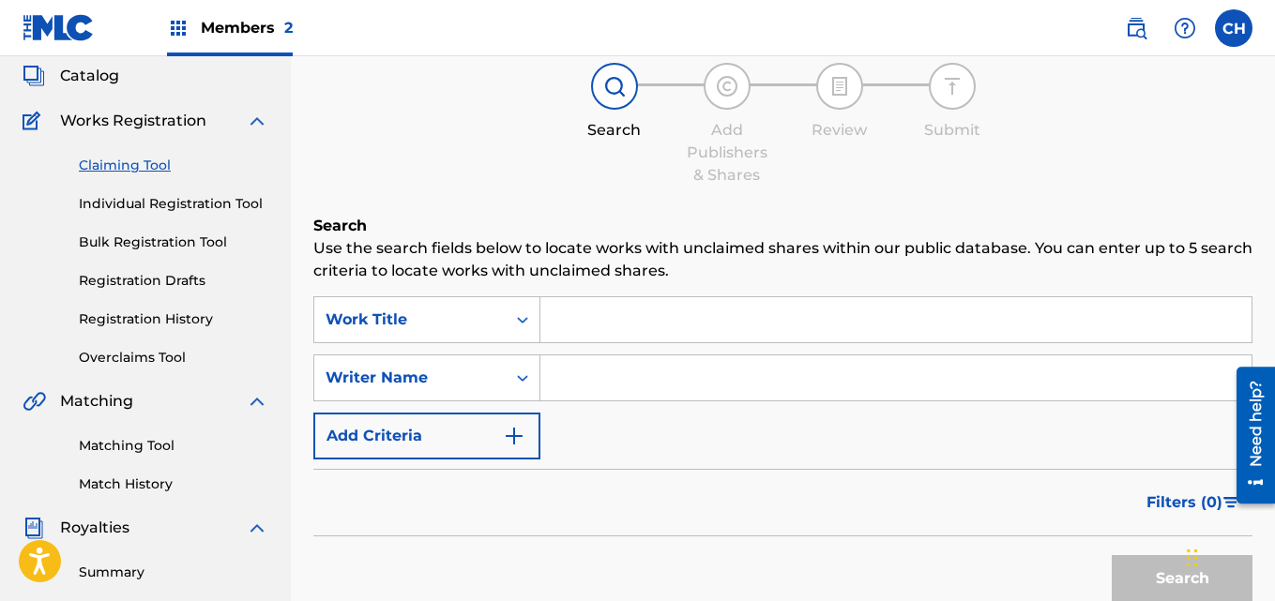
scroll to position [0, 0]
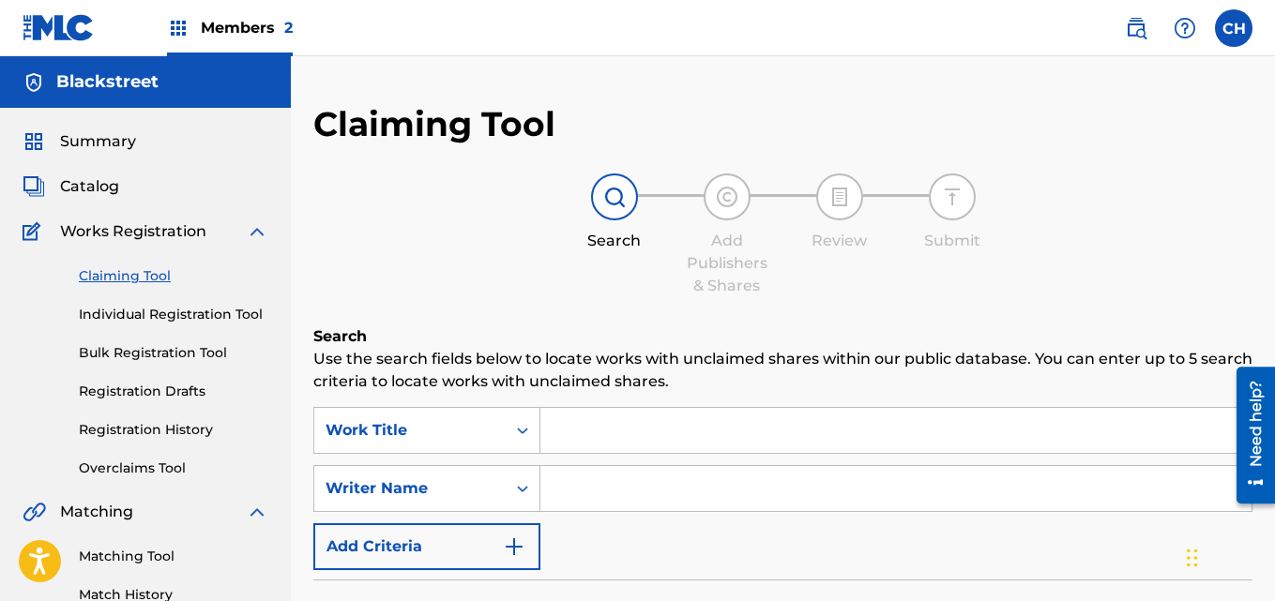
click at [143, 429] on link "Registration History" at bounding box center [174, 430] width 190 height 20
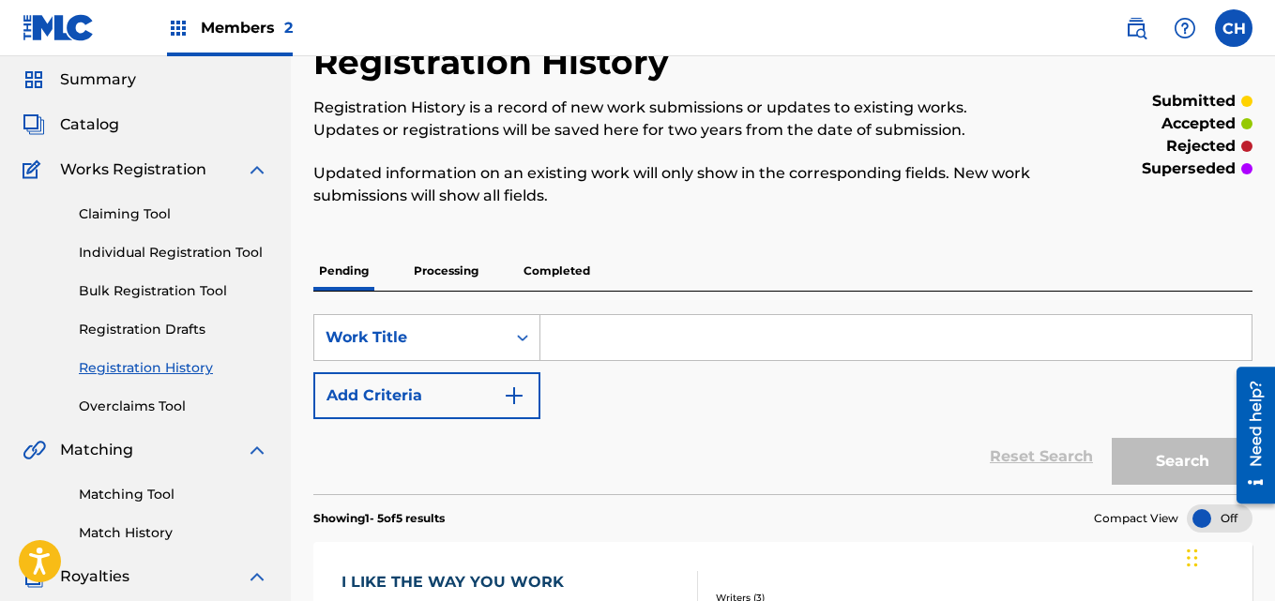
scroll to position [57, 0]
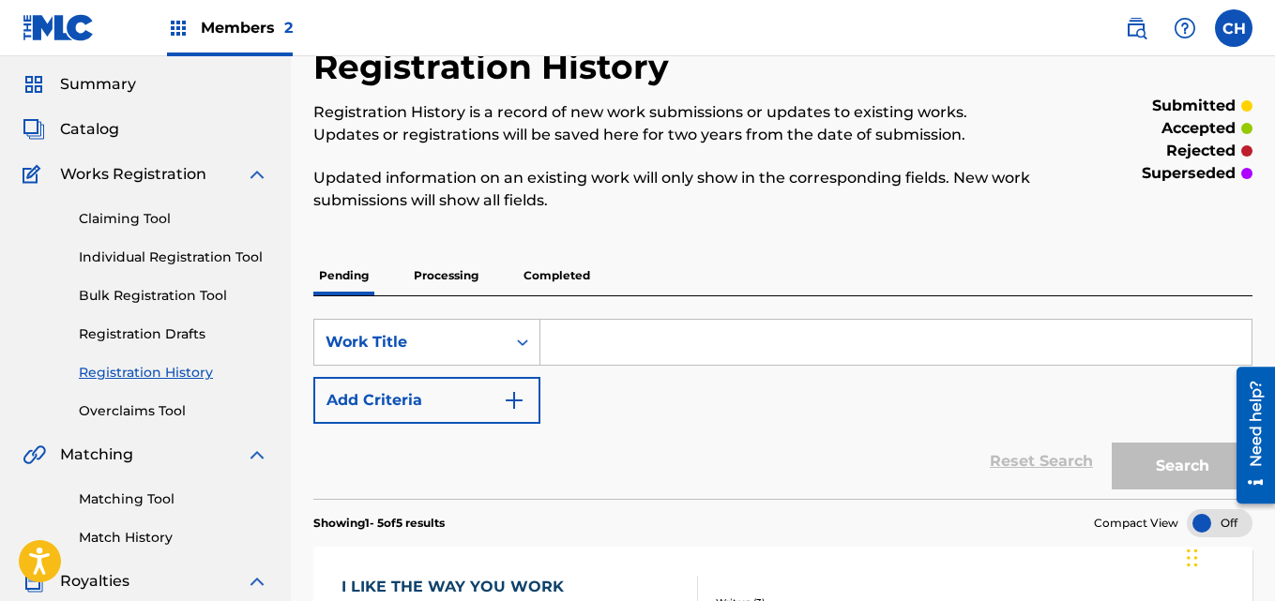
click at [146, 218] on link "Claiming Tool" at bounding box center [174, 219] width 190 height 20
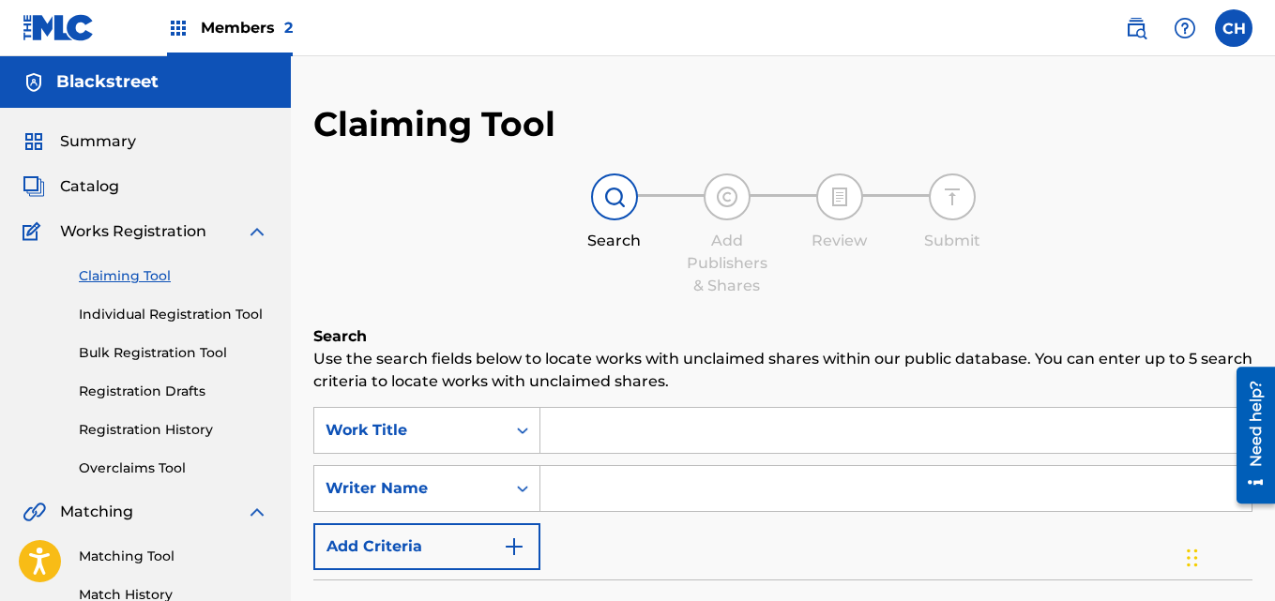
click at [661, 432] on input "Search Form" at bounding box center [895, 430] width 711 height 45
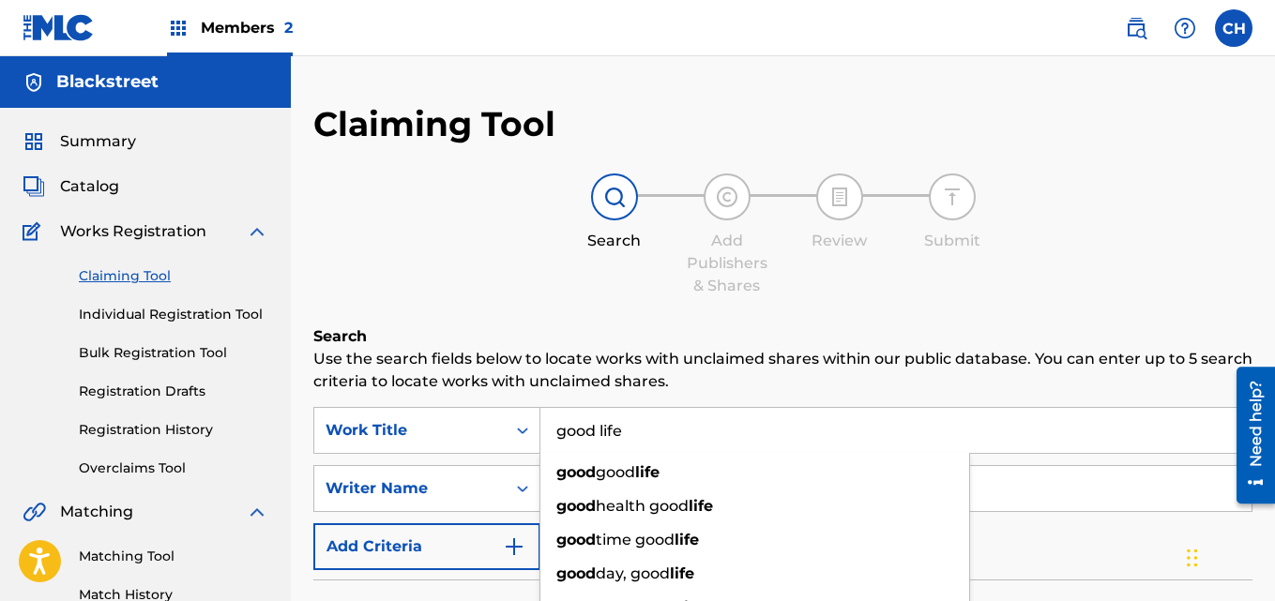
type input "good life"
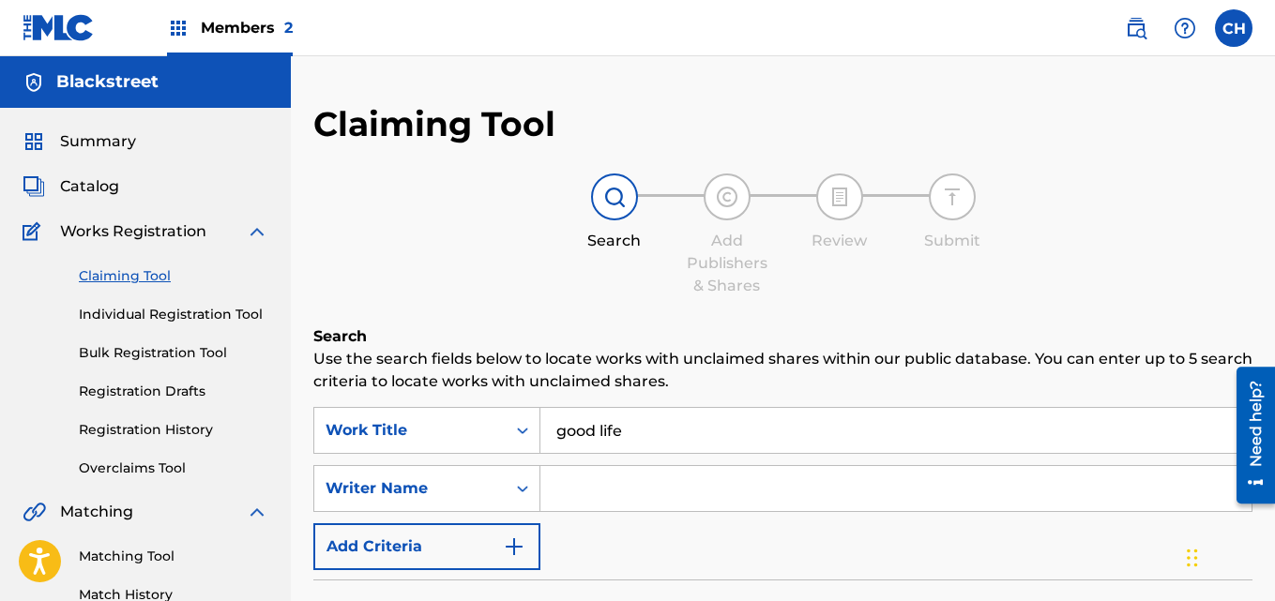
click at [771, 400] on div "Search Use the search fields below to locate works with unclaimed shares within…" at bounding box center [782, 571] width 939 height 491
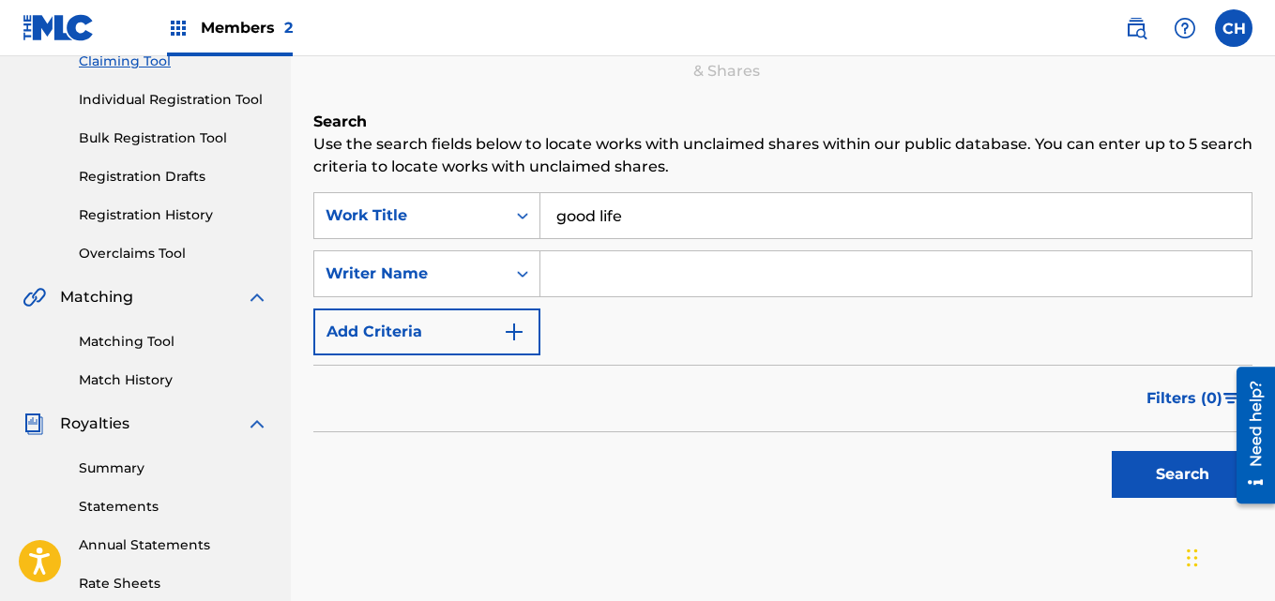
scroll to position [221, 0]
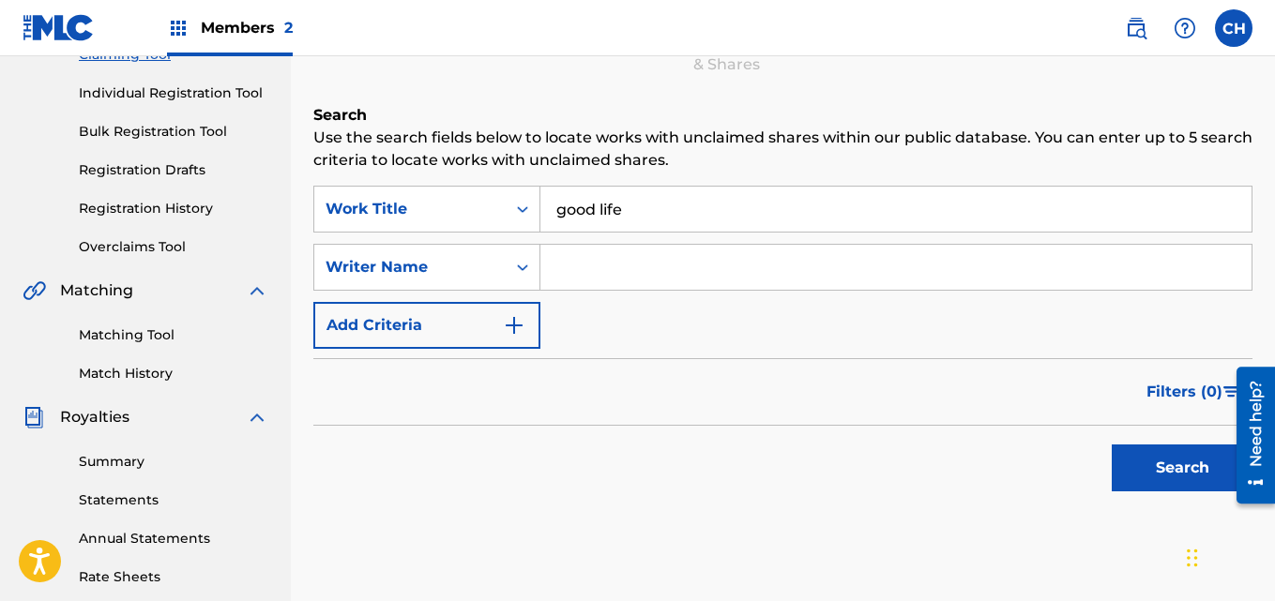
click at [1157, 471] on button "Search" at bounding box center [1182, 468] width 141 height 47
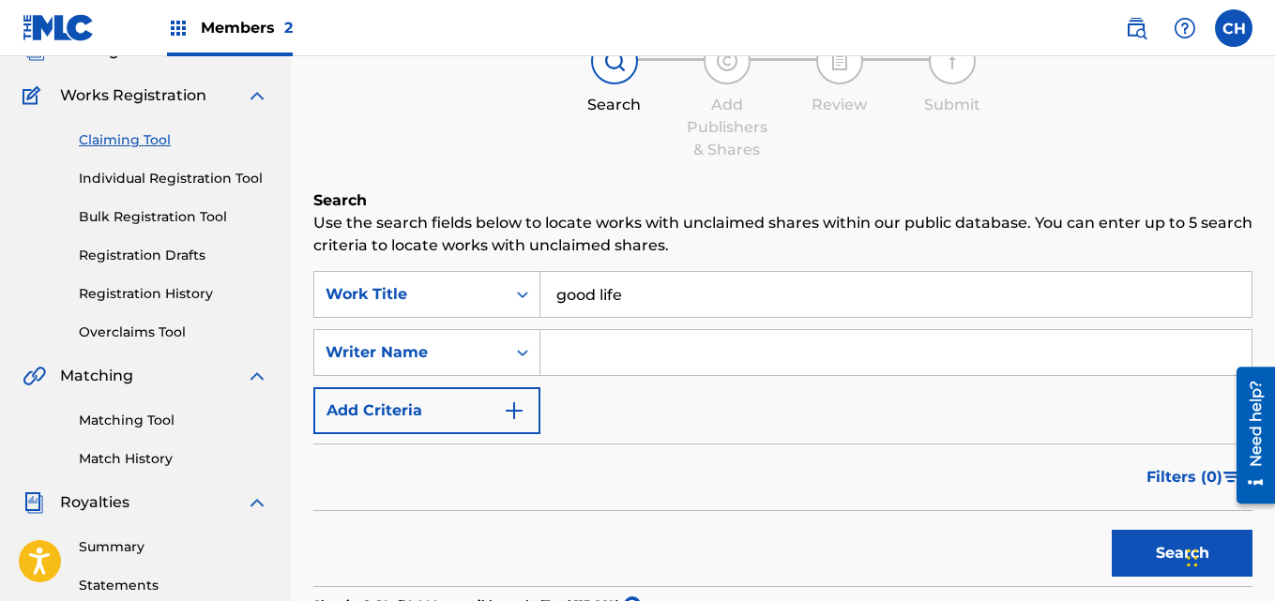
scroll to position [131, 0]
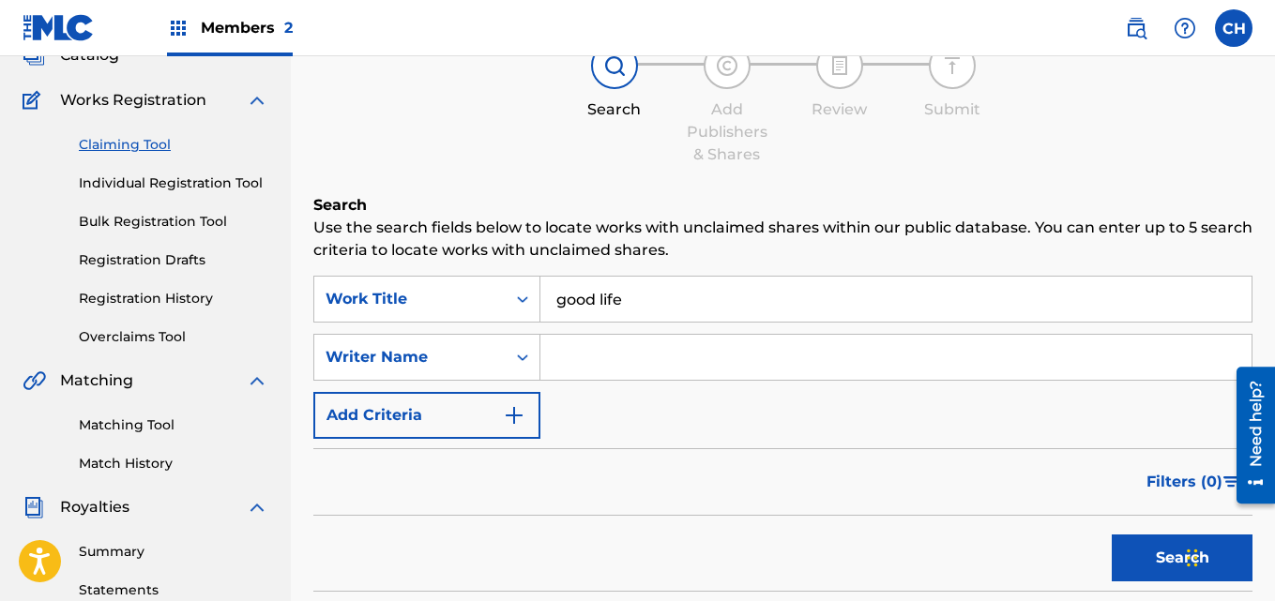
click at [594, 367] on input "Search Form" at bounding box center [895, 357] width 711 height 45
type input "[PERSON_NAME]"
click at [1145, 556] on button "Search" at bounding box center [1182, 558] width 141 height 47
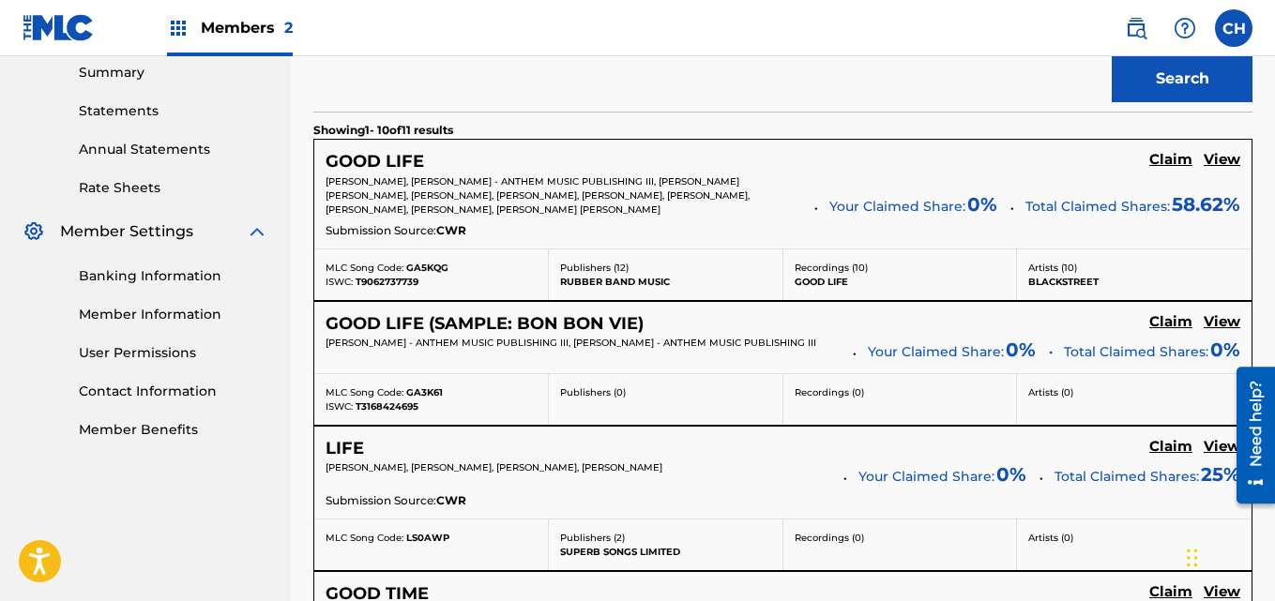
scroll to position [615, 0]
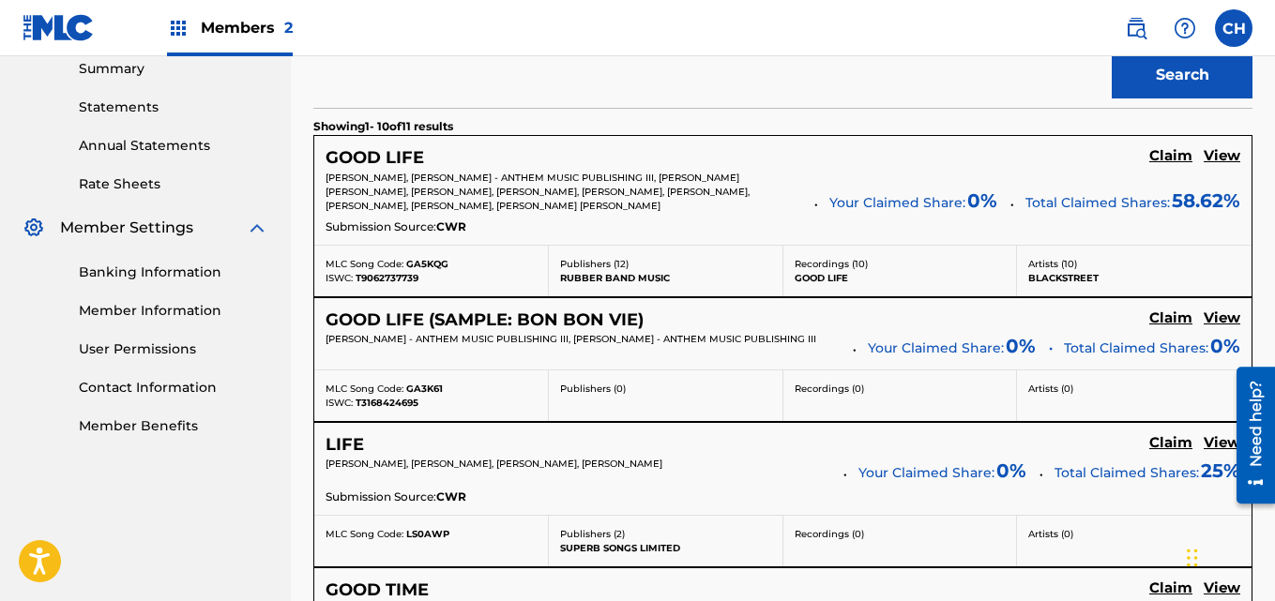
click at [1160, 151] on h5 "Claim" at bounding box center [1170, 156] width 43 height 18
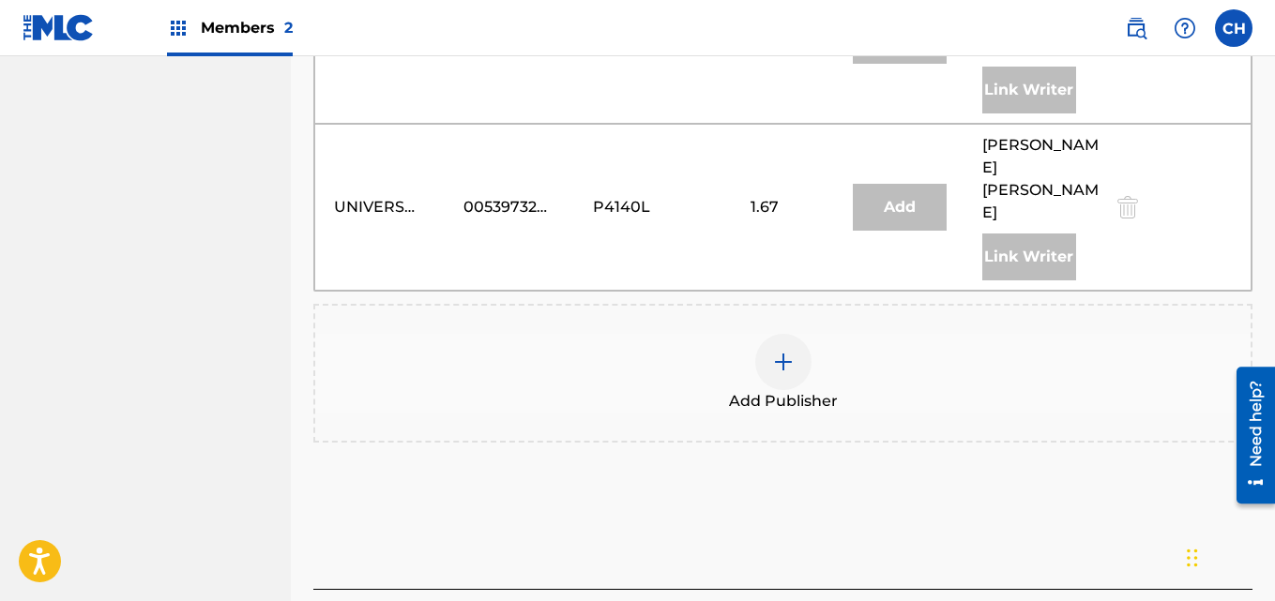
scroll to position [1902, 0]
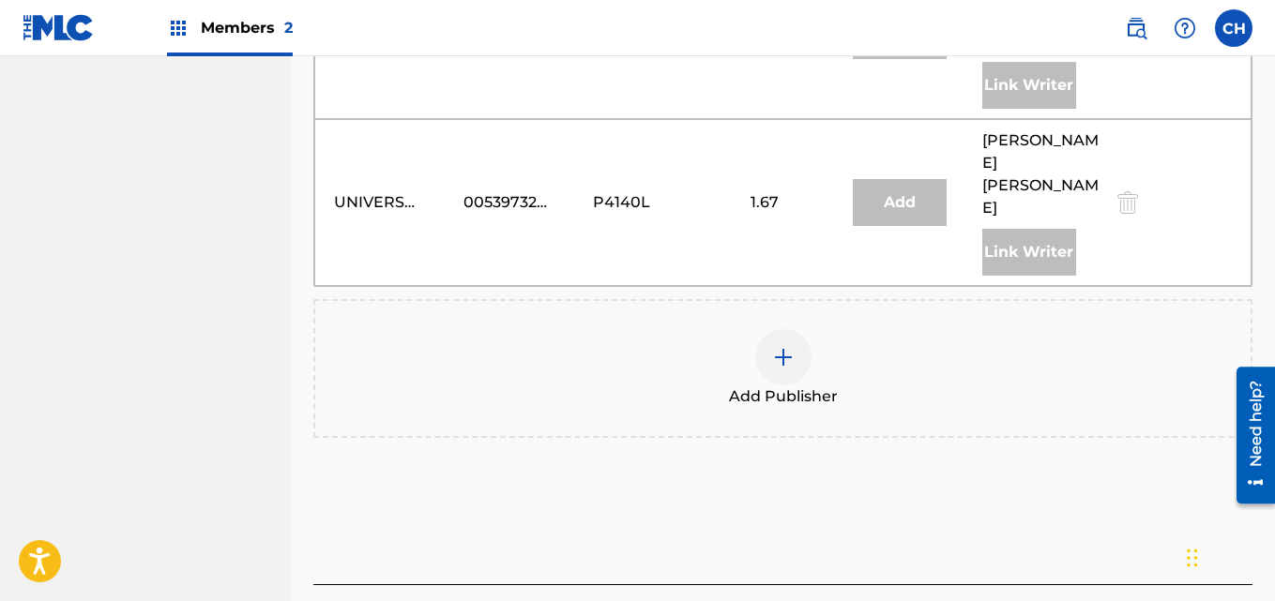
click at [781, 346] on img at bounding box center [783, 357] width 23 height 23
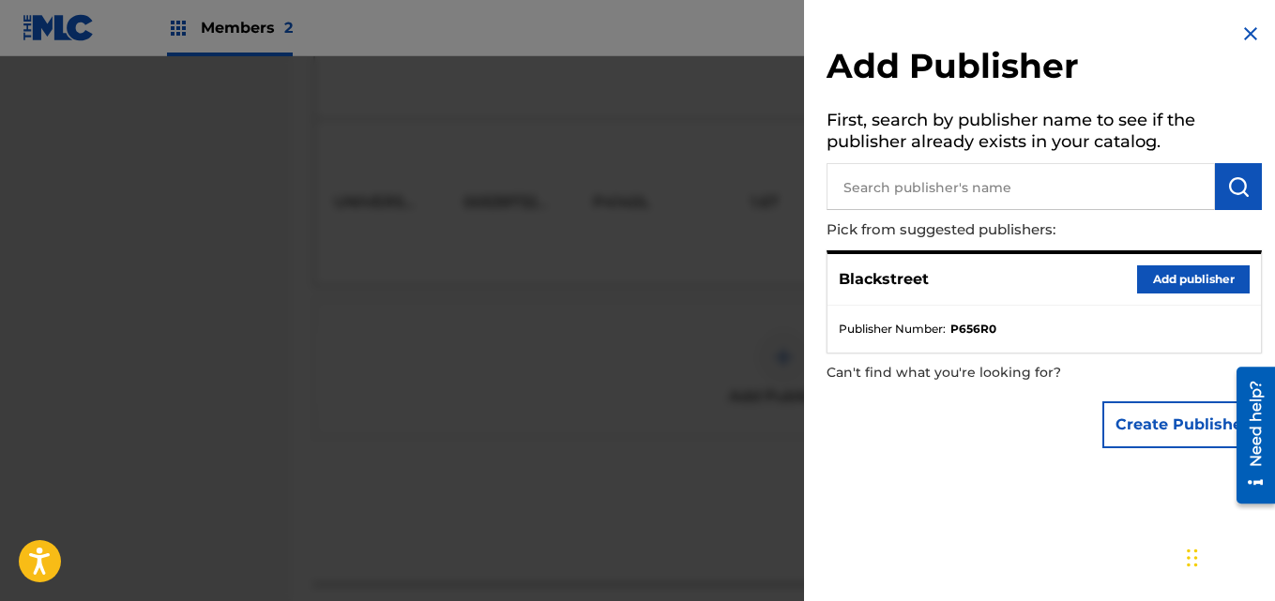
click at [1177, 273] on button "Add publisher" at bounding box center [1193, 280] width 113 height 28
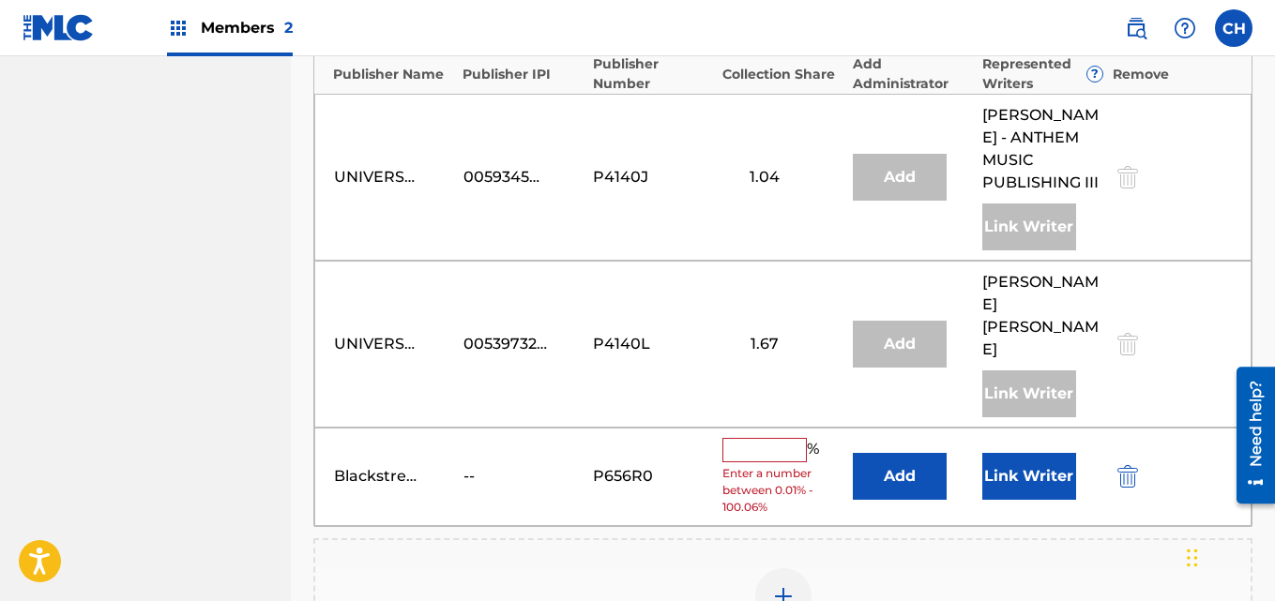
scroll to position [1768, 0]
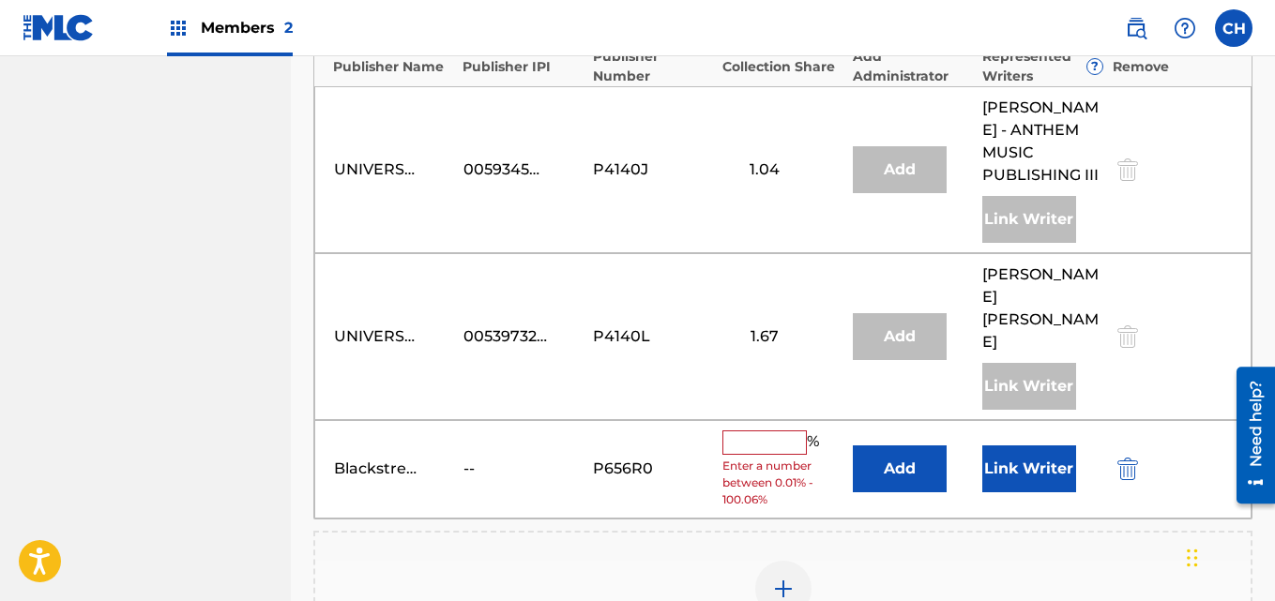
click at [779, 431] on input "text" at bounding box center [764, 443] width 84 height 24
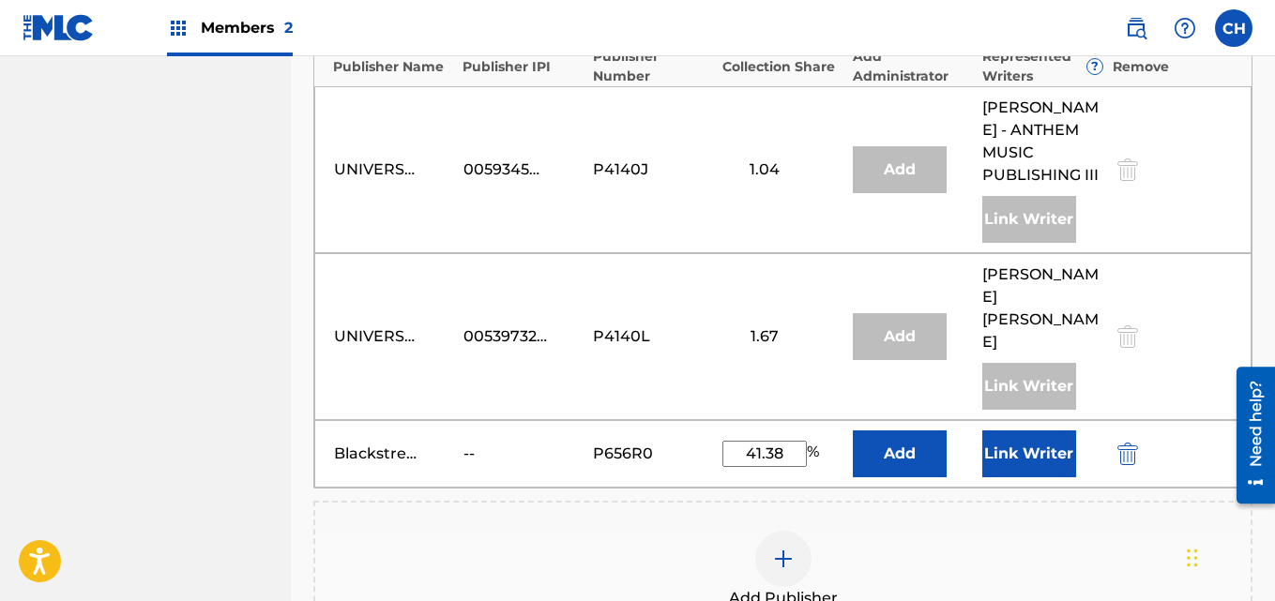
type input "41.38"
click at [992, 531] on div "Add Publisher" at bounding box center [782, 570] width 935 height 79
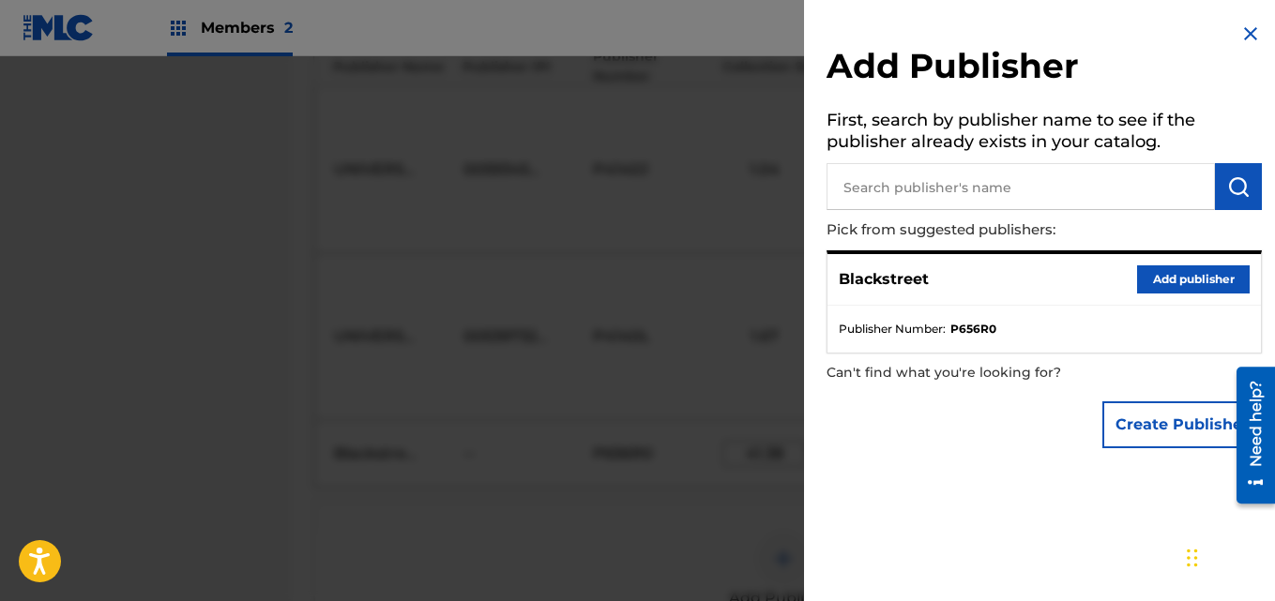
click at [1251, 29] on img at bounding box center [1250, 34] width 23 height 23
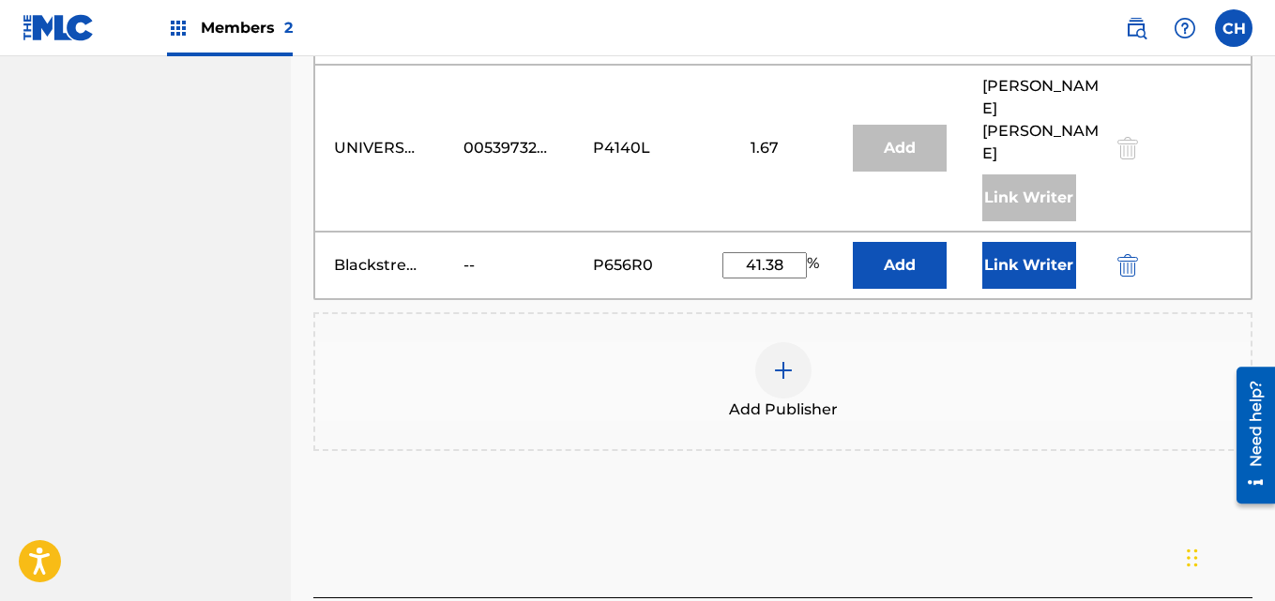
scroll to position [1997, 0]
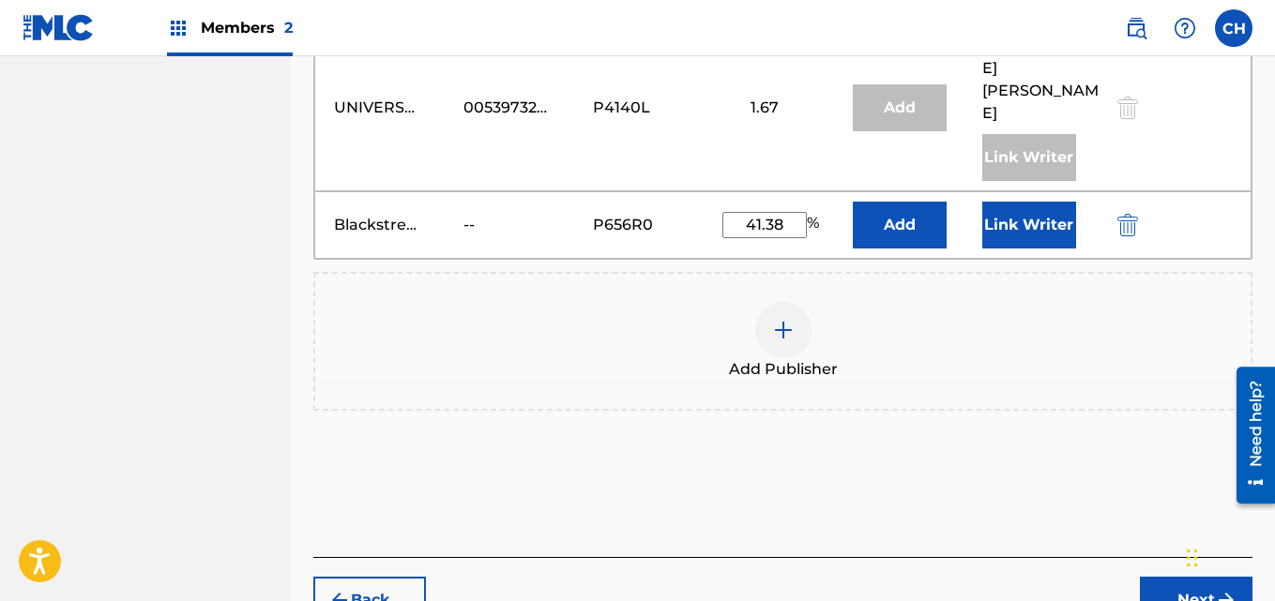
click at [1186, 577] on button "Next" at bounding box center [1196, 600] width 113 height 47
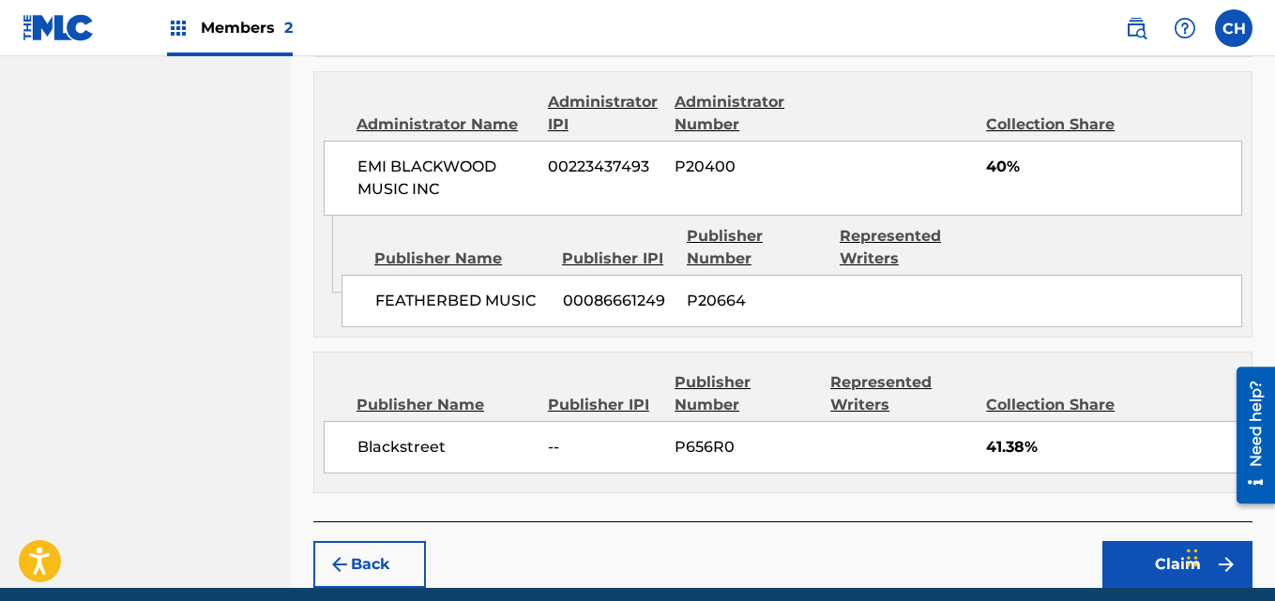
scroll to position [2569, 0]
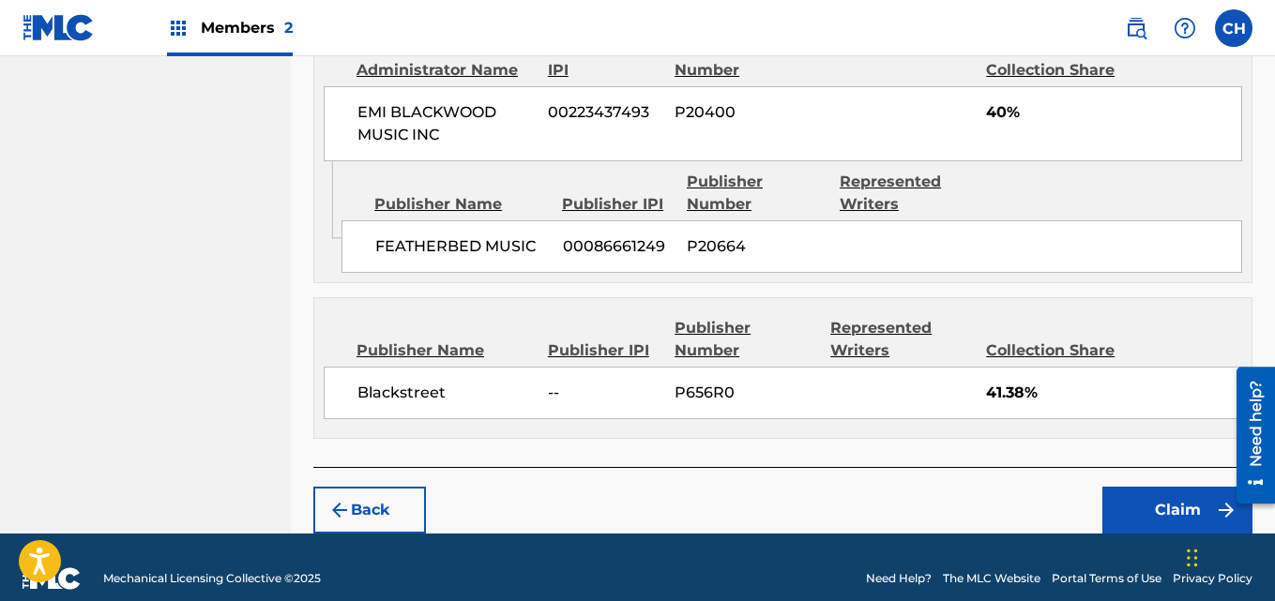
click at [1168, 489] on button "Claim" at bounding box center [1177, 510] width 150 height 47
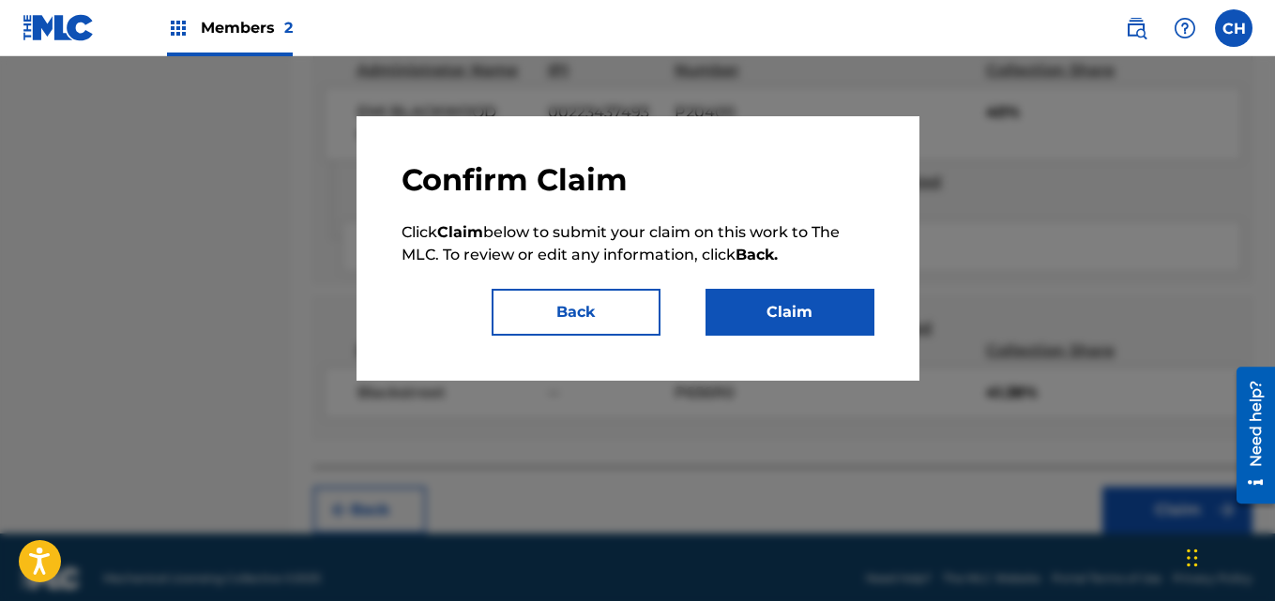
click at [837, 307] on button "Claim" at bounding box center [790, 312] width 169 height 47
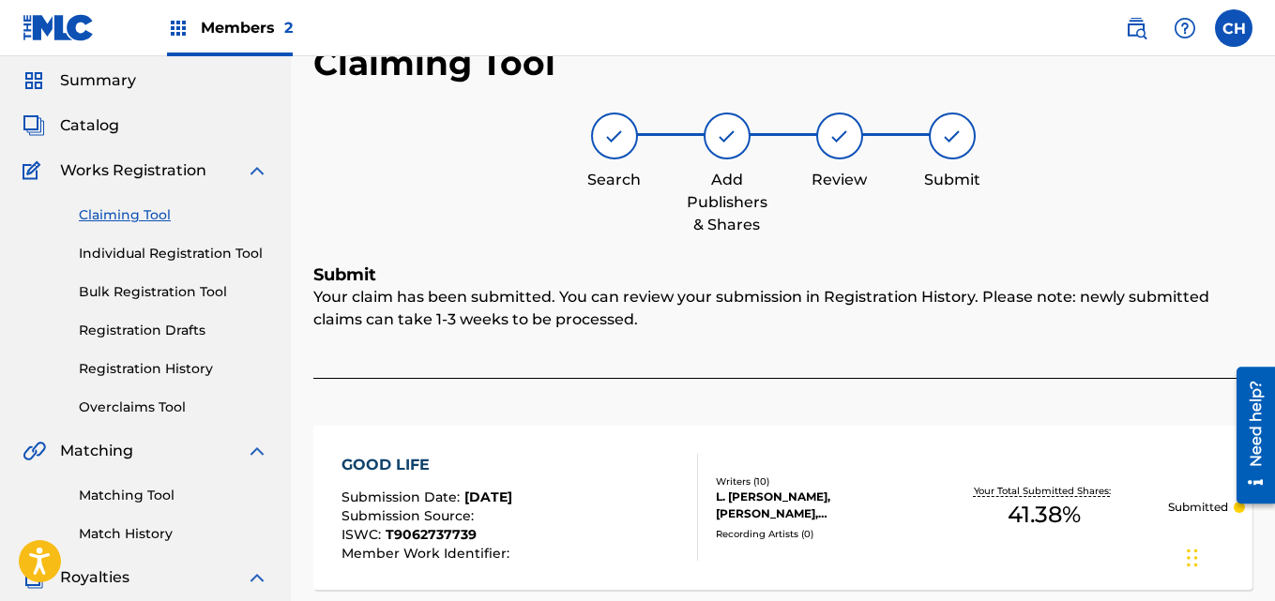
scroll to position [58, 0]
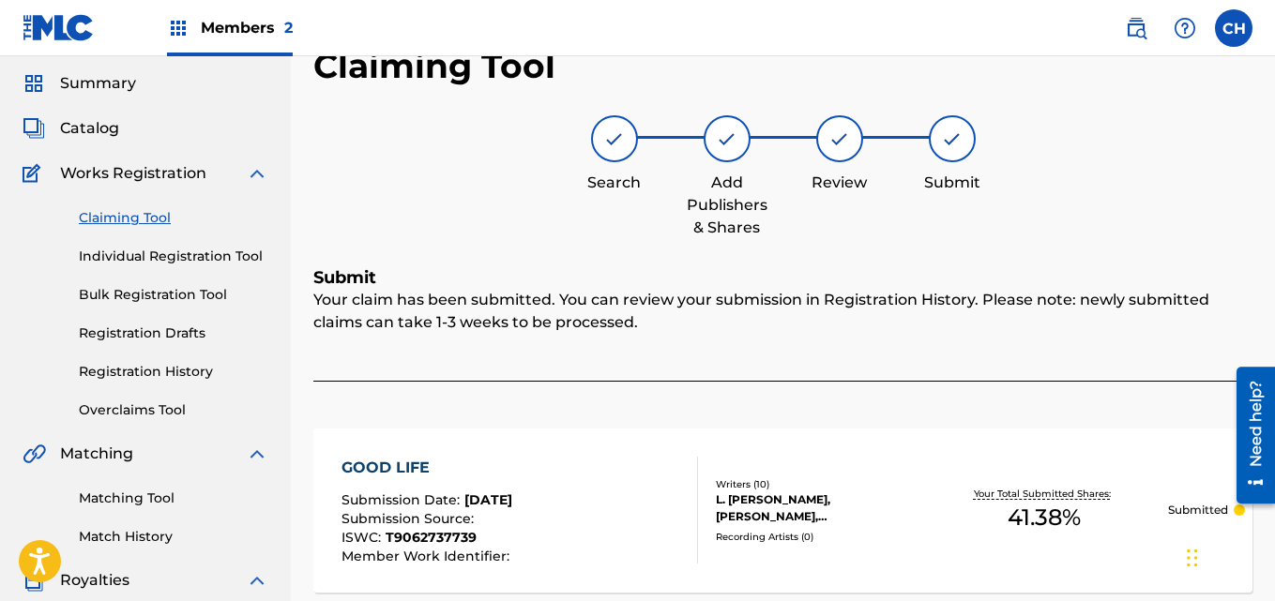
click at [199, 375] on link "Registration History" at bounding box center [174, 372] width 190 height 20
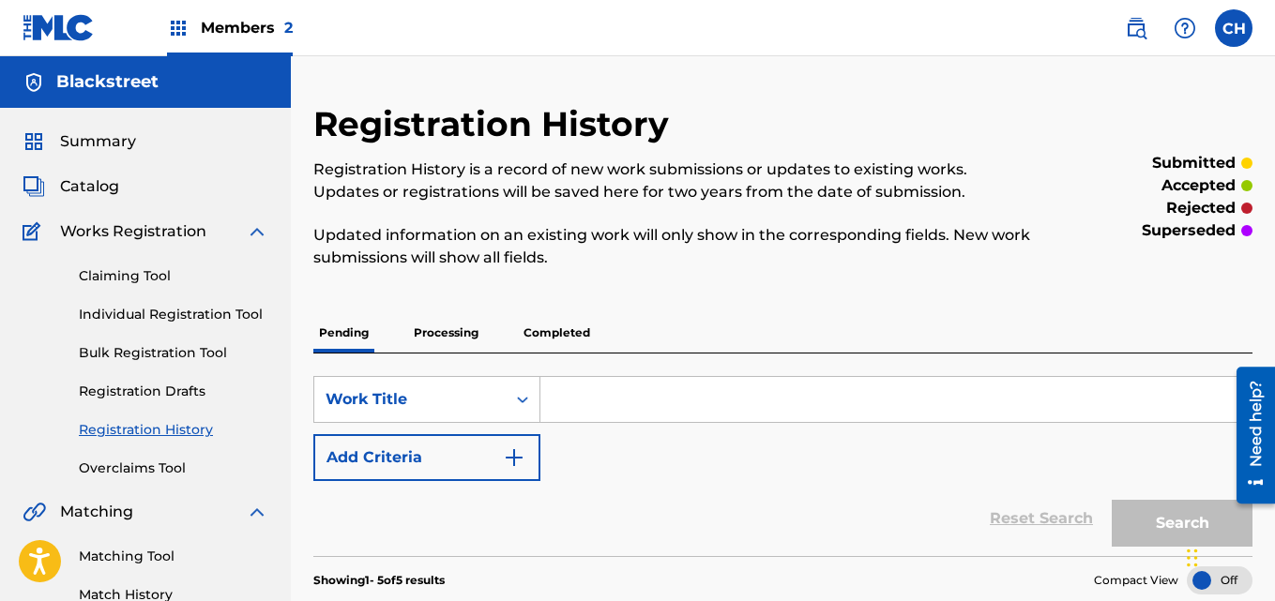
click at [147, 271] on link "Claiming Tool" at bounding box center [174, 276] width 190 height 20
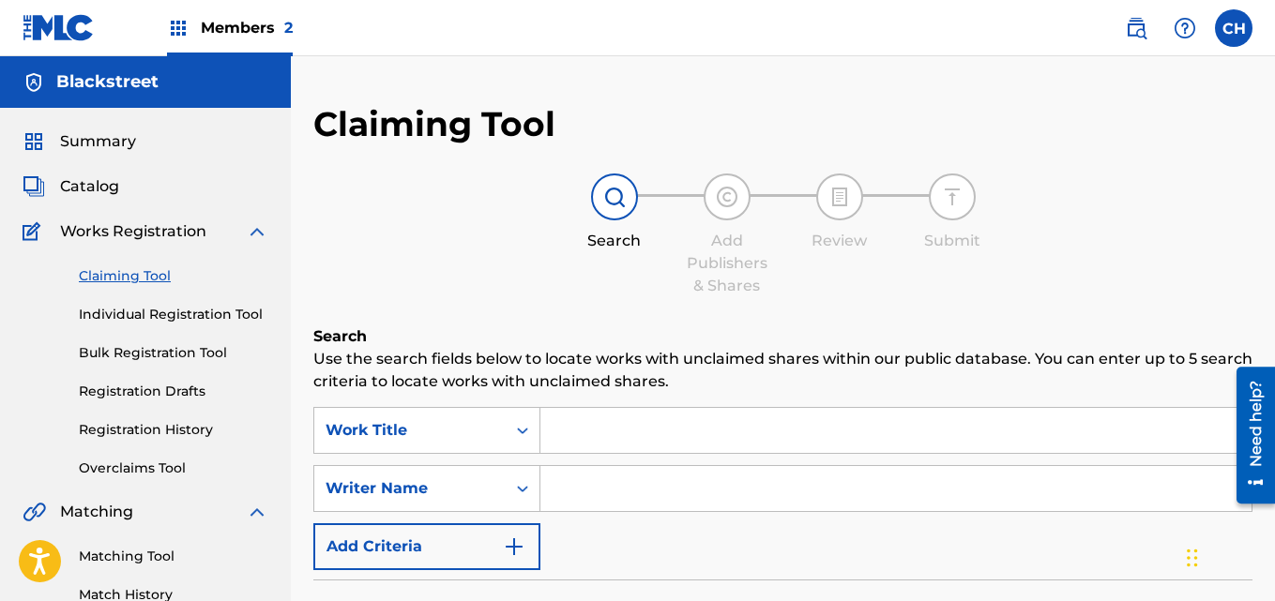
click at [668, 433] on input "Search Form" at bounding box center [895, 430] width 711 height 45
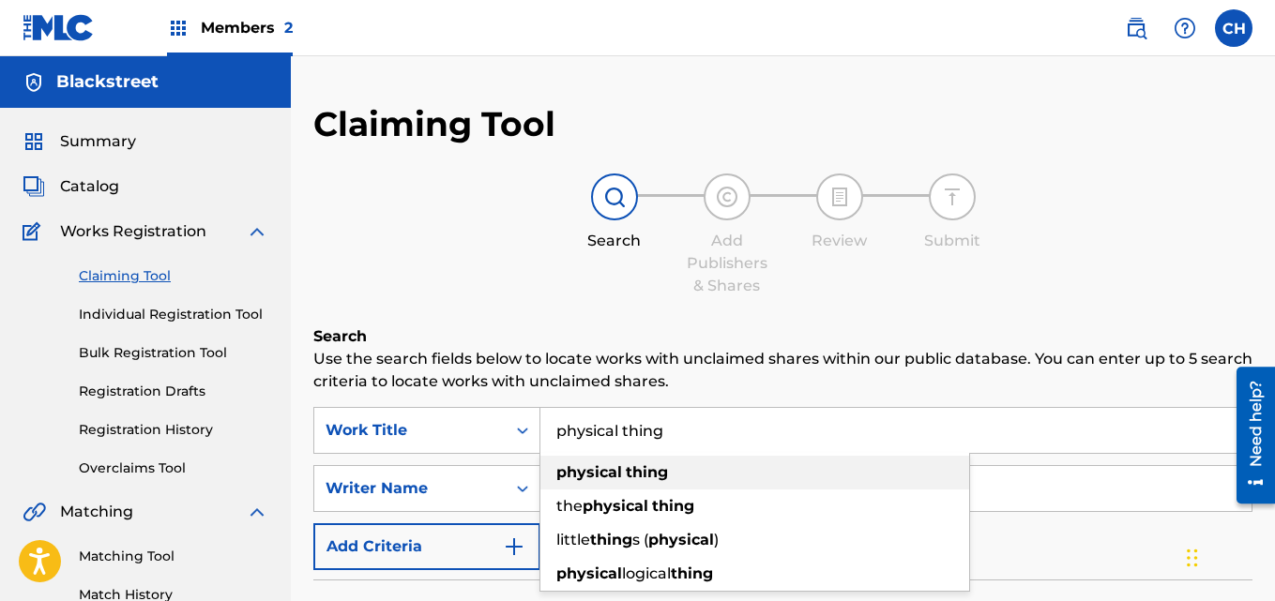
type input "physical thing"
click at [742, 462] on div "physical thing" at bounding box center [754, 473] width 429 height 34
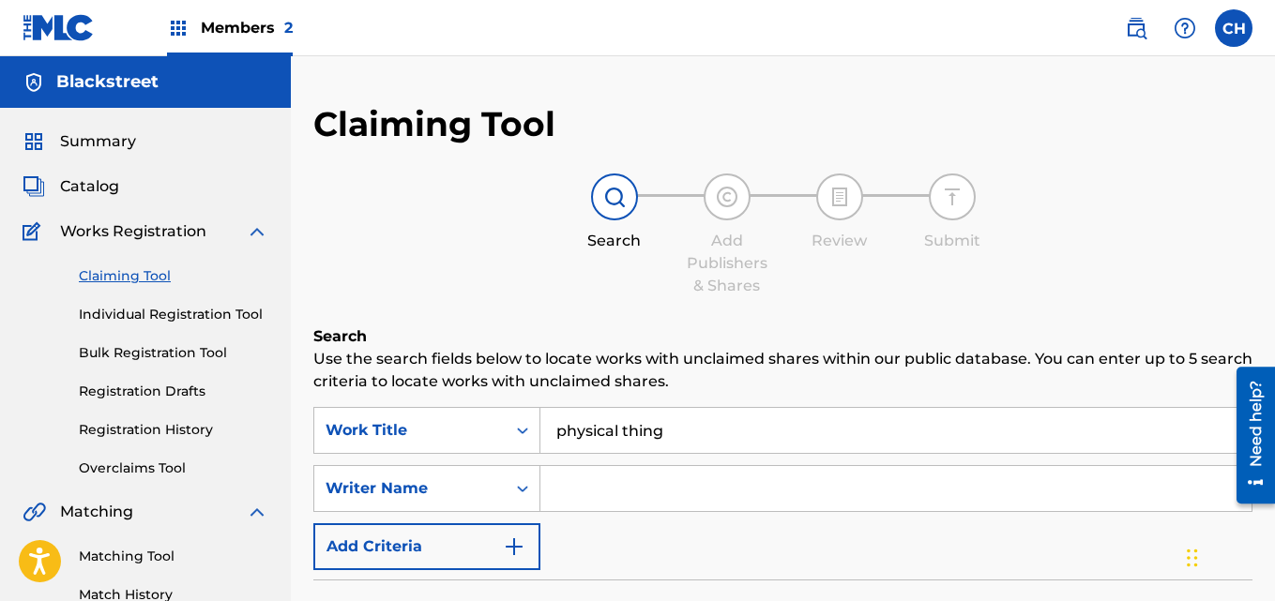
click at [715, 478] on input "Search Form" at bounding box center [895, 488] width 711 height 45
type input "[PERSON_NAME]"
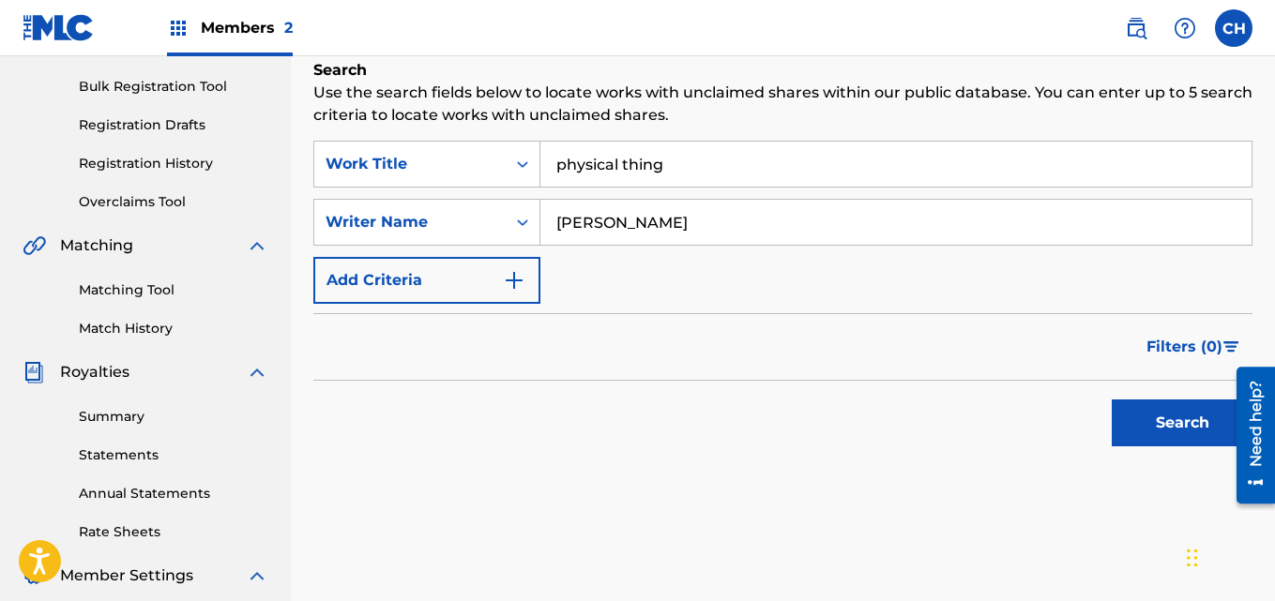
scroll to position [274, 0]
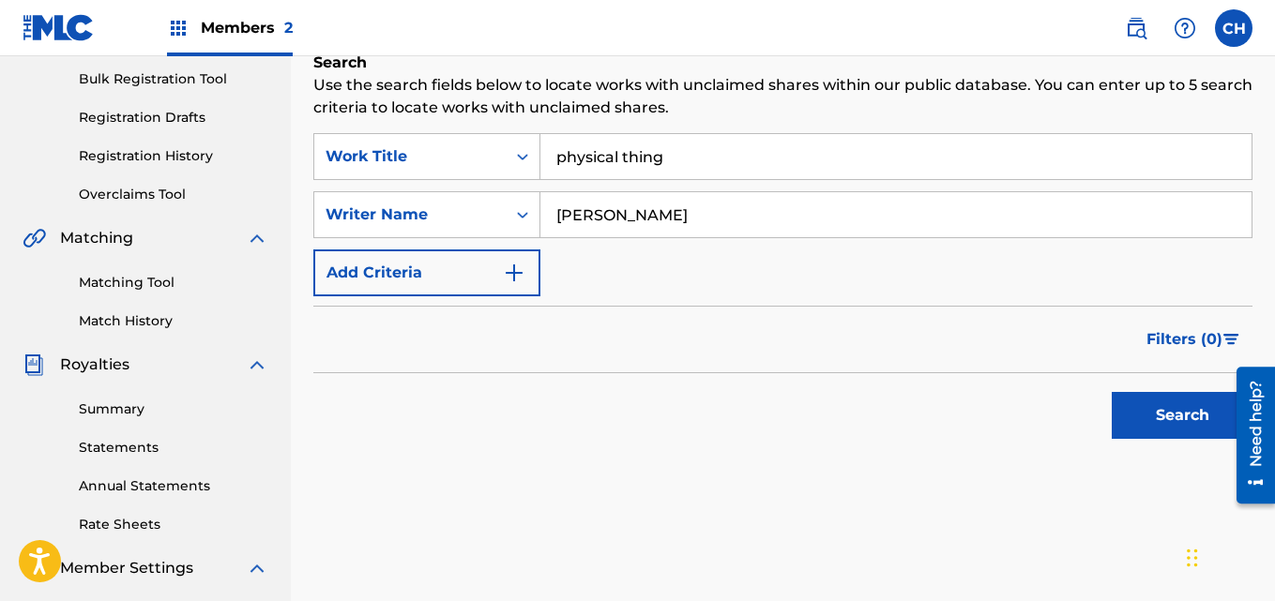
click at [1197, 400] on button "Search" at bounding box center [1182, 415] width 141 height 47
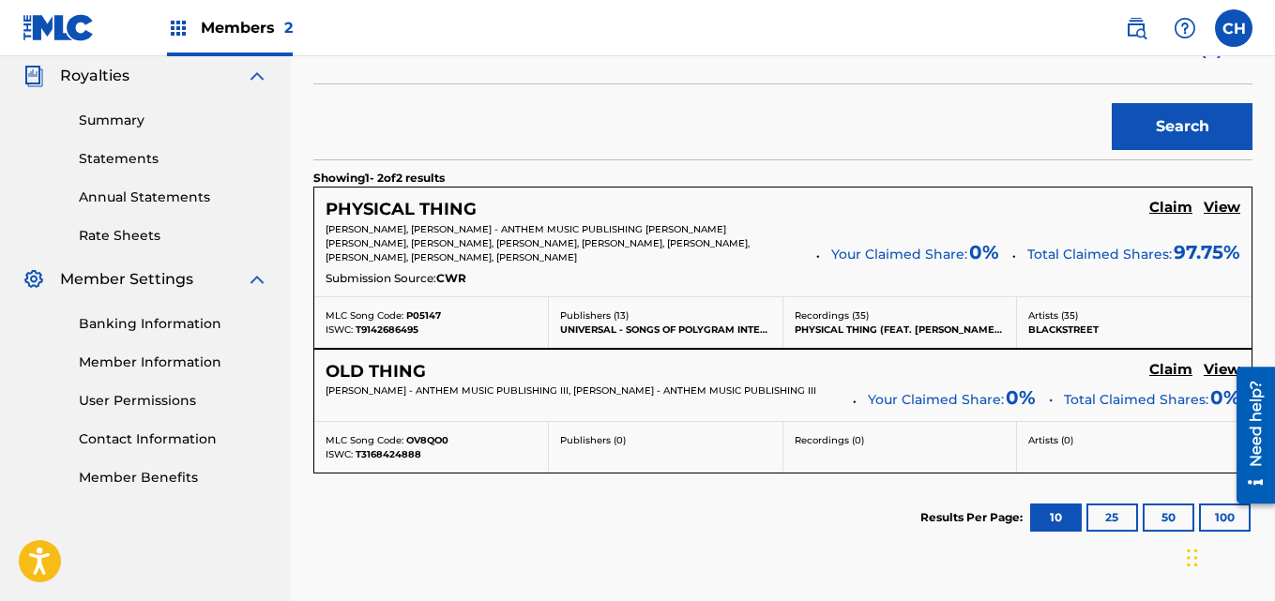
scroll to position [583, 0]
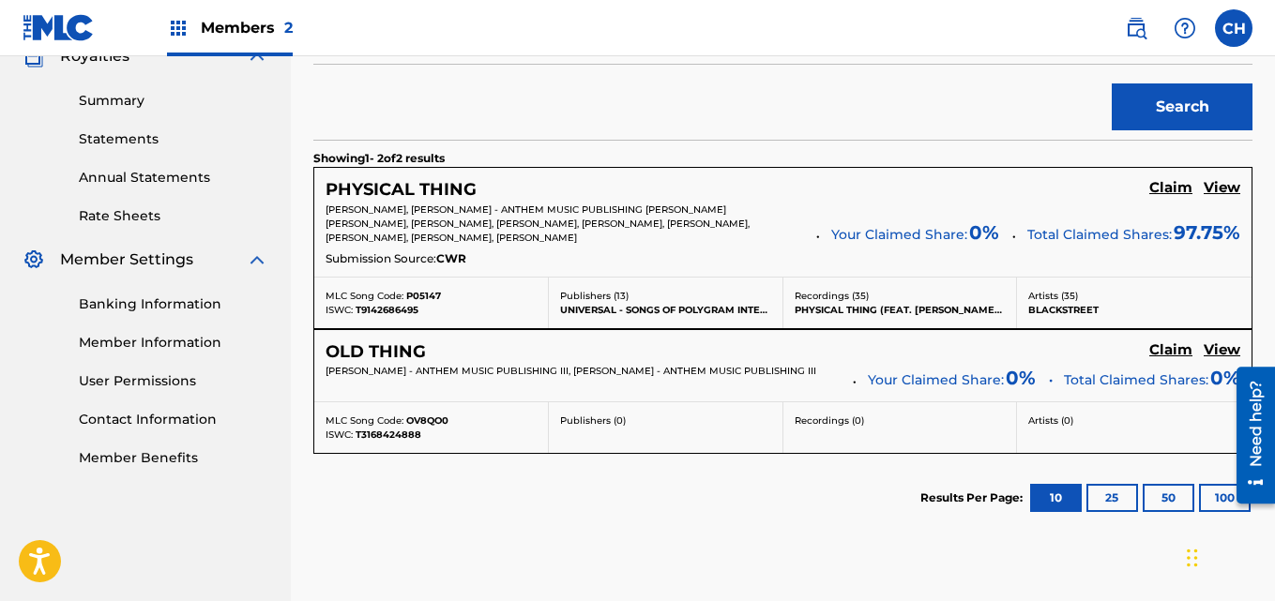
click at [1167, 177] on div "PHYSICAL THING Claim View [PERSON_NAME], [PERSON_NAME] - ANTHEM MUSIC PUBLISHIN…" at bounding box center [782, 222] width 937 height 109
click at [1170, 194] on h5 "Claim" at bounding box center [1170, 188] width 43 height 18
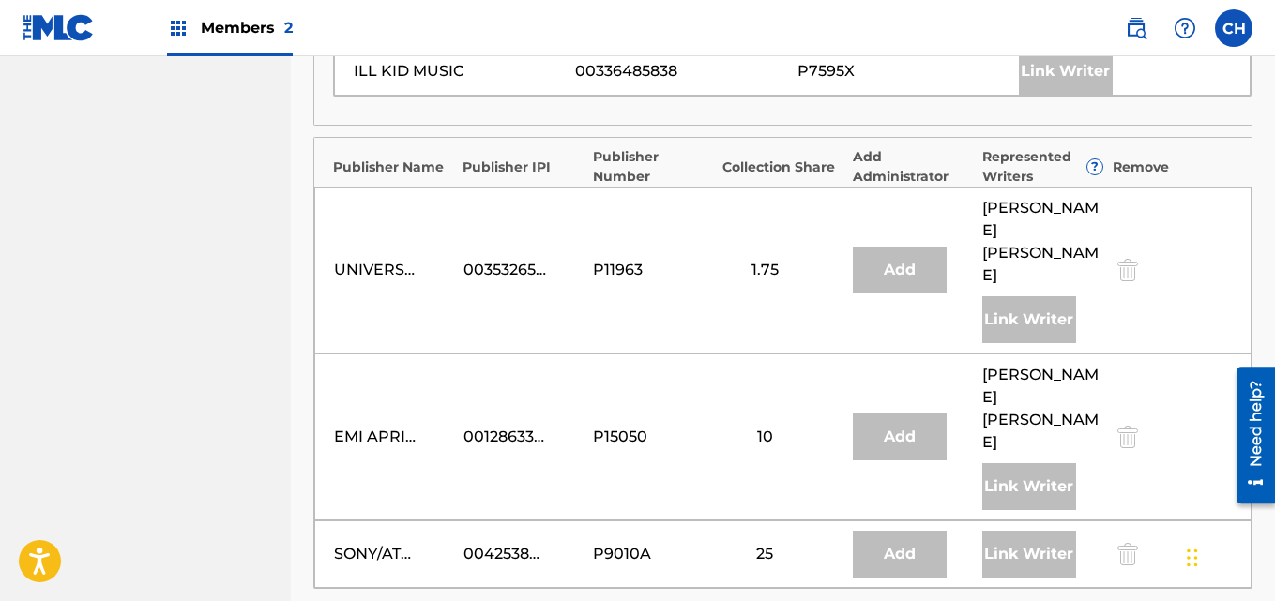
scroll to position [1687, 0]
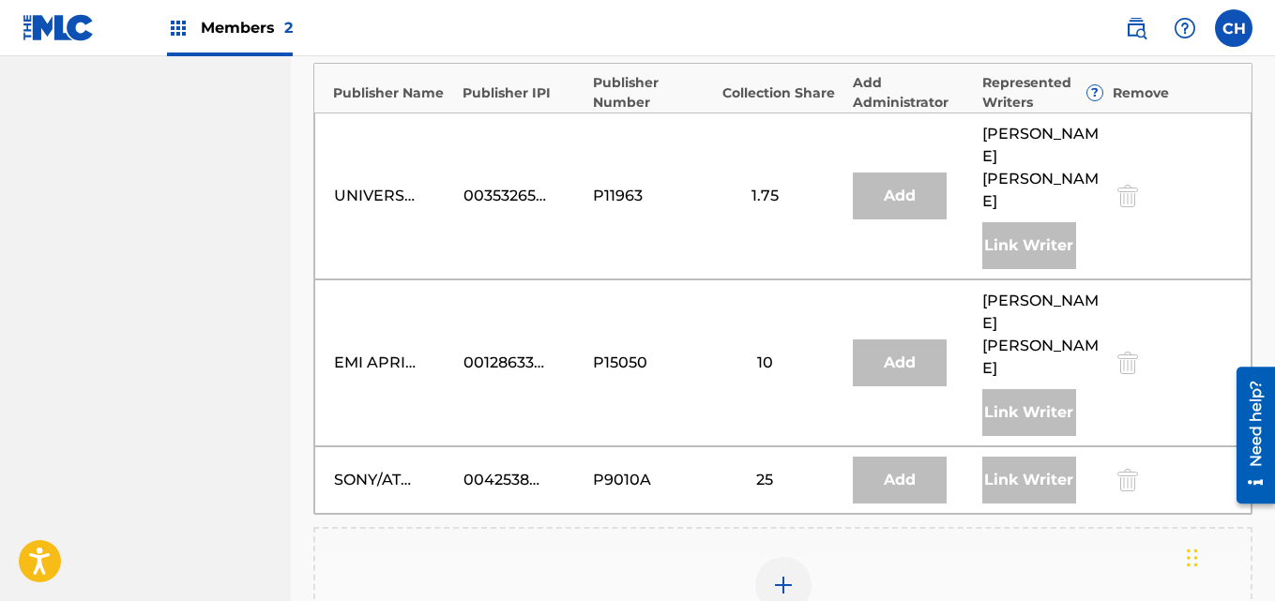
click at [788, 574] on img at bounding box center [783, 585] width 23 height 23
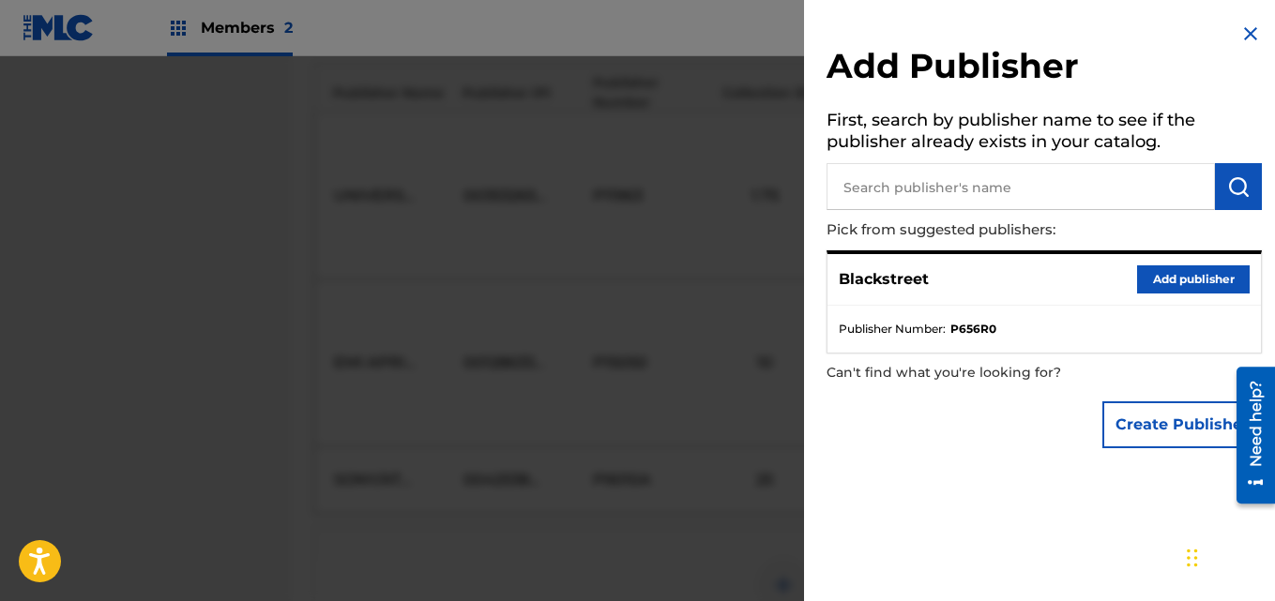
click at [1150, 280] on button "Add publisher" at bounding box center [1193, 280] width 113 height 28
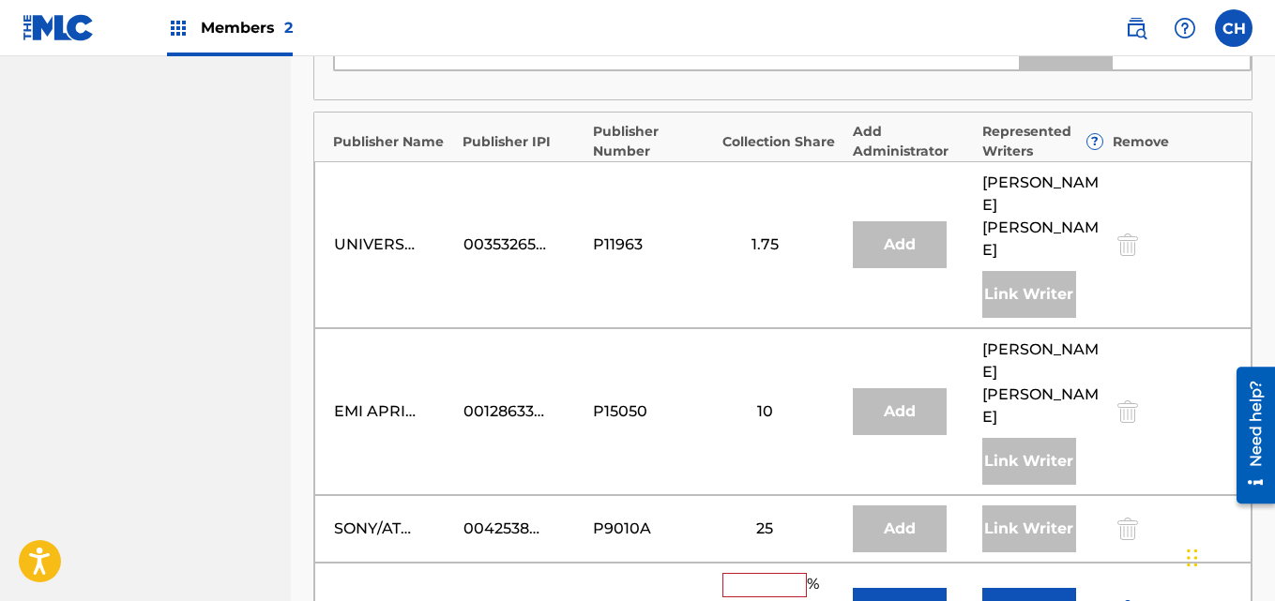
scroll to position [1720, 0]
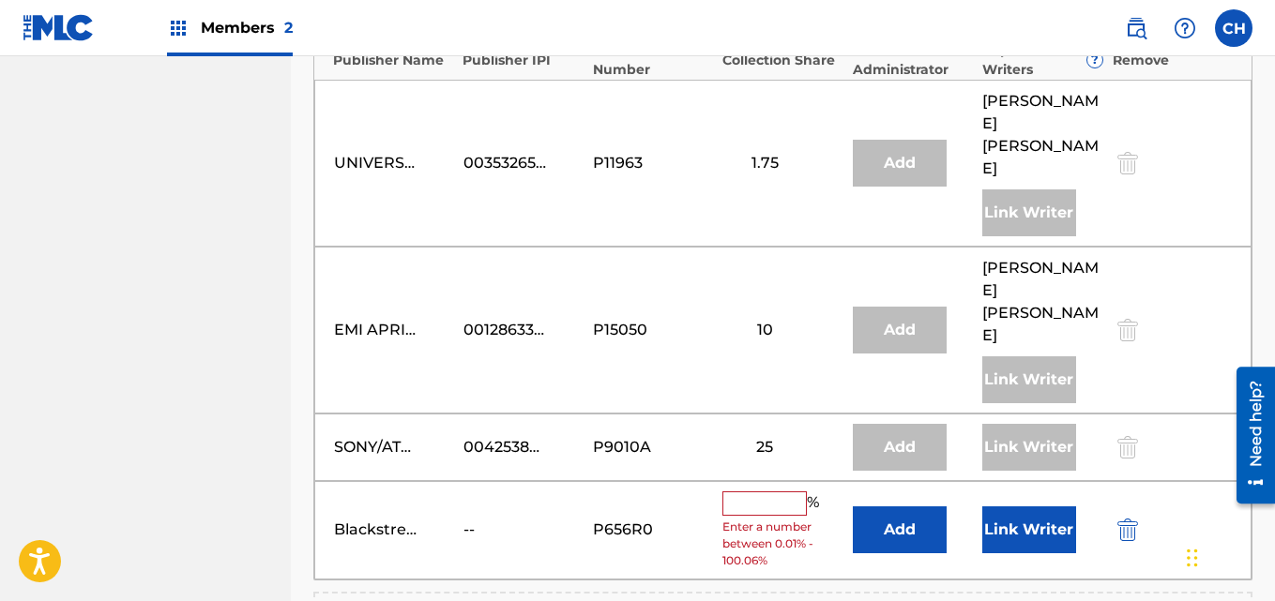
click at [762, 492] on input "text" at bounding box center [764, 504] width 84 height 24
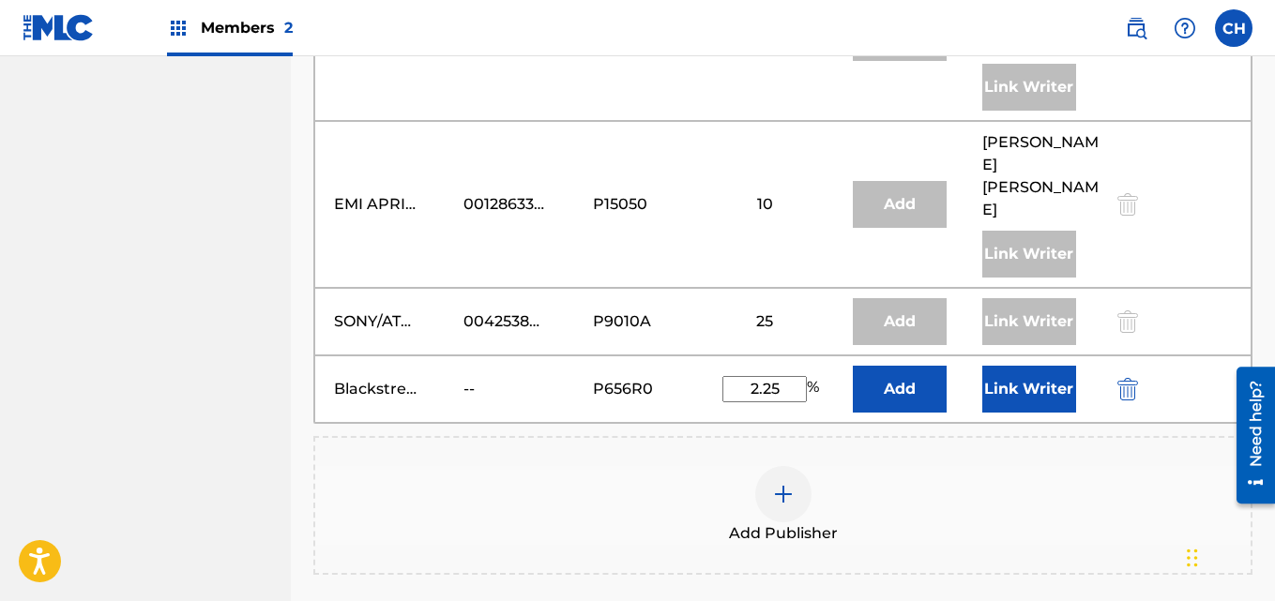
scroll to position [1848, 0]
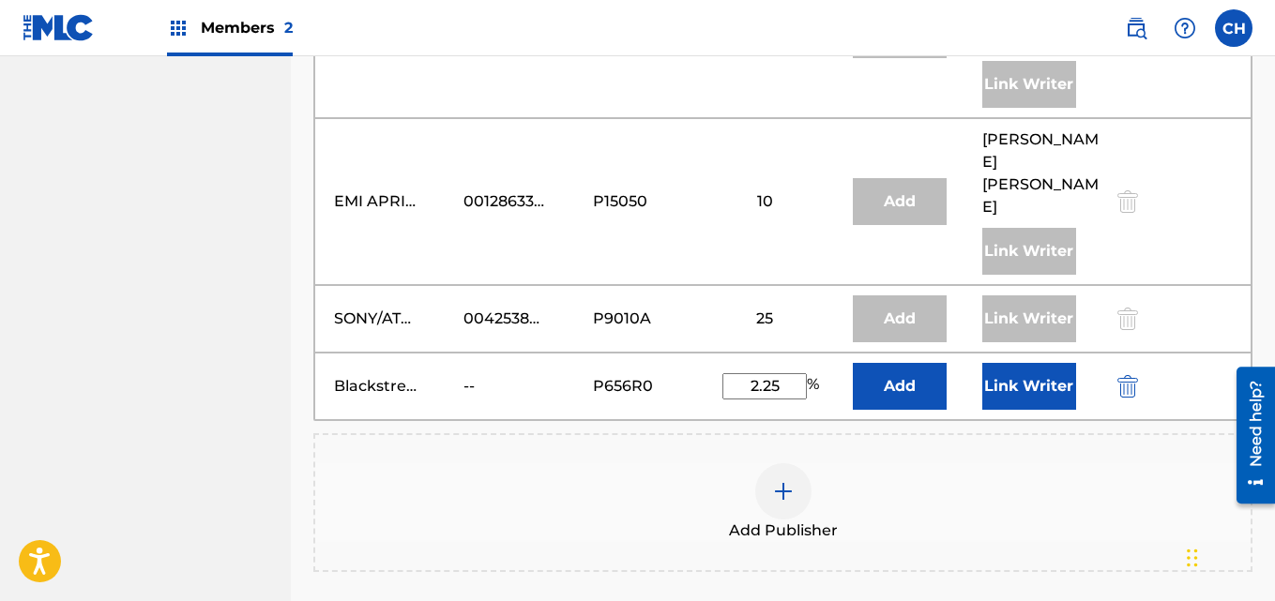
type input "2.25"
click at [1045, 363] on button "Link Writer" at bounding box center [1029, 386] width 94 height 47
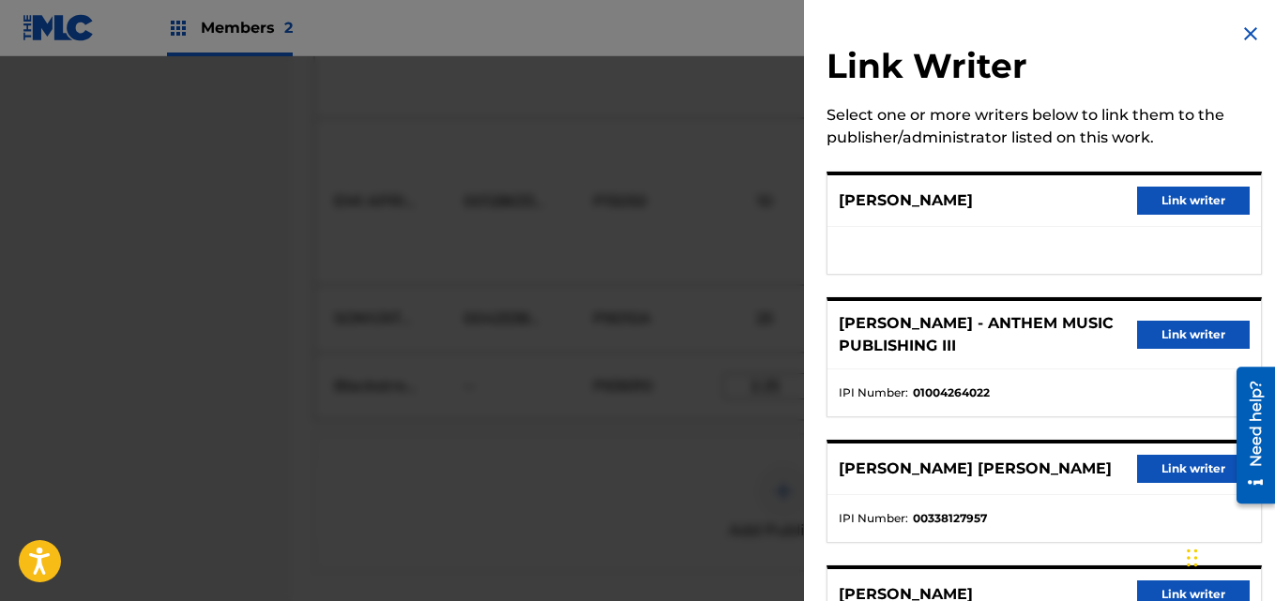
click at [1172, 472] on button "Link writer" at bounding box center [1193, 469] width 113 height 28
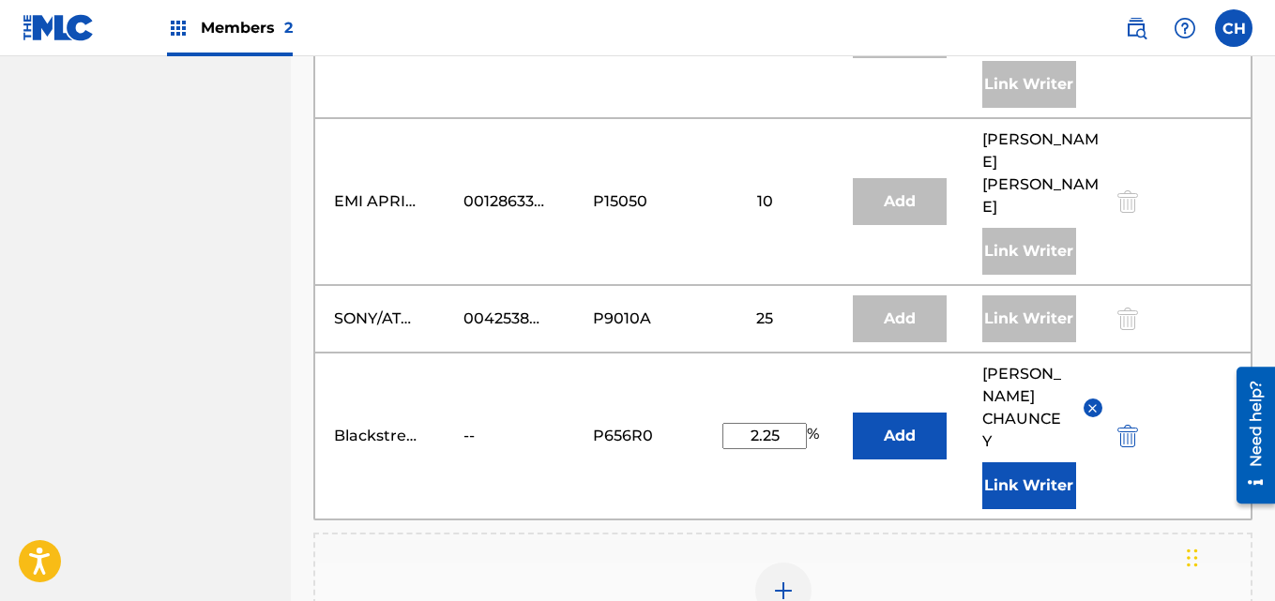
scroll to position [2064, 0]
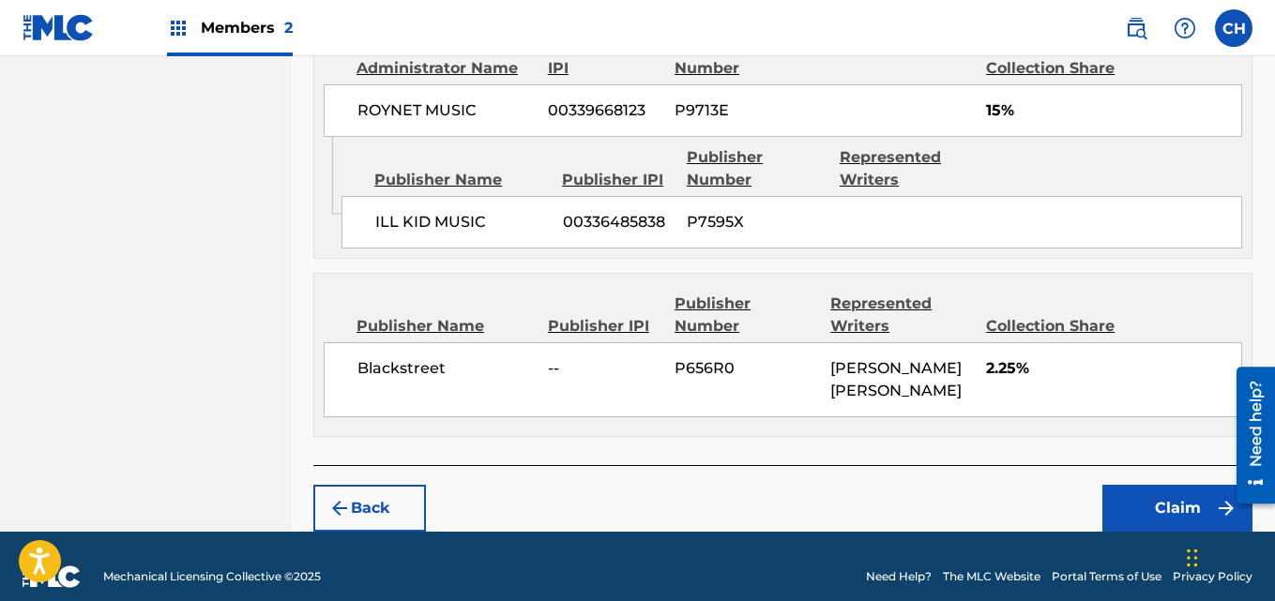
scroll to position [2815, 0]
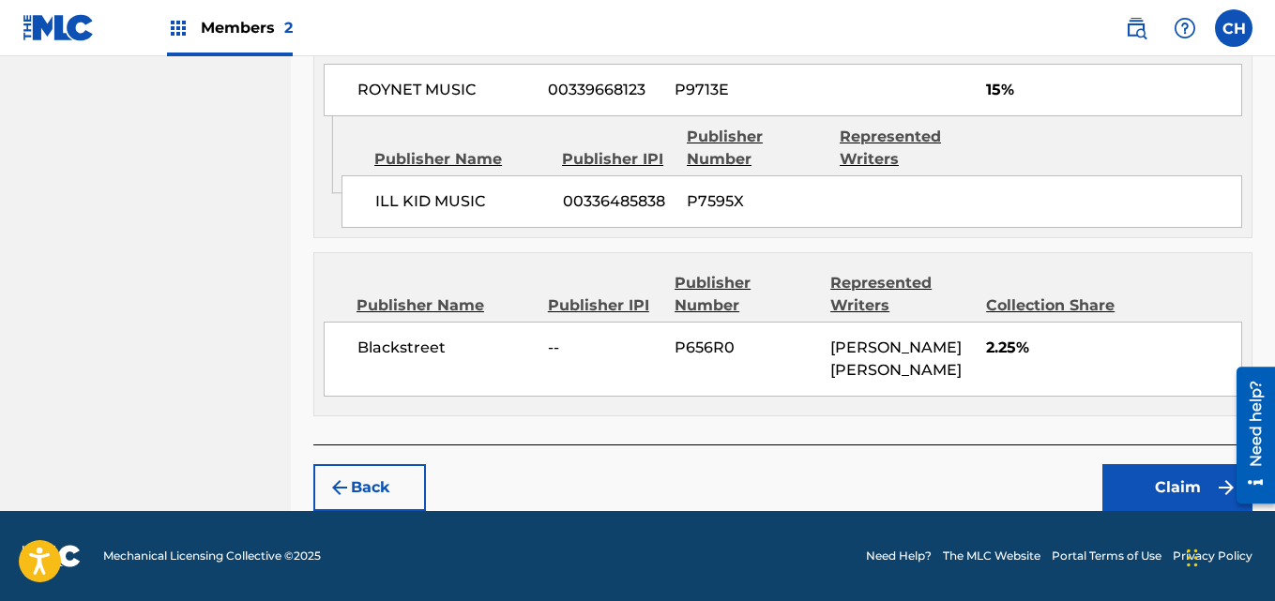
click at [1175, 491] on button "Claim" at bounding box center [1177, 487] width 150 height 47
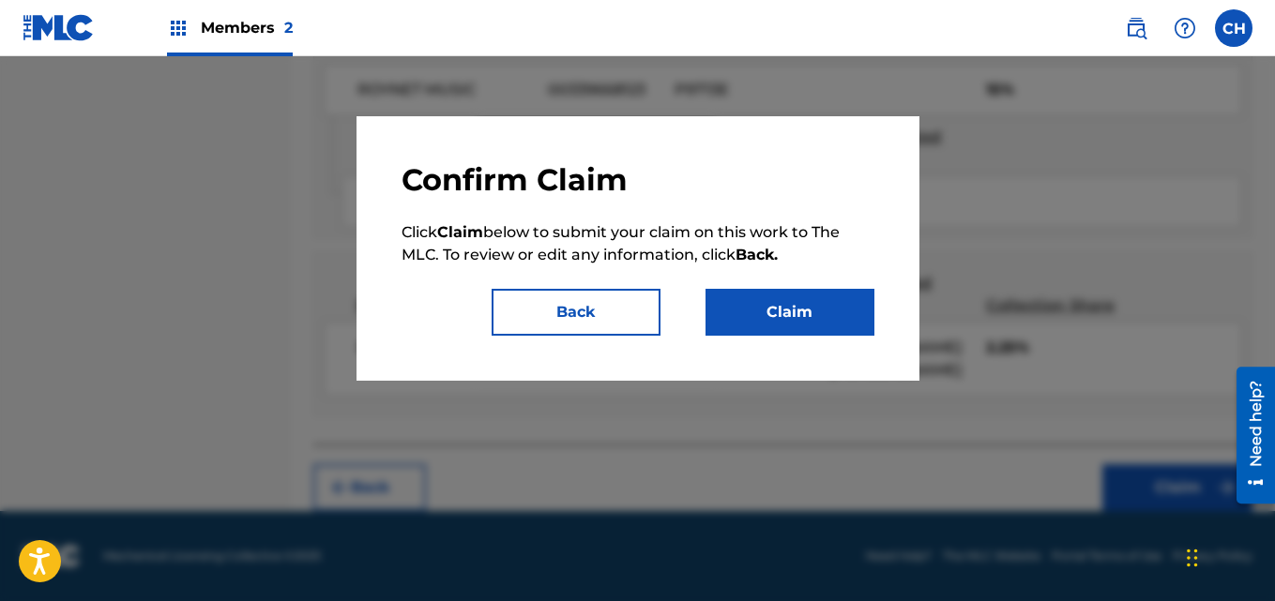
click at [840, 315] on button "Claim" at bounding box center [790, 312] width 169 height 47
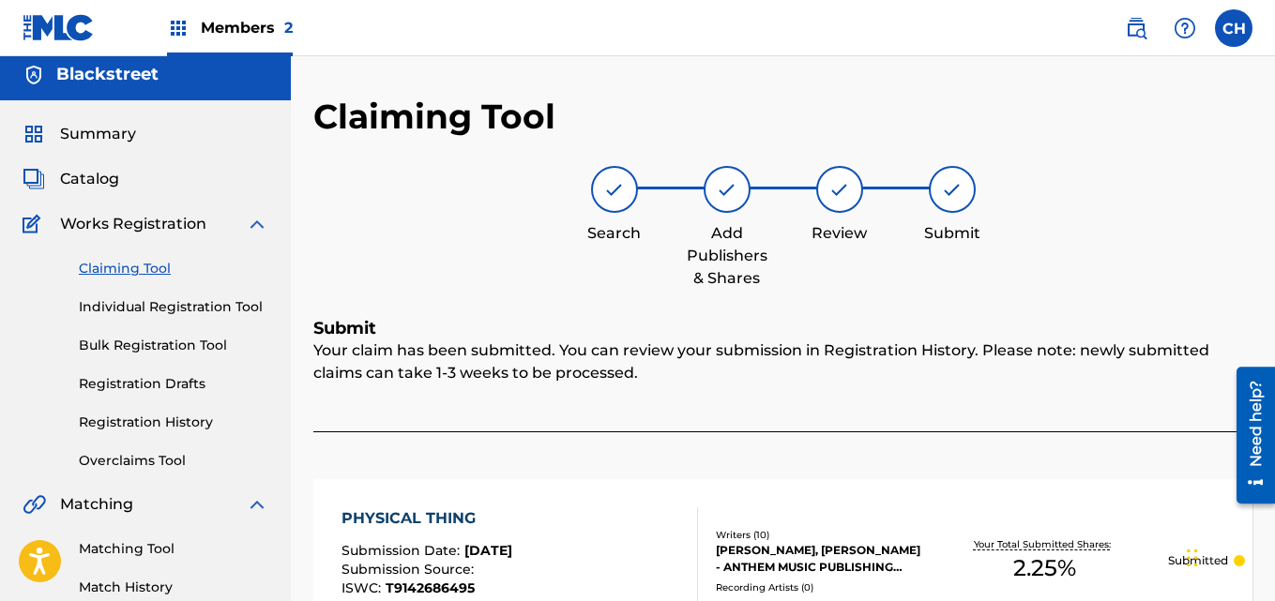
scroll to position [4, 0]
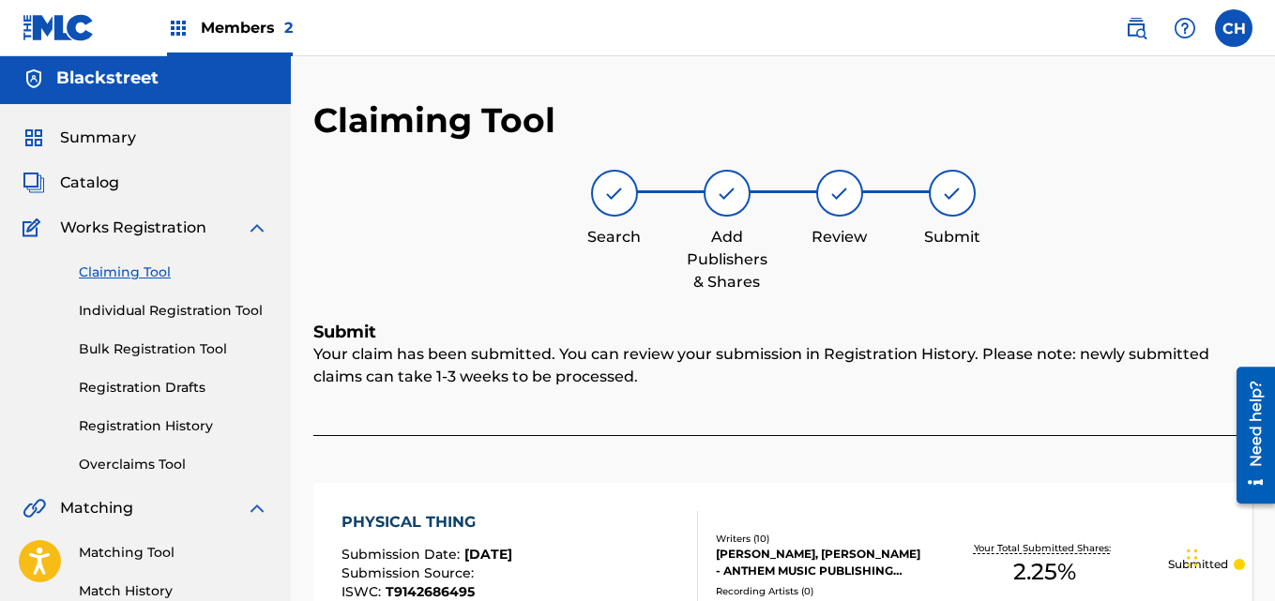
click at [1227, 40] on label at bounding box center [1234, 28] width 38 height 38
click at [1234, 28] on input "CH [PERSON_NAME] [PERSON_NAME][EMAIL_ADDRESS][DOMAIN_NAME] Notification Prefere…" at bounding box center [1234, 28] width 0 height 0
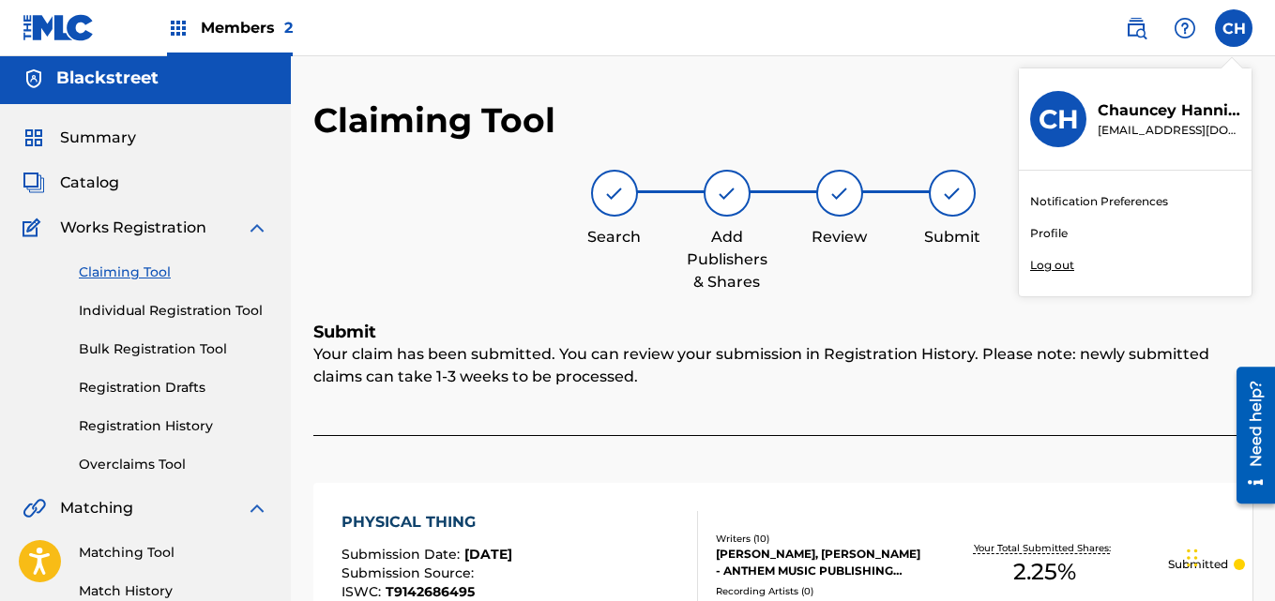
click at [1049, 258] on p "Log out" at bounding box center [1052, 265] width 44 height 17
click at [1234, 28] on input "CH [PERSON_NAME] [PERSON_NAME][EMAIL_ADDRESS][DOMAIN_NAME] Notification Prefere…" at bounding box center [1234, 28] width 0 height 0
